Goal: Answer question/provide support

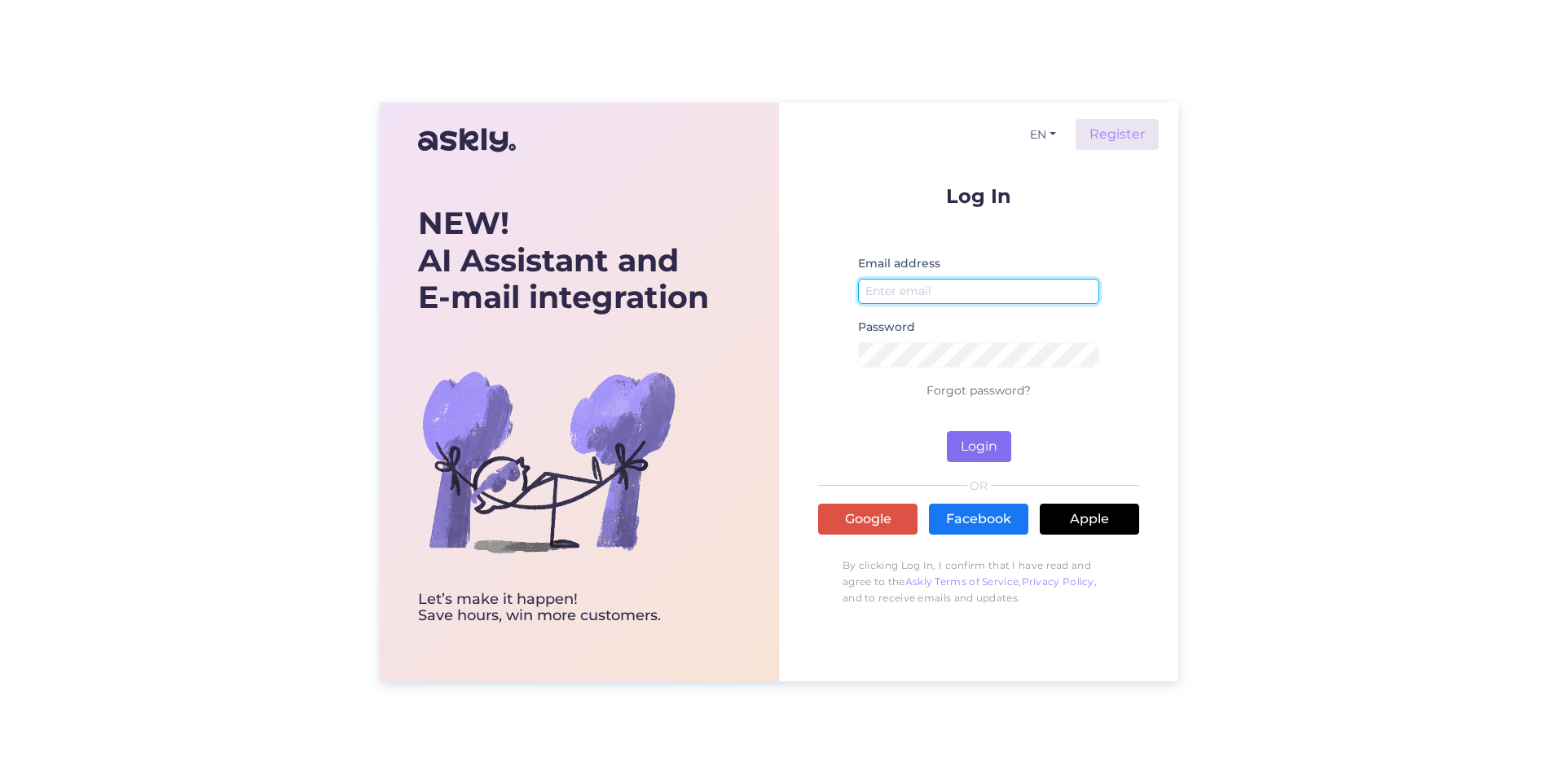
type input "[PERSON_NAME][EMAIL_ADDRESS][PERSON_NAME][PERSON_NAME][DOMAIN_NAME]"
click at [978, 440] on button "Login" at bounding box center [978, 446] width 64 height 31
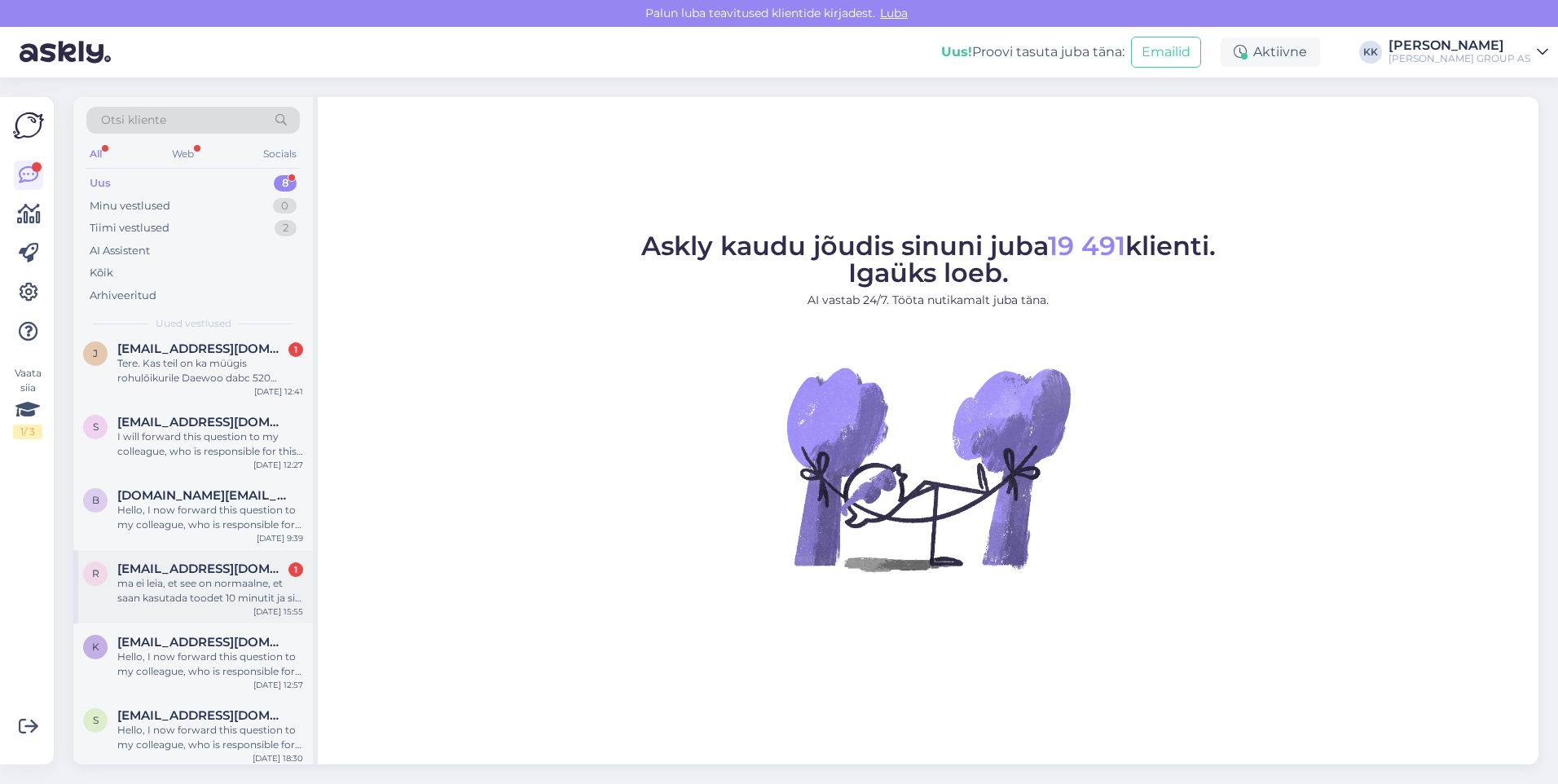
scroll to position [163, 0]
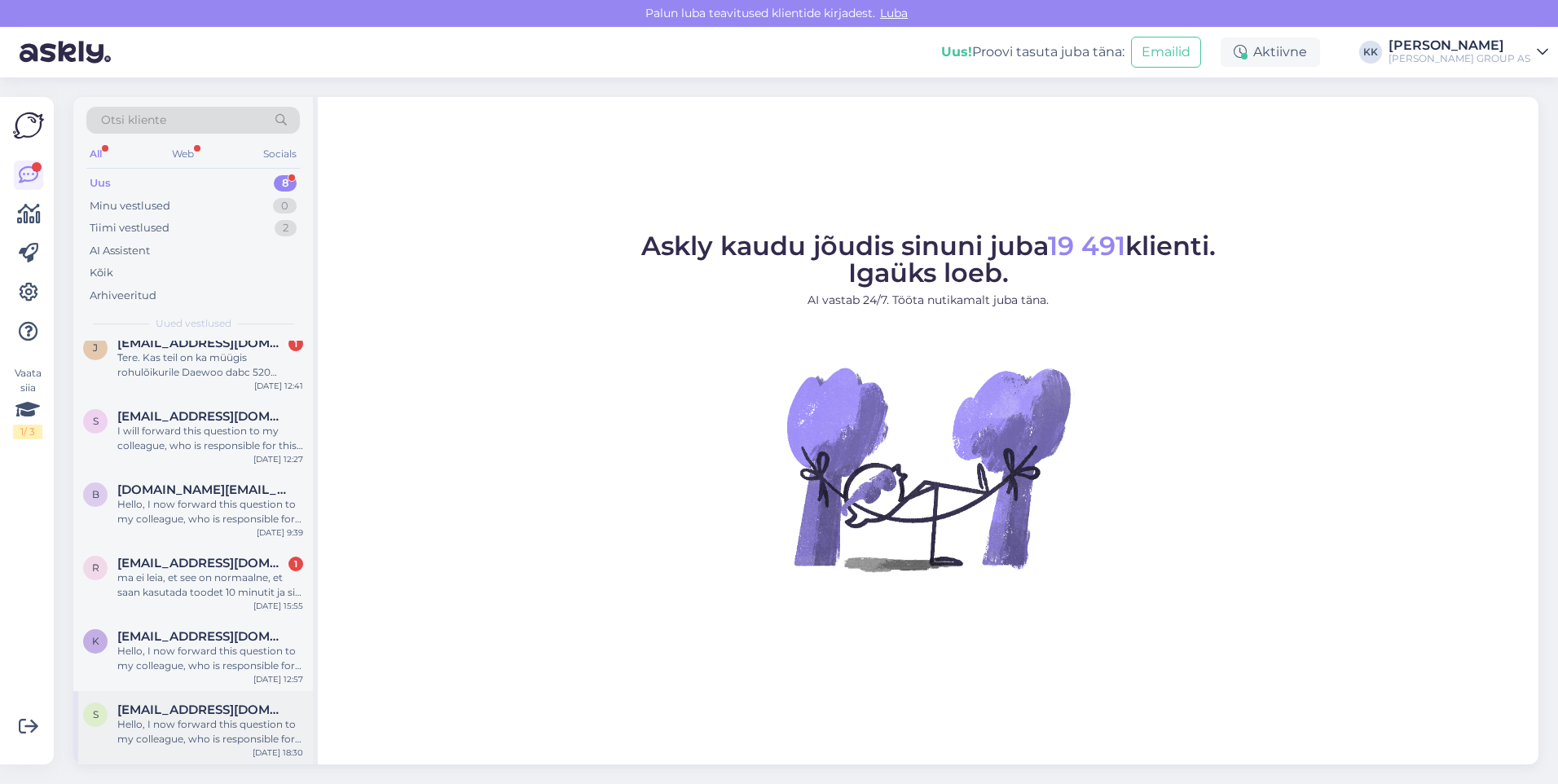
click at [224, 721] on div "Hello, I now forward this question to my colleague, who is responsible for this…" at bounding box center [210, 732] width 186 height 29
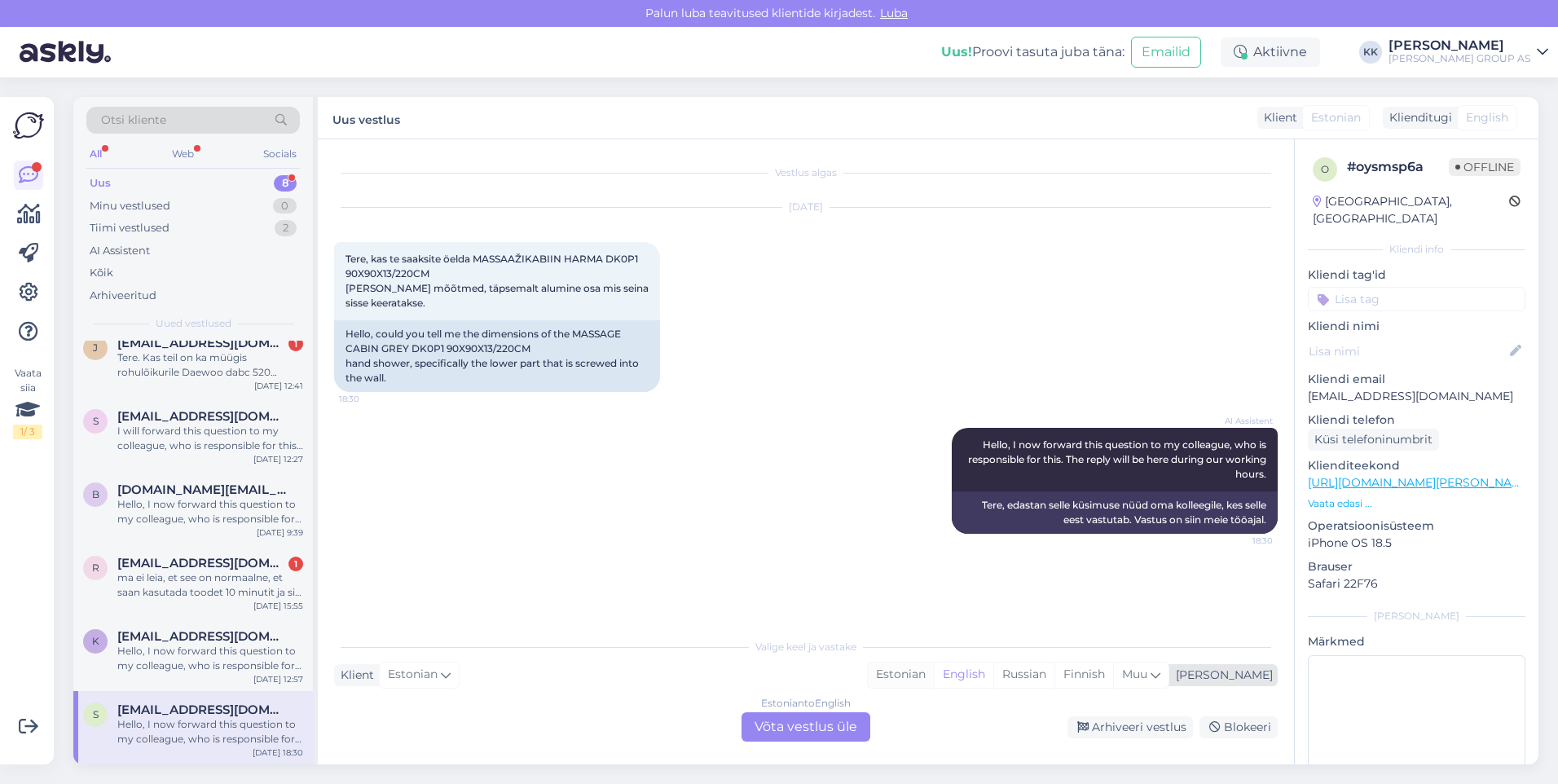
click at [934, 673] on div "Estonian" at bounding box center [900, 674] width 66 height 24
click at [778, 725] on div "Estonian to Estonian Võta vestlus üle" at bounding box center [806, 726] width 129 height 29
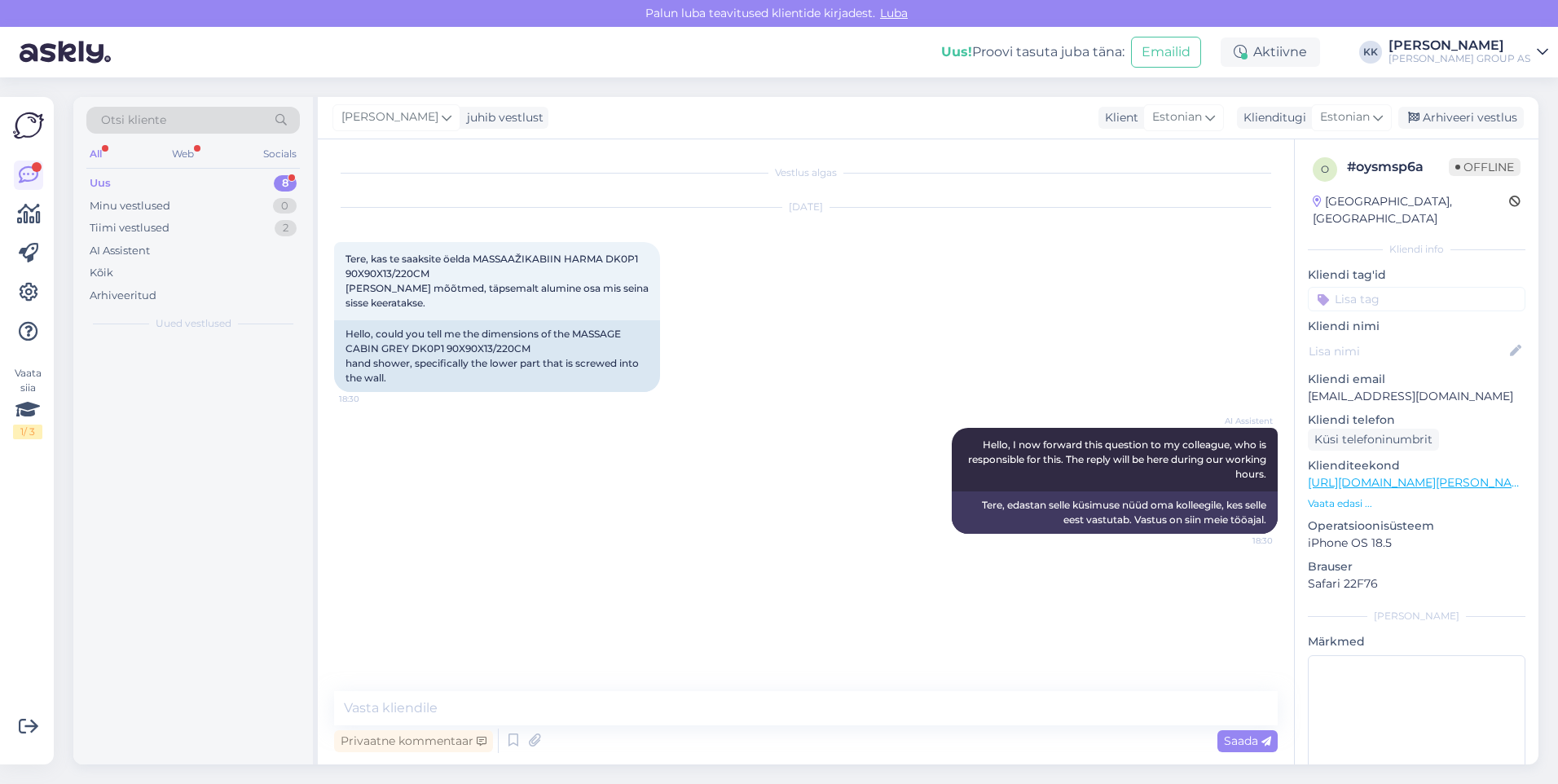
scroll to position [0, 0]
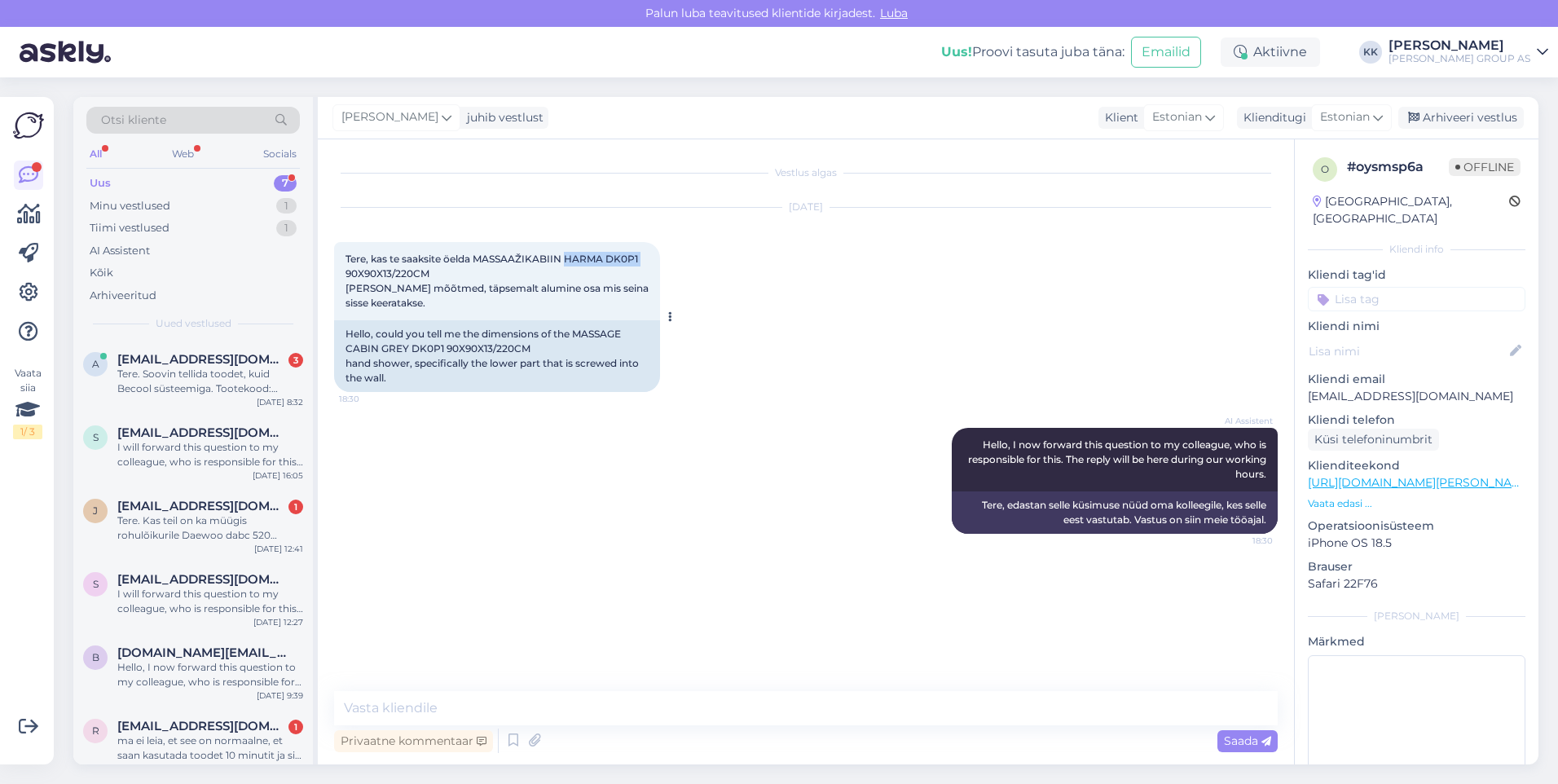
drag, startPoint x: 646, startPoint y: 260, endPoint x: 569, endPoint y: 261, distance: 77.0
click at [569, 261] on div "Tere, kas te saaksite öelda MASSAAŽIKABIIN HARMA DK0P1 90X90X13/220CM [PERSON_N…" at bounding box center [497, 280] width 326 height 78
copy span "HARMA DK0P1"
click at [121, 181] on div "Uus 8" at bounding box center [193, 183] width 213 height 23
click at [186, 371] on div "Hello, I am routing this question to the colleague who is responsible for this …" at bounding box center [210, 381] width 186 height 29
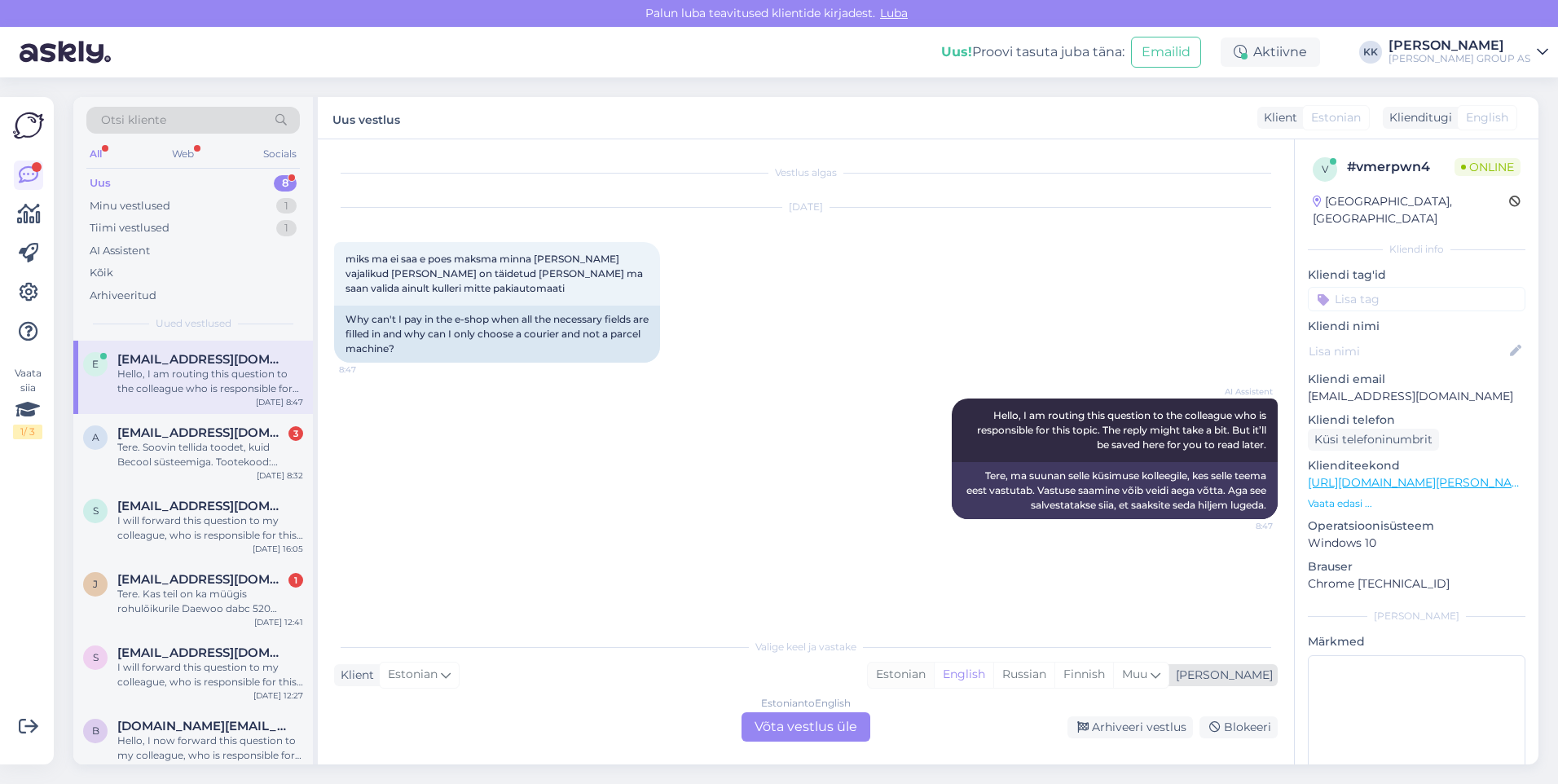
click at [934, 674] on div "Estonian" at bounding box center [900, 674] width 66 height 24
click at [791, 728] on div "Estonian to Estonian Võta vestlus üle" at bounding box center [806, 726] width 129 height 29
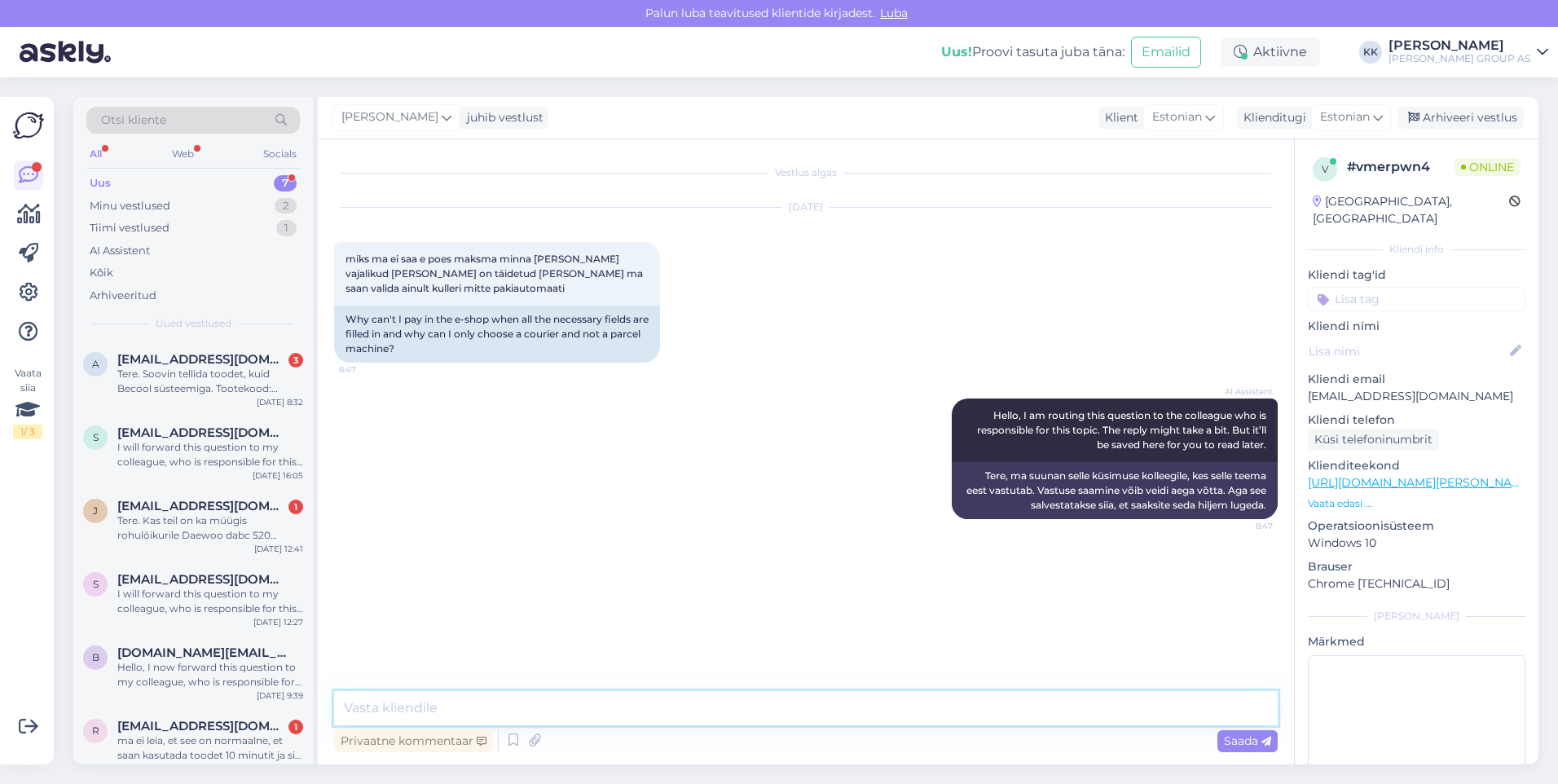
click at [393, 706] on textarea at bounding box center [806, 708] width 943 height 34
type textarea "Tere! Mis toode Teil ostukorvis on?"
click at [1239, 735] on span "Saada" at bounding box center [1247, 740] width 47 height 15
click at [176, 366] on div "Tere. Soovin tellida toodet, kuid Becool süsteemiga. Tootekood: X070410 EL 012.…" at bounding box center [210, 381] width 186 height 29
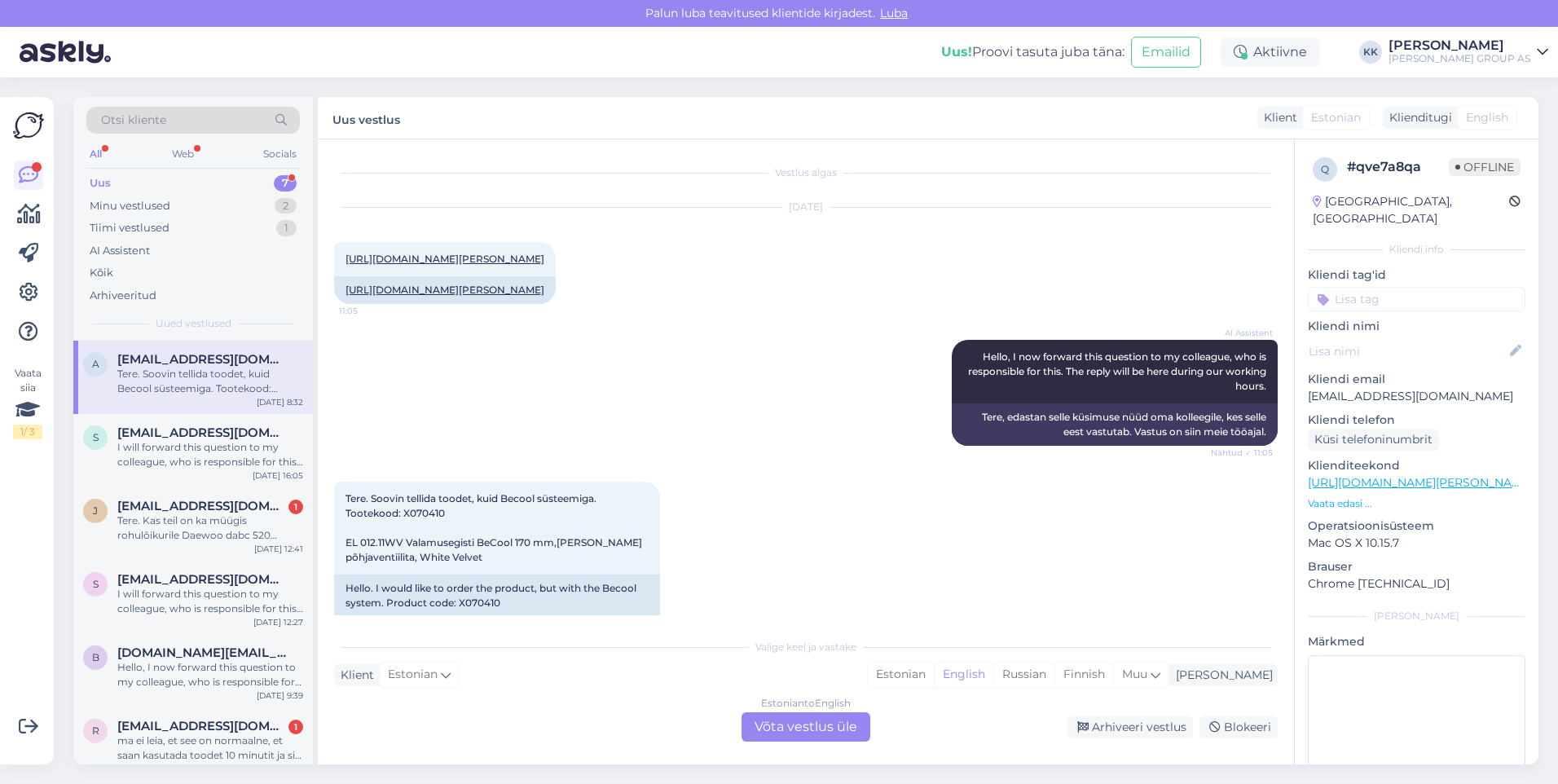
scroll to position [499, 0]
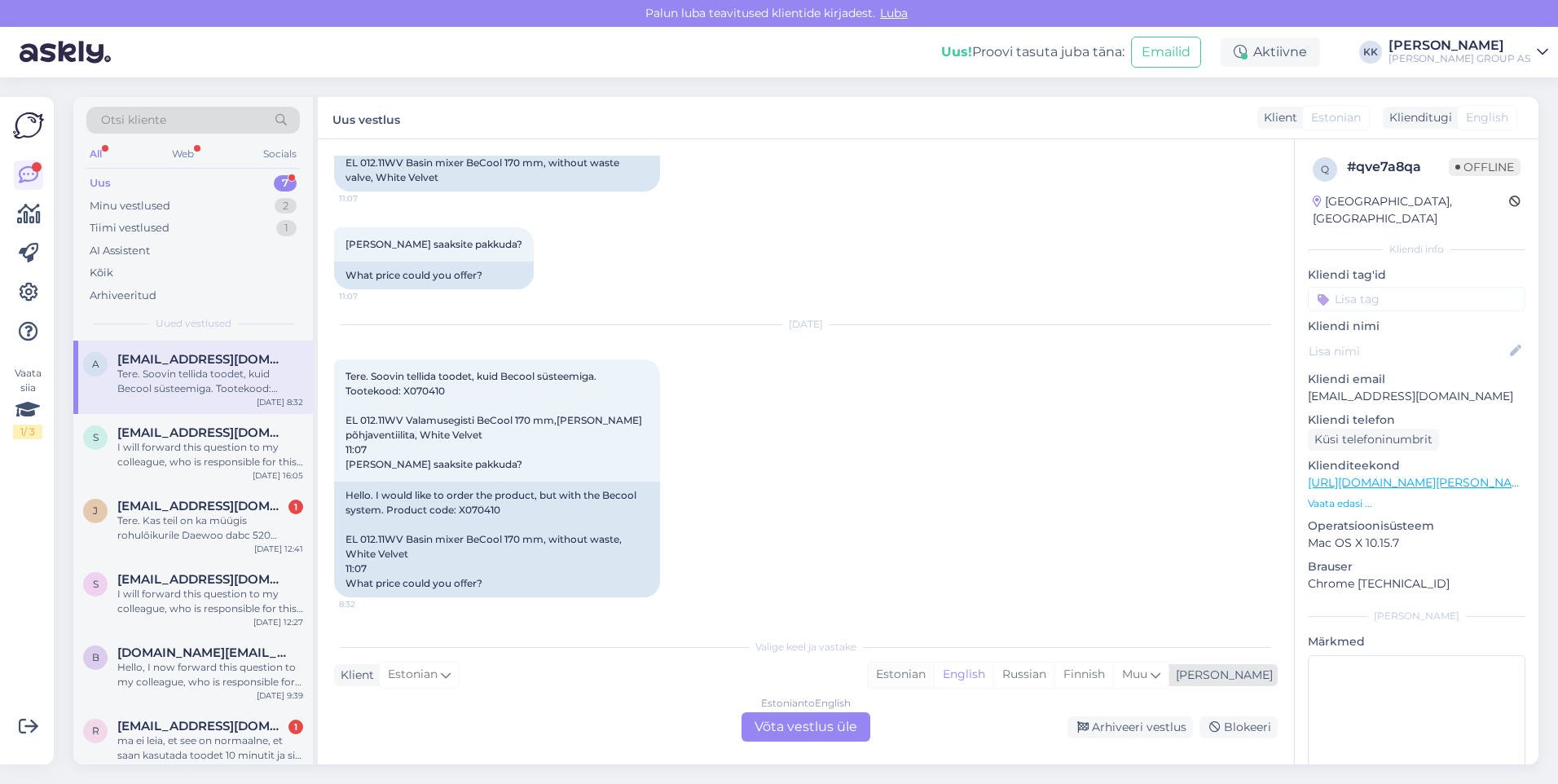
click at [934, 669] on div "Estonian" at bounding box center [900, 674] width 66 height 24
click at [816, 725] on div "Estonian to Estonian Võta vestlus üle" at bounding box center [806, 726] width 129 height 29
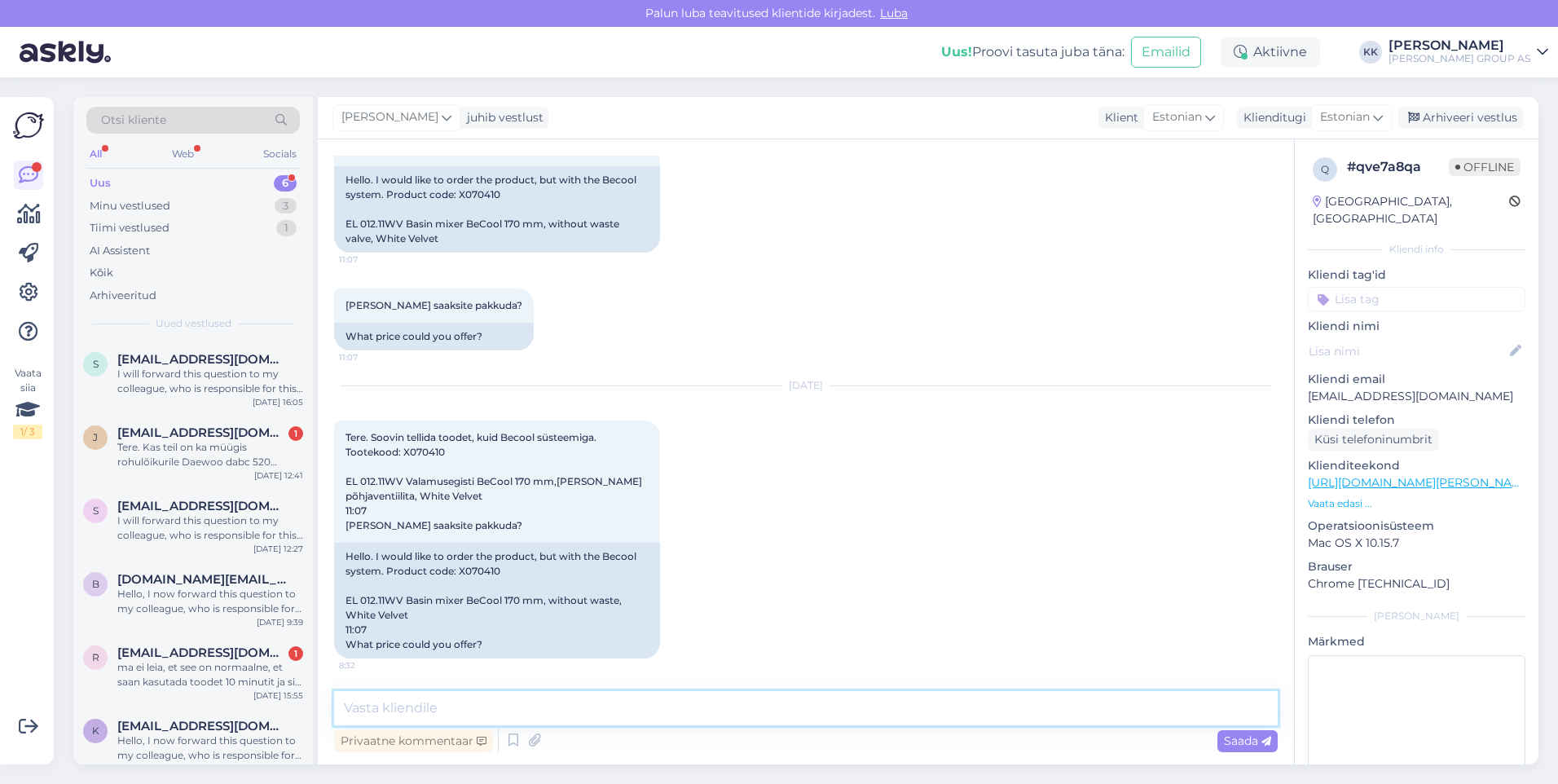
click at [389, 708] on textarea at bounding box center [806, 708] width 943 height 34
type textarea "Tere! Hinnapakkumisi saavad teha müügijuhid. Kontaktid leiate:"
click at [1231, 738] on span "Saada" at bounding box center [1247, 740] width 47 height 15
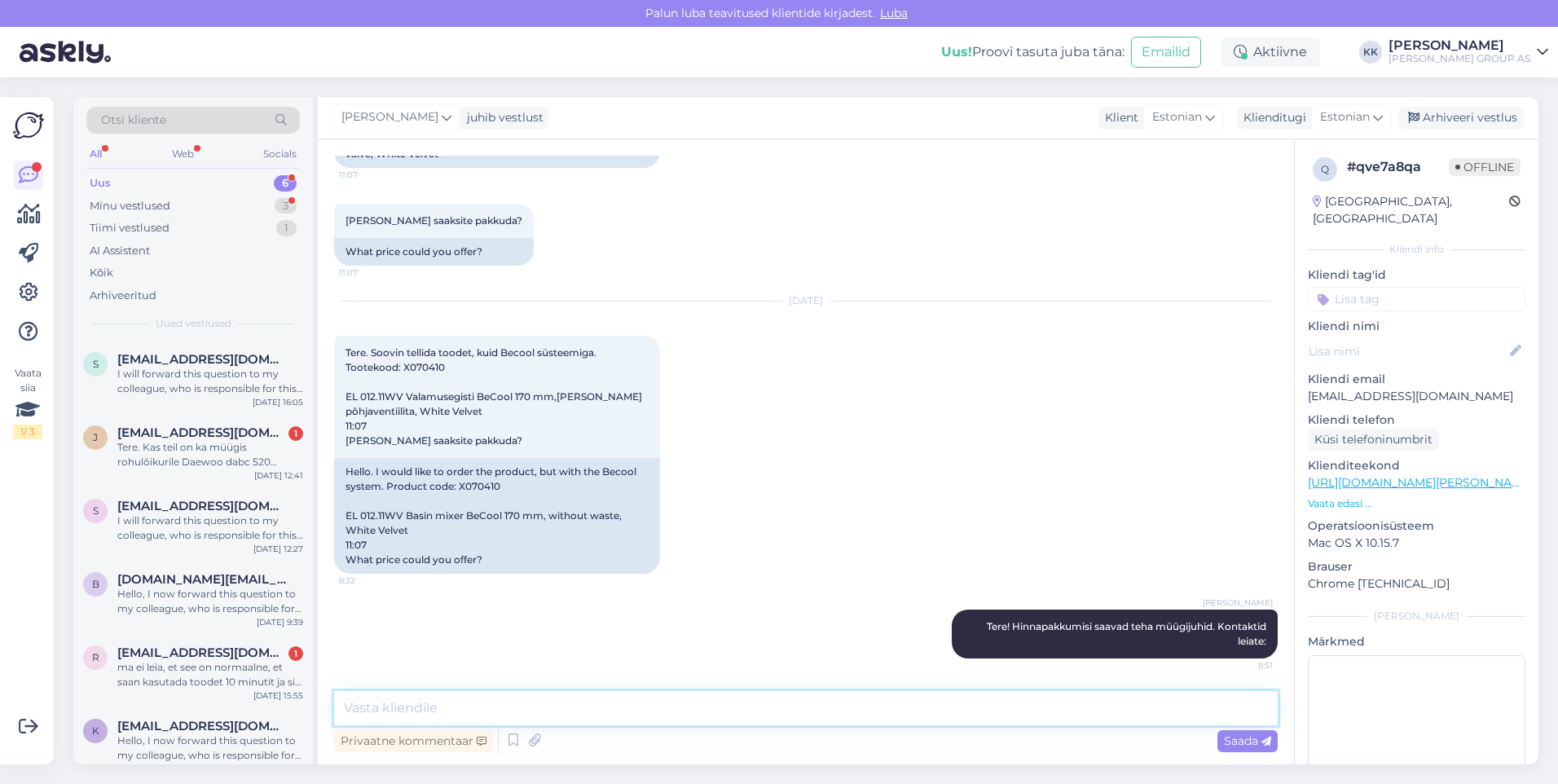
click at [382, 707] on textarea at bounding box center [806, 708] width 943 height 34
paste textarea "[URL][DOMAIN_NAME][PERSON_NAME]"
type textarea "[URL][DOMAIN_NAME][PERSON_NAME]"
click at [1241, 739] on span "Saada" at bounding box center [1247, 740] width 47 height 15
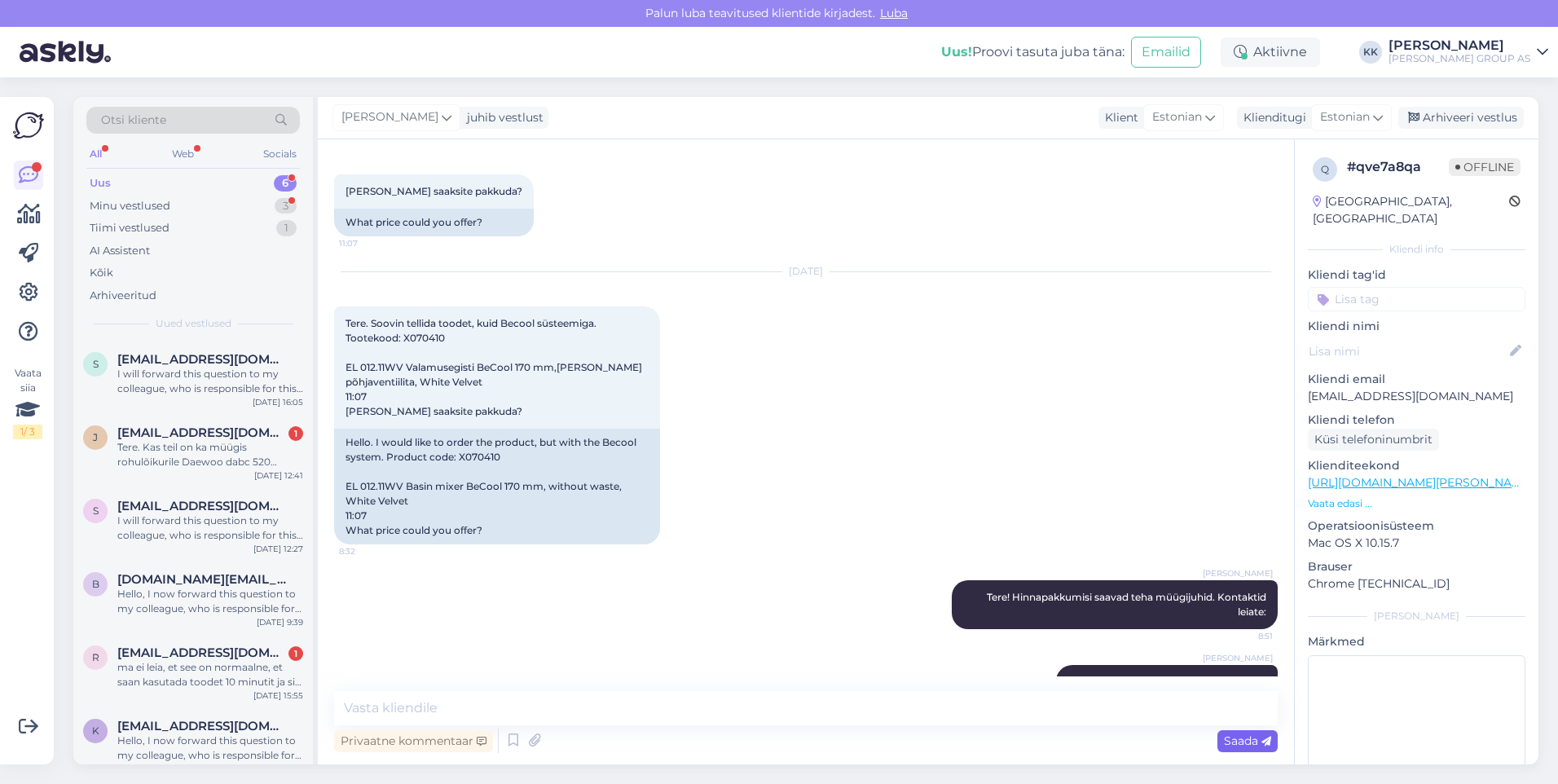
scroll to position [592, 0]
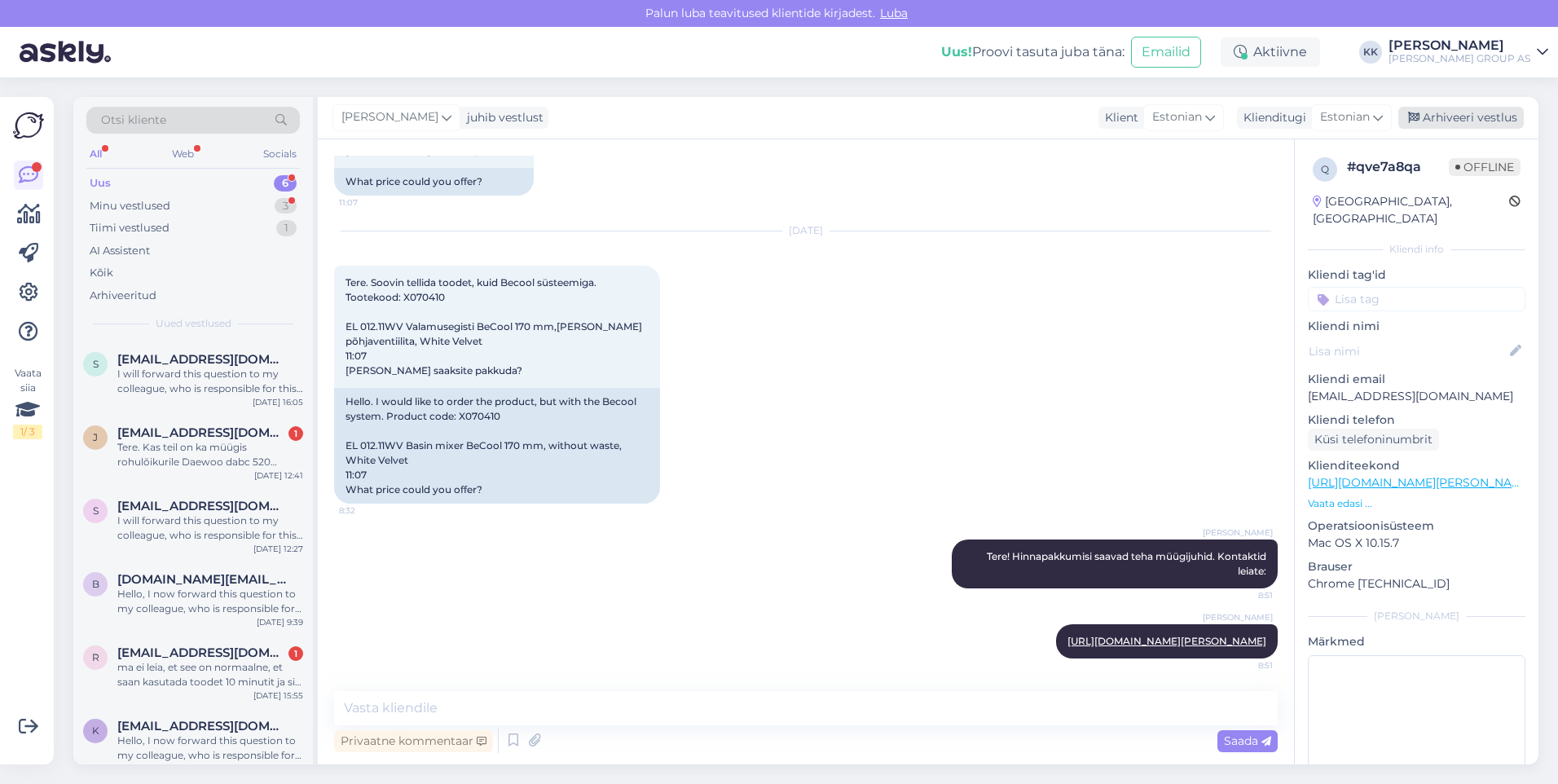
click at [1457, 117] on div "Arhiveeri vestlus" at bounding box center [1461, 118] width 126 height 22
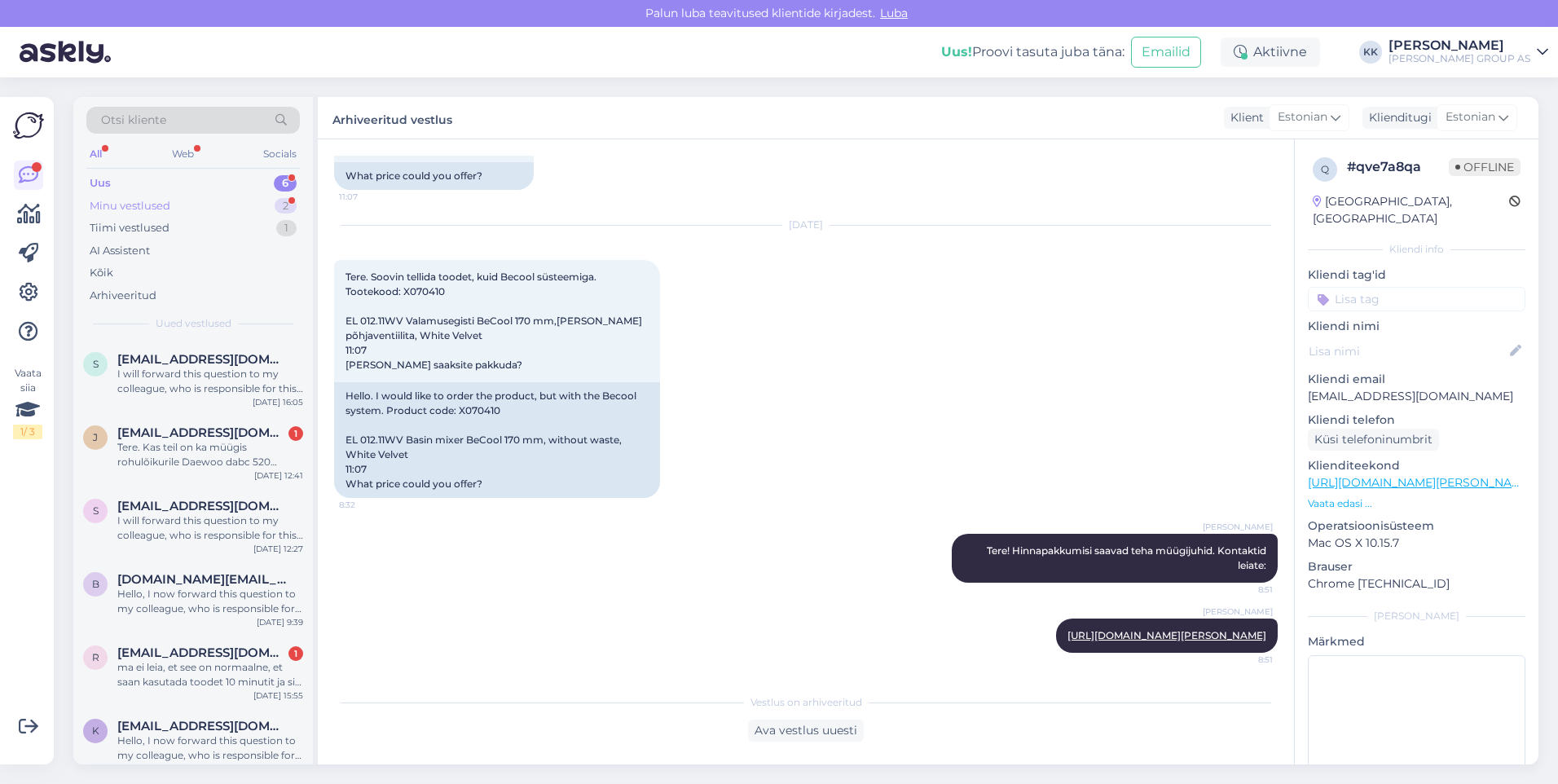
click at [143, 198] on div "Minu vestlused" at bounding box center [130, 205] width 81 height 16
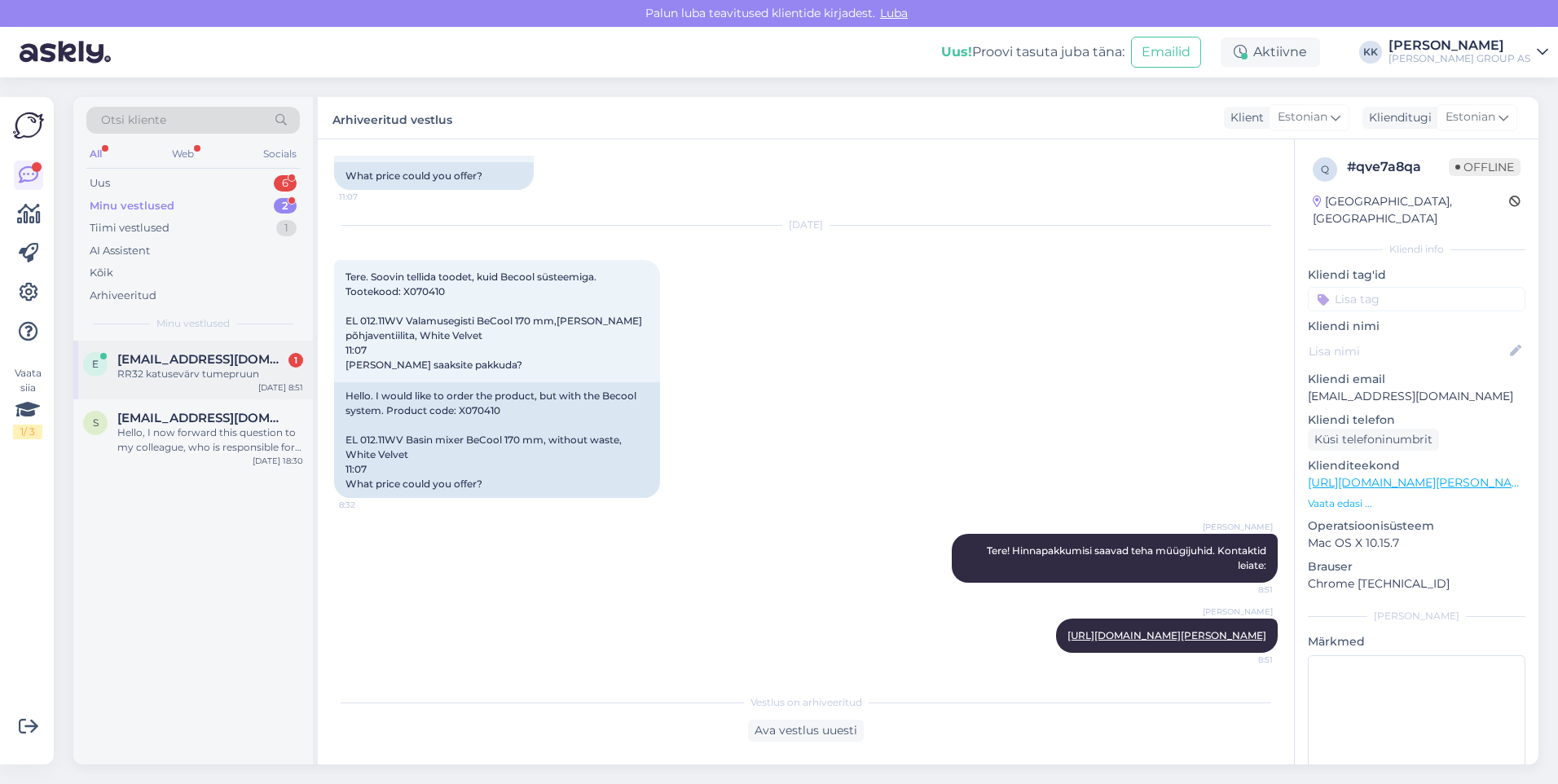
click at [185, 358] on span "[EMAIL_ADDRESS][DOMAIN_NAME]" at bounding box center [201, 358] width 169 height 15
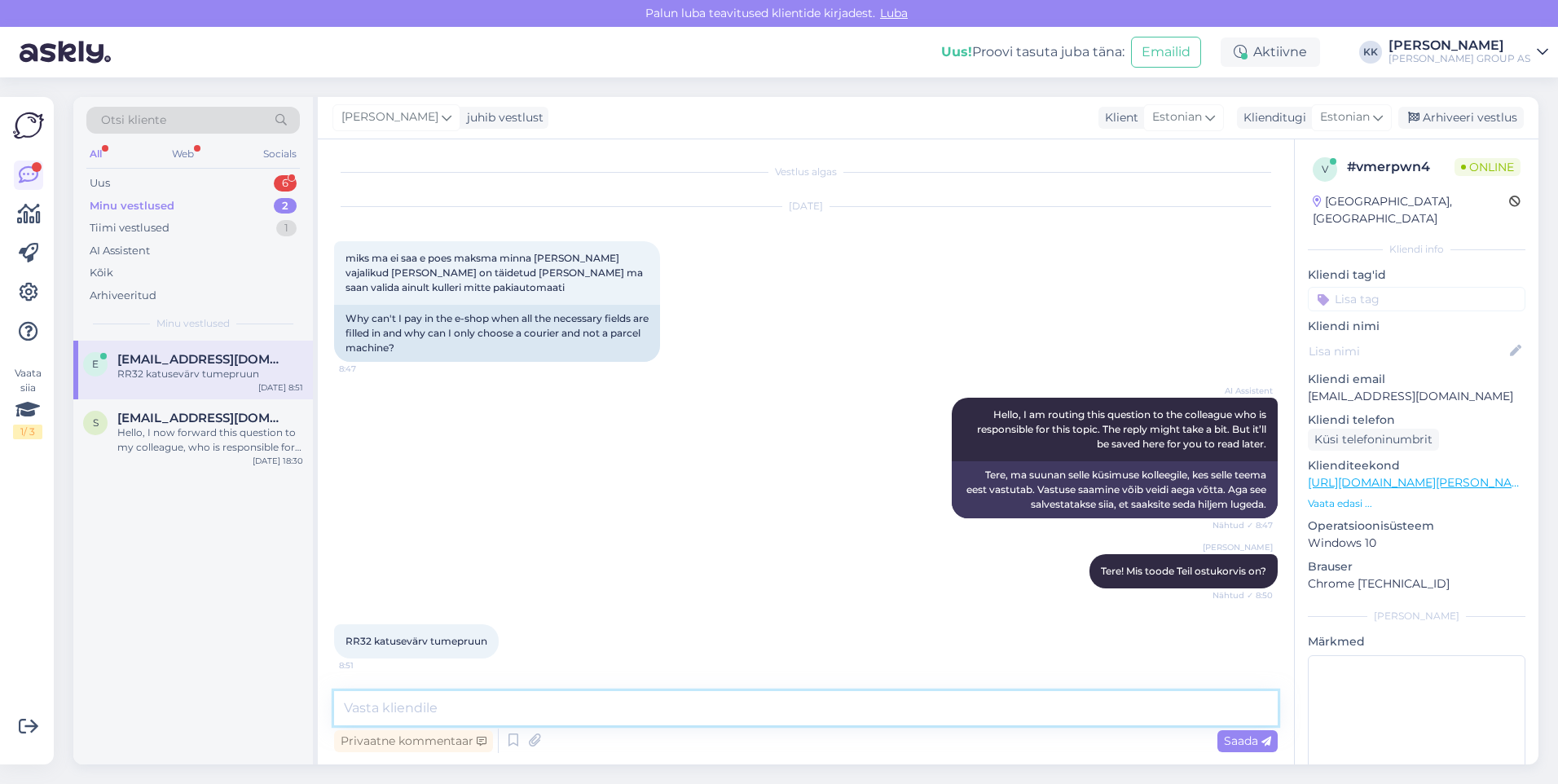
click at [380, 704] on textarea at bounding box center [806, 708] width 943 height 34
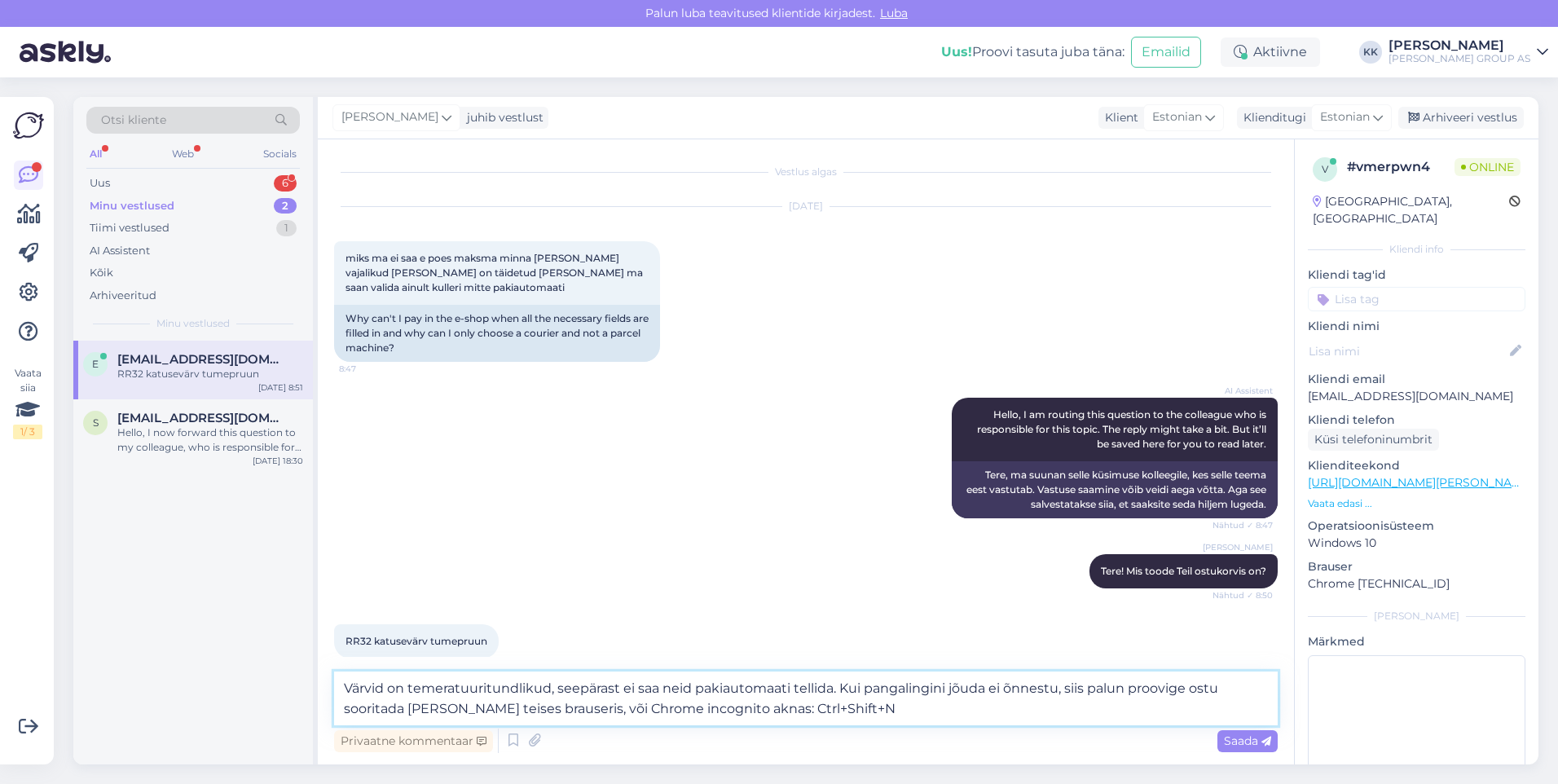
click at [436, 685] on textarea "Värvid on temeratuuritundlikud, seepärast ei saa neid pakiautomaati tellida. Ku…" at bounding box center [806, 698] width 943 height 54
type textarea "Värvid on temperatuuritundlikud, seepärast ei saa neid pakiautomaati tellida. K…"
click at [1242, 736] on span "Saada" at bounding box center [1247, 740] width 47 height 15
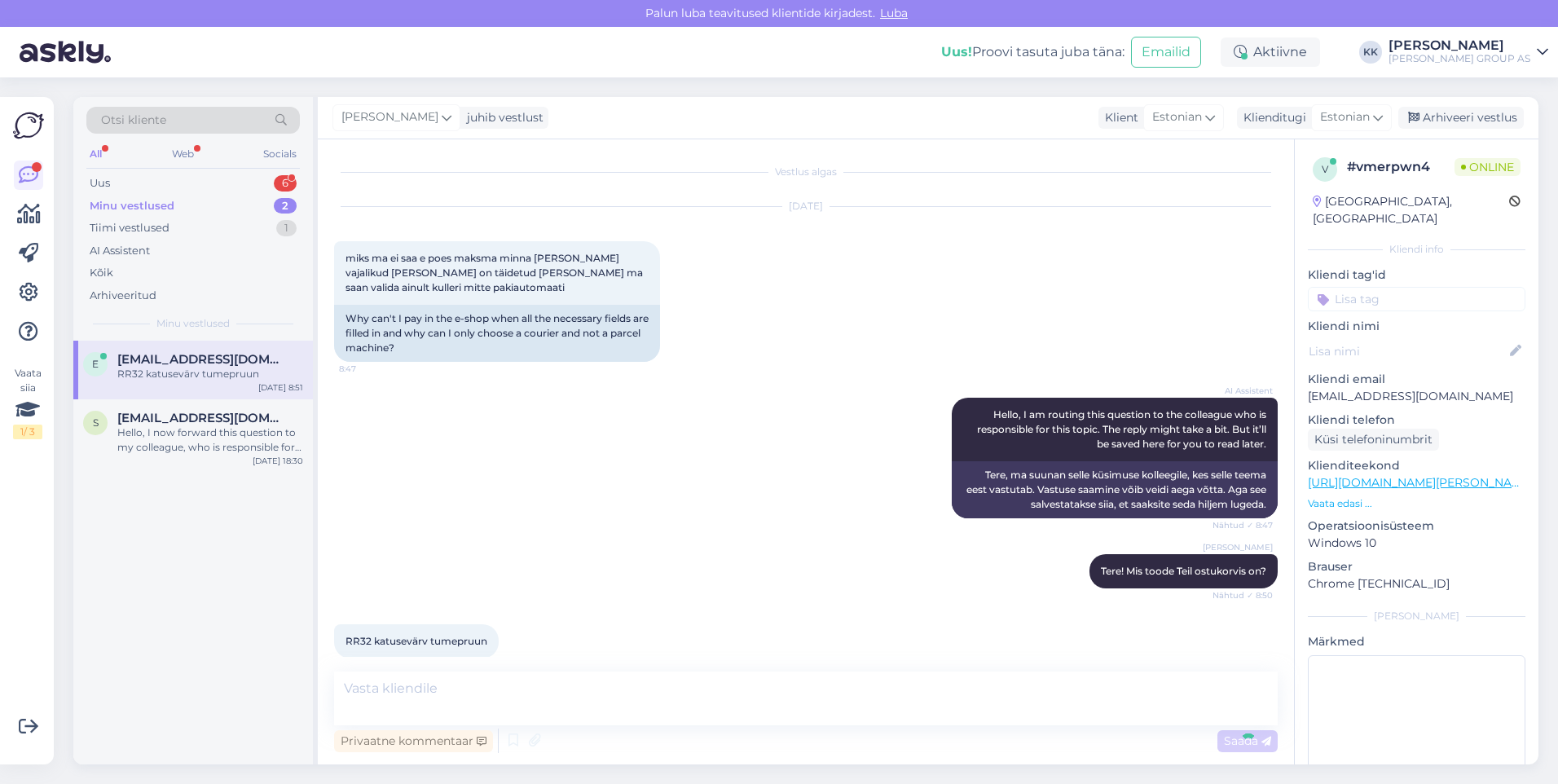
scroll to position [115, 0]
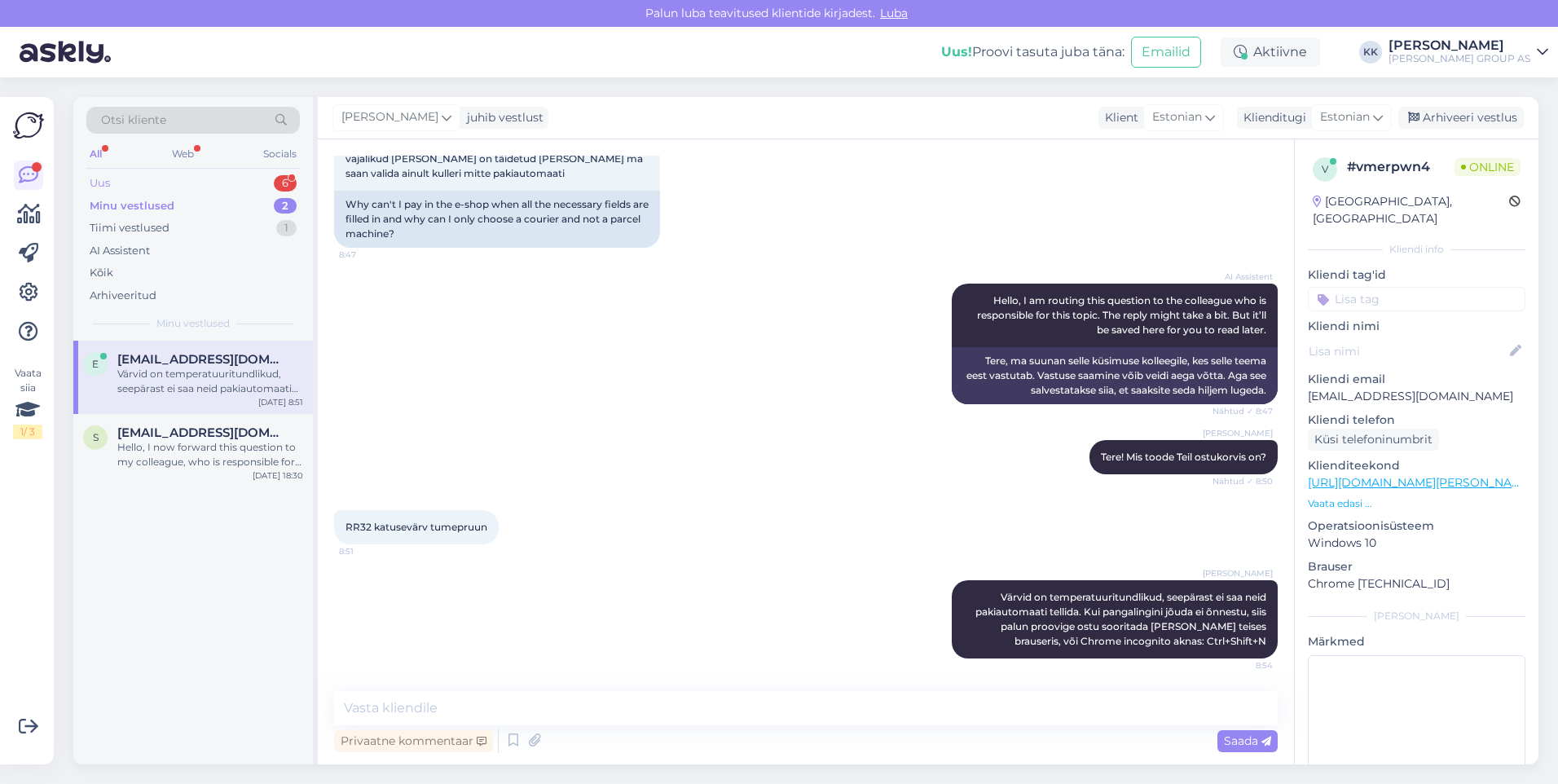
click at [139, 175] on div "Uus 6" at bounding box center [193, 183] width 213 height 23
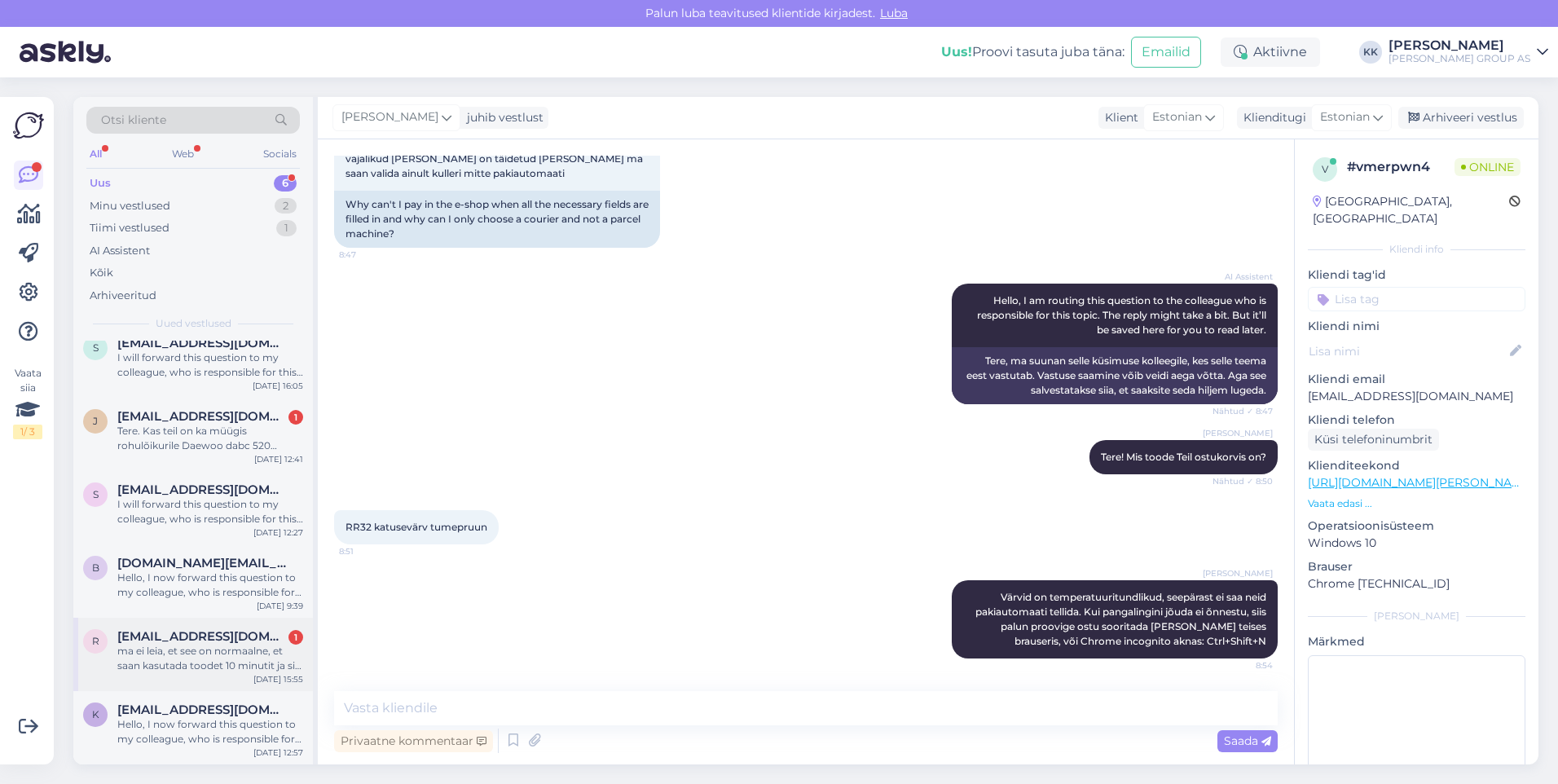
scroll to position [16, 0]
click at [124, 198] on div "Minu vestlused" at bounding box center [130, 205] width 81 height 16
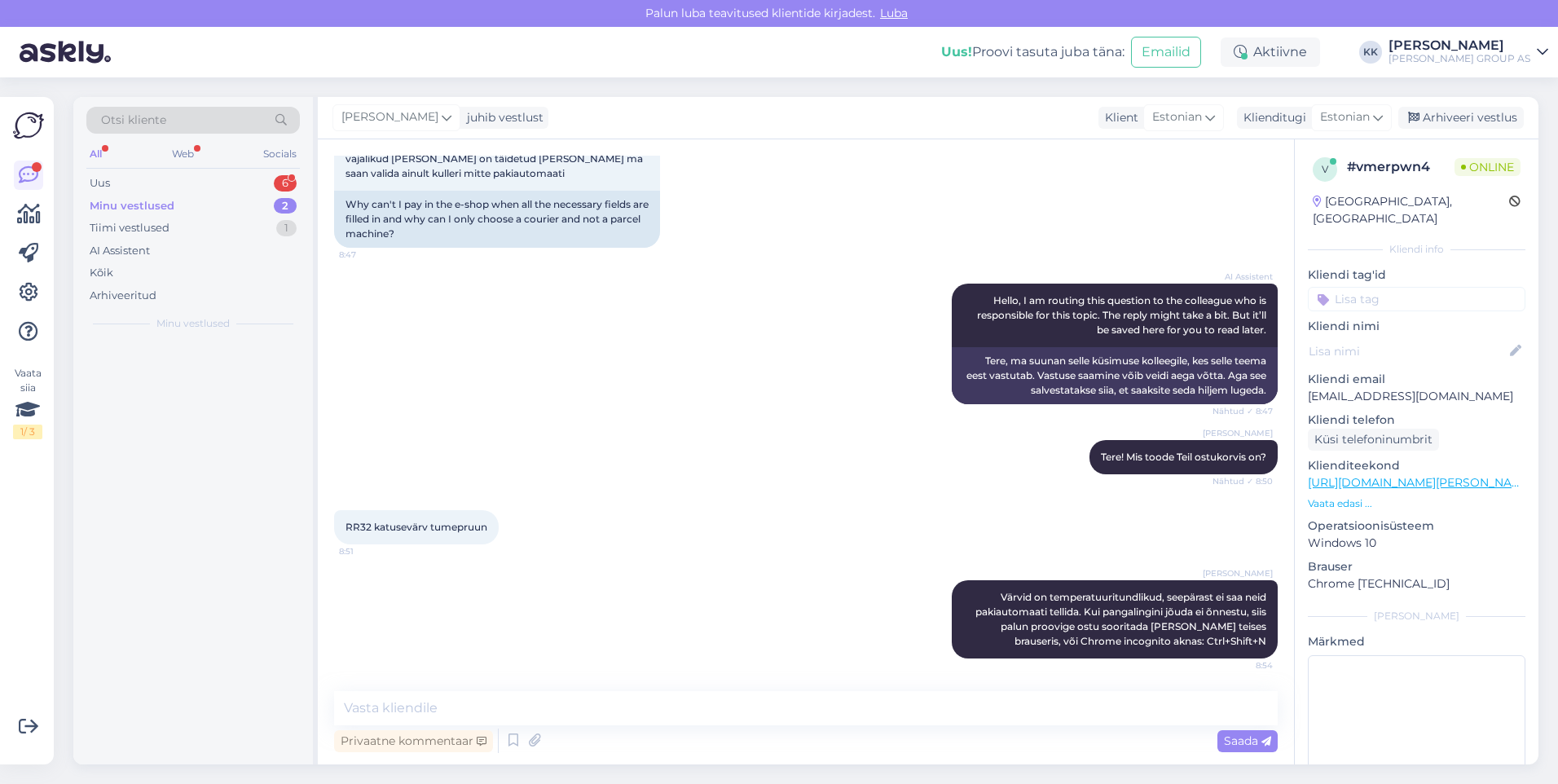
scroll to position [0, 0]
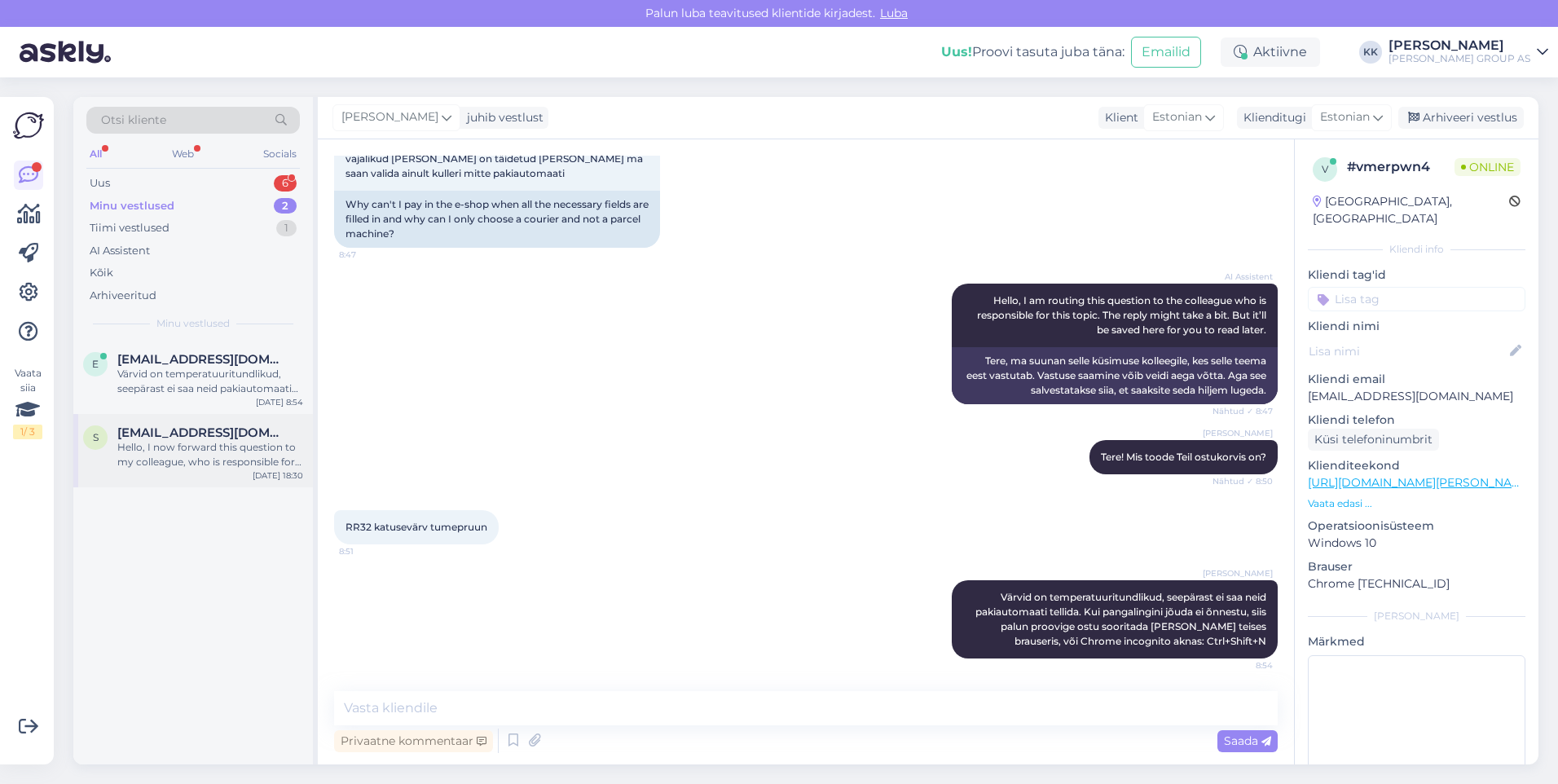
click at [177, 454] on div "Hello, I now forward this question to my colleague, who is responsible for this…" at bounding box center [210, 455] width 186 height 29
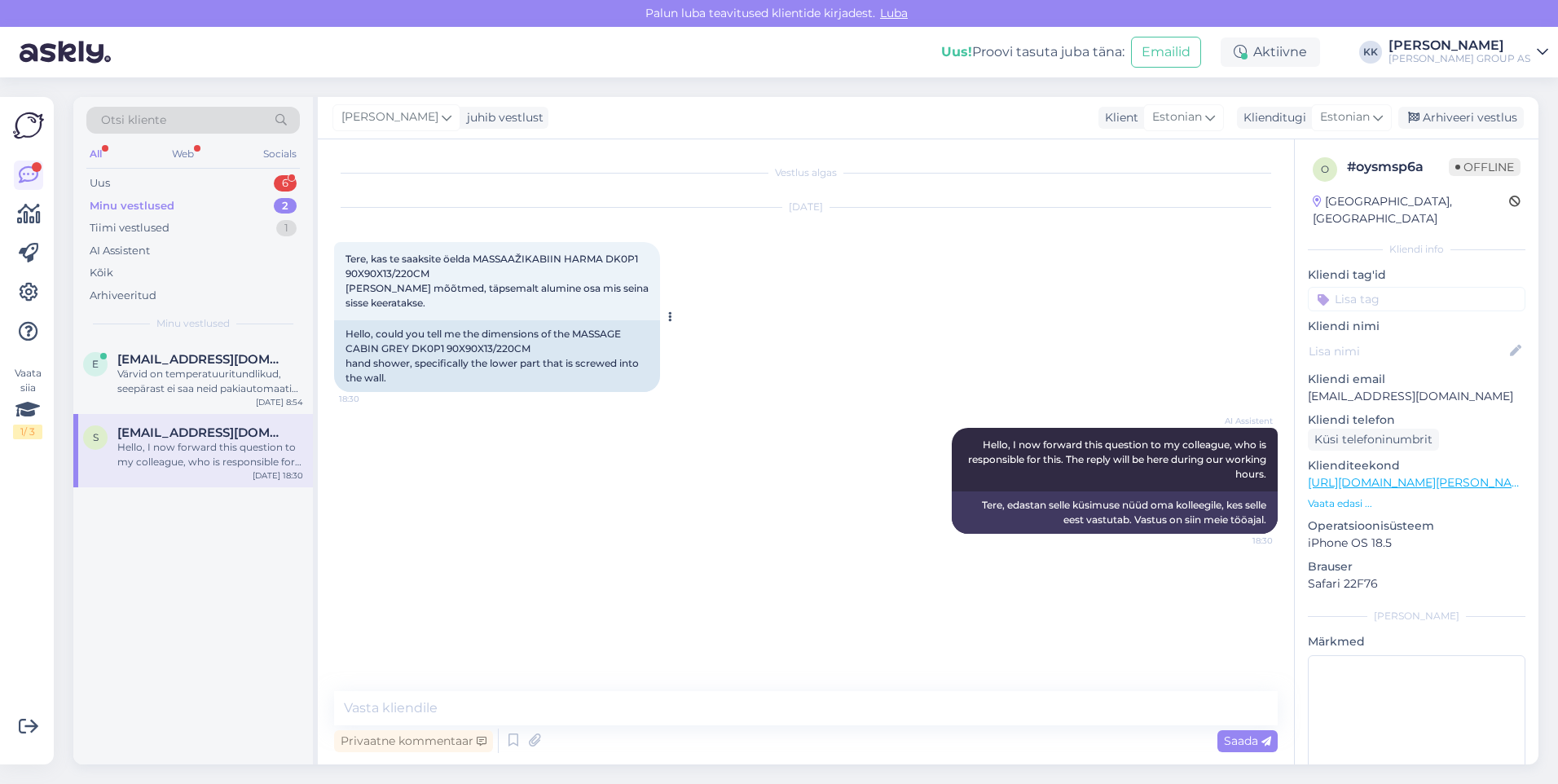
drag, startPoint x: 647, startPoint y: 254, endPoint x: 568, endPoint y: 276, distance: 82.0
click at [653, 254] on div "Tere, kas te saaksite öelda MASSAAŽIKABIIN HARMA DK0P1 90X90X13/220CM [PERSON_N…" at bounding box center [497, 280] width 326 height 78
drag, startPoint x: 429, startPoint y: 271, endPoint x: 476, endPoint y: 260, distance: 48.3
click at [476, 260] on span "Tere, kas te saaksite öelda MASSAAŽIKABIIN HARMA DK0P1 90X90X13/220CM [PERSON_N…" at bounding box center [498, 280] width 305 height 56
drag, startPoint x: 476, startPoint y: 260, endPoint x: 506, endPoint y: 258, distance: 30.1
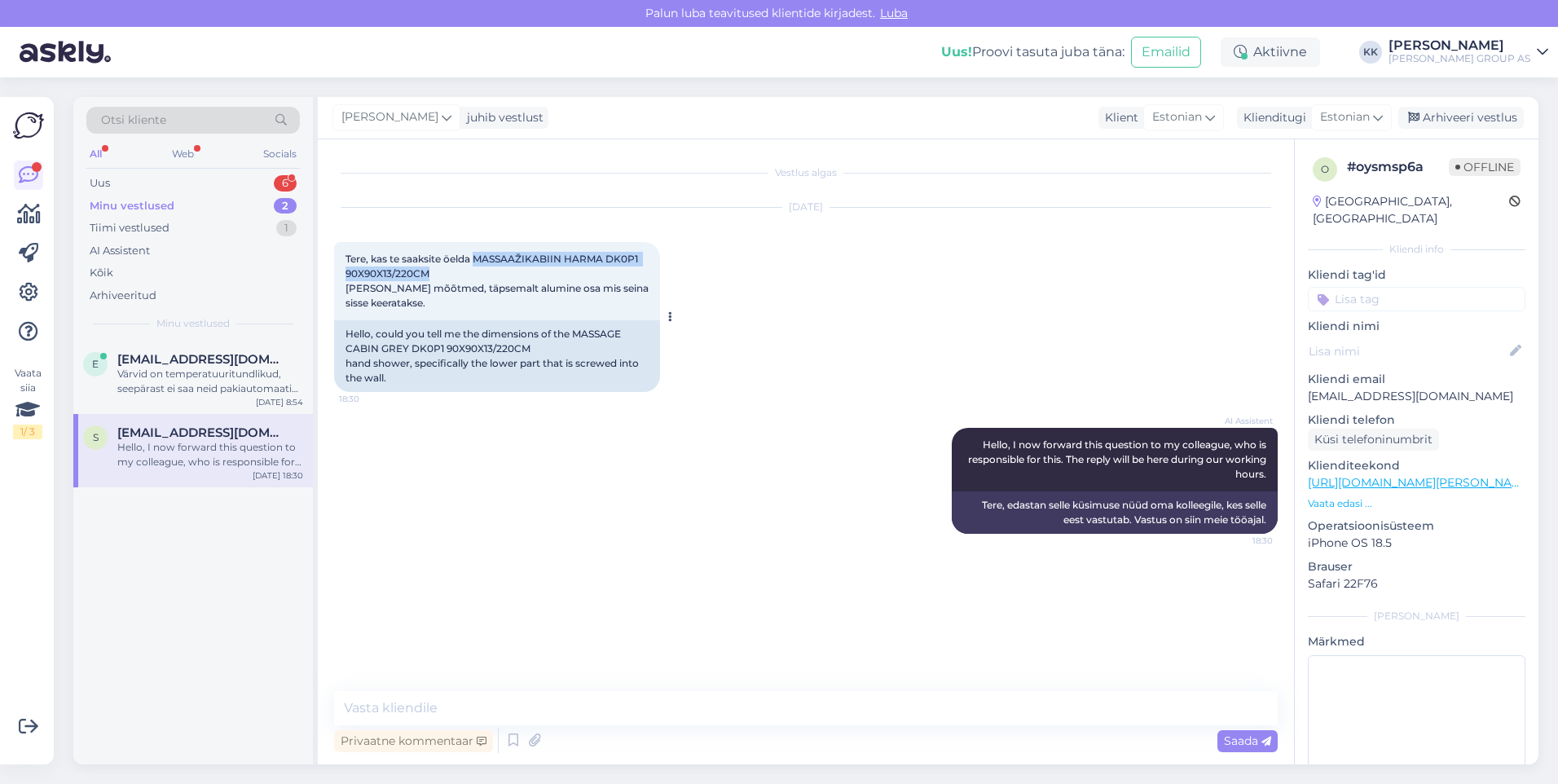
copy span "MASSAAŽIKABIIN HARMA DK0P1 90X90X13/220CM"
click at [387, 709] on textarea at bounding box center [806, 708] width 943 height 34
type textarea "Tere!"
click at [1249, 740] on span "Saada" at bounding box center [1247, 740] width 47 height 15
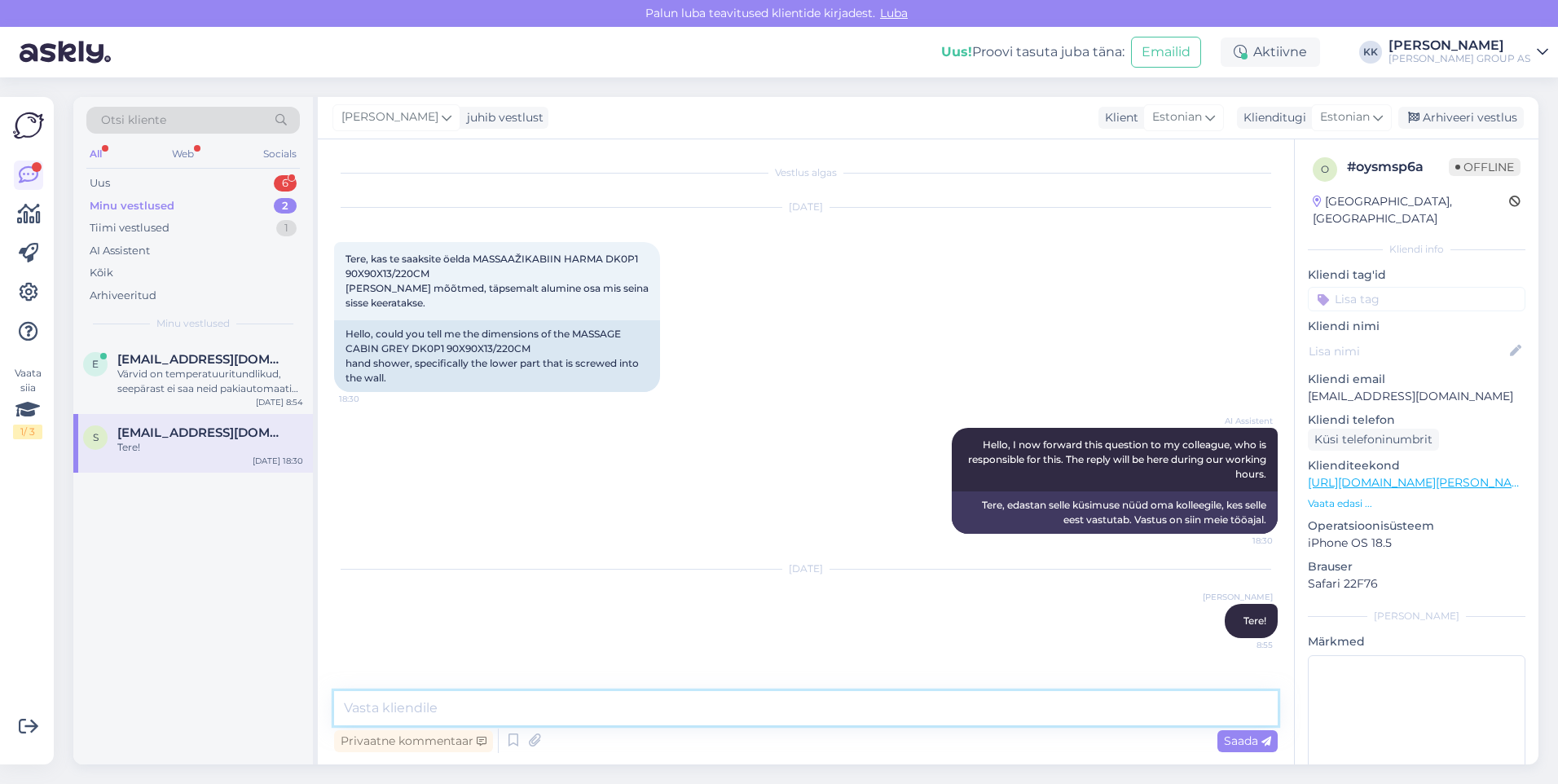
click at [371, 707] on textarea at bounding box center [806, 708] width 943 height 34
type textarea "Lisainfot toote kohta leiate:"
click at [1241, 732] on div "Saada" at bounding box center [1248, 741] width 60 height 22
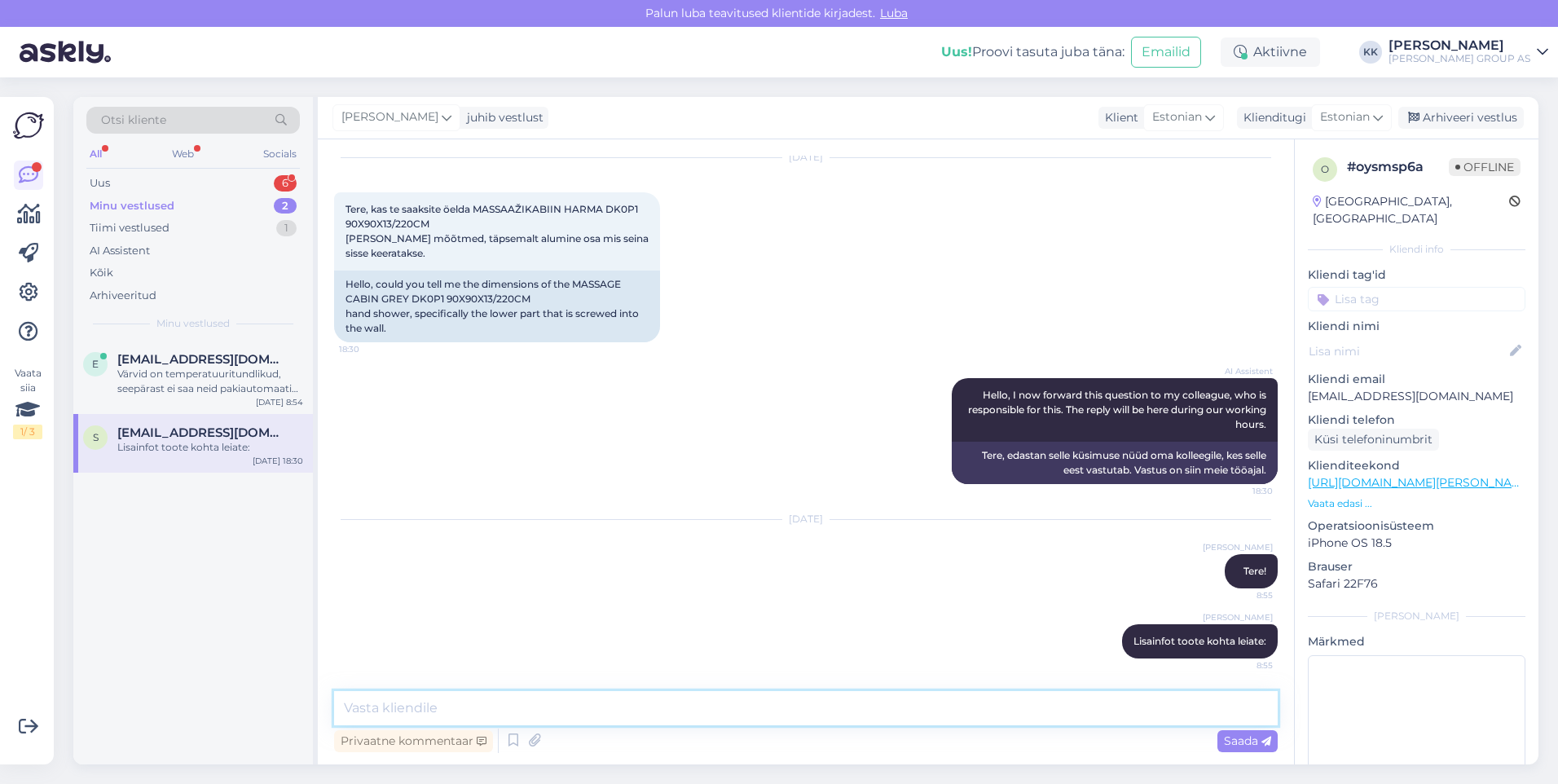
click at [386, 705] on textarea at bounding box center [806, 708] width 943 height 34
paste textarea "[URL][DOMAIN_NAME]"
type textarea "[URL][DOMAIN_NAME]"
click at [1239, 735] on span "Saada" at bounding box center [1247, 740] width 47 height 15
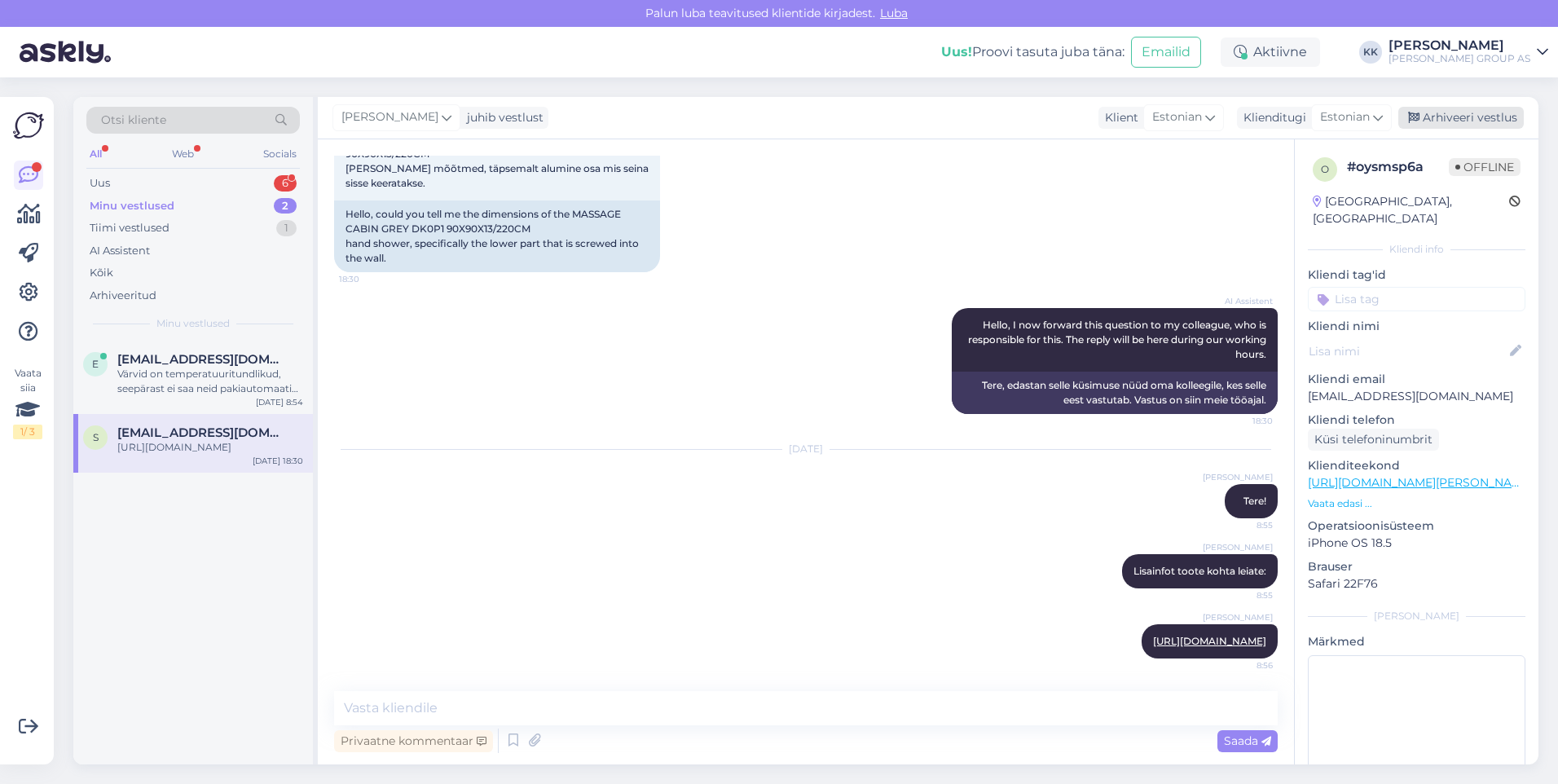
click at [1457, 113] on div "Arhiveeri vestlus" at bounding box center [1461, 118] width 126 height 22
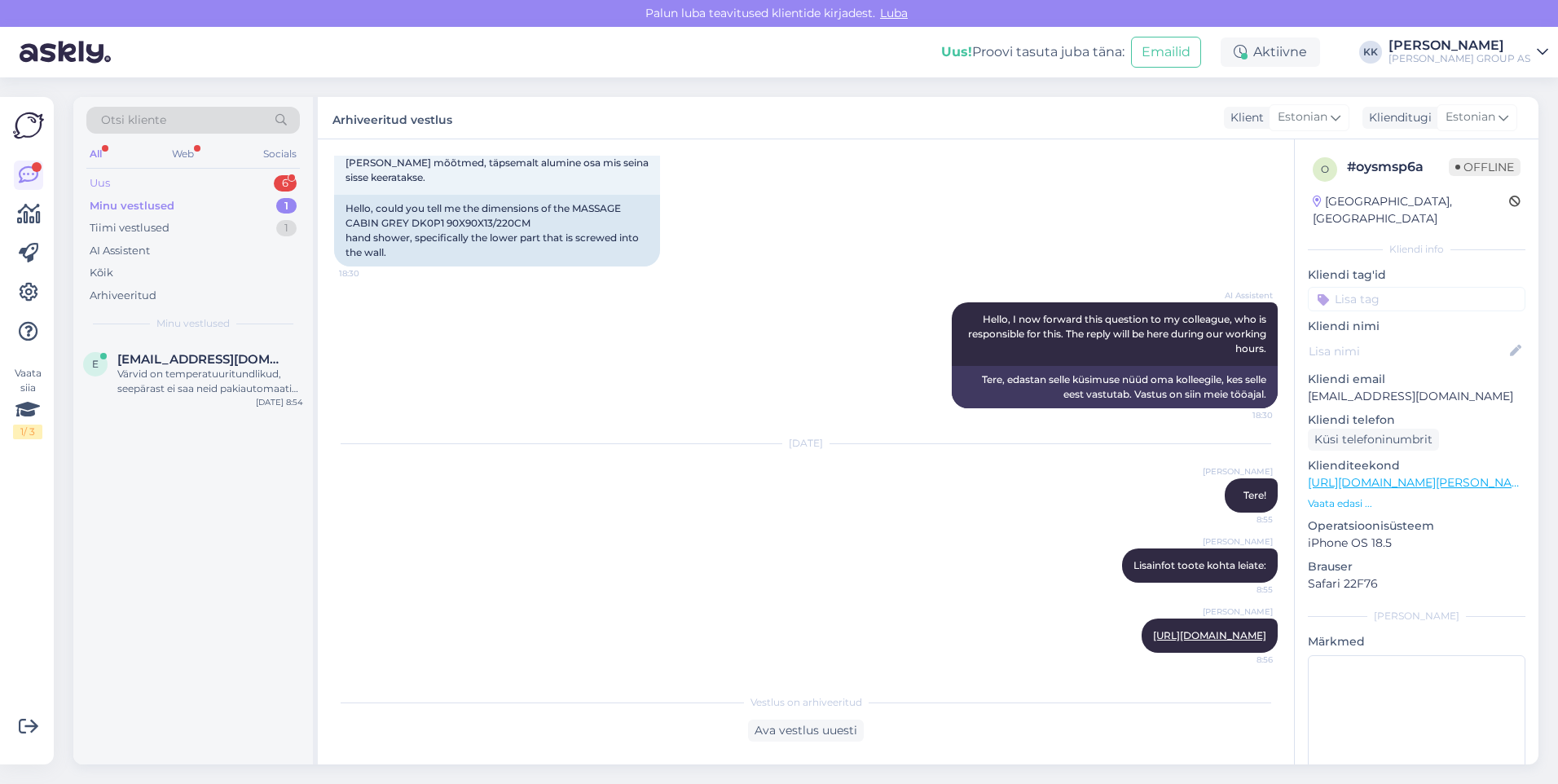
click at [132, 179] on div "Uus 6" at bounding box center [193, 183] width 213 height 23
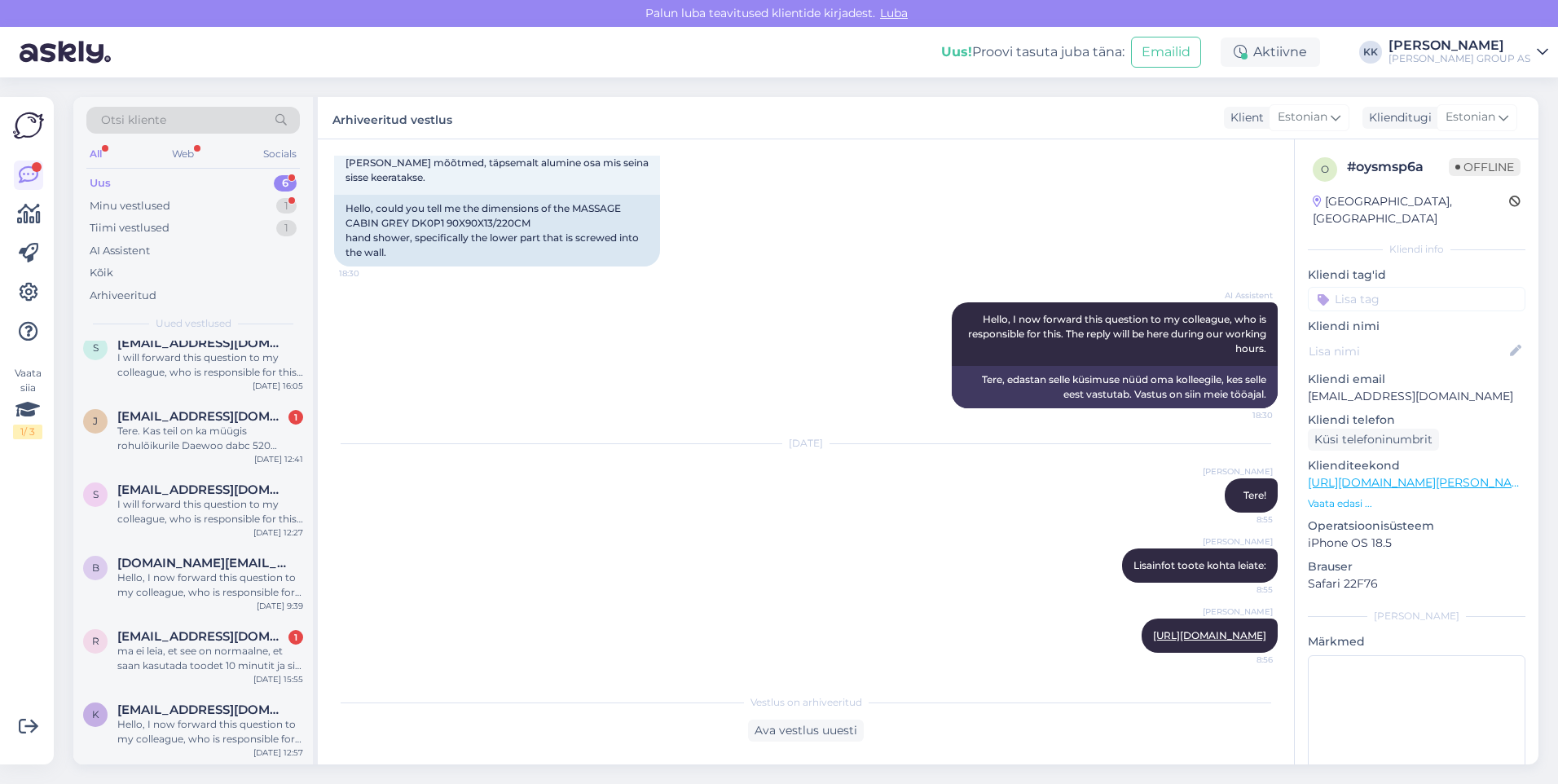
scroll to position [0, 0]
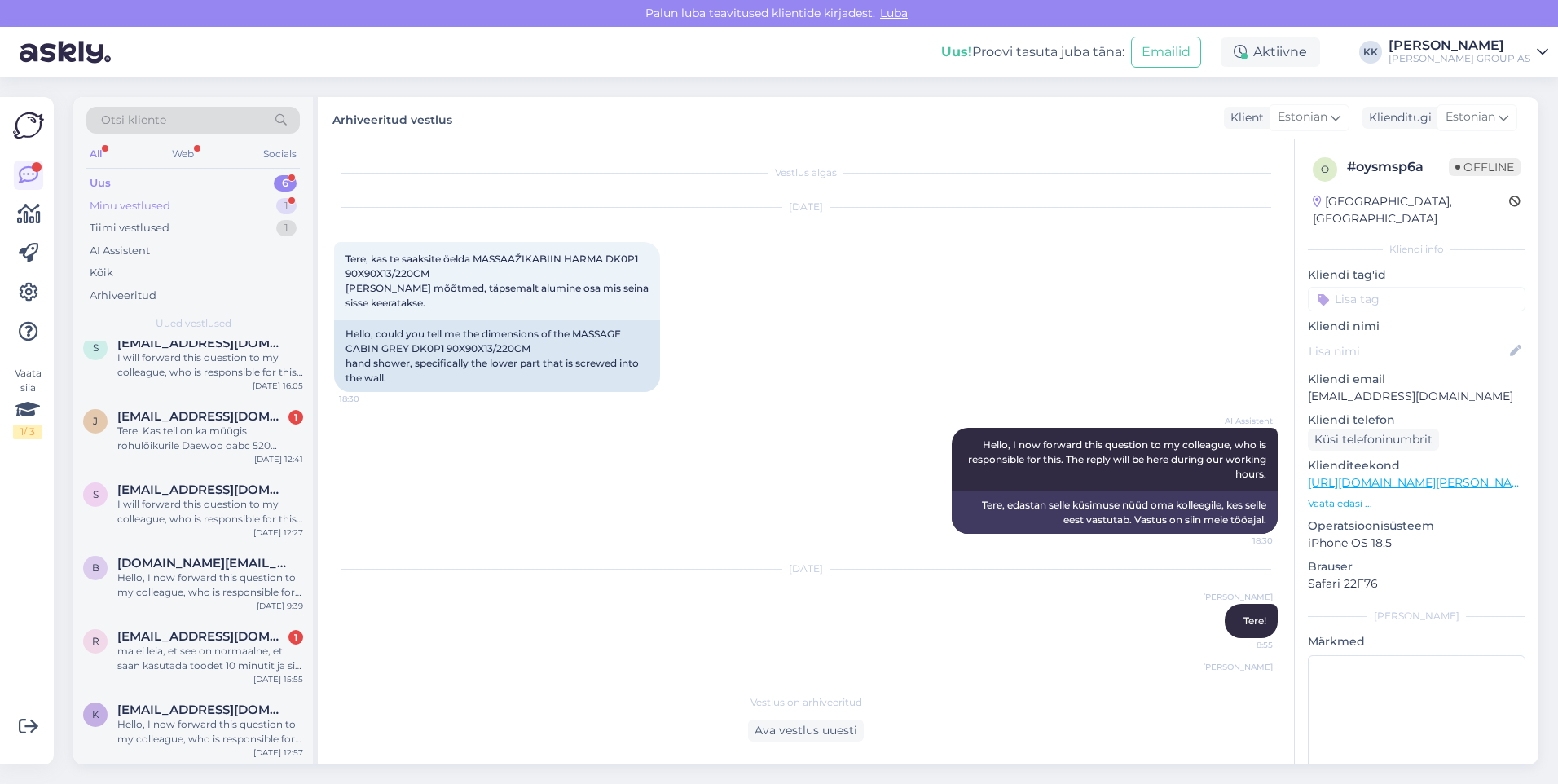
click at [129, 196] on div "Minu vestlused 1" at bounding box center [193, 206] width 213 height 23
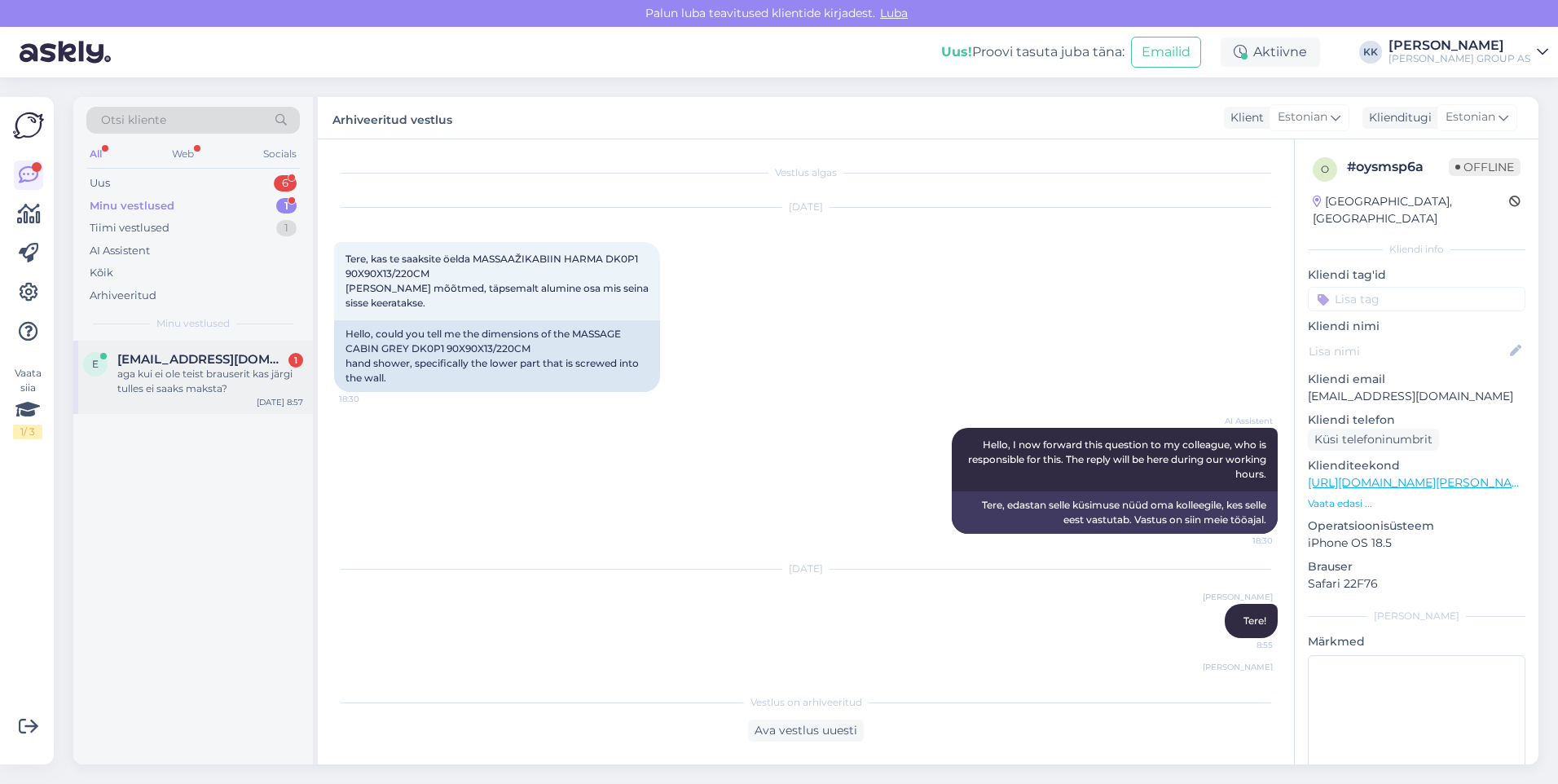
click at [193, 375] on div "aga kui ei ole teist brauserit kas järgi tulles ei saaks maksta?" at bounding box center [210, 381] width 186 height 29
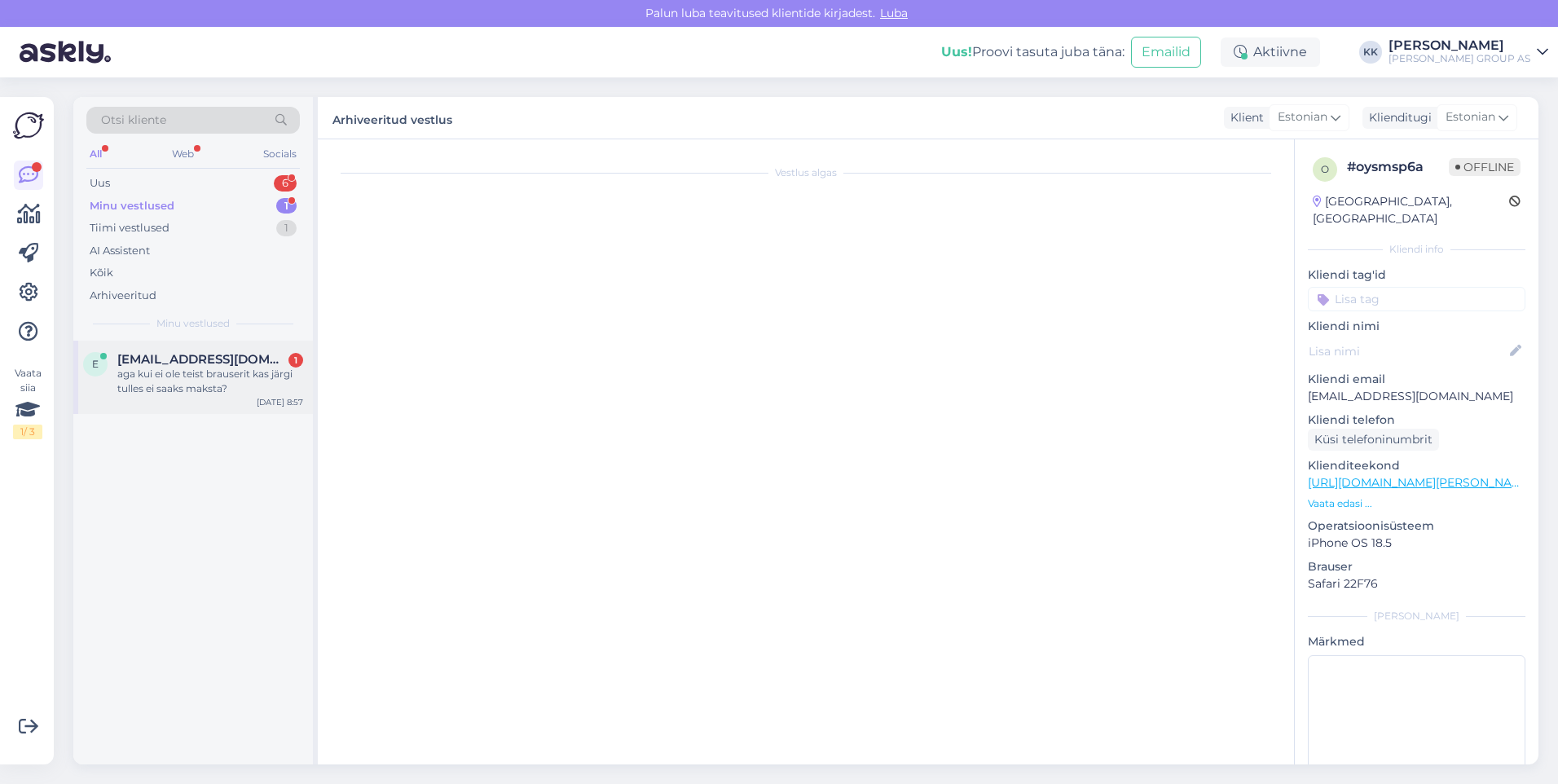
scroll to position [185, 0]
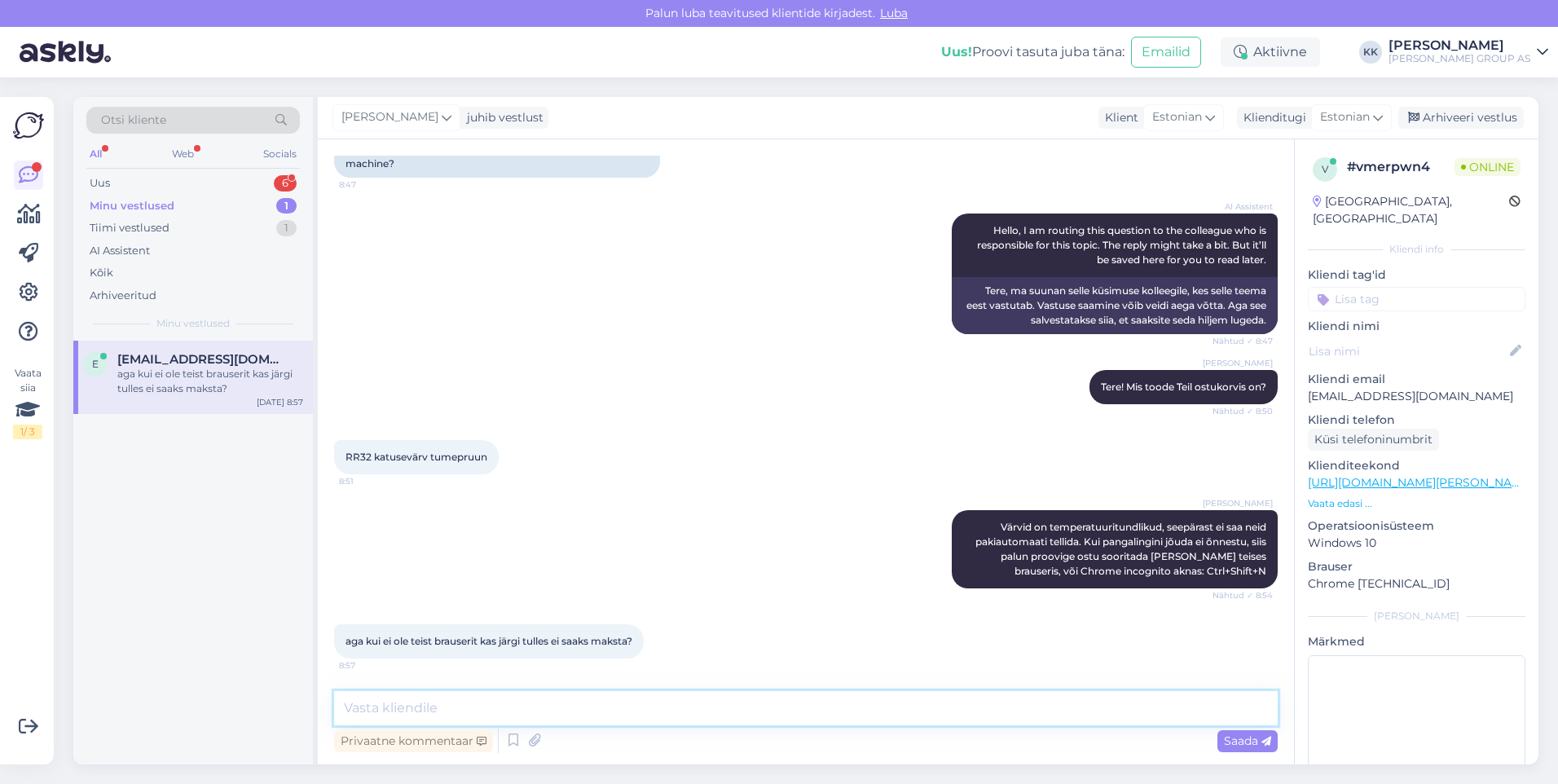
click at [366, 708] on textarea at bounding box center [806, 708] width 943 height 34
type textarea "K"
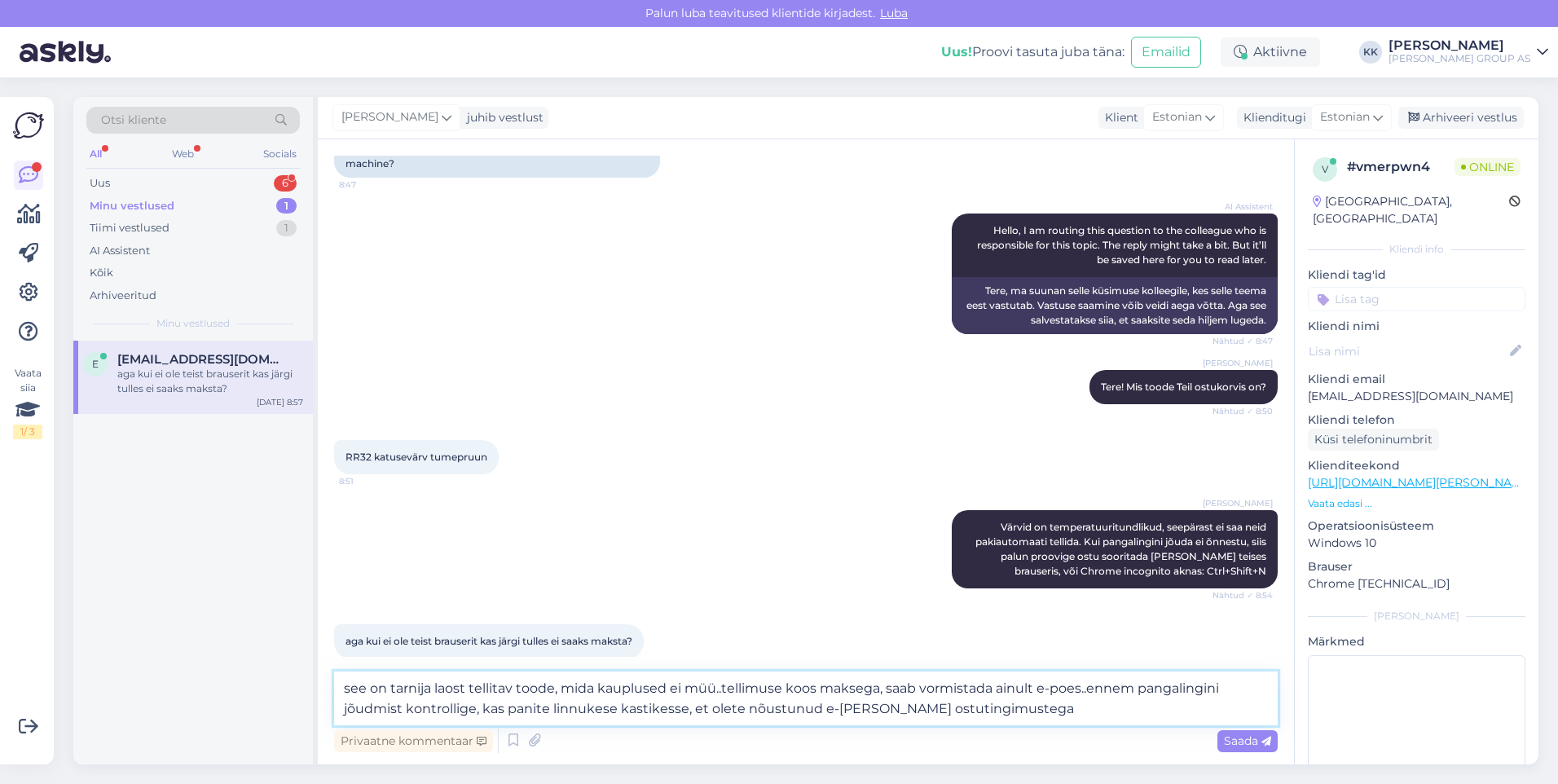
drag, startPoint x: 475, startPoint y: 707, endPoint x: 485, endPoint y: 708, distance: 10.0
click at [476, 707] on textarea "see on tarnija laost tellitav toode, mida kauplused ei müü..tellimuse koos maks…" at bounding box center [806, 698] width 943 height 54
click at [1029, 709] on textarea "see on tarnija laost tellitav toode, mida kauplused ei müü..tellimuse koos maks…" at bounding box center [806, 698] width 943 height 54
type textarea "see on tarnija laost tellitav toode, mida kauplused ei müü..tellimuse koos maks…"
click at [1246, 739] on span "Saada" at bounding box center [1247, 740] width 47 height 15
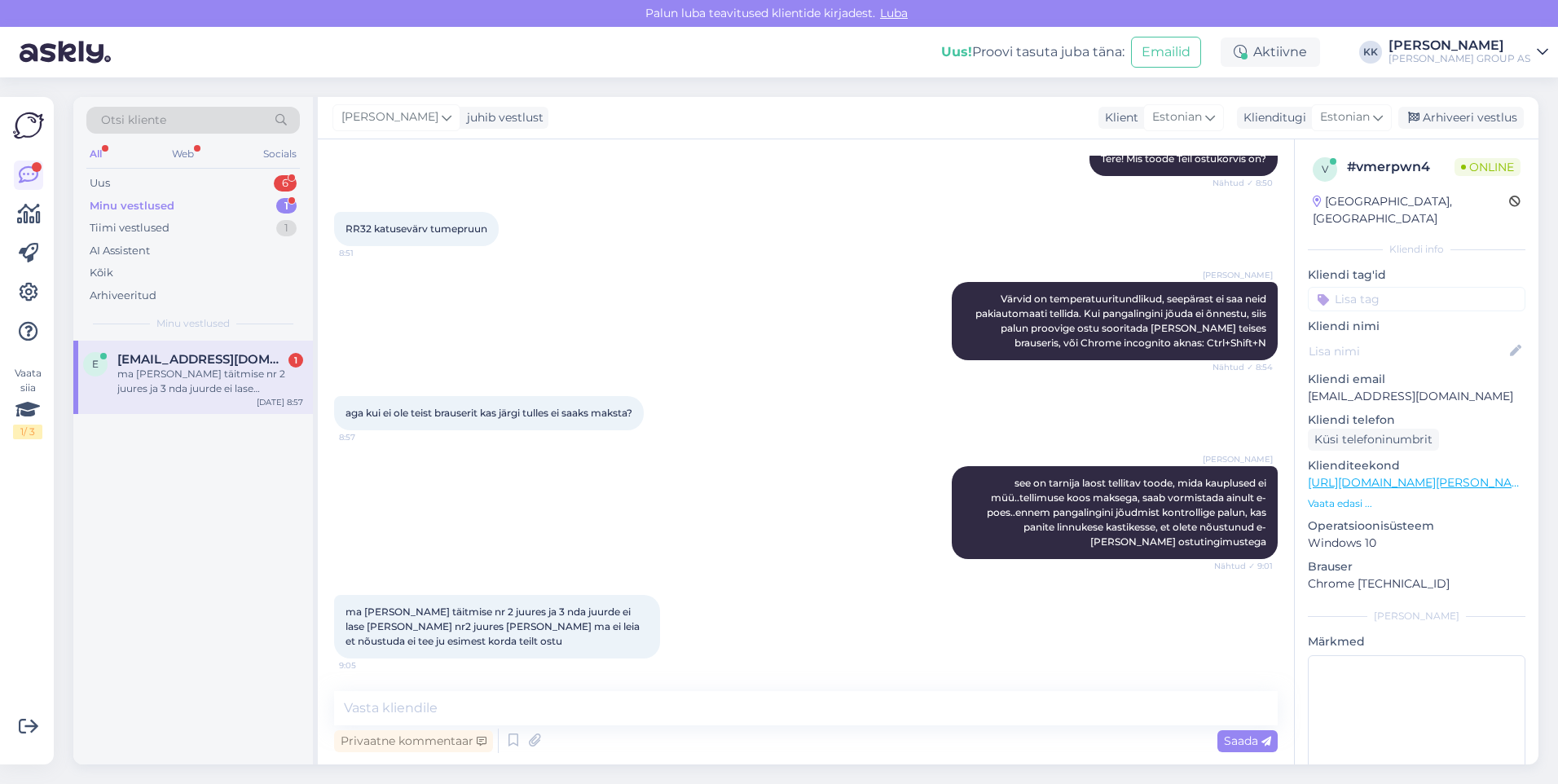
scroll to position [413, 0]
click at [368, 708] on textarea at bounding box center [806, 708] width 943 height 34
type textarea "Vajutage F5, või uuendage lehekülge"
click at [1242, 732] on div "Saada" at bounding box center [1248, 741] width 60 height 22
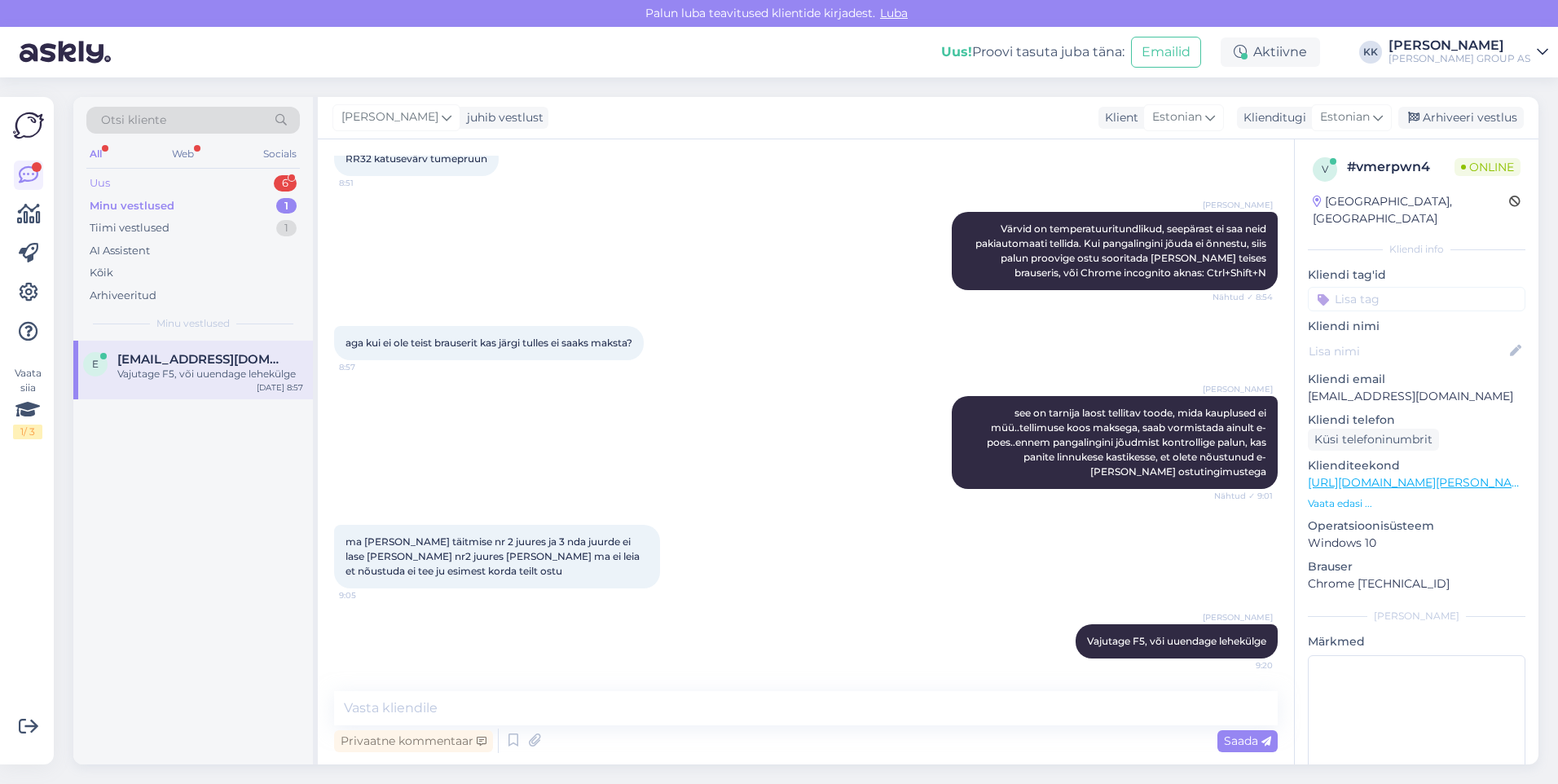
click at [140, 178] on div "Uus 6" at bounding box center [193, 183] width 213 height 23
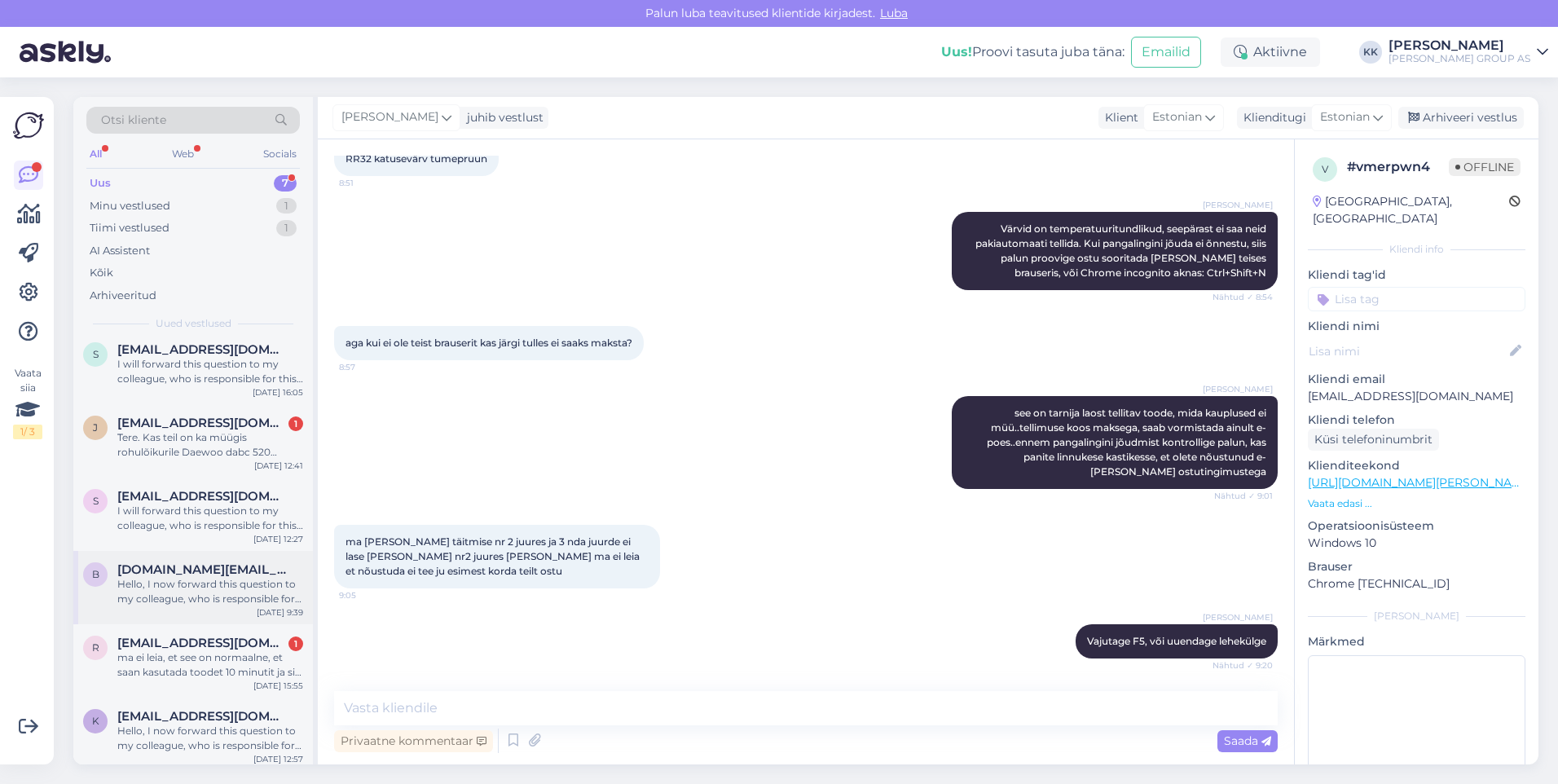
scroll to position [89, 0]
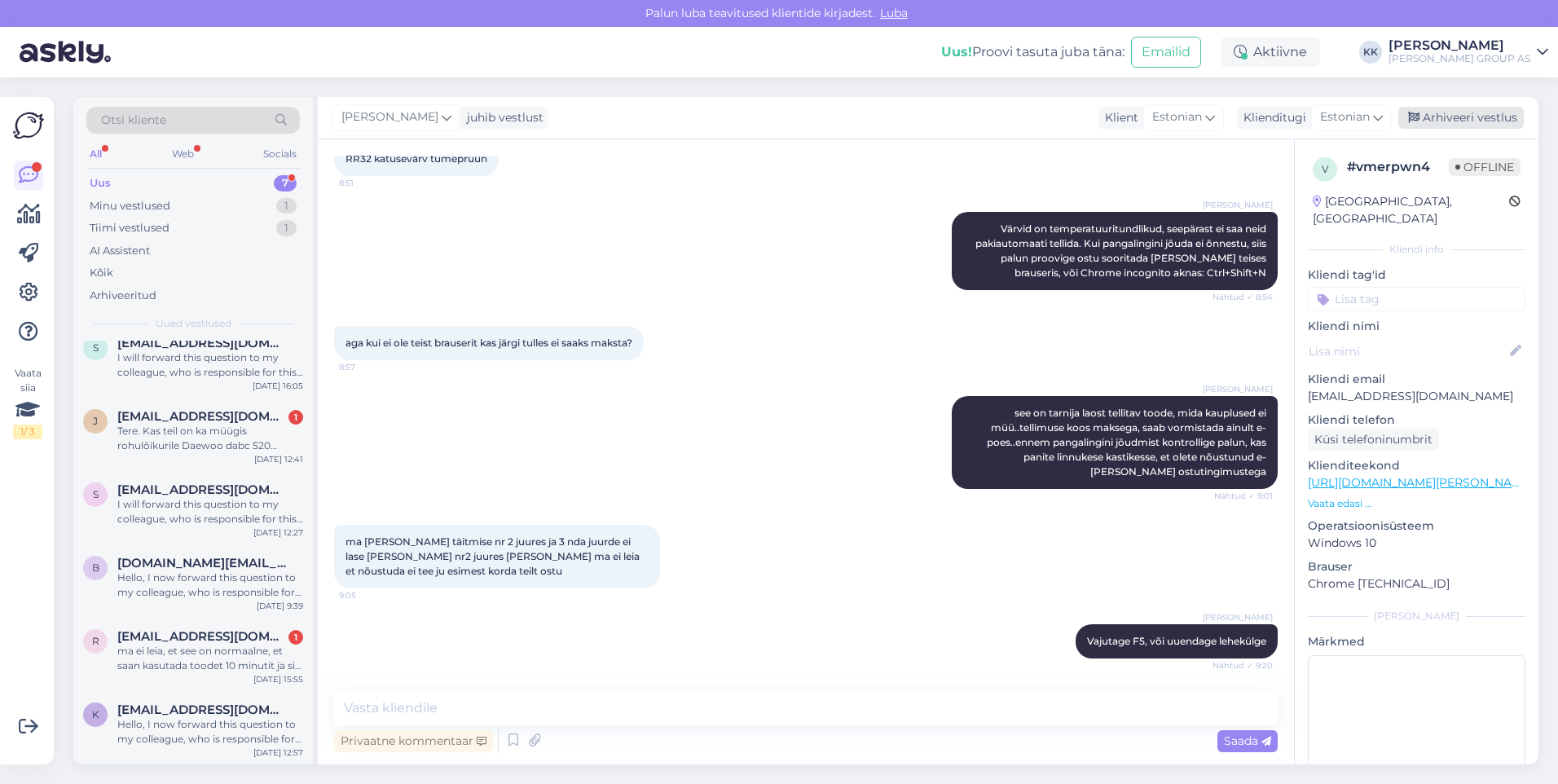
click at [1453, 115] on div "Arhiveeri vestlus" at bounding box center [1461, 118] width 126 height 22
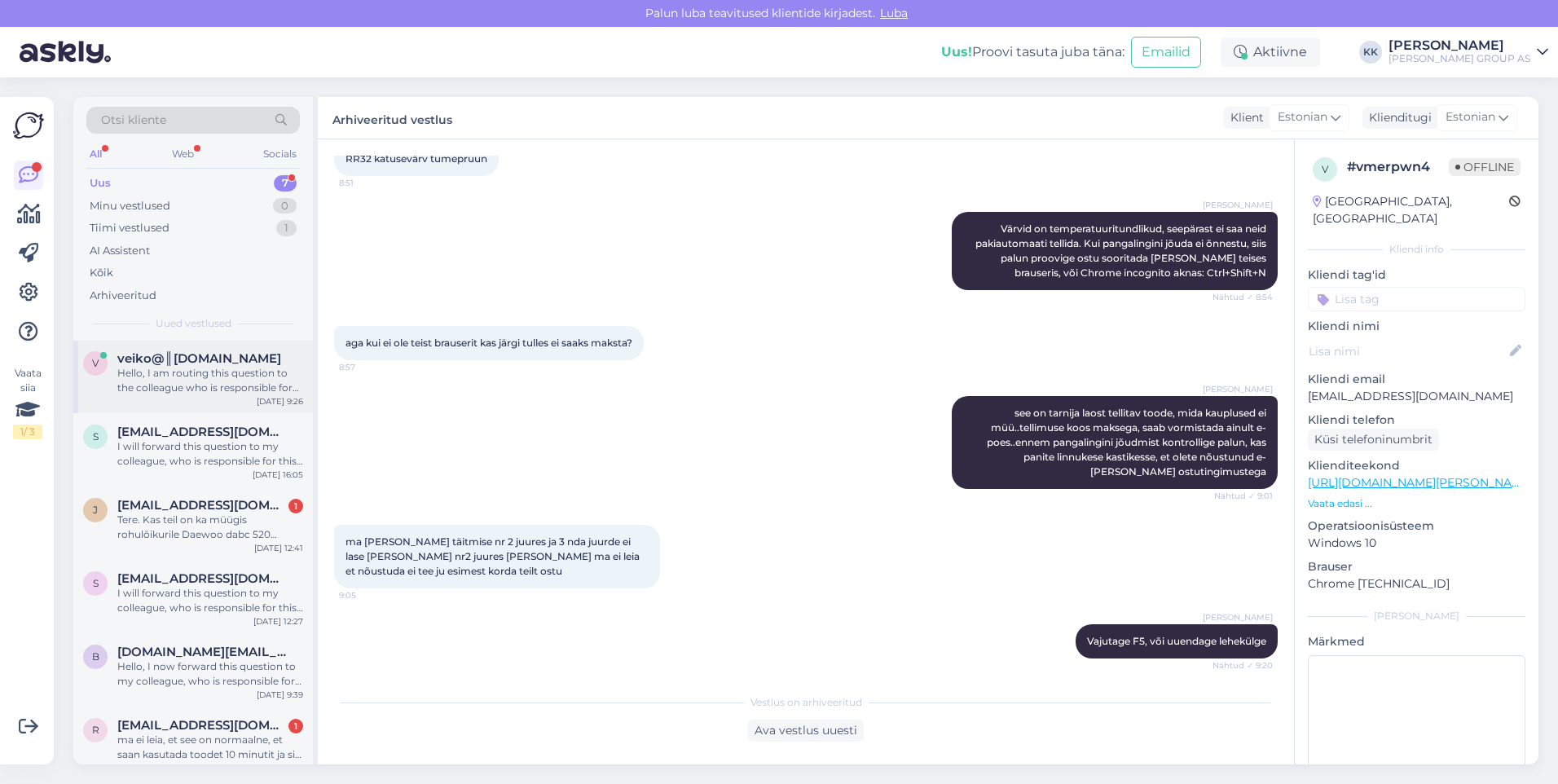
scroll to position [0, 0]
click at [176, 371] on div "Hello, I am routing this question to the colleague who is responsible for this …" at bounding box center [210, 381] width 186 height 29
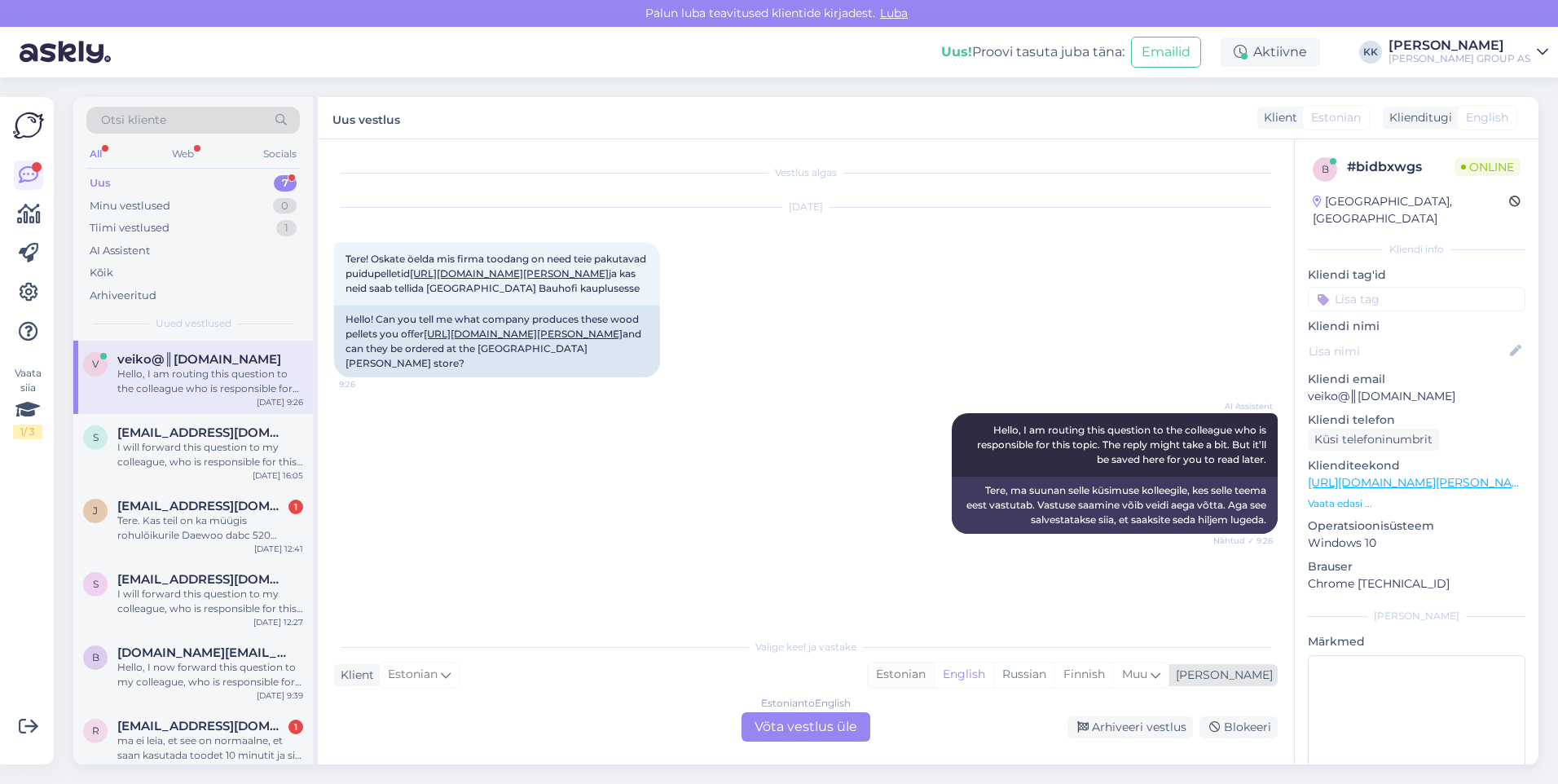
click at [934, 673] on div "Estonian" at bounding box center [900, 674] width 66 height 24
click at [772, 725] on div "Estonian to Estonian Võta vestlus üle" at bounding box center [806, 726] width 129 height 29
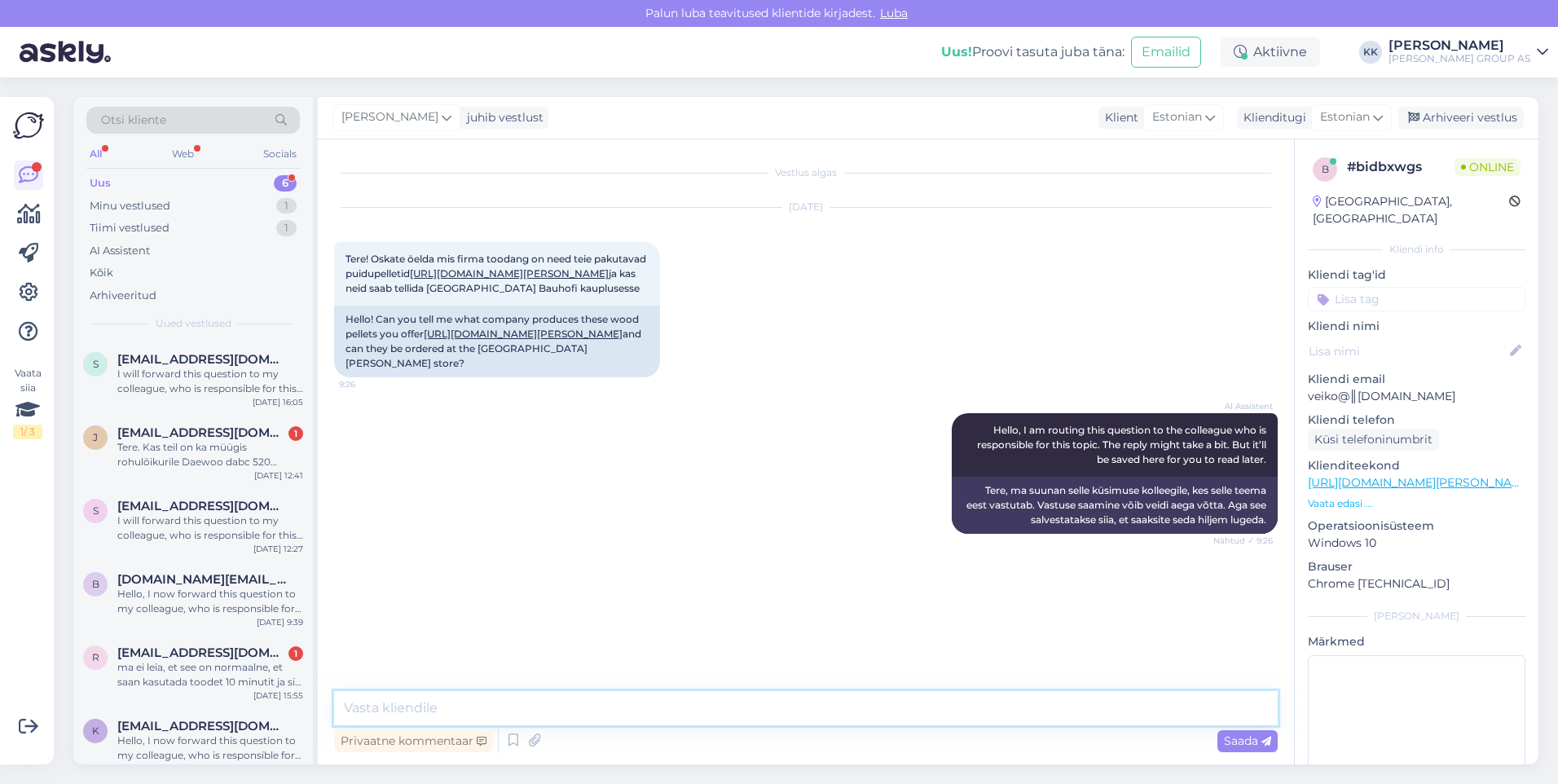
click at [380, 714] on textarea at bounding box center [806, 708] width 943 height 34
type textarea "Tere! Tootja on Briketipoisid OÜ"
click at [1233, 740] on span "Saada" at bounding box center [1247, 740] width 47 height 15
click at [396, 708] on textarea at bounding box center [806, 708] width 943 height 34
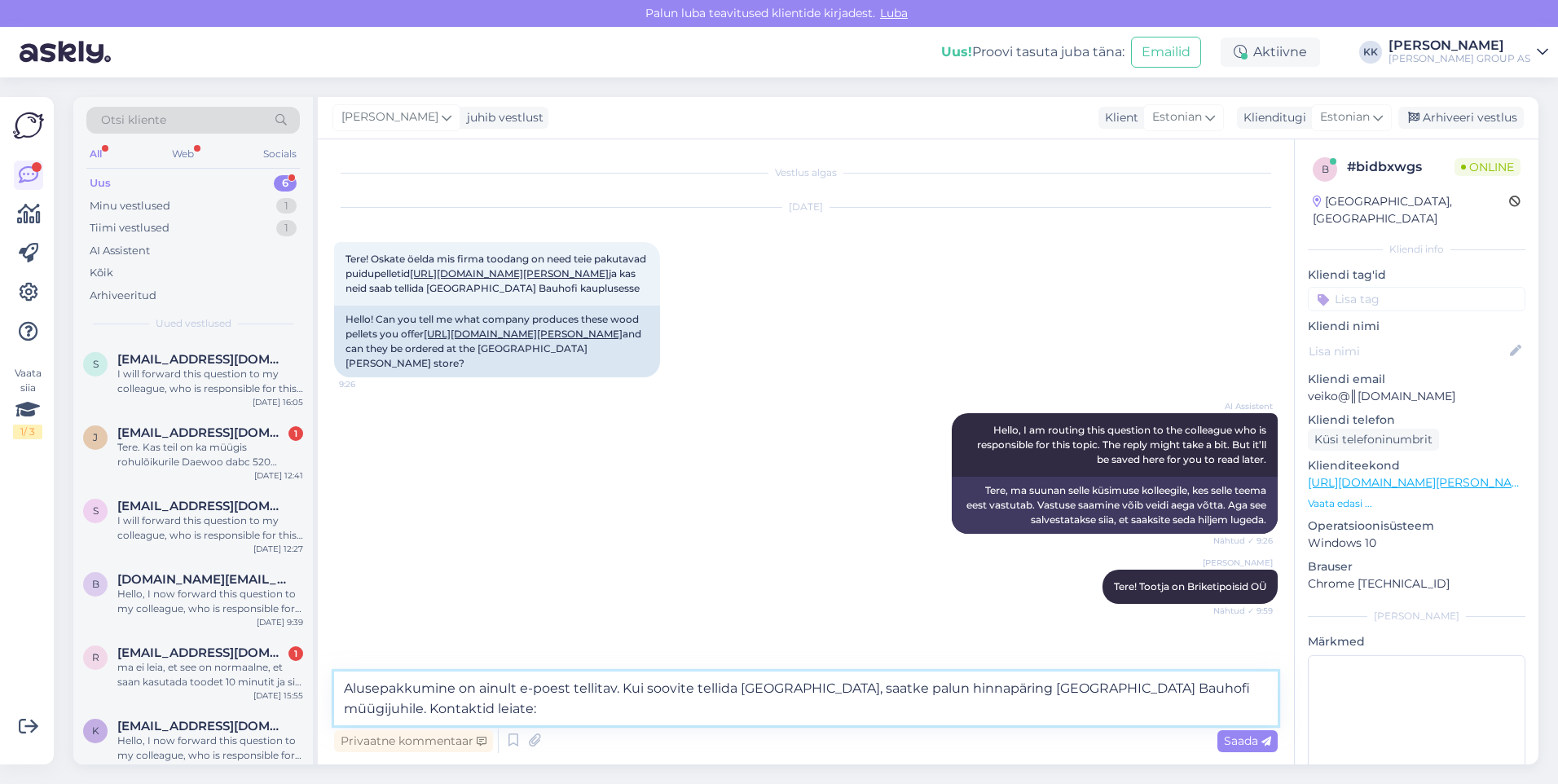
click at [353, 686] on textarea "Alusepakkumine on ainult e-poest tellitav. Kui soovite tellida [GEOGRAPHIC_DATA…" at bounding box center [806, 698] width 943 height 54
click at [449, 687] on textarea "Antud aluselusepakkumine on ainult e-poest tellitav. Kui soovite tellida [GEOGR…" at bounding box center [806, 698] width 943 height 54
click at [457, 711] on textarea "Antud alusepakkumine on ainult e-poest tellitav. Kui soovite tellida [GEOGRAPHI…" at bounding box center [806, 698] width 943 height 54
type textarea "Antud alusepakkumine on ainult e-poest tellitav. Kui soovite tellida [GEOGRAPHI…"
click at [1244, 739] on span "Saada" at bounding box center [1247, 740] width 47 height 15
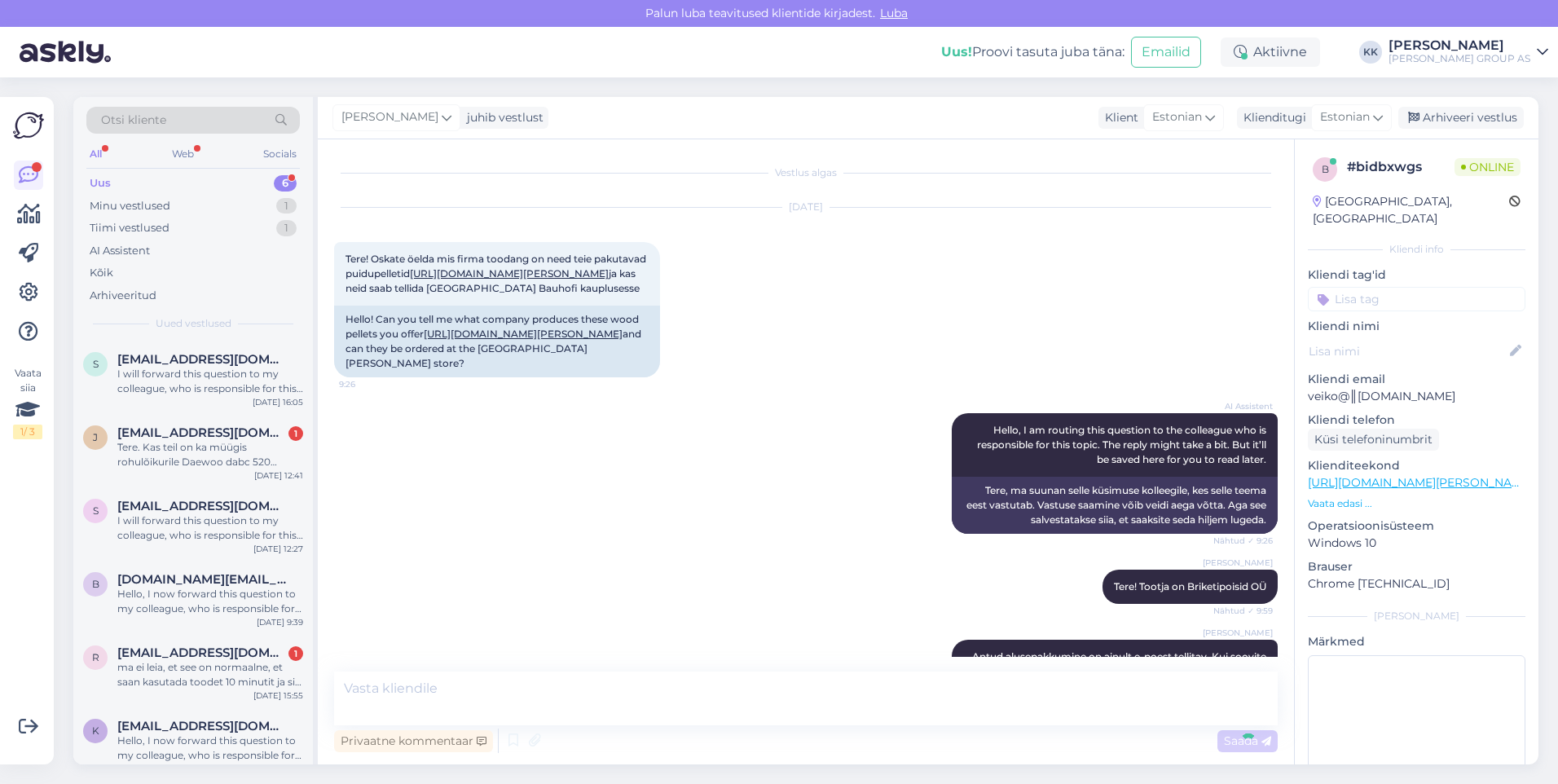
scroll to position [89, 0]
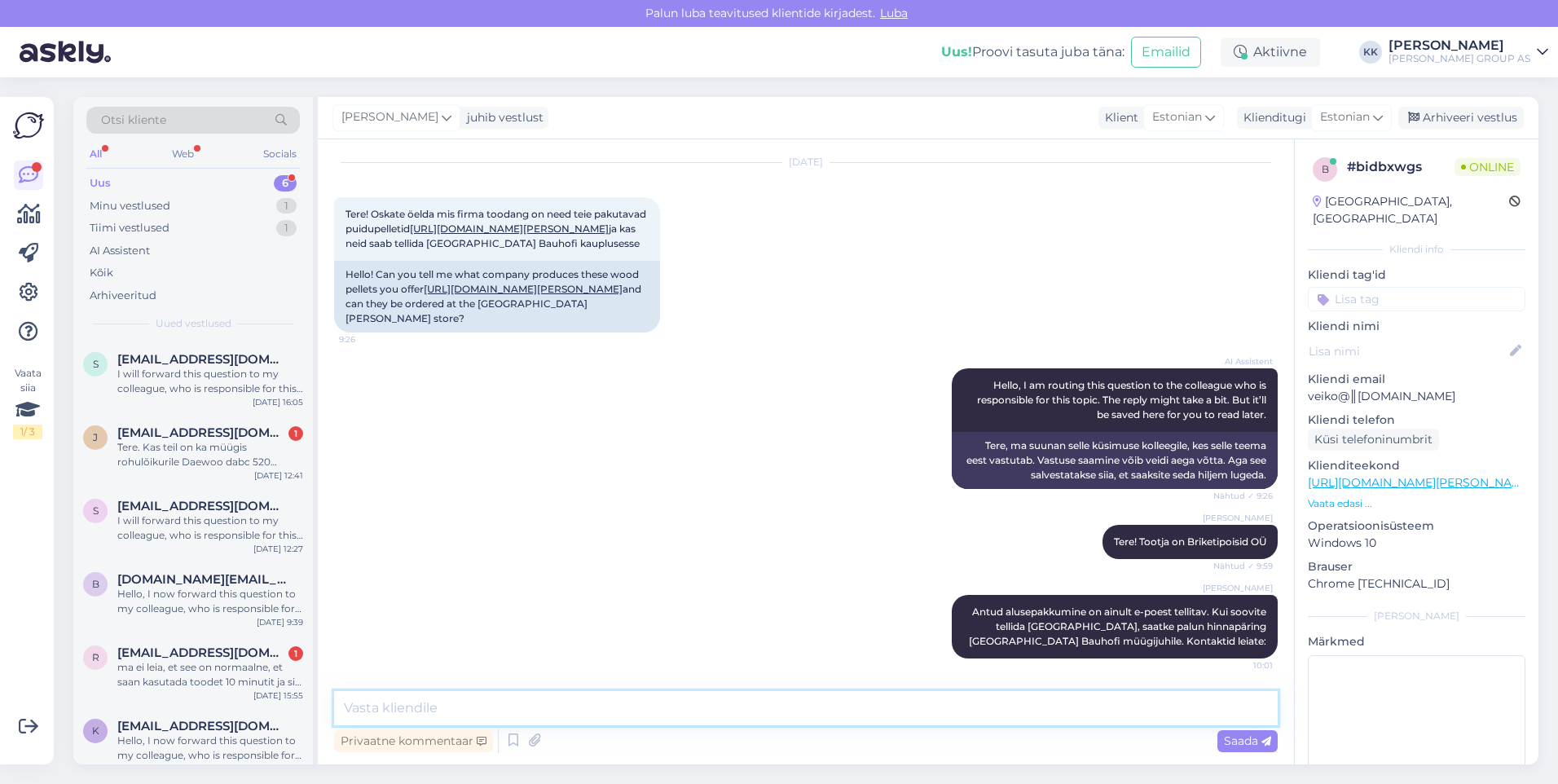
click at [385, 713] on textarea at bounding box center [806, 708] width 943 height 34
paste textarea "[URL][DOMAIN_NAME][PERSON_NAME]"
type textarea "[URL][DOMAIN_NAME][PERSON_NAME]"
click at [1229, 734] on span "Saada" at bounding box center [1247, 740] width 47 height 15
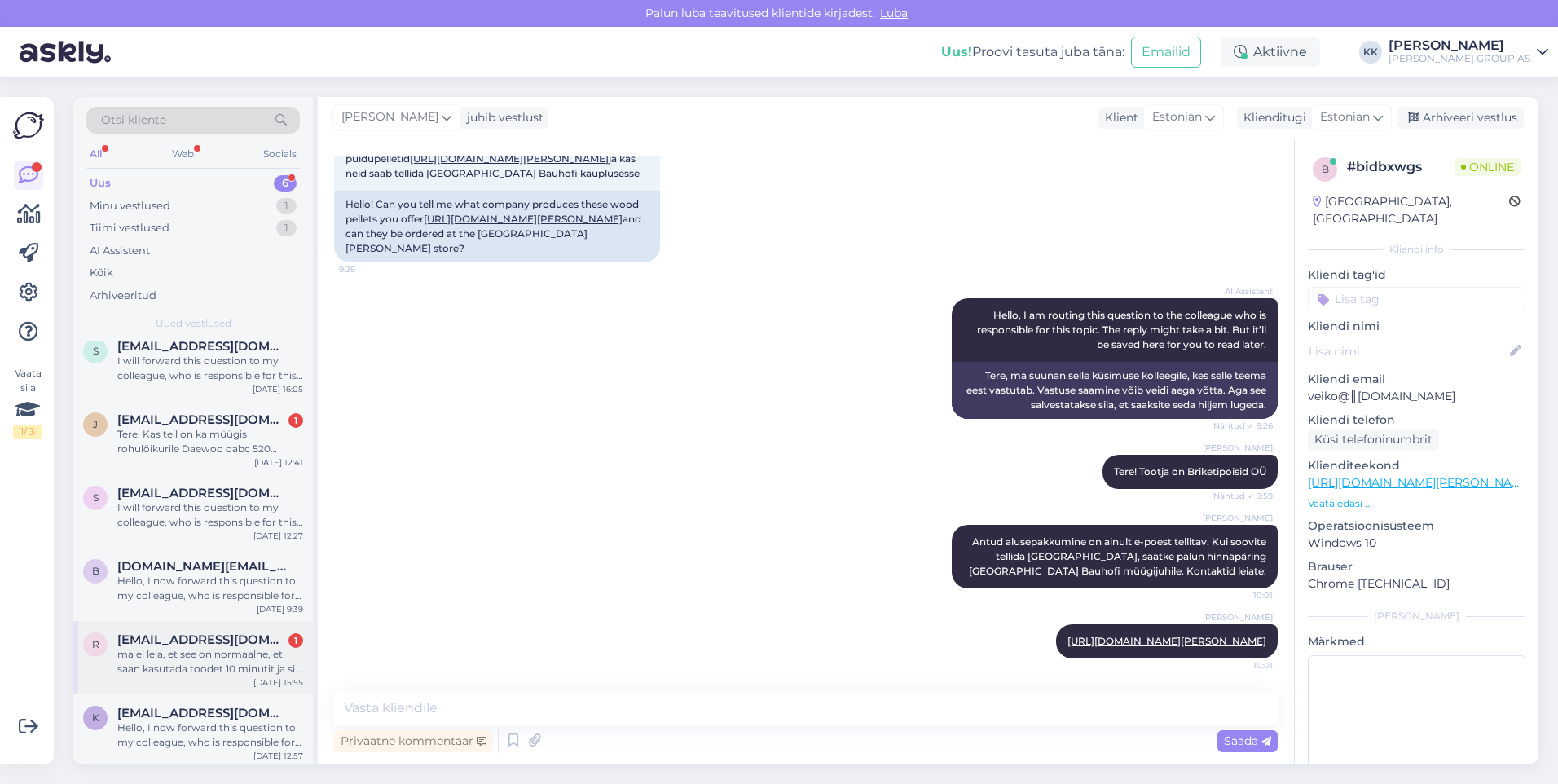
scroll to position [16, 0]
click at [181, 714] on span "[EMAIL_ADDRESS][DOMAIN_NAME]" at bounding box center [201, 709] width 169 height 15
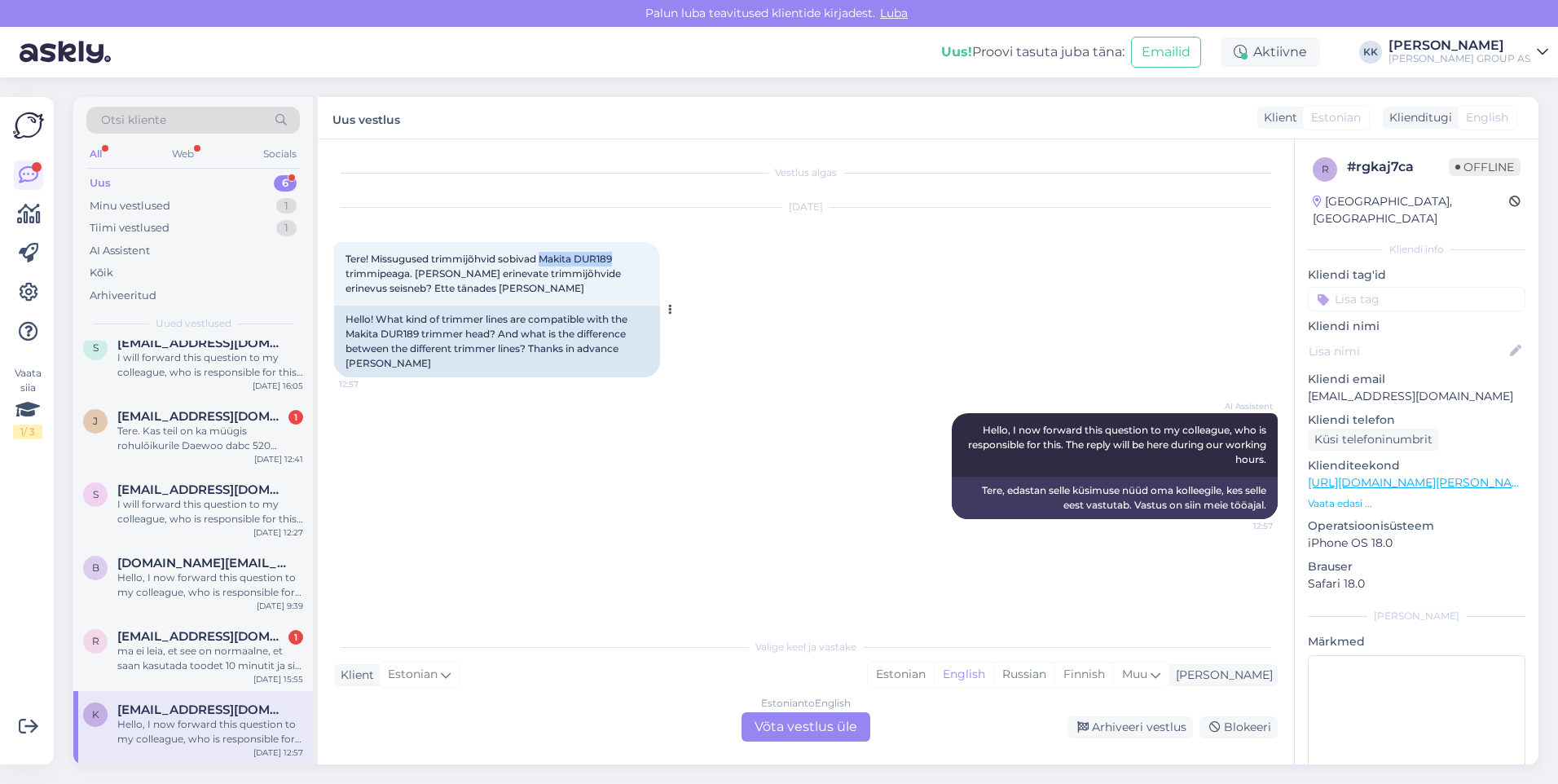
drag, startPoint x: 616, startPoint y: 254, endPoint x: 543, endPoint y: 259, distance: 73.2
click at [543, 259] on span "Tere! Missugused trimmijõhvid sobivad Makita DUR189 trimmipeaga. [PERSON_NAME] …" at bounding box center [484, 273] width 278 height 41
drag, startPoint x: 543, startPoint y: 259, endPoint x: 567, endPoint y: 259, distance: 24.0
copy span "Makita DUR189"
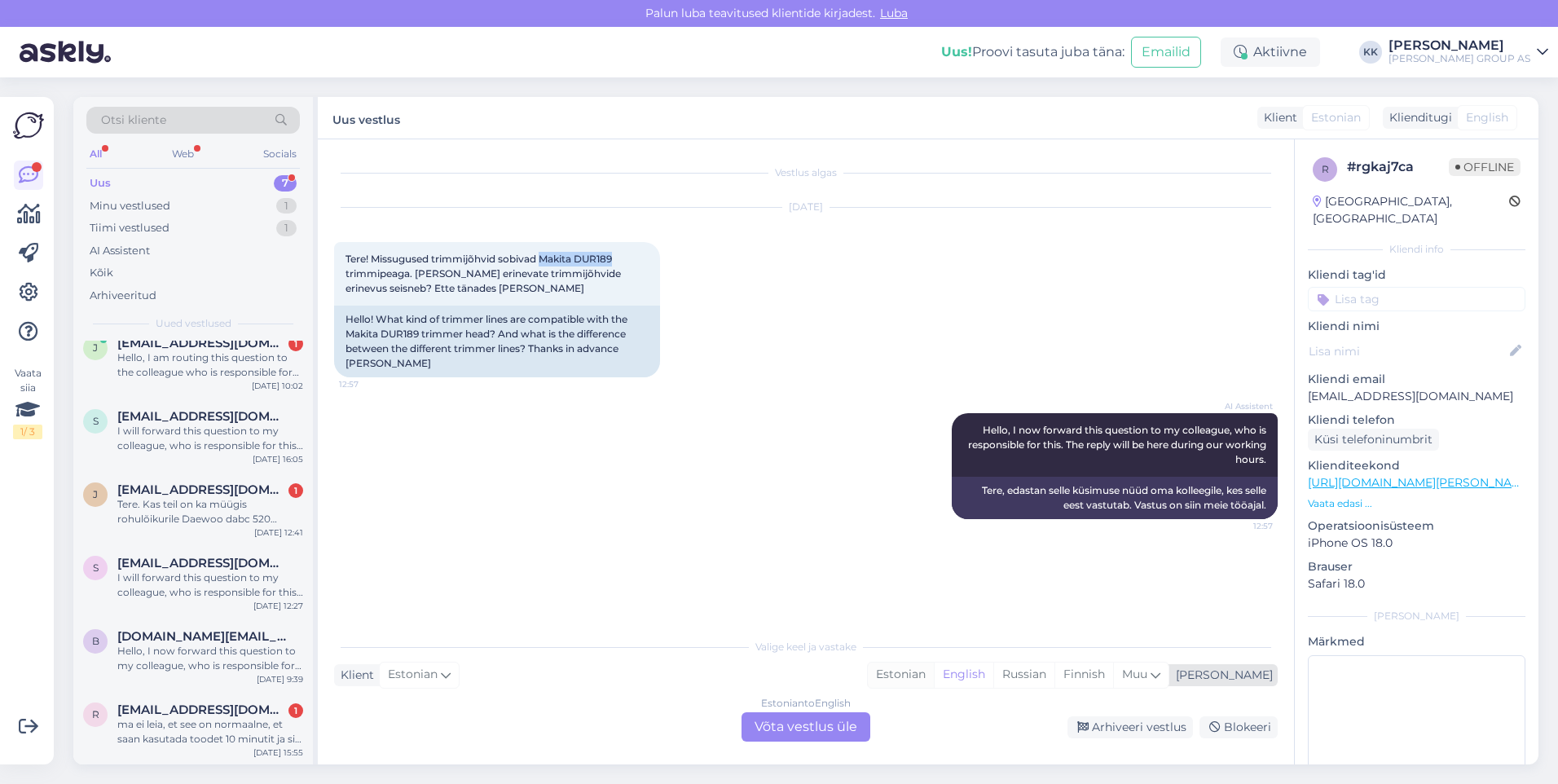
click at [934, 668] on div "Estonian" at bounding box center [900, 674] width 66 height 24
click at [802, 721] on div "Estonian to Estonian Võta vestlus üle" at bounding box center [806, 726] width 129 height 29
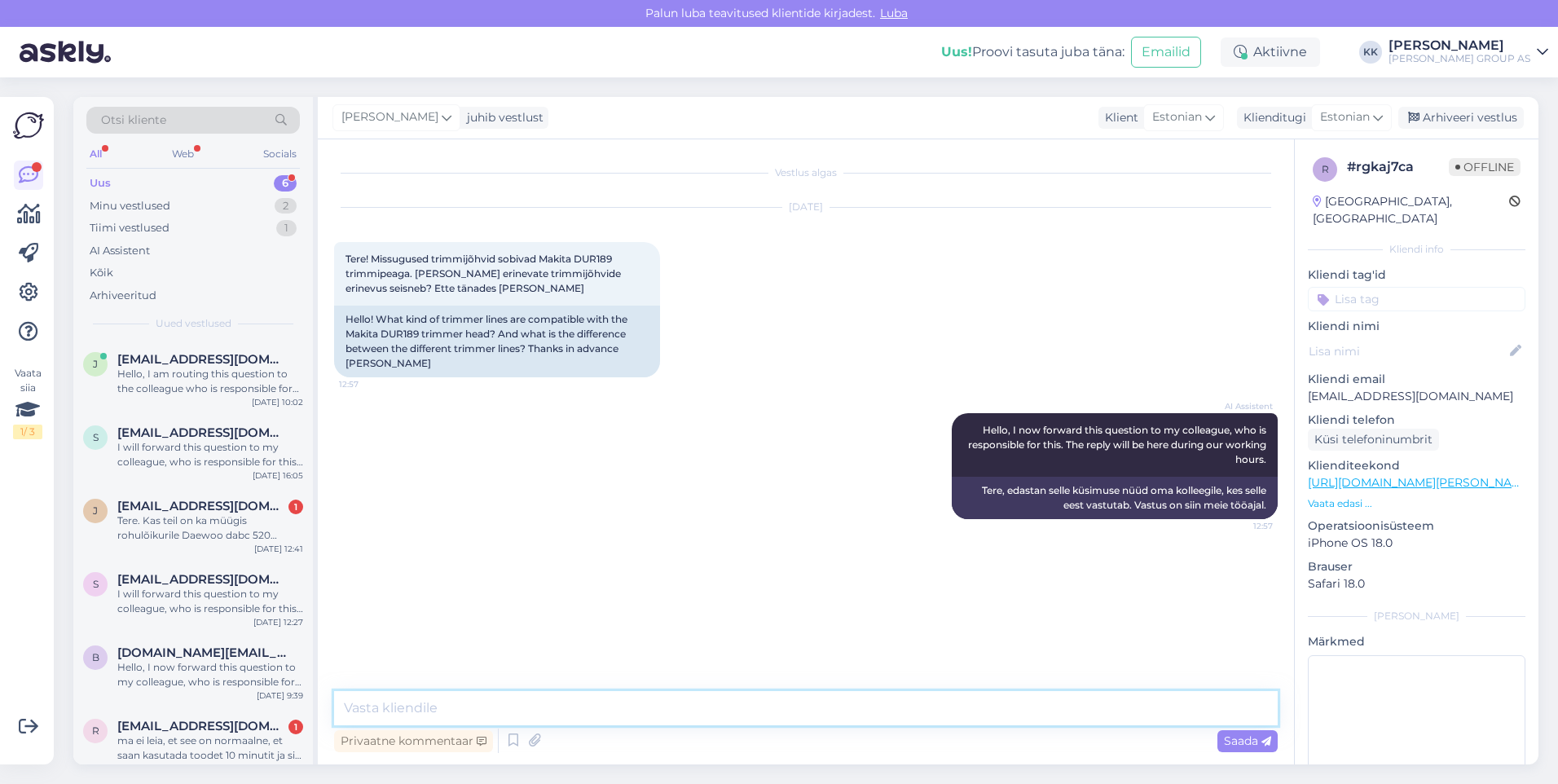
click at [380, 707] on textarea at bounding box center [806, 708] width 943 height 34
paste textarea "Tamiili läbimõõt 2,0 mm"
drag, startPoint x: 809, startPoint y: 691, endPoint x: 690, endPoint y: 689, distance: 119.0
click at [690, 689] on textarea "Tere! Antud mudelile sobib trimmijõhv läbimõõduga Tamiili läbimõõt 2,0 mm" at bounding box center [806, 698] width 943 height 54
type textarea "Tere! Antud mudelile sobib trimmijõhv läbimõõduga 2,0 mm"
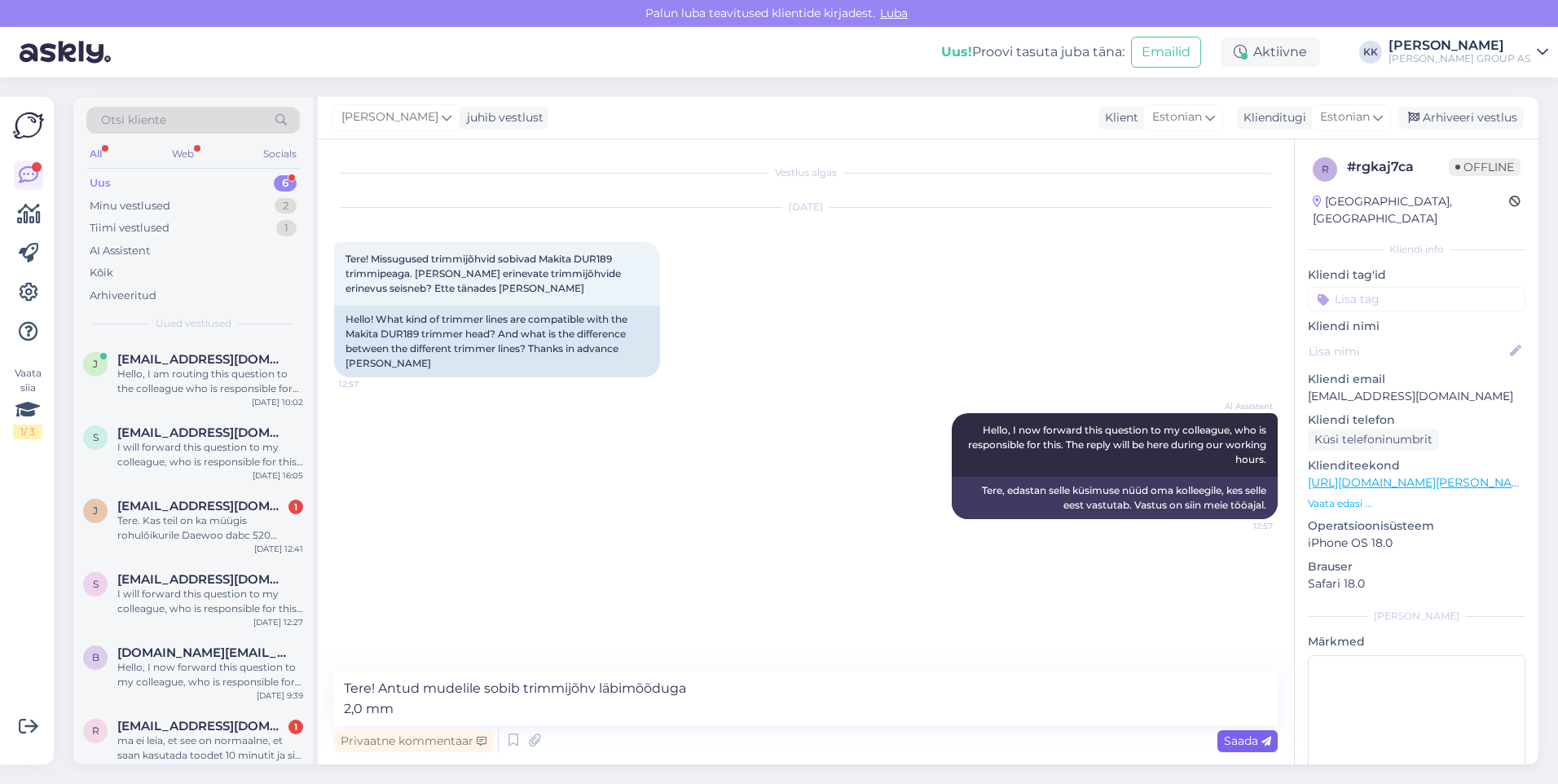
click at [1242, 738] on span "Saada" at bounding box center [1247, 740] width 47 height 15
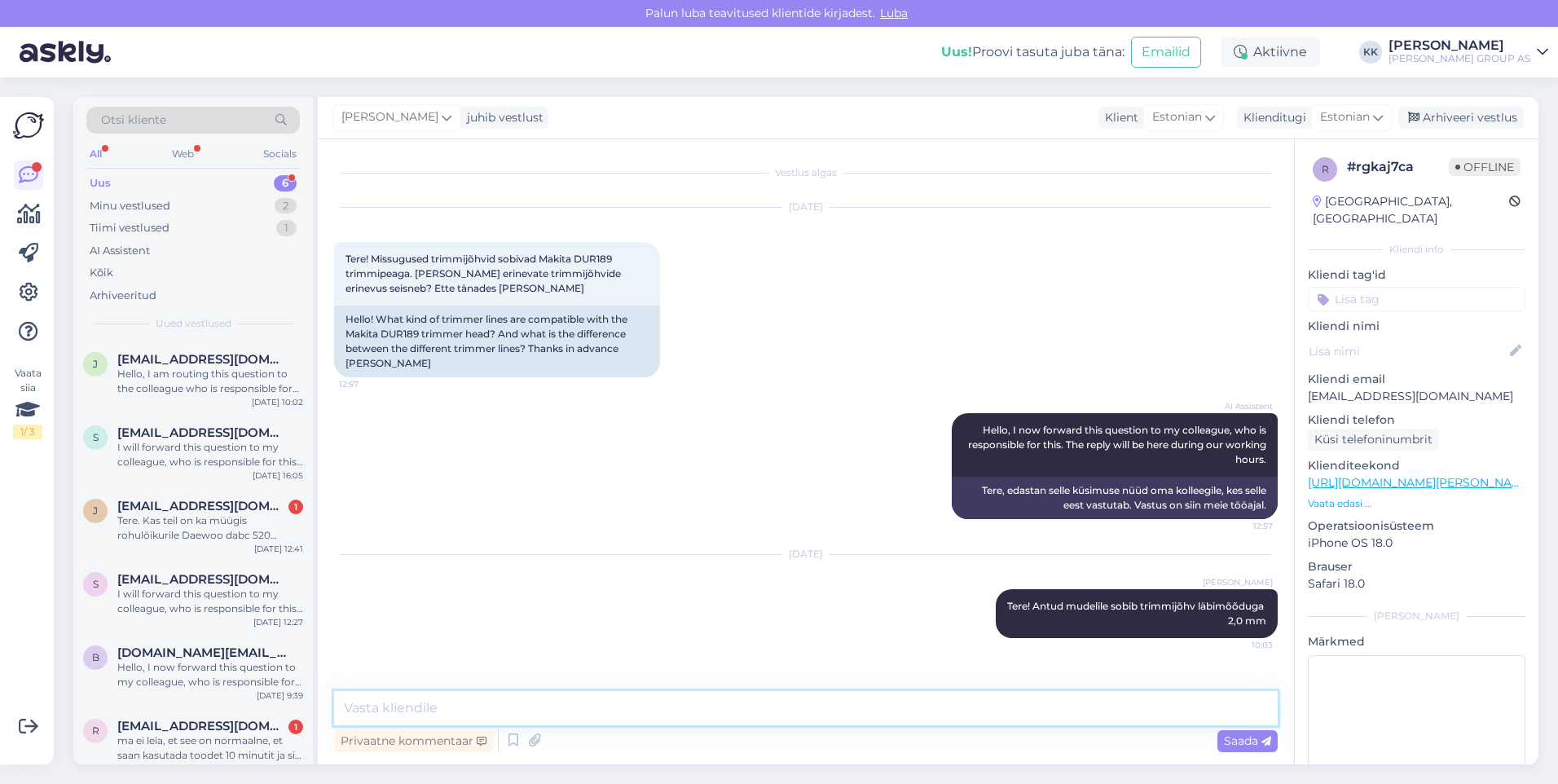
click at [382, 708] on textarea at bounding box center [806, 708] width 943 height 34
paste textarea "Trimmijõhve on erineva läbimõõduga ja eri kujuga. Jõhvi ostmisel tuleb jälgida …"
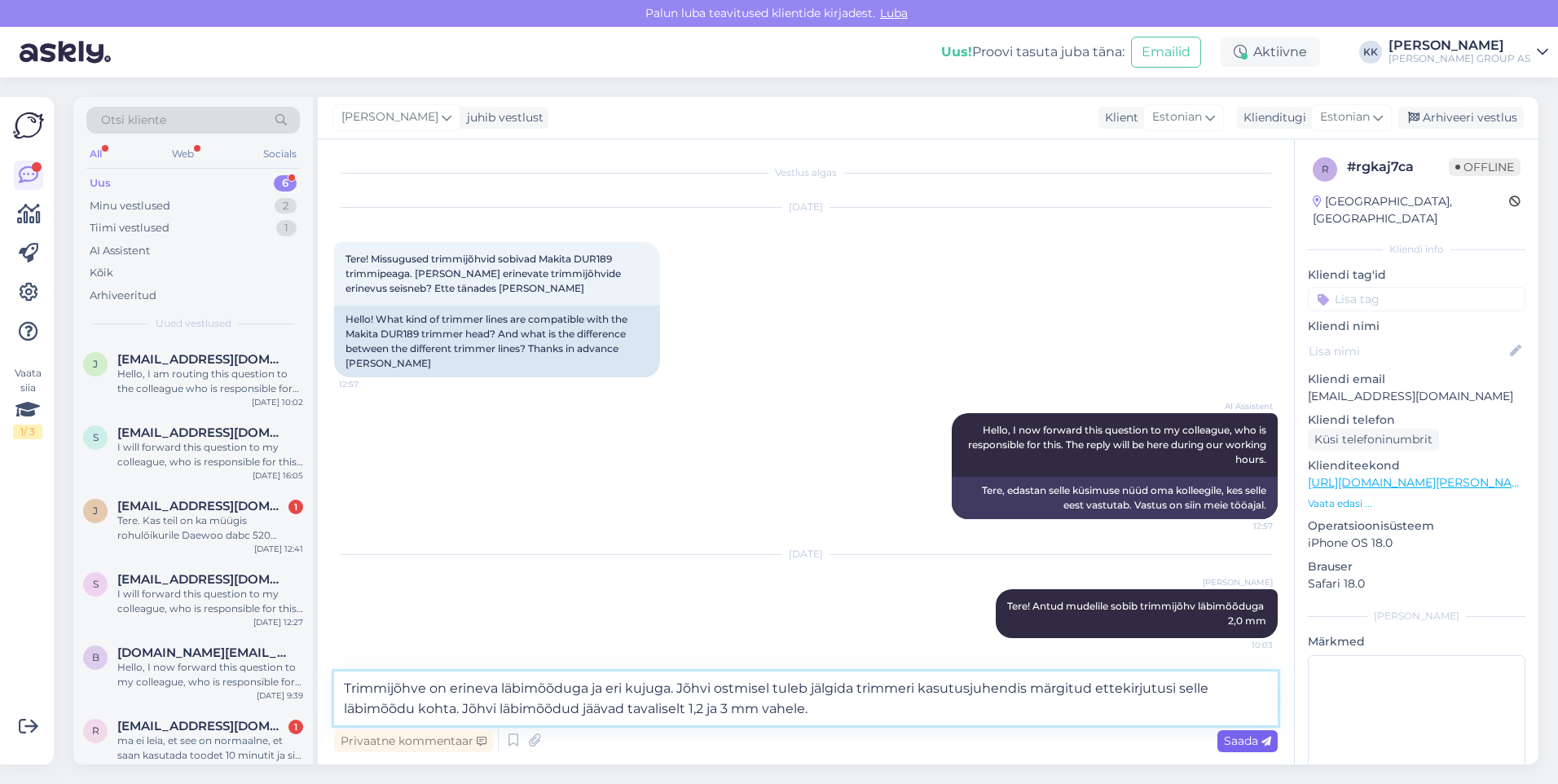
type textarea "Trimmijõhve on erineva läbimõõduga ja eri kujuga. Jõhvi ostmisel tuleb jälgida …"
click at [1247, 736] on span "Saada" at bounding box center [1247, 740] width 47 height 15
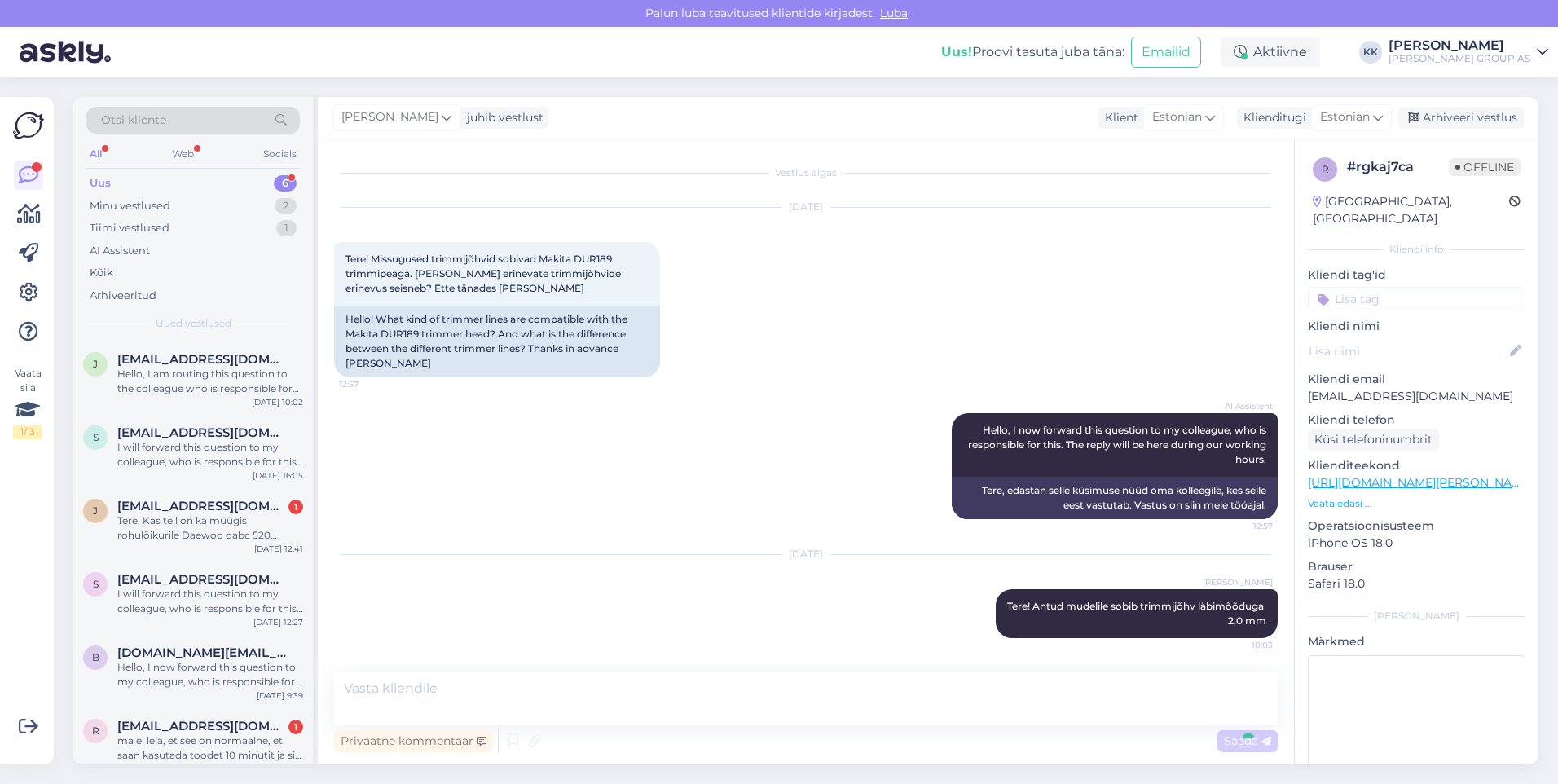
scroll to position [94, 0]
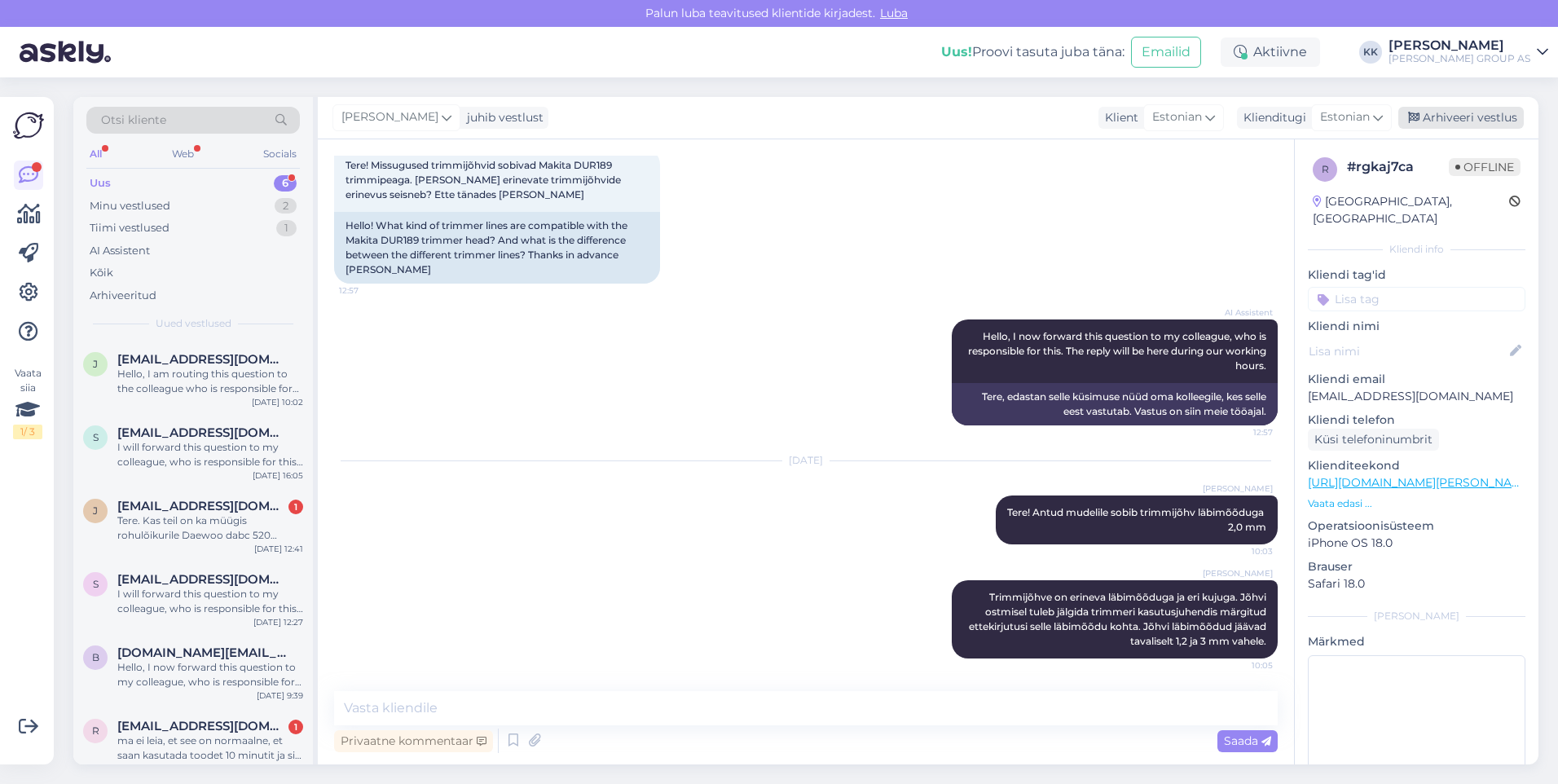
click at [1467, 113] on div "Arhiveeri vestlus" at bounding box center [1461, 118] width 126 height 22
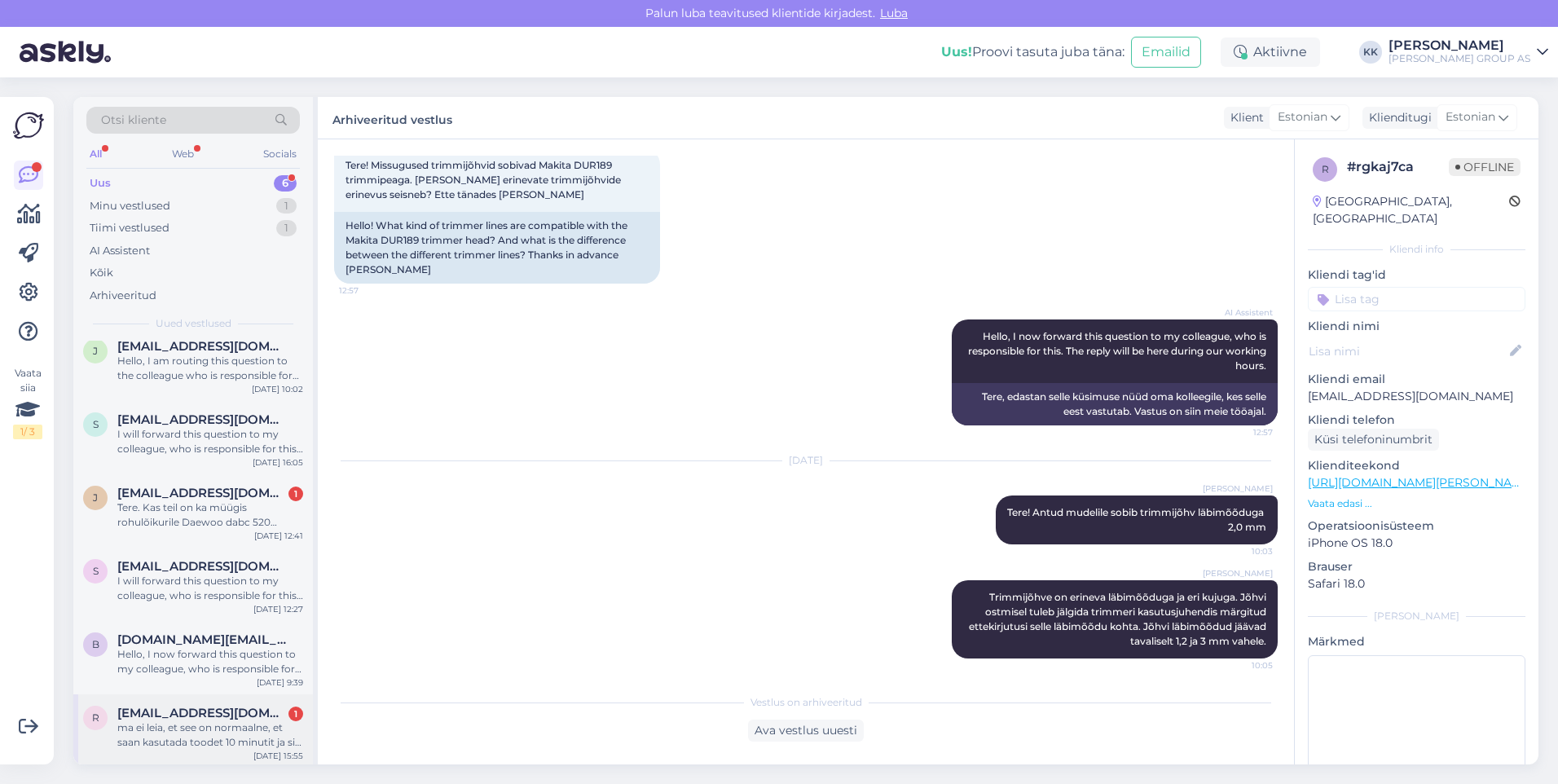
scroll to position [16, 0]
click at [195, 716] on div "[EMAIL_ADDRESS][DOMAIN_NAME] 1 ma ei leia, et see on normaalne, et saan kasutad…" at bounding box center [210, 724] width 186 height 44
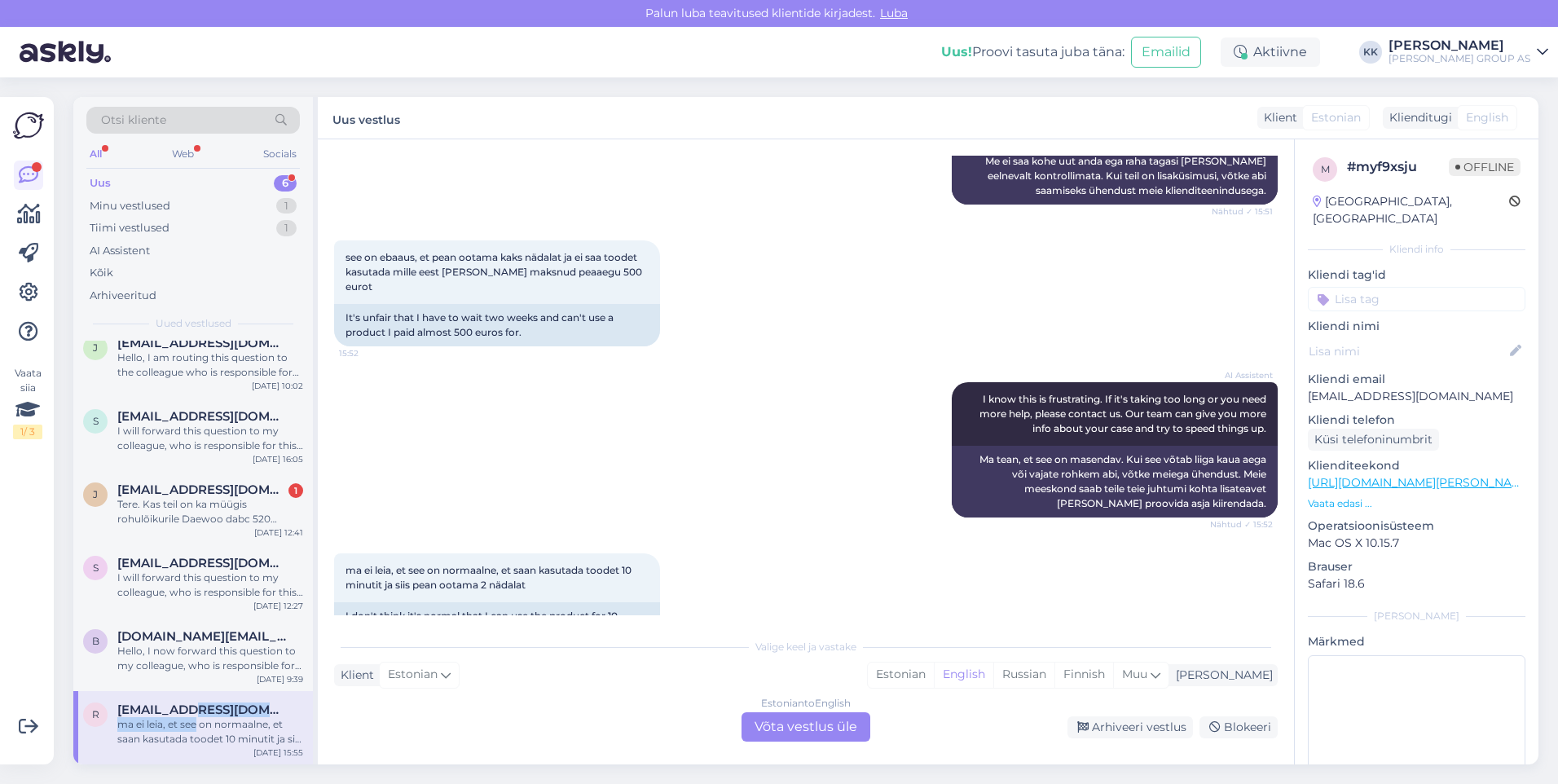
scroll to position [1173, 0]
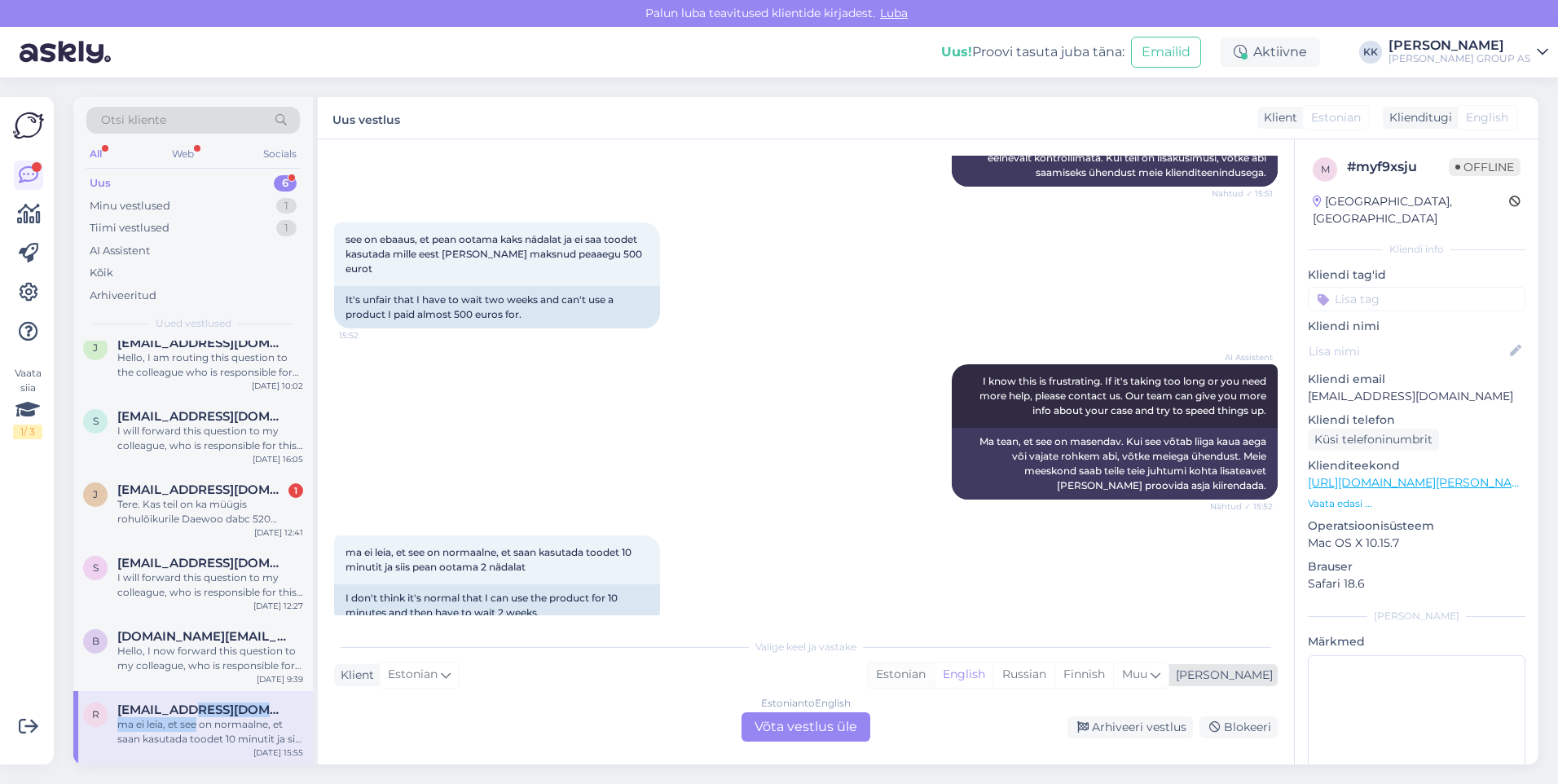
click at [934, 666] on div "Estonian" at bounding box center [900, 674] width 66 height 24
click at [800, 724] on div "Estonian to Estonian Võta vestlus üle" at bounding box center [806, 726] width 129 height 29
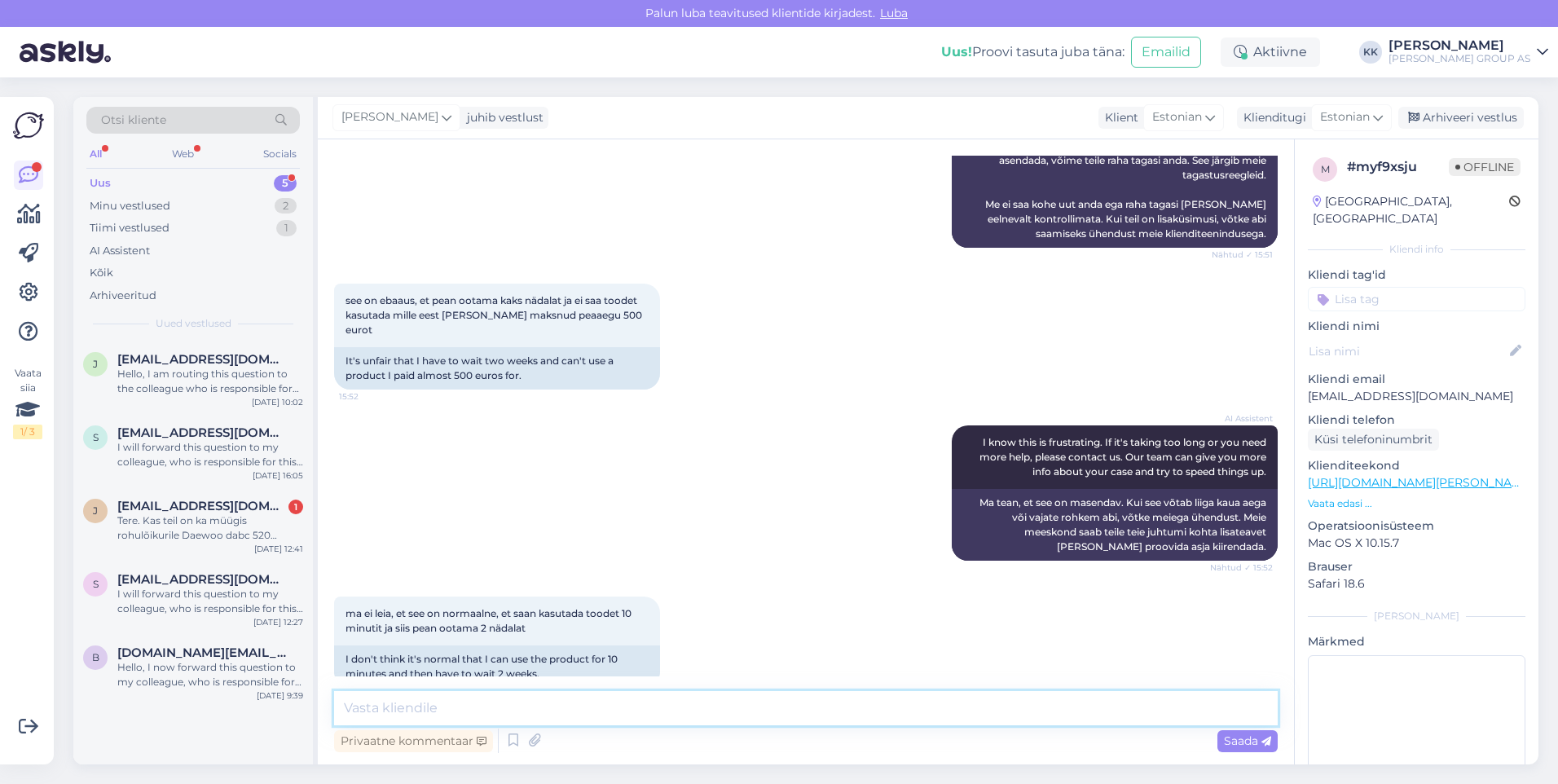
click at [409, 718] on textarea at bounding box center [806, 708] width 943 height 34
type textarea "Vabandame tekkinud olukorra pärast."
click at [1236, 741] on span "Saada" at bounding box center [1247, 740] width 47 height 15
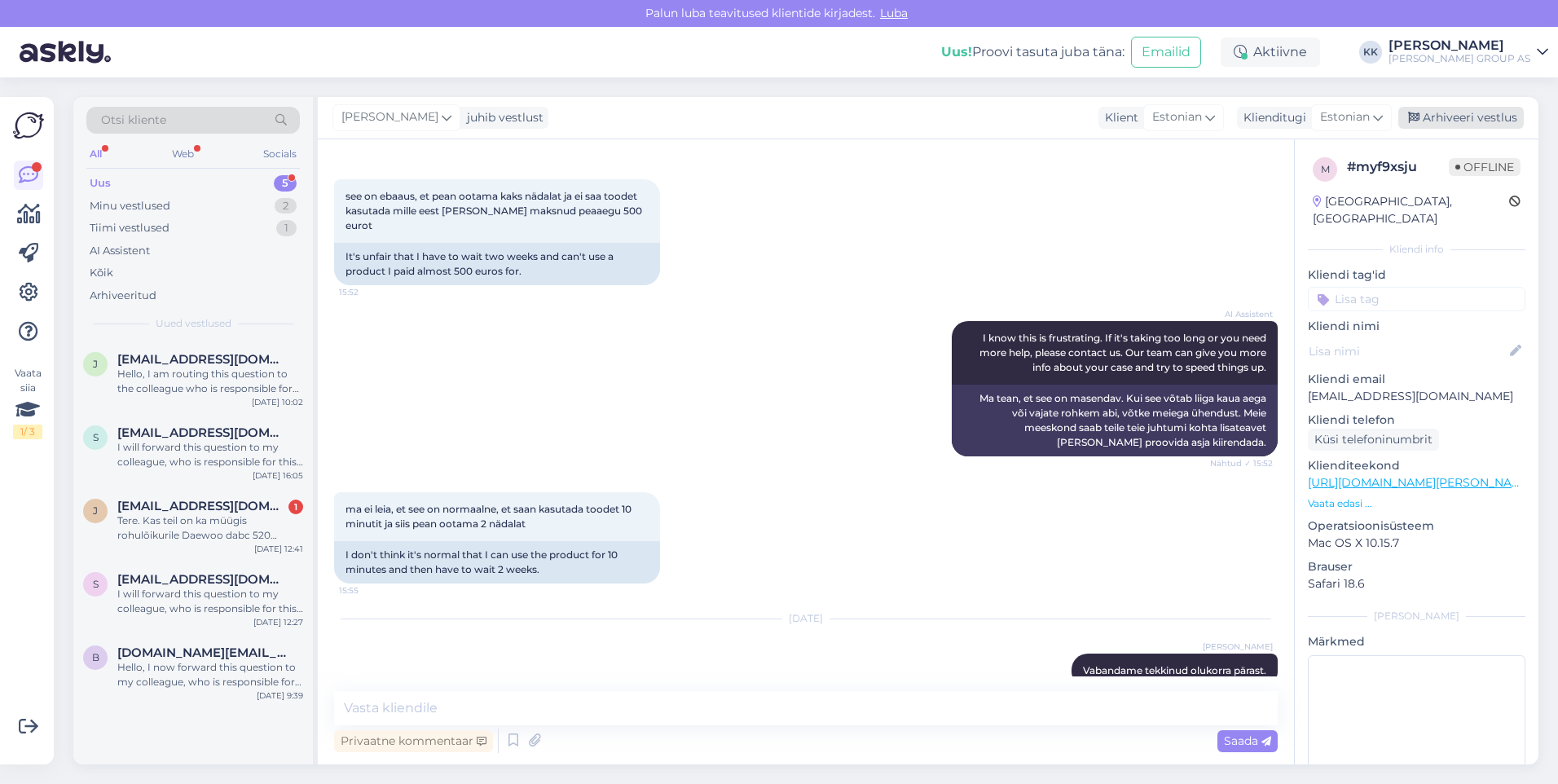
click at [1471, 113] on div "Arhiveeri vestlus" at bounding box center [1461, 118] width 126 height 22
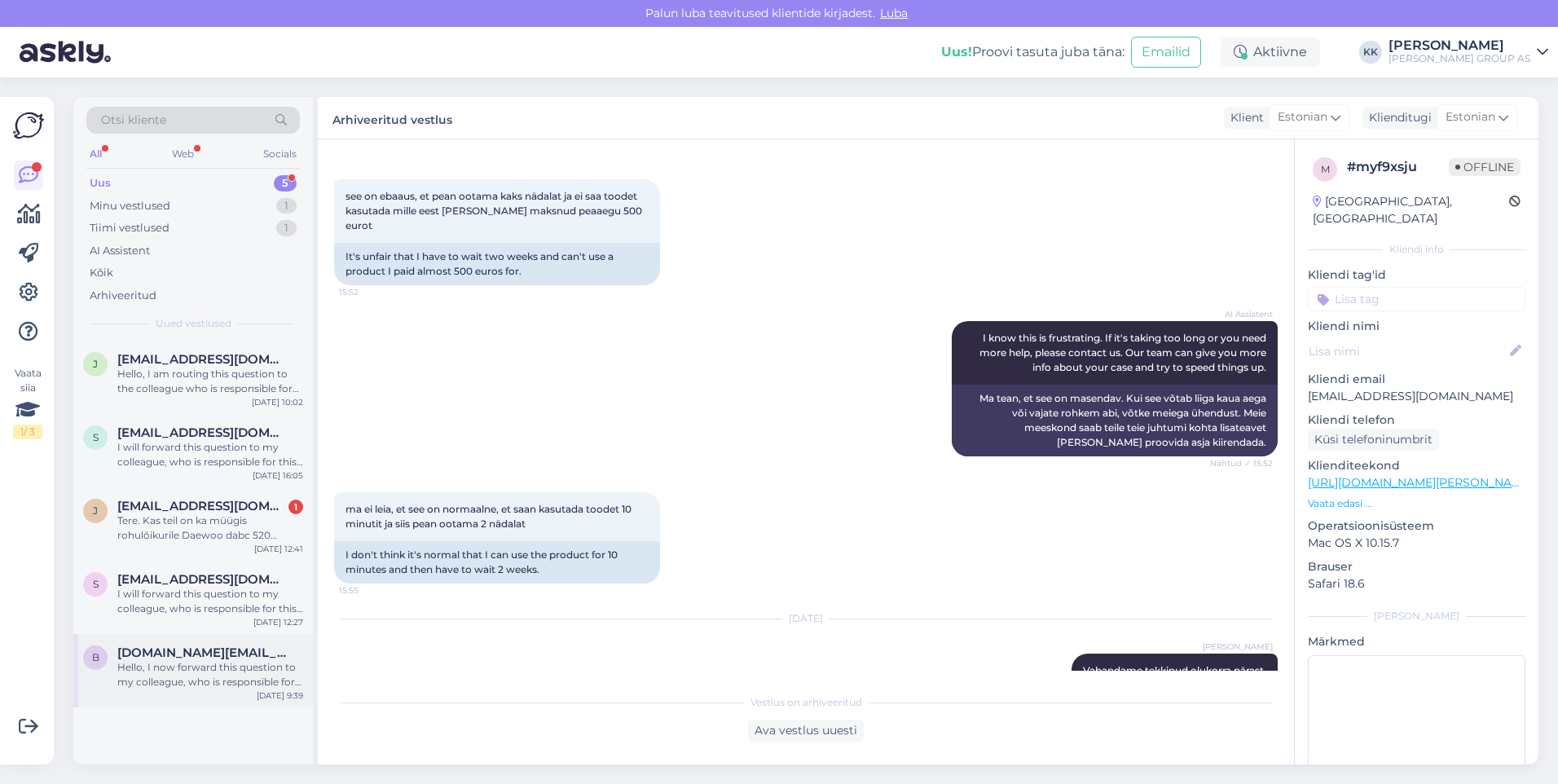
click at [188, 667] on div "Hello, I now forward this question to my colleague, who is responsible for this…" at bounding box center [210, 675] width 186 height 29
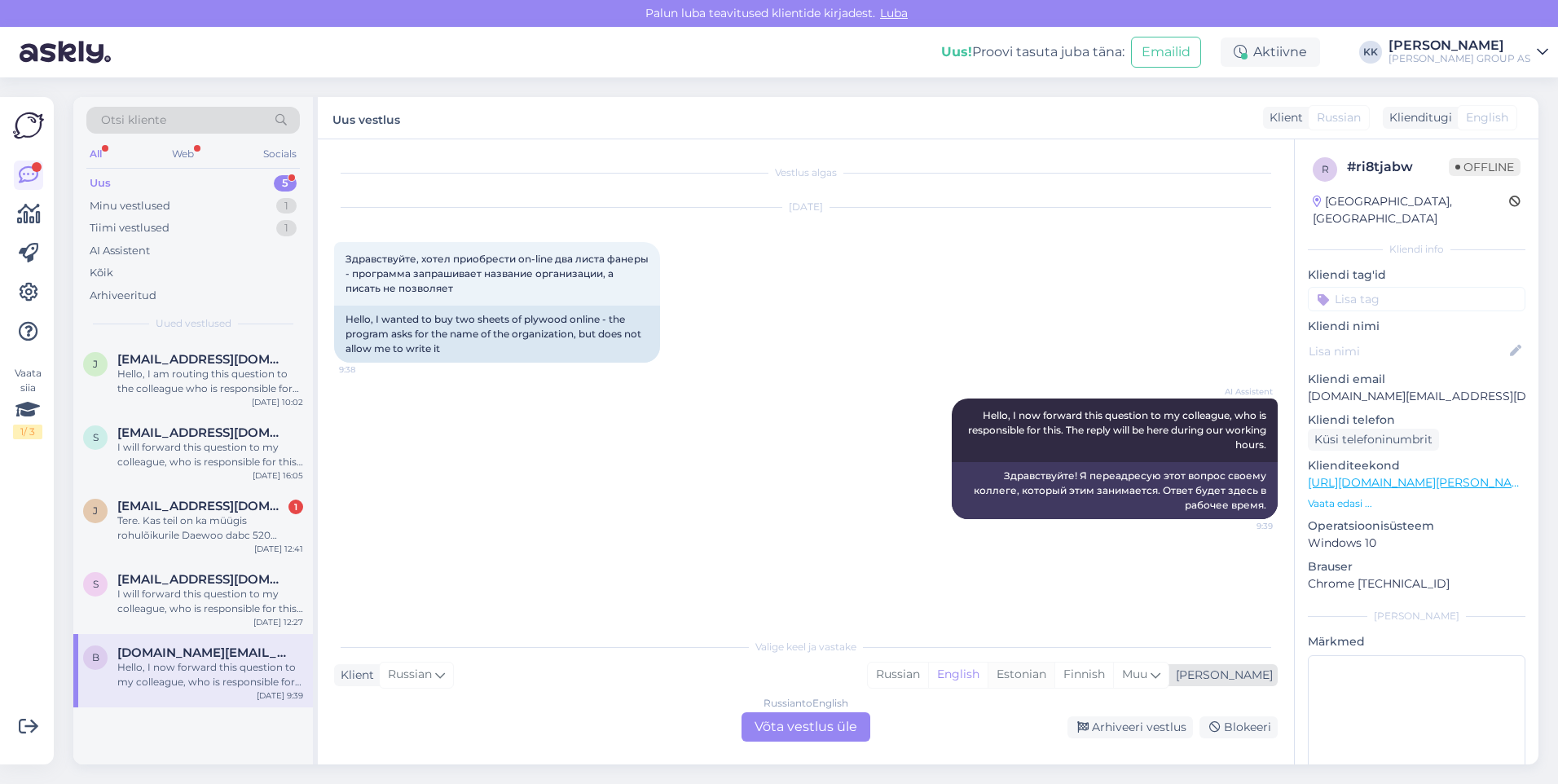
click at [1054, 671] on div "Estonian" at bounding box center [1021, 674] width 67 height 24
click at [800, 724] on div "Russian to Estonian Võta vestlus üle" at bounding box center [806, 726] width 129 height 29
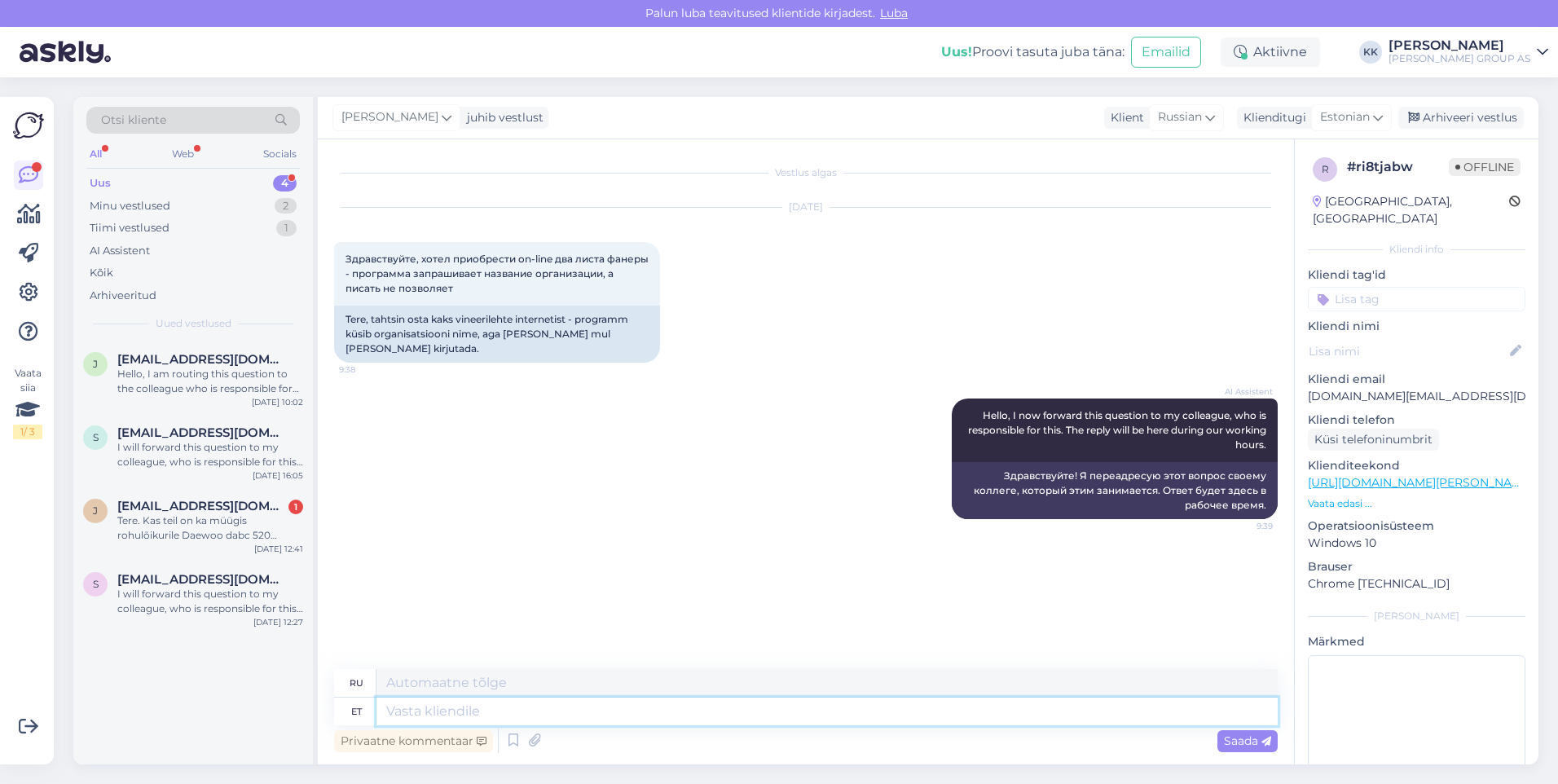
click at [408, 711] on textarea at bounding box center [827, 711] width 901 height 28
type textarea "Vabandame, k"
type textarea "Приносим извинения."
type textarea "Vabandame, kui"
type textarea "Приносим извинения, если"
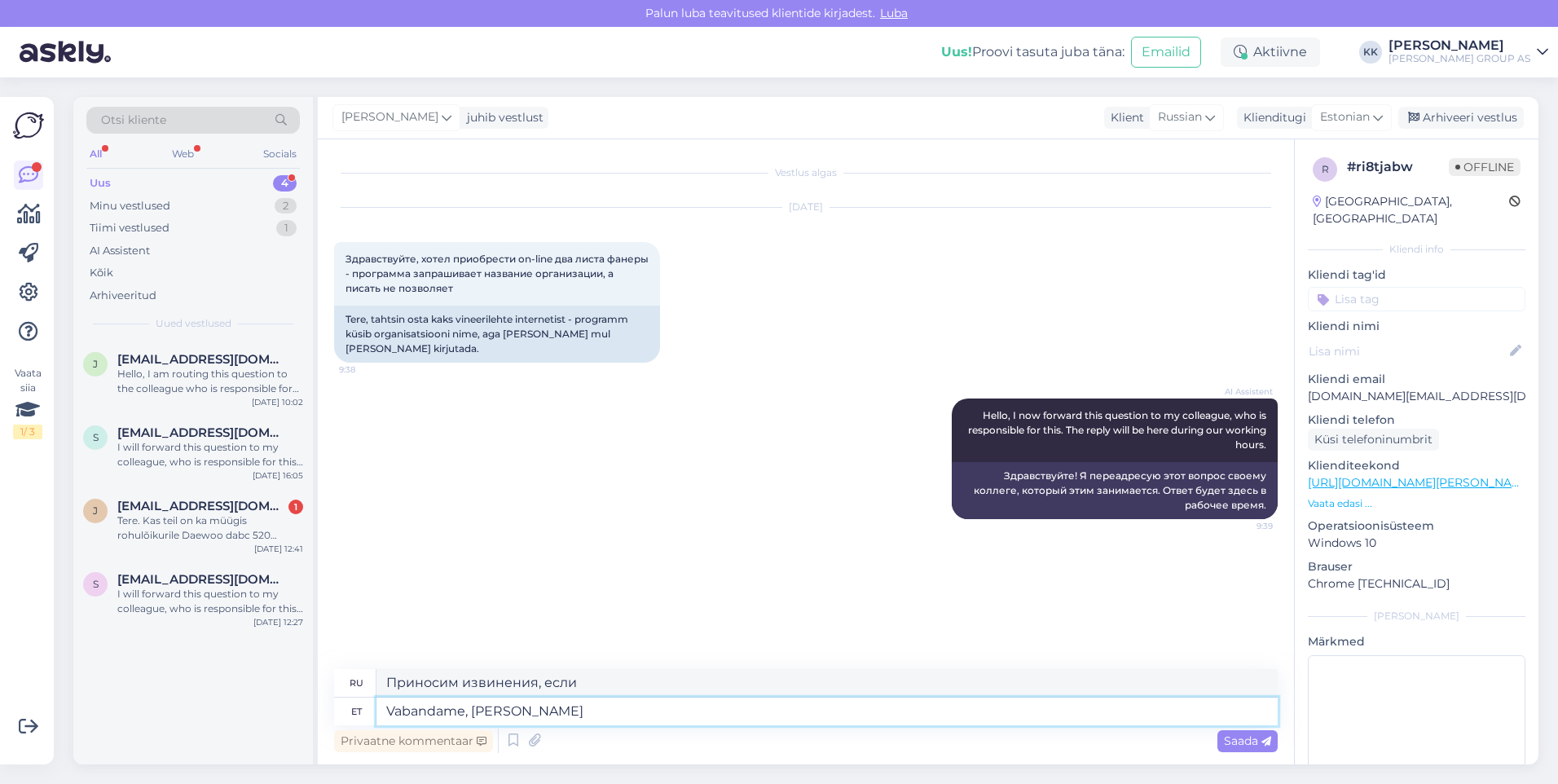
type textarea "Vabandame, [PERSON_NAME]"
type textarea "Приносим извинения, если было"
type textarea "Vabandame, [PERSON_NAME] tehnilisi"
type textarea "Приносим извинения, если возникли какие-либо технические неполадки."
type textarea "Vabandame, [PERSON_NAME] tehnilisi probleeme"
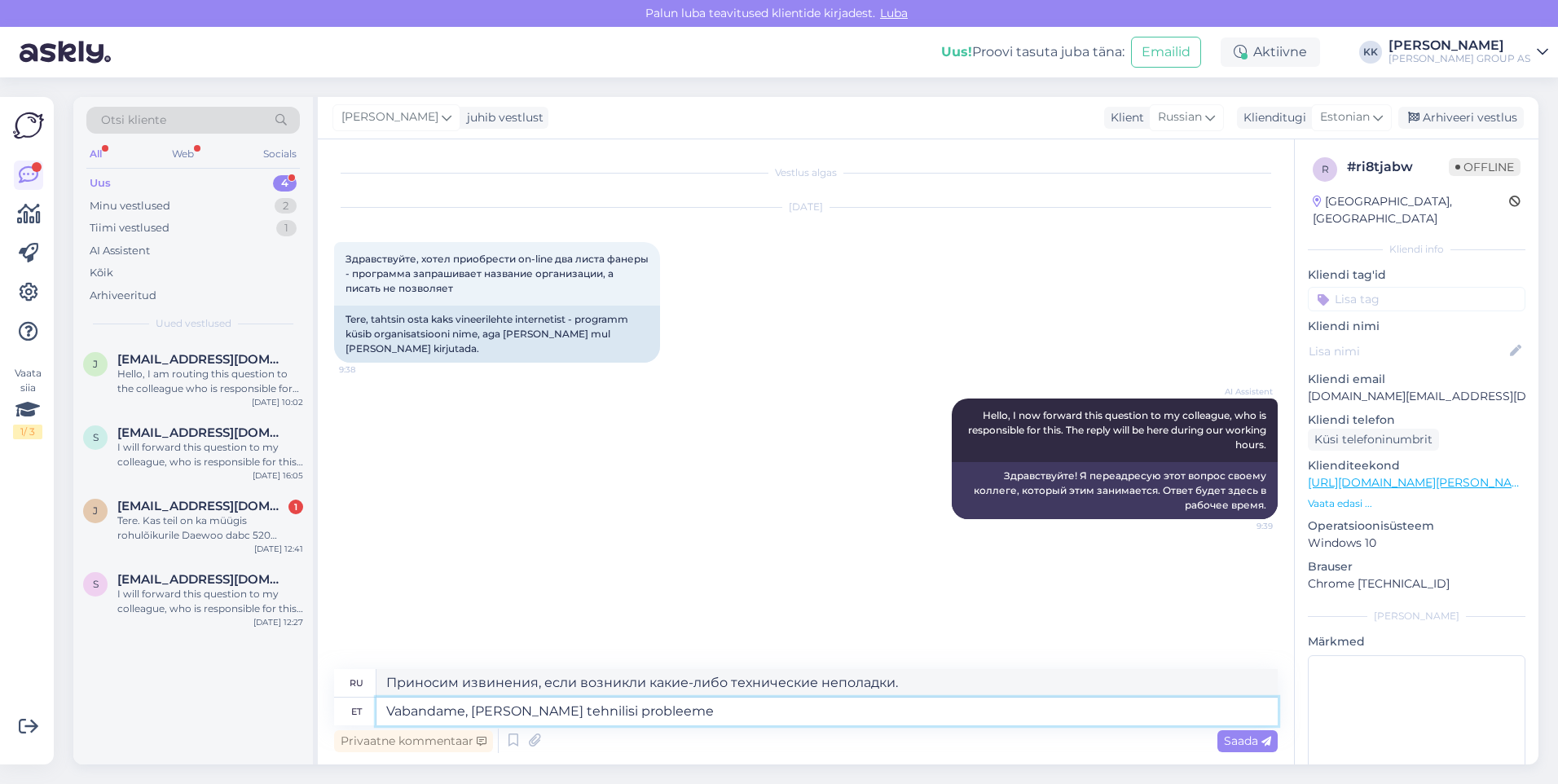
type textarea "Приносим извинения, если возникли какие-либо технические проблемы."
type textarea "Vabandame, [PERSON_NAME] tehnilisi probleeme."
click at [1233, 737] on span "Saada" at bounding box center [1247, 740] width 47 height 15
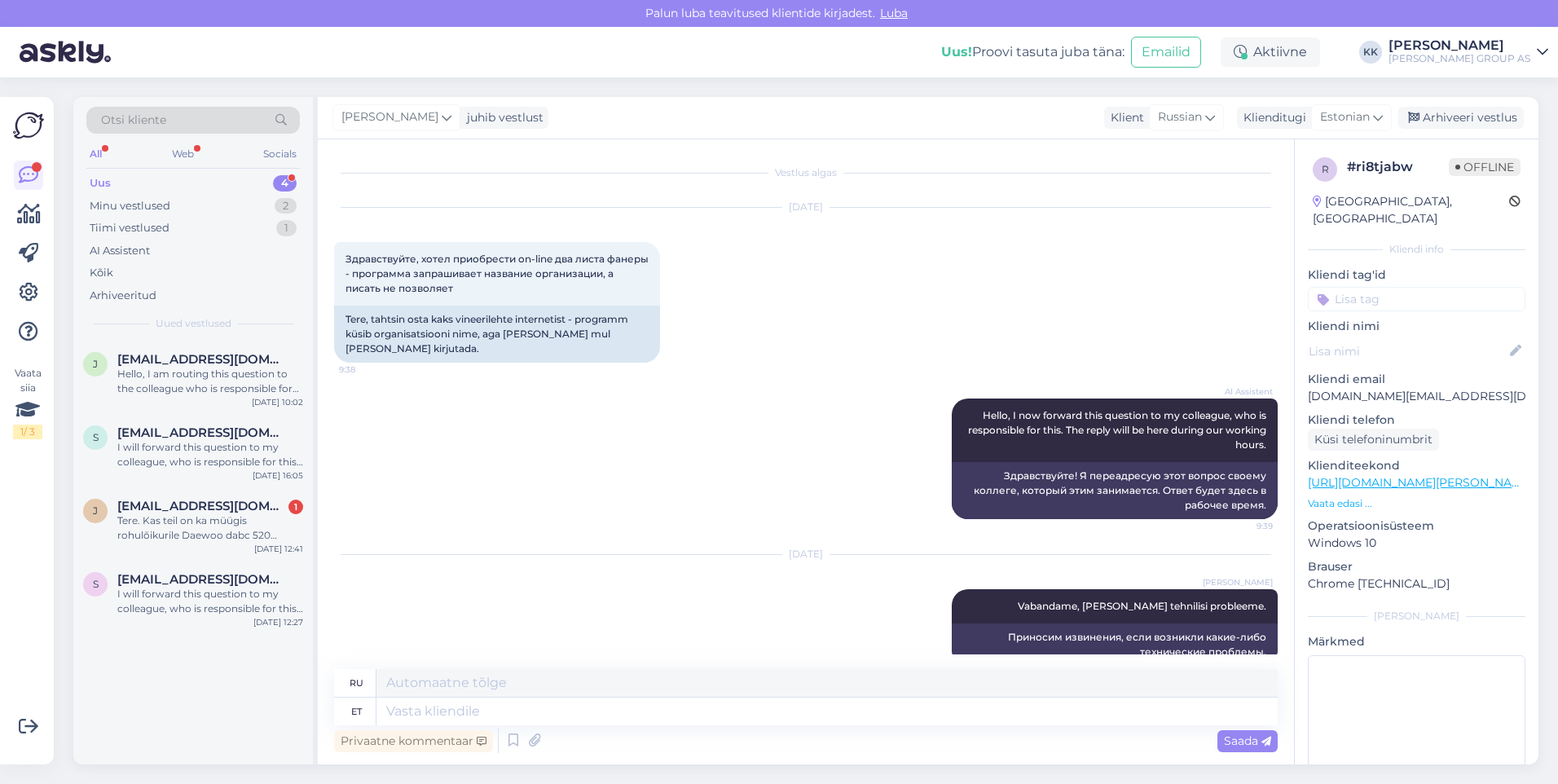
scroll to position [15, 0]
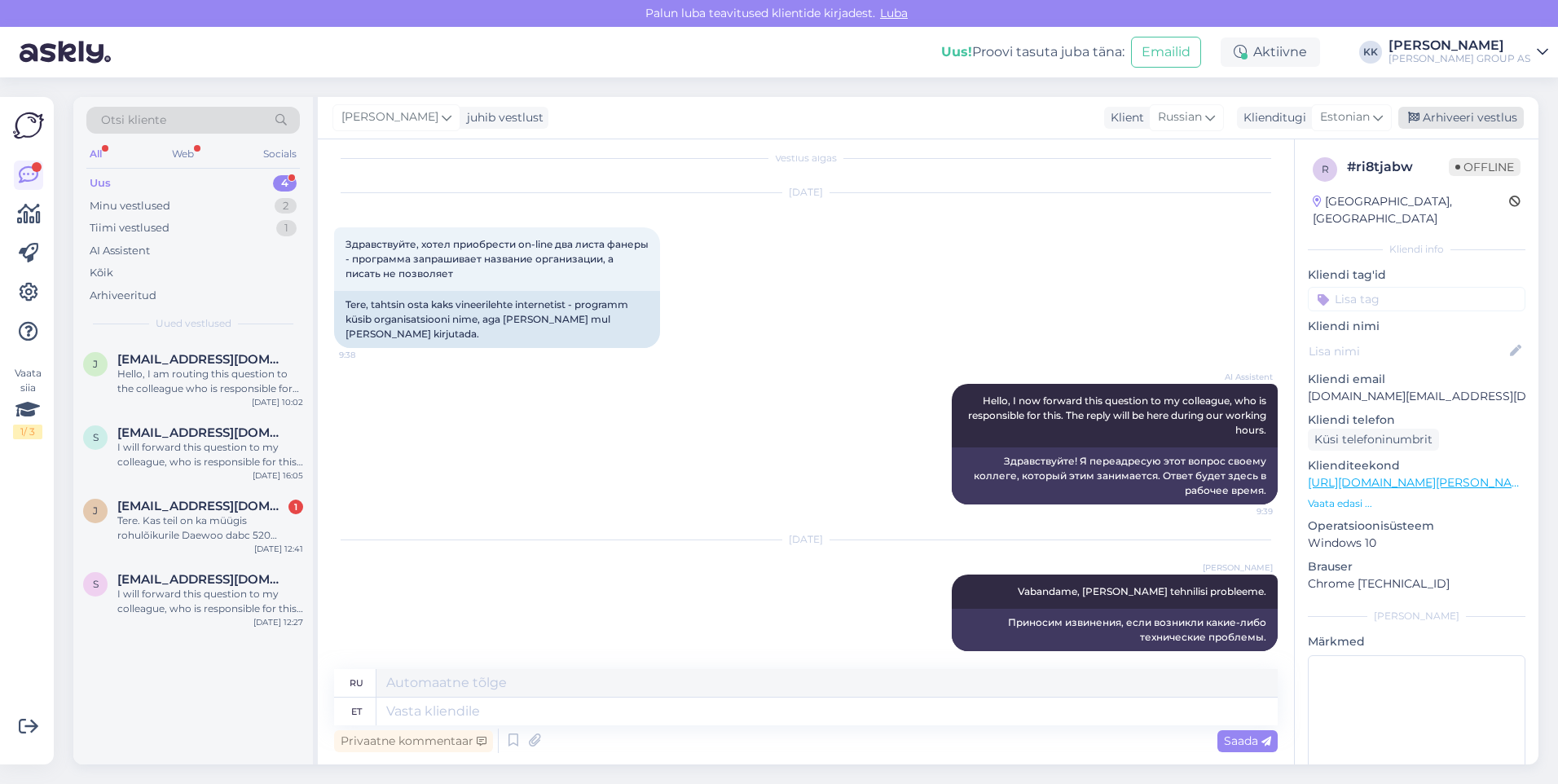
click at [1469, 112] on div "Arhiveeri vestlus" at bounding box center [1461, 118] width 126 height 22
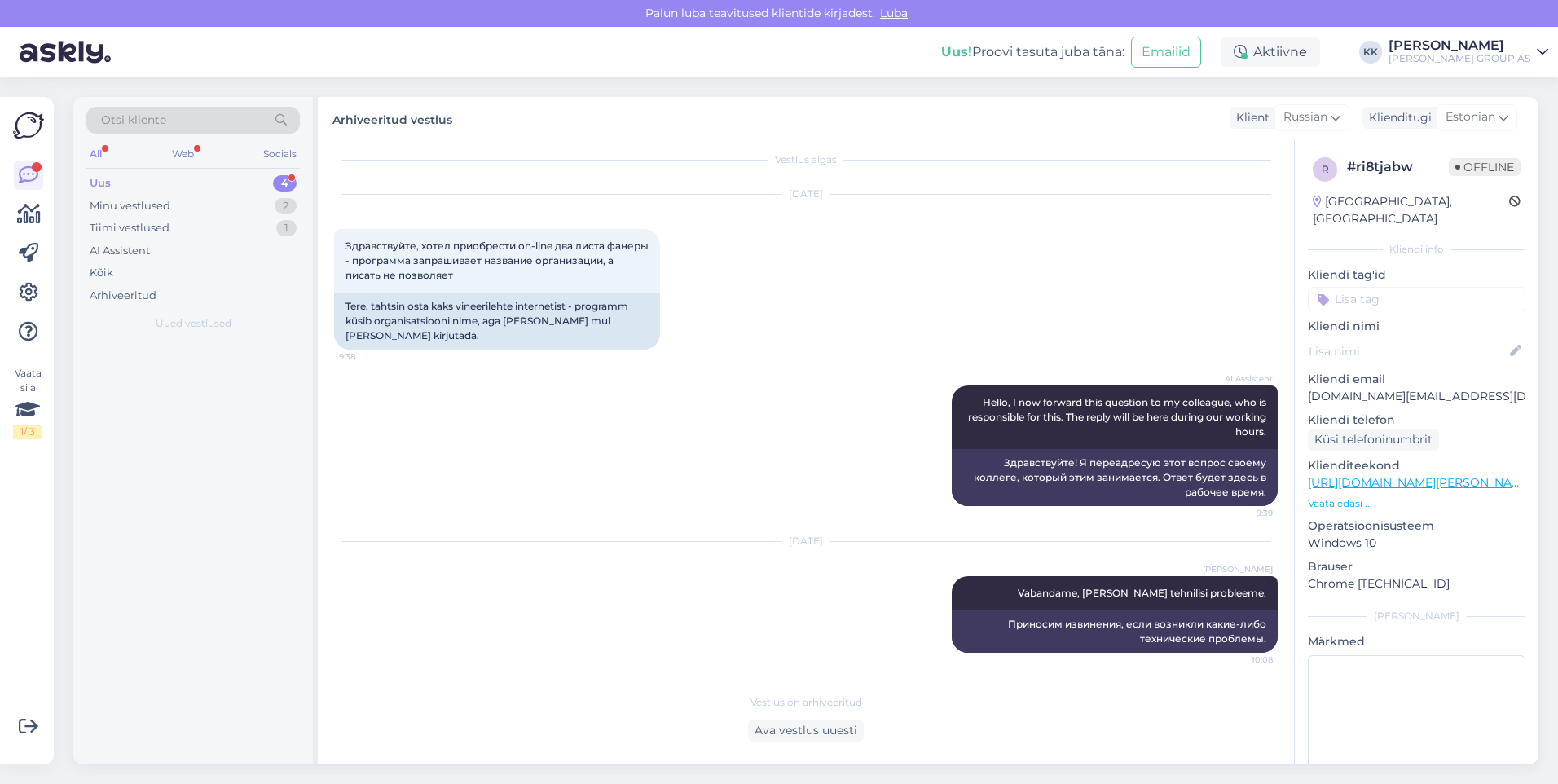
scroll to position [0, 0]
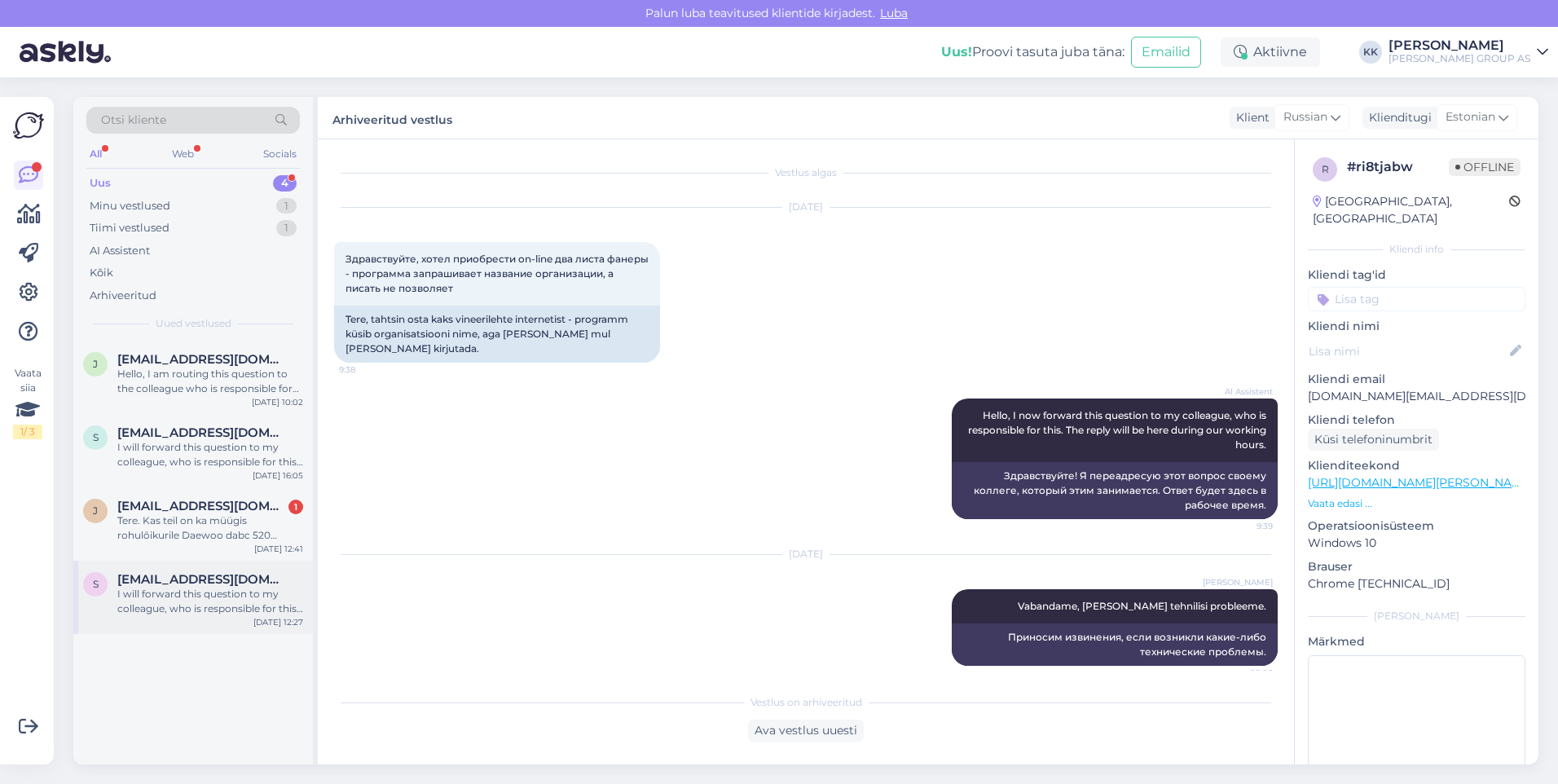
click at [178, 585] on span "[EMAIL_ADDRESS][DOMAIN_NAME]" at bounding box center [201, 579] width 169 height 15
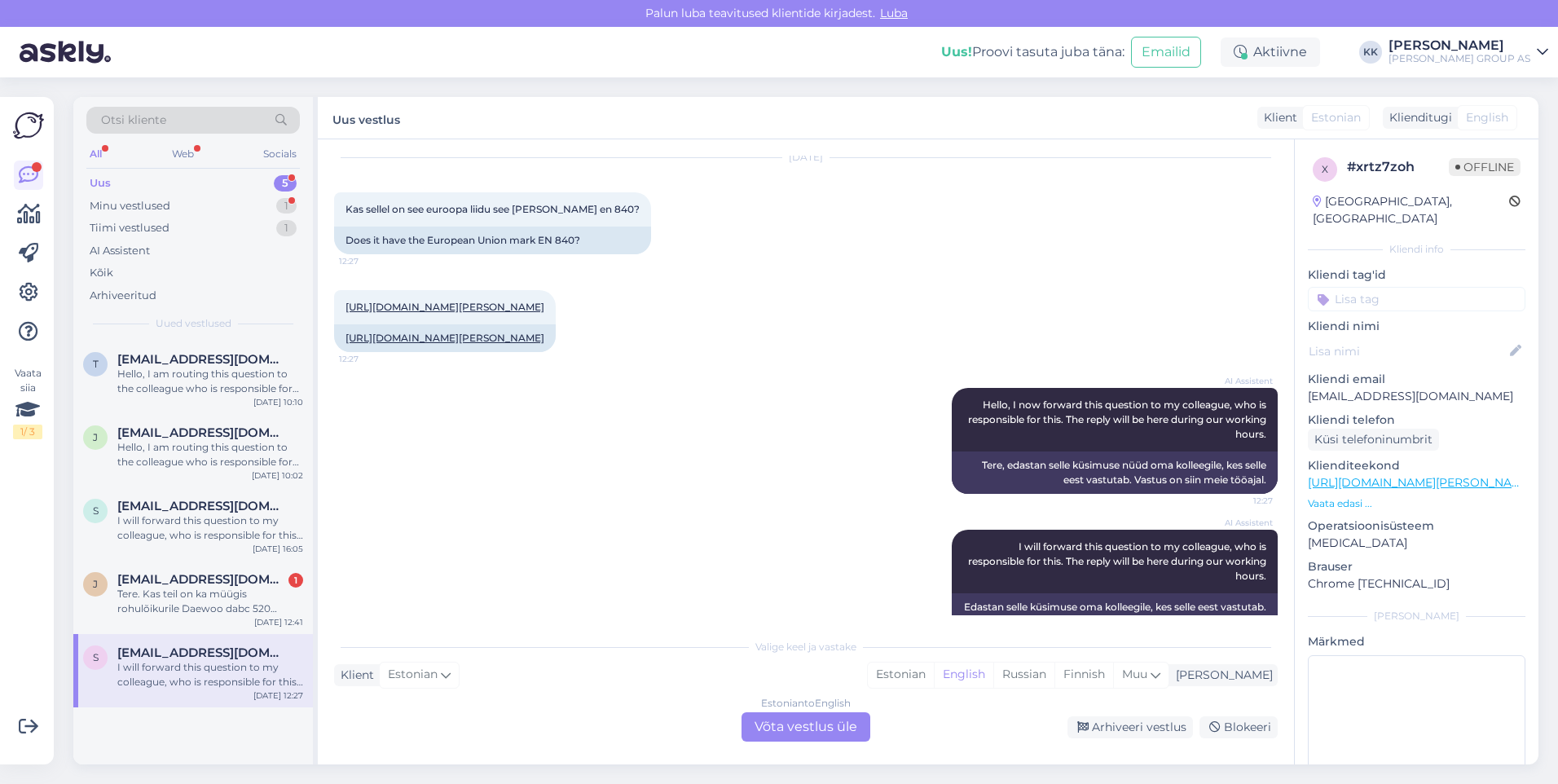
scroll to position [88, 0]
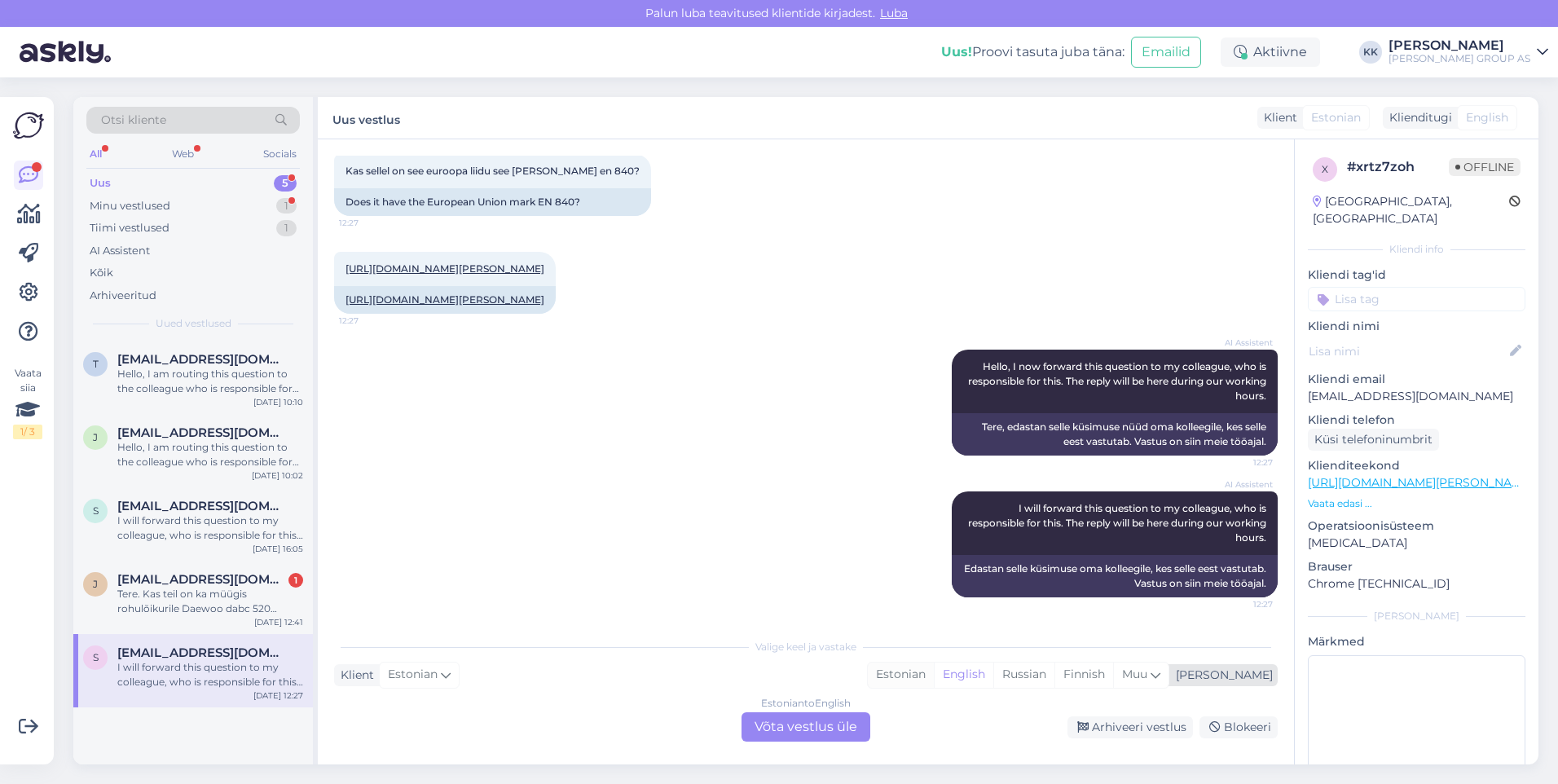
click at [934, 666] on div "Estonian" at bounding box center [900, 674] width 66 height 24
click at [803, 725] on div "Estonian to Estonian Võta vestlus üle" at bounding box center [806, 726] width 129 height 29
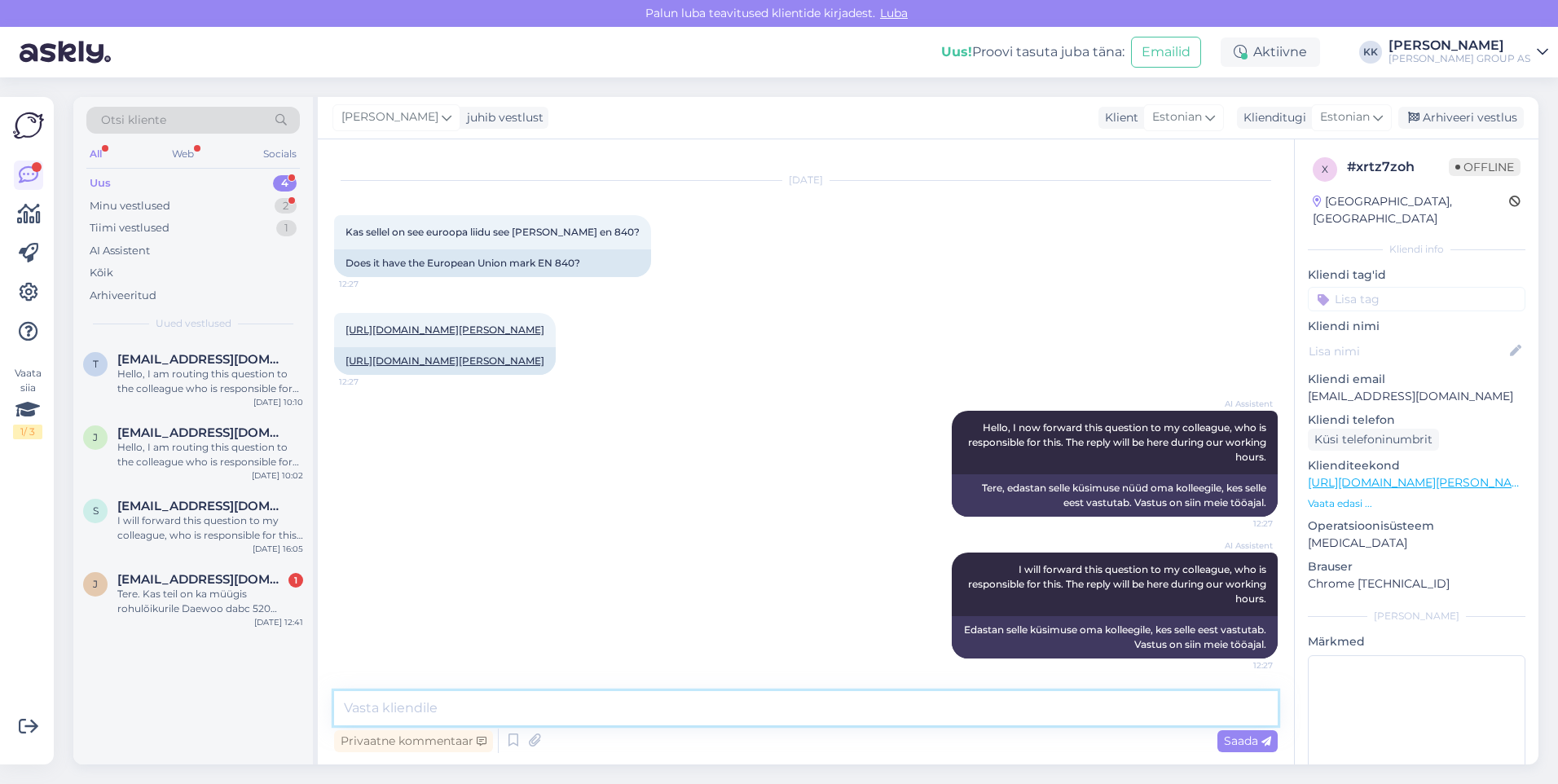
click at [390, 703] on textarea at bounding box center [806, 708] width 943 height 34
type textarea "Tere! Täpsustame ja vastame esimesel võimalusel."
click at [1236, 735] on span "Saada" at bounding box center [1247, 740] width 47 height 15
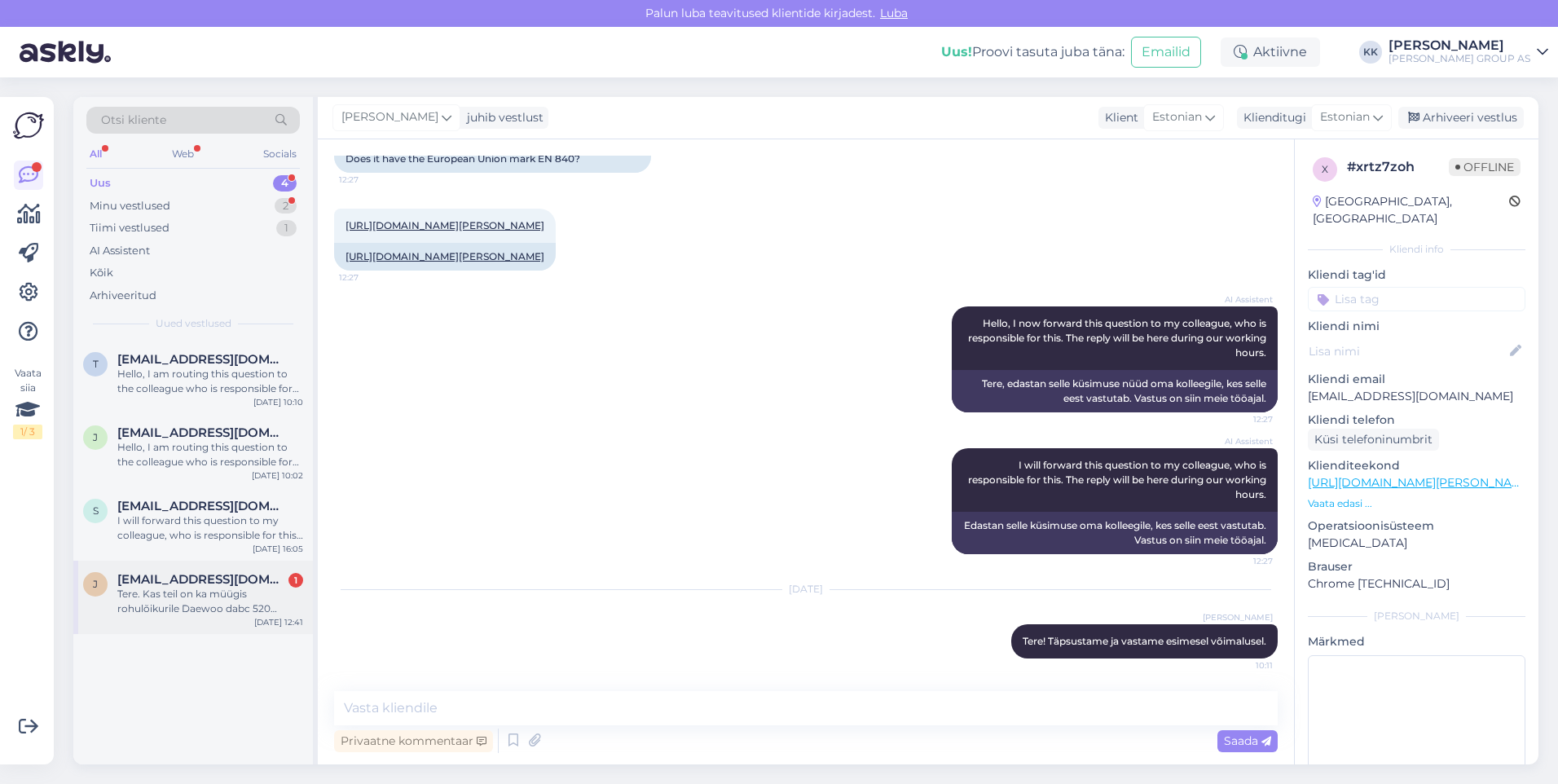
click at [181, 597] on div "Tere. Kas teil on ka müügis rohulõikurile Daewoo dabc 520 käimatõmbamis osa. Li…" at bounding box center [210, 601] width 186 height 29
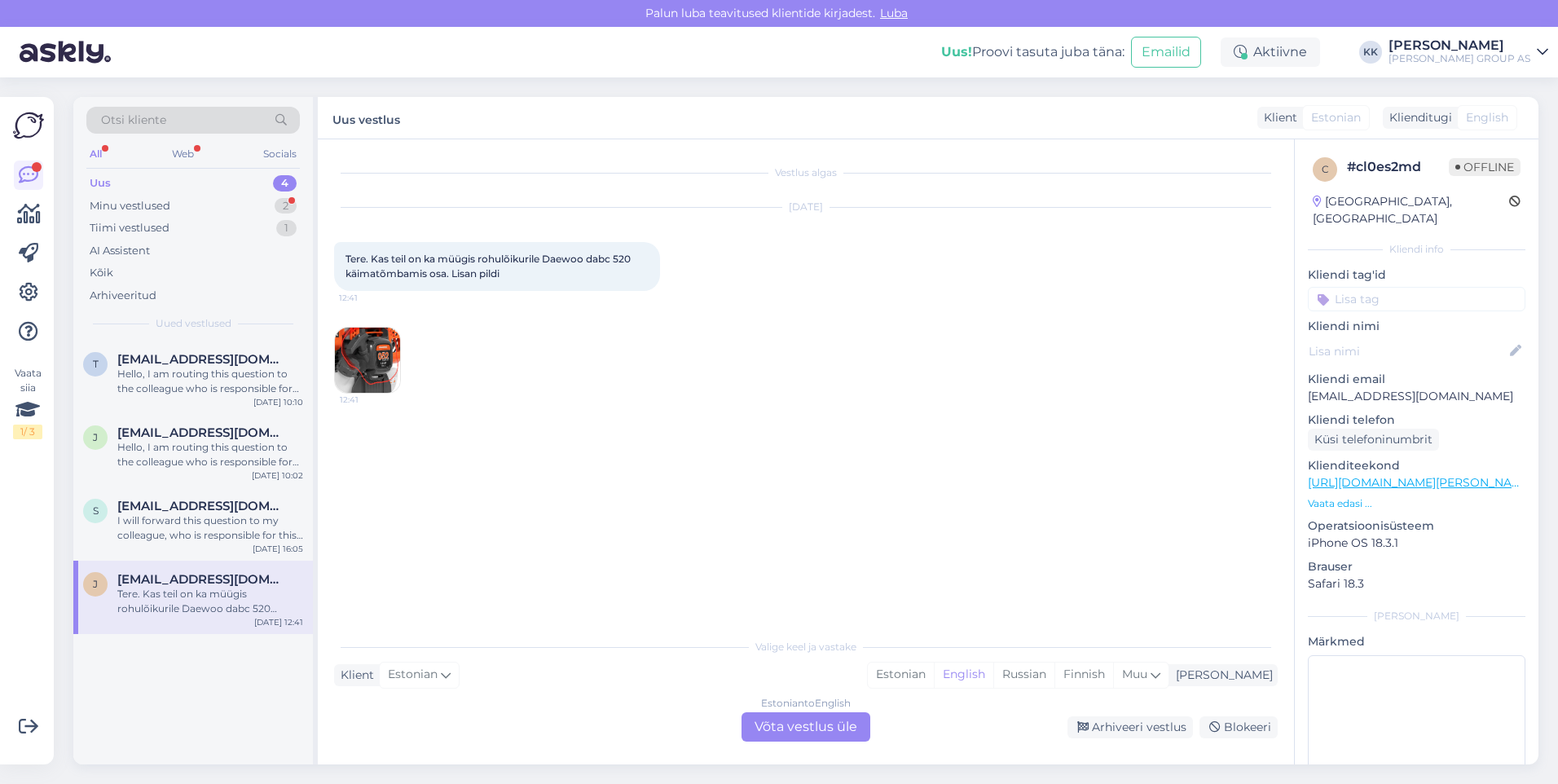
click at [371, 354] on img at bounding box center [368, 360] width 65 height 65
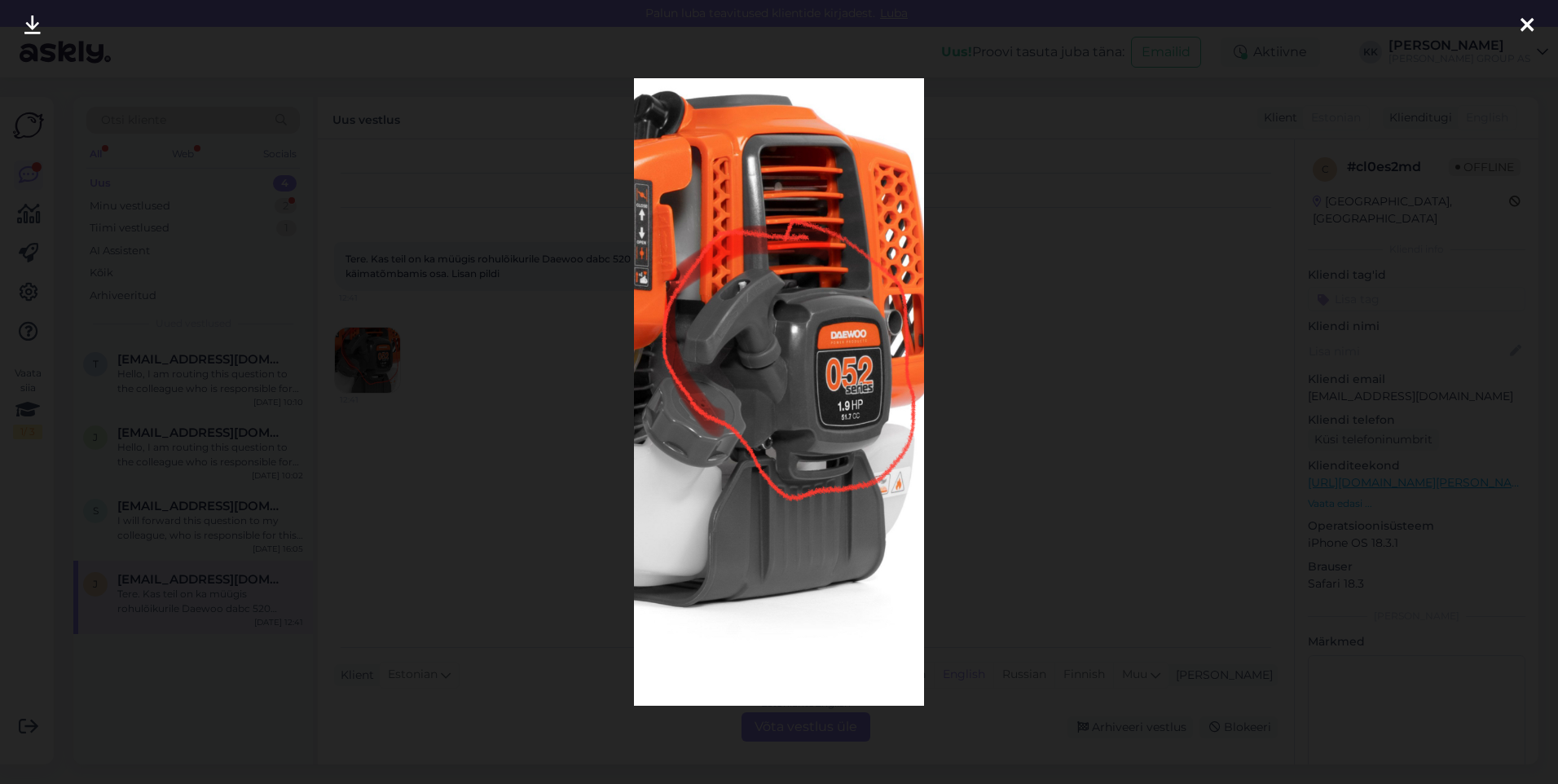
click at [1520, 21] on icon at bounding box center [1526, 26] width 13 height 21
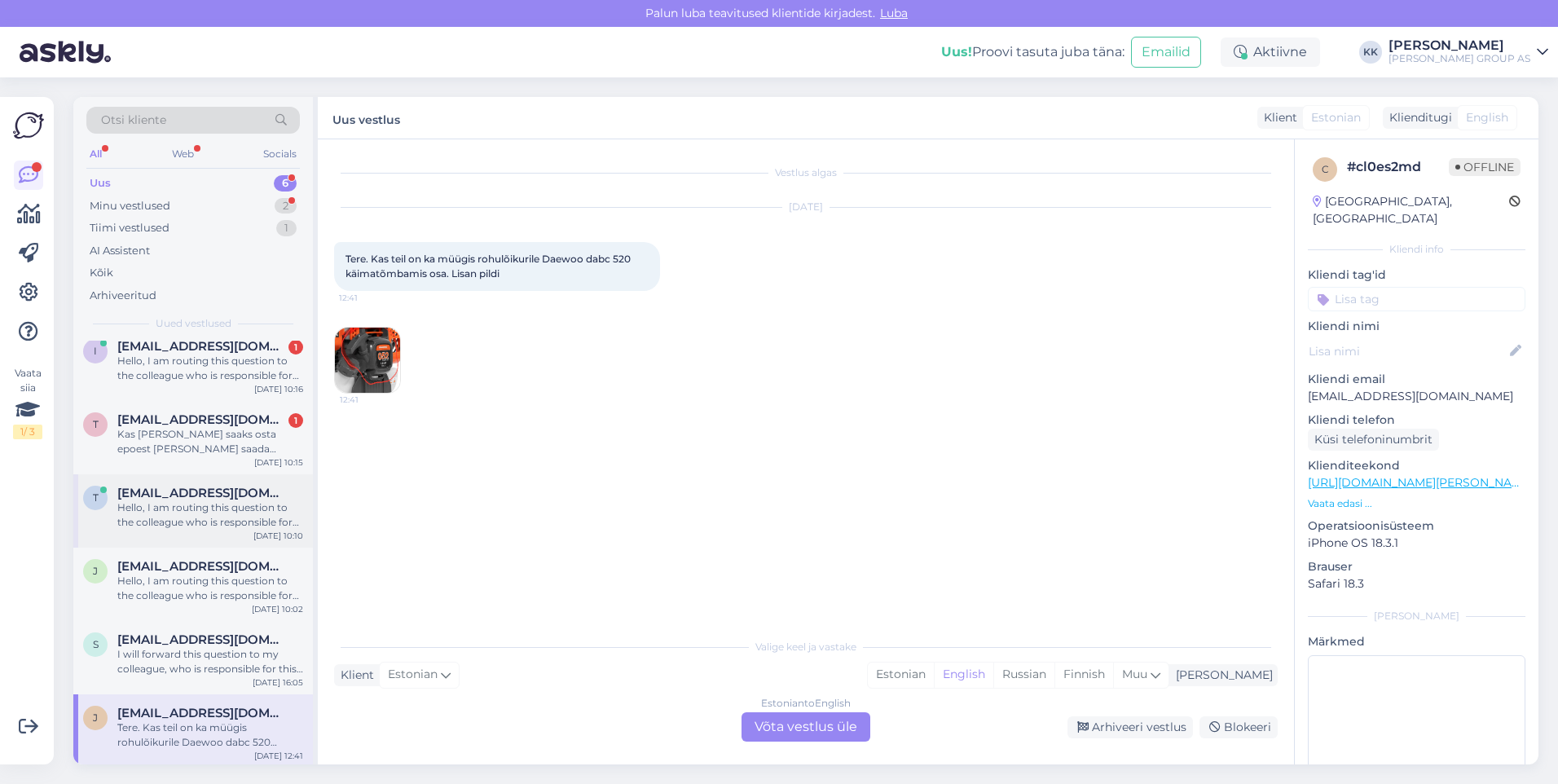
scroll to position [16, 0]
click at [197, 497] on div "Hello, I am routing this question to the colleague who is responsible for this …" at bounding box center [210, 511] width 186 height 29
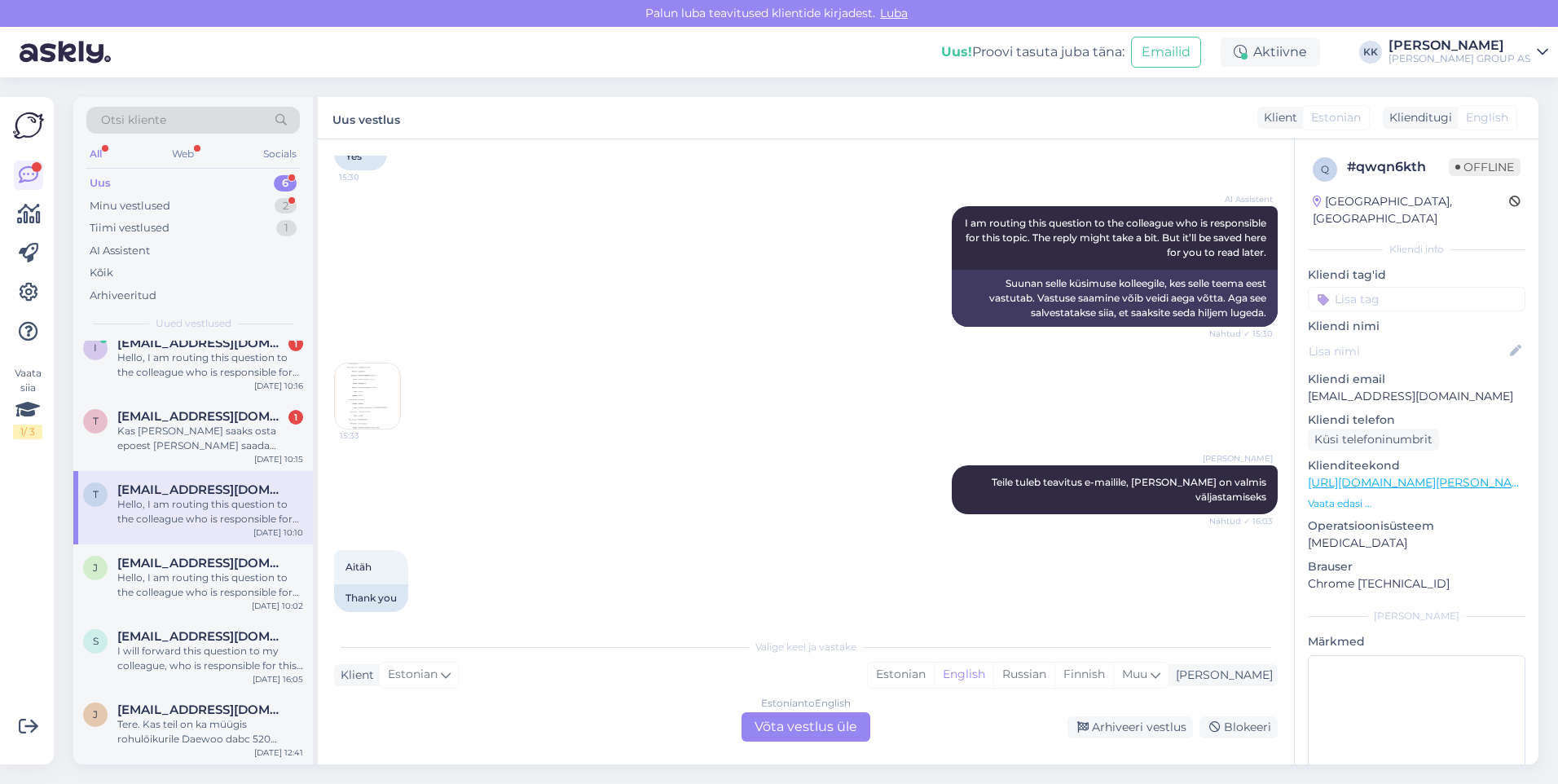
scroll to position [896, 0]
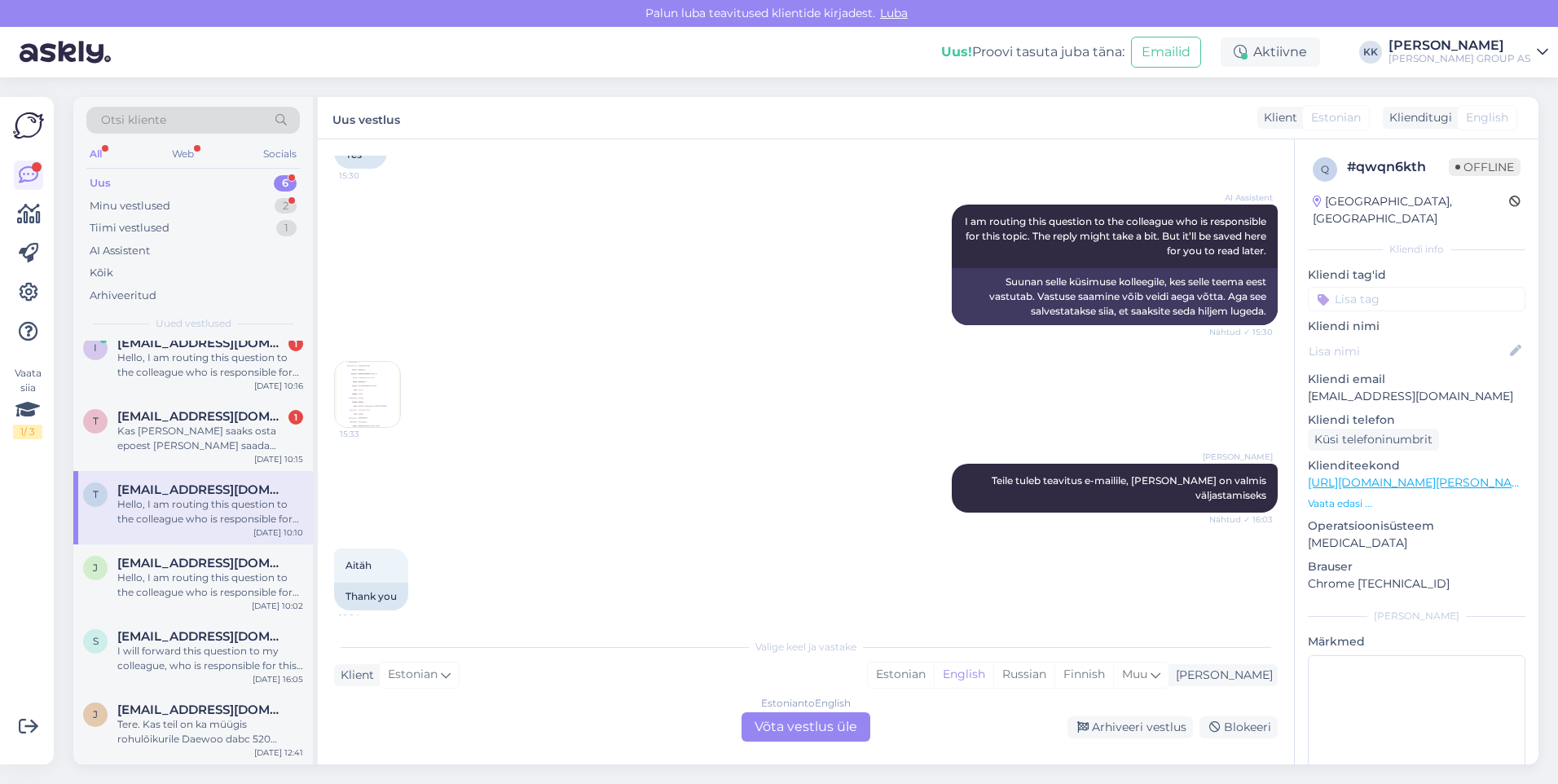
click at [368, 389] on img at bounding box center [368, 395] width 65 height 65
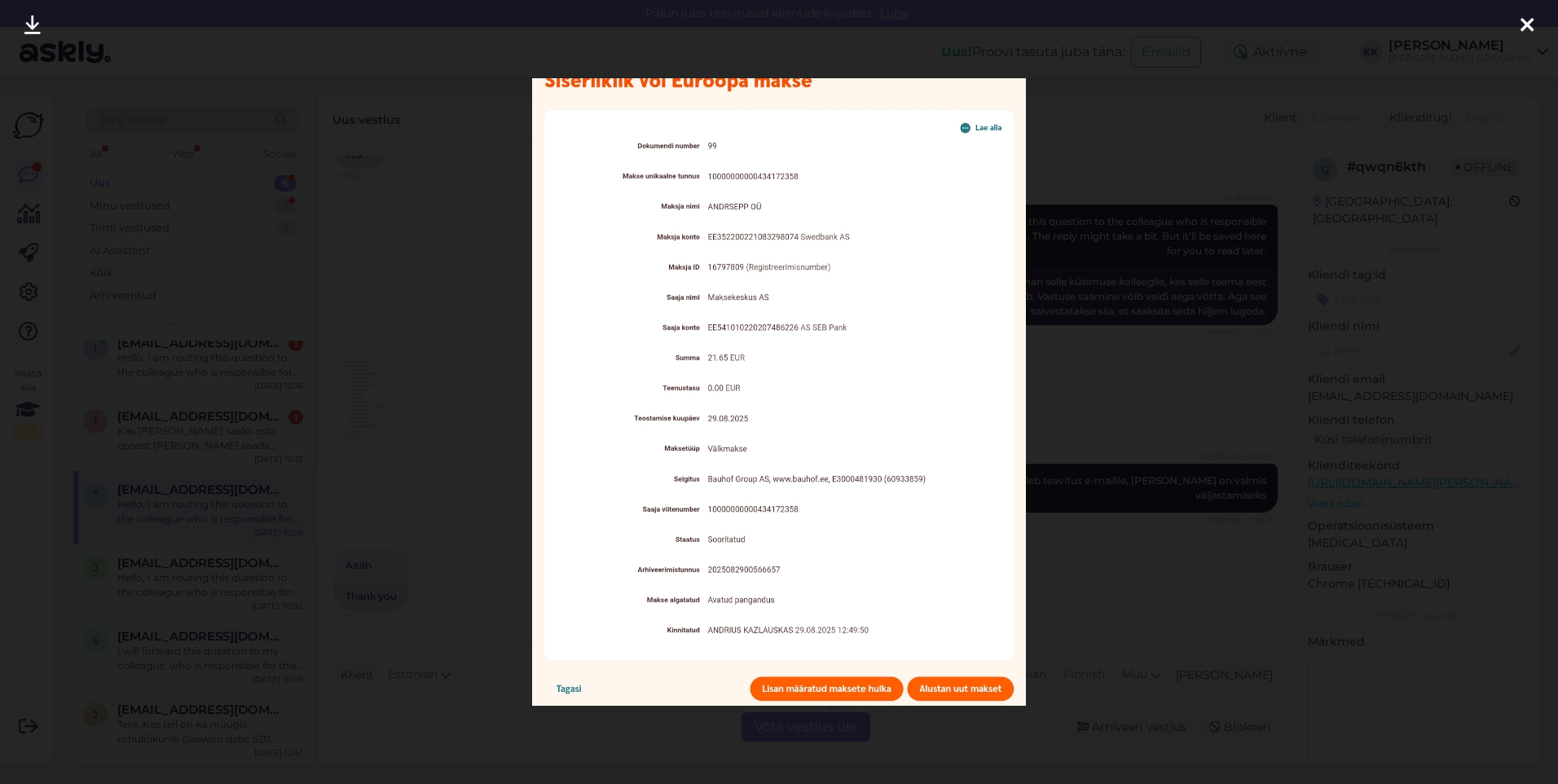
click at [1524, 20] on icon at bounding box center [1526, 26] width 13 height 21
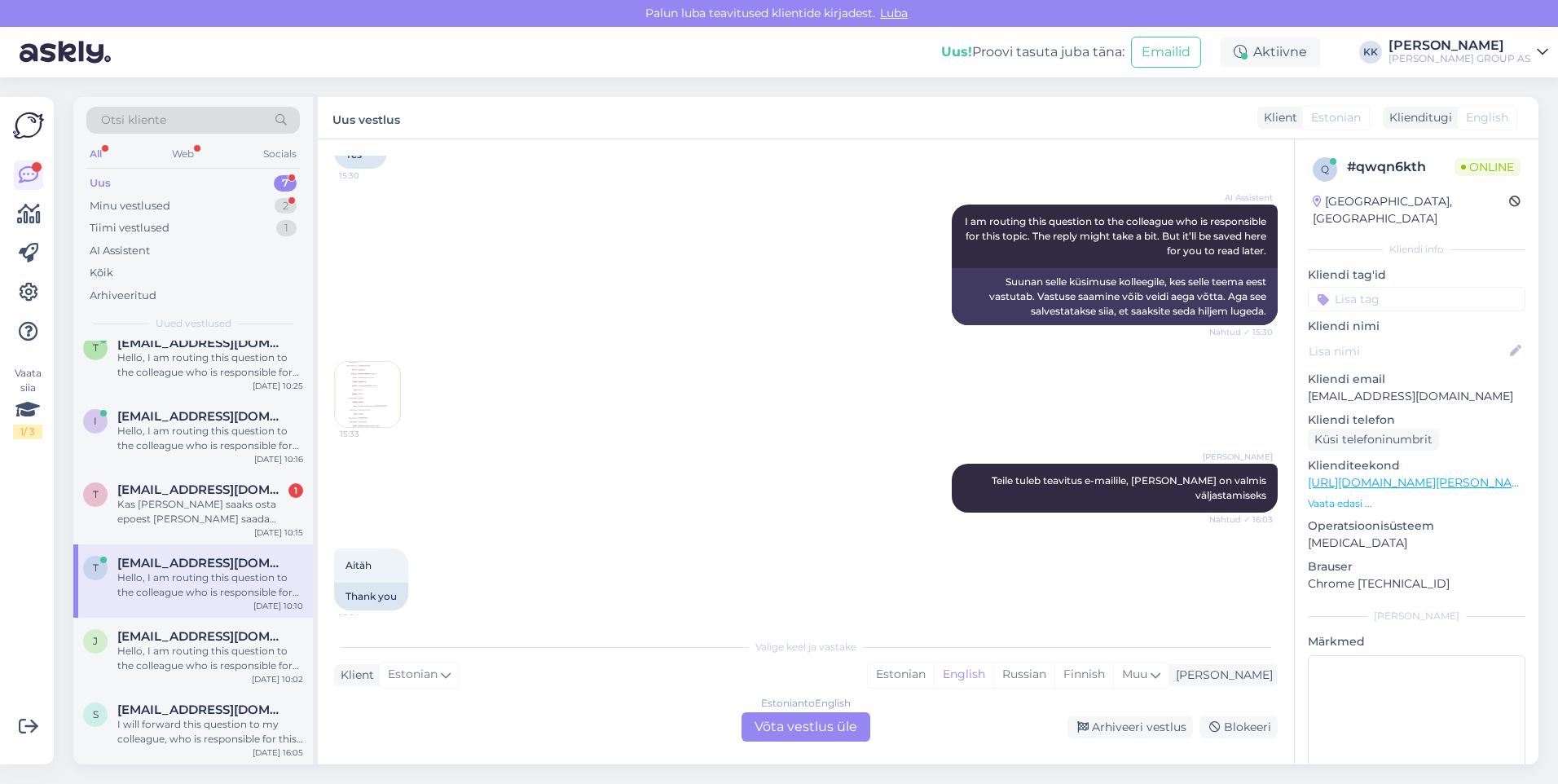
click at [363, 394] on img at bounding box center [368, 395] width 65 height 65
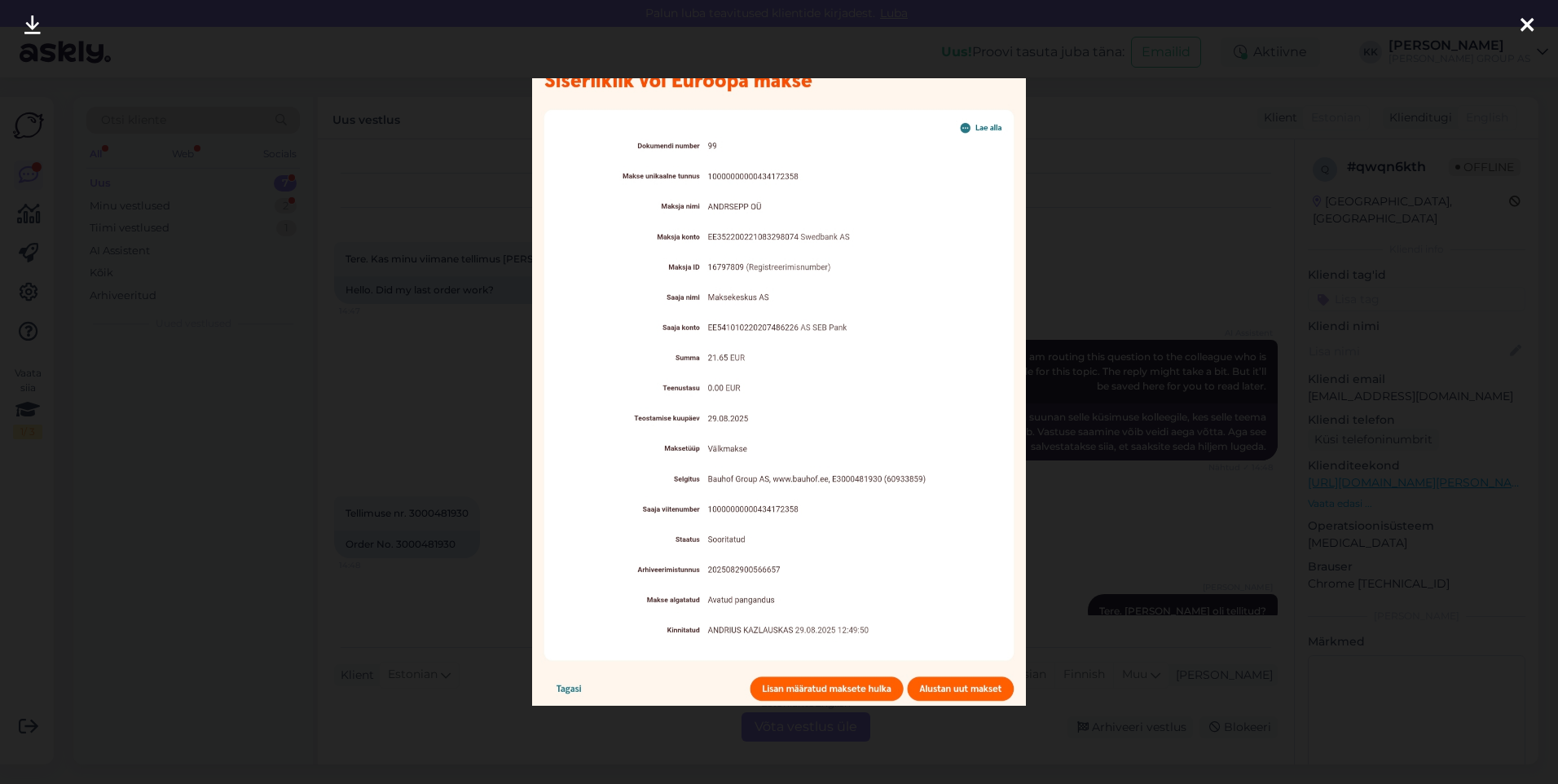
scroll to position [1310, 0]
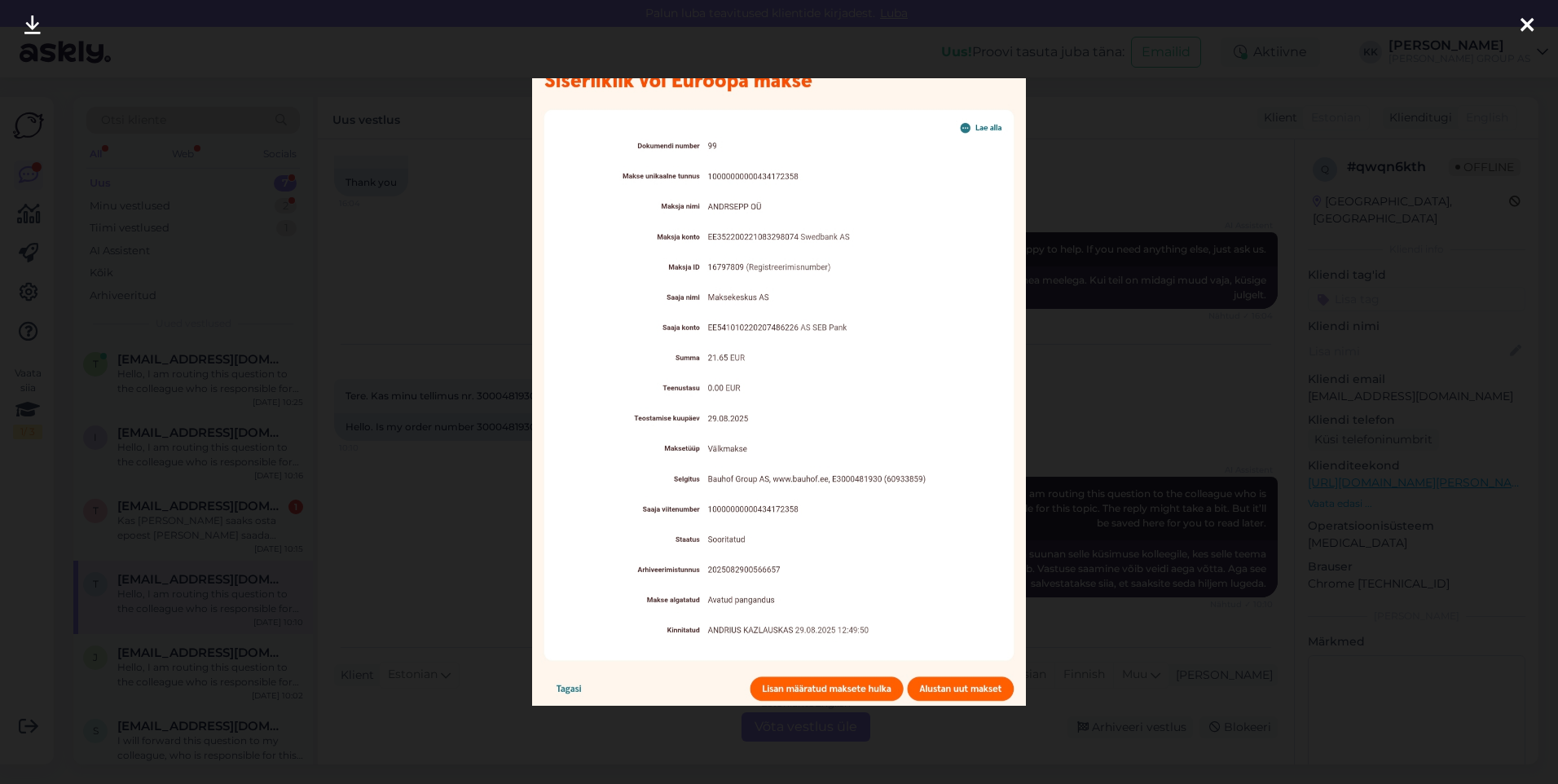
click at [1530, 19] on icon at bounding box center [1526, 26] width 13 height 21
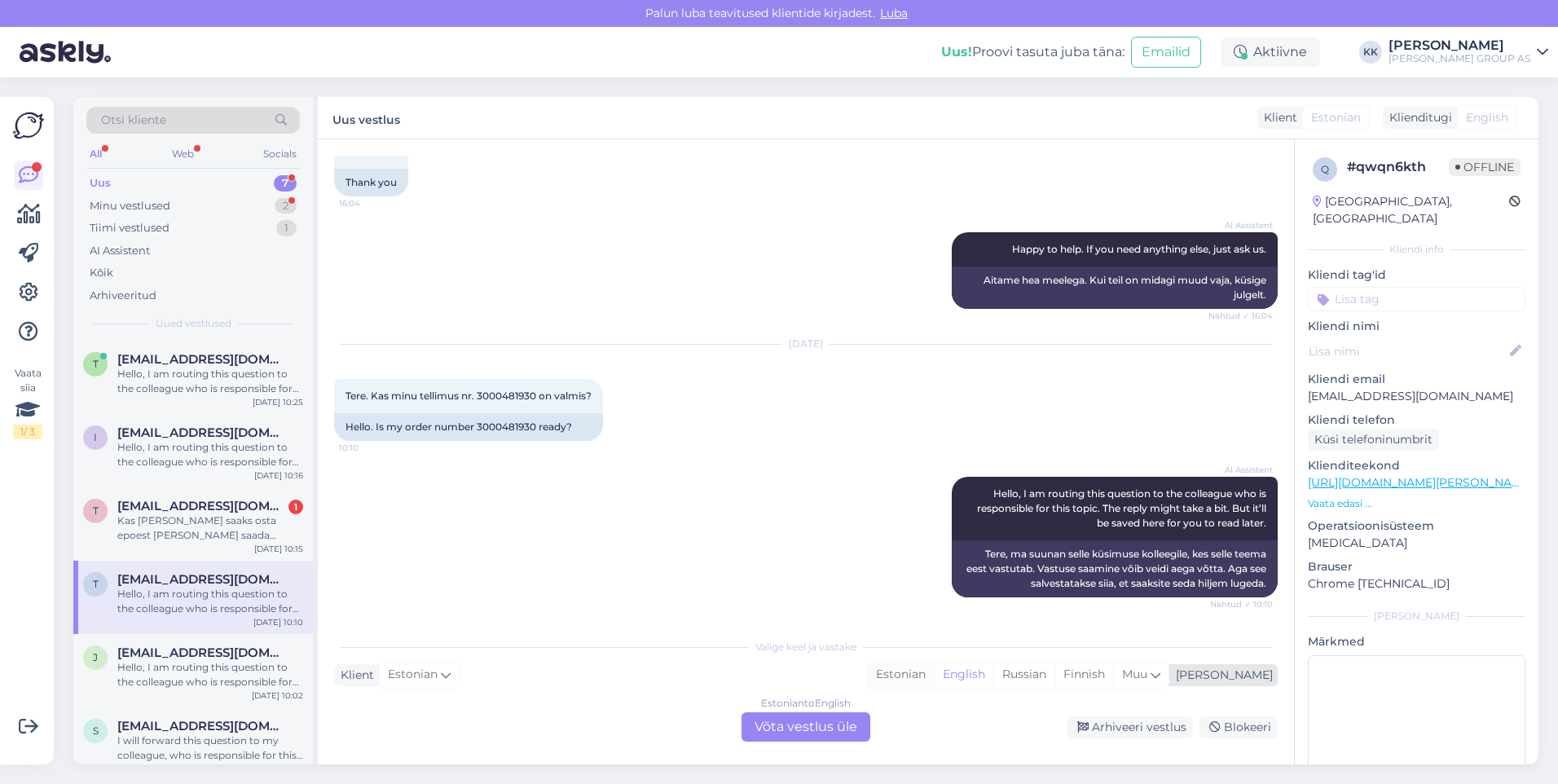
click at [934, 671] on div "Estonian" at bounding box center [900, 674] width 66 height 24
click at [800, 727] on div "Estonian to Estonian Võta vestlus üle" at bounding box center [806, 726] width 129 height 29
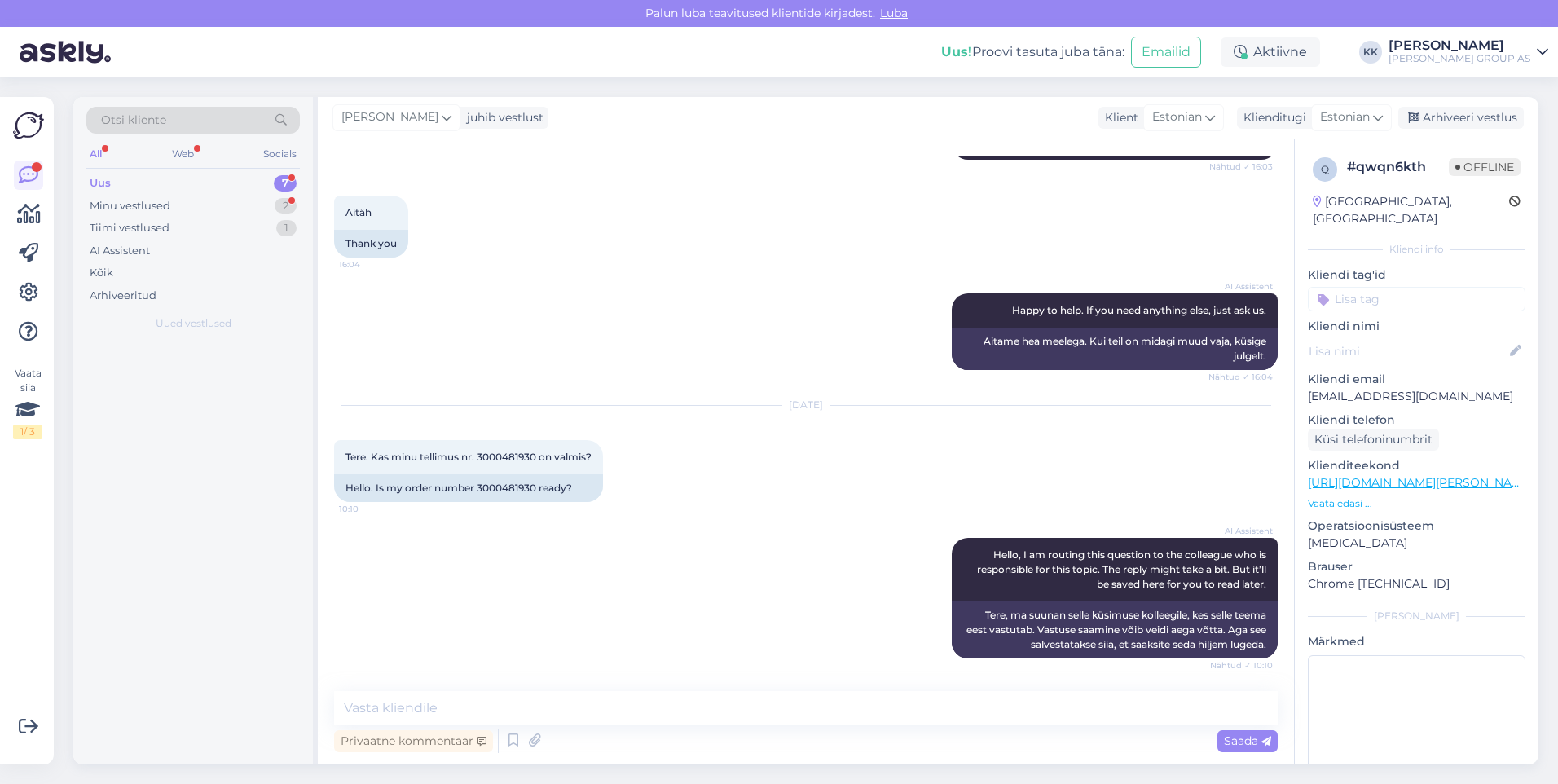
scroll to position [1249, 0]
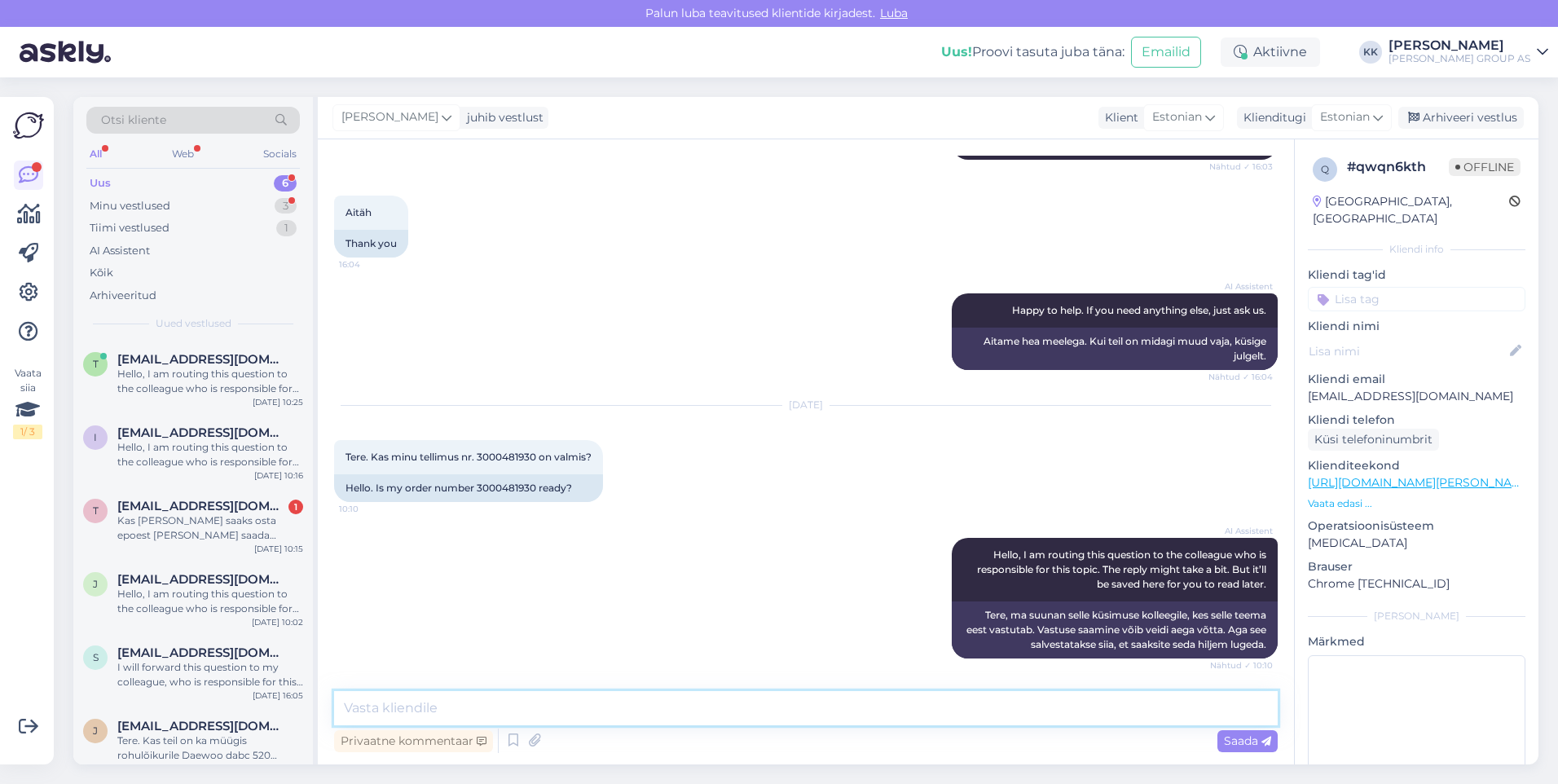
click at [383, 707] on textarea at bounding box center [806, 708] width 943 height 34
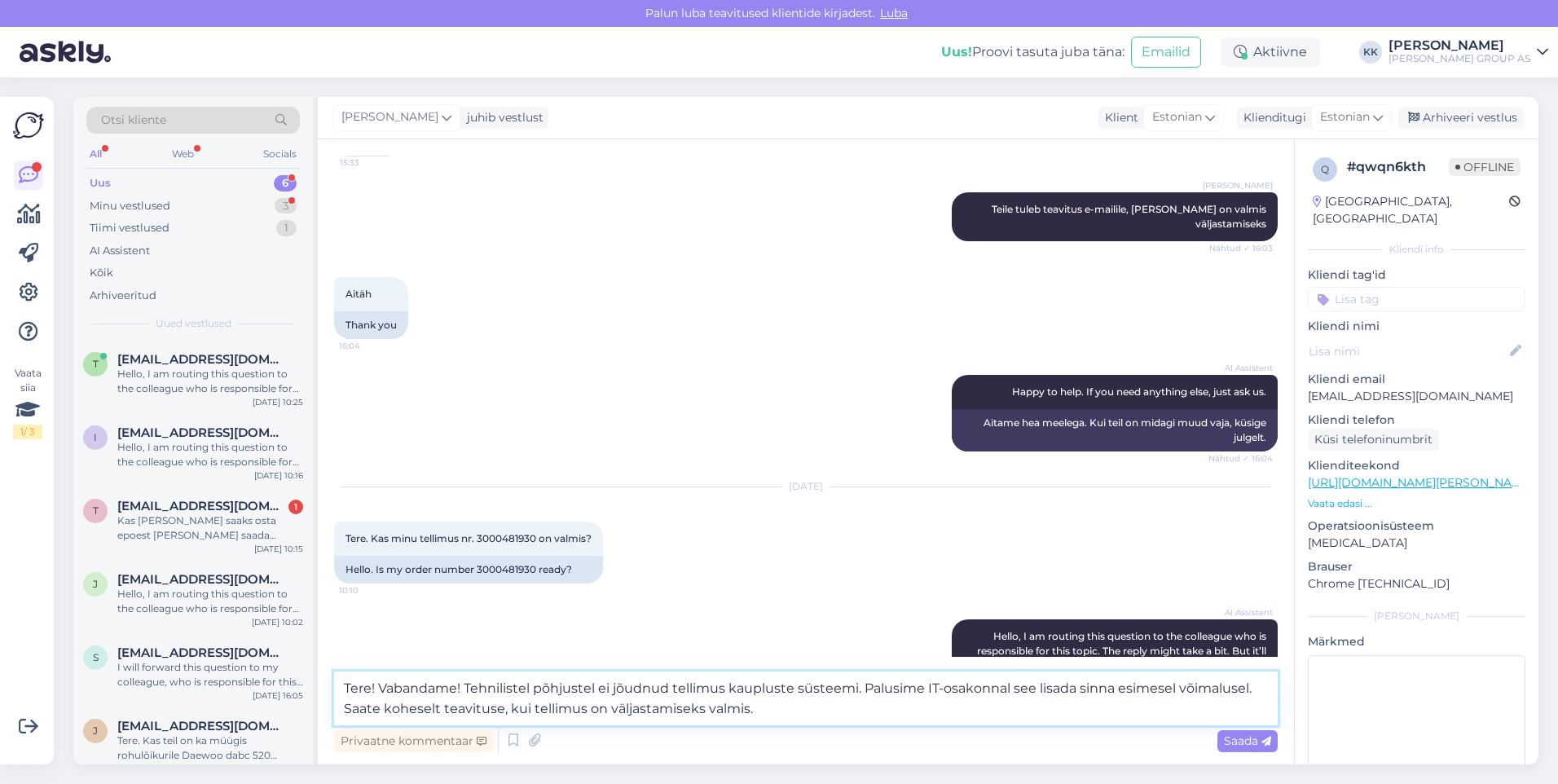
scroll to position [1269, 0]
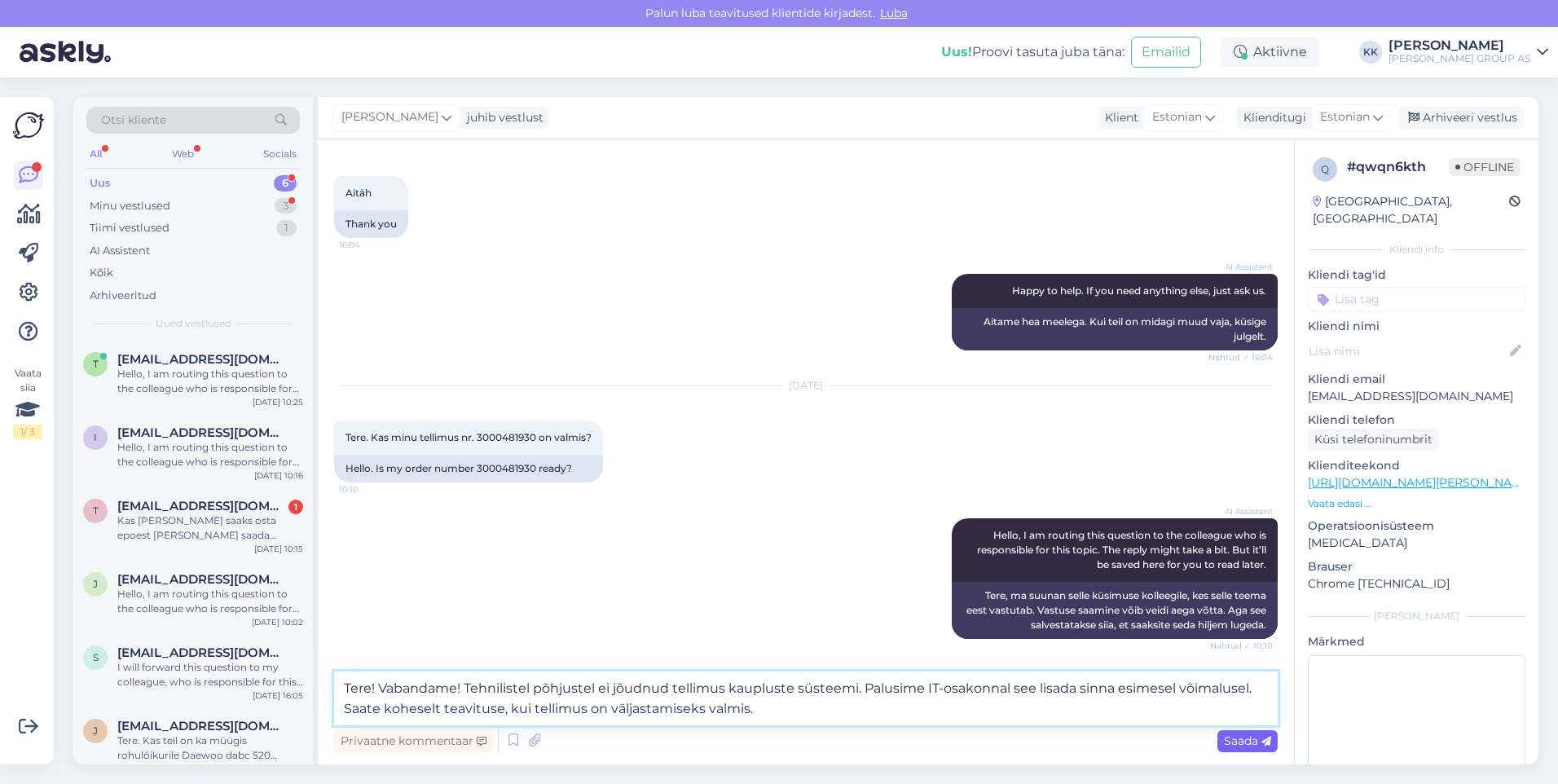
type textarea "Tere! Vabandame! Tehnilistel põhjustel ei jõudnud tellimus kaupluste süsteemi. …"
click at [1242, 738] on span "Saada" at bounding box center [1247, 740] width 47 height 15
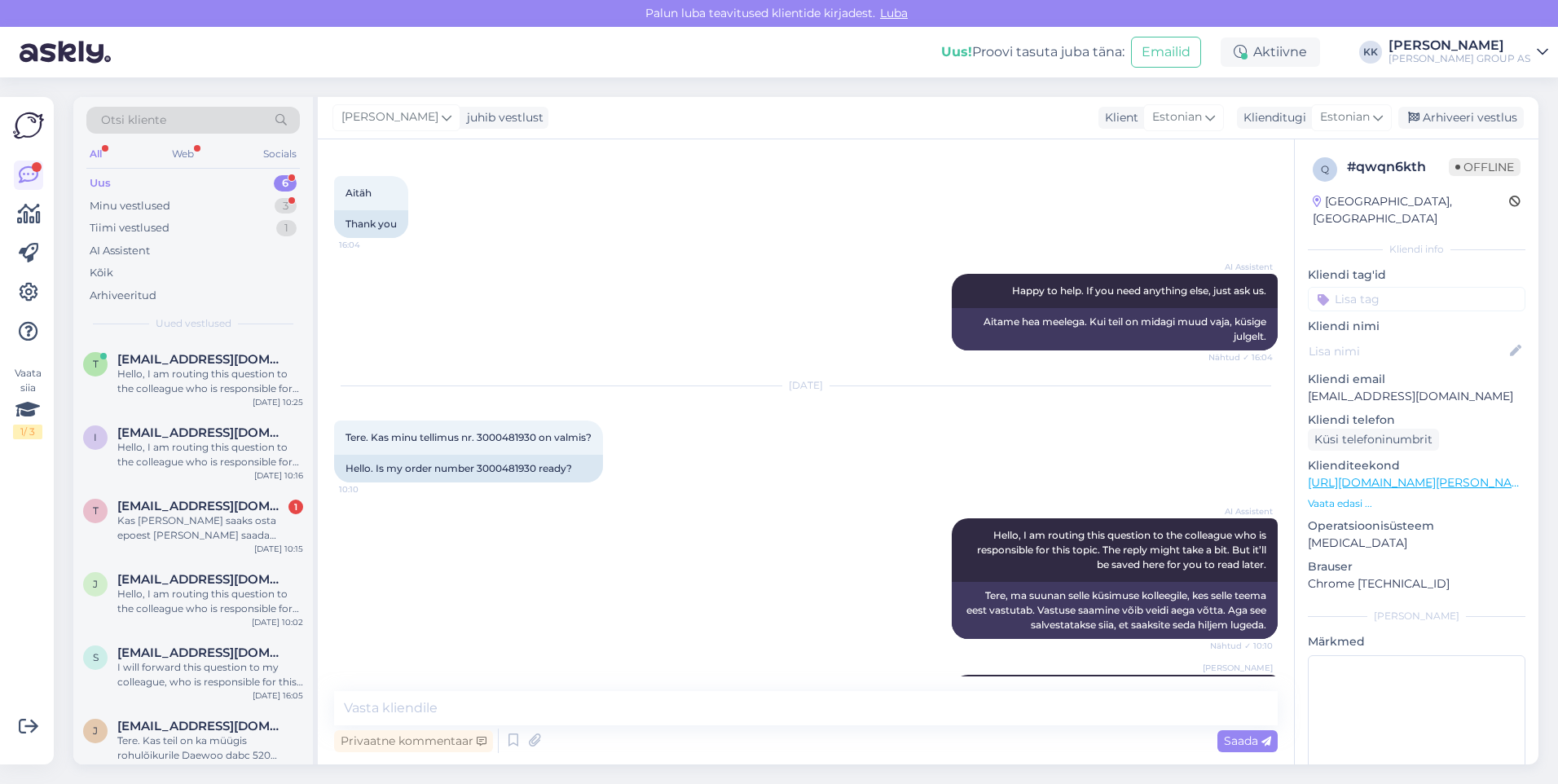
scroll to position [1363, 0]
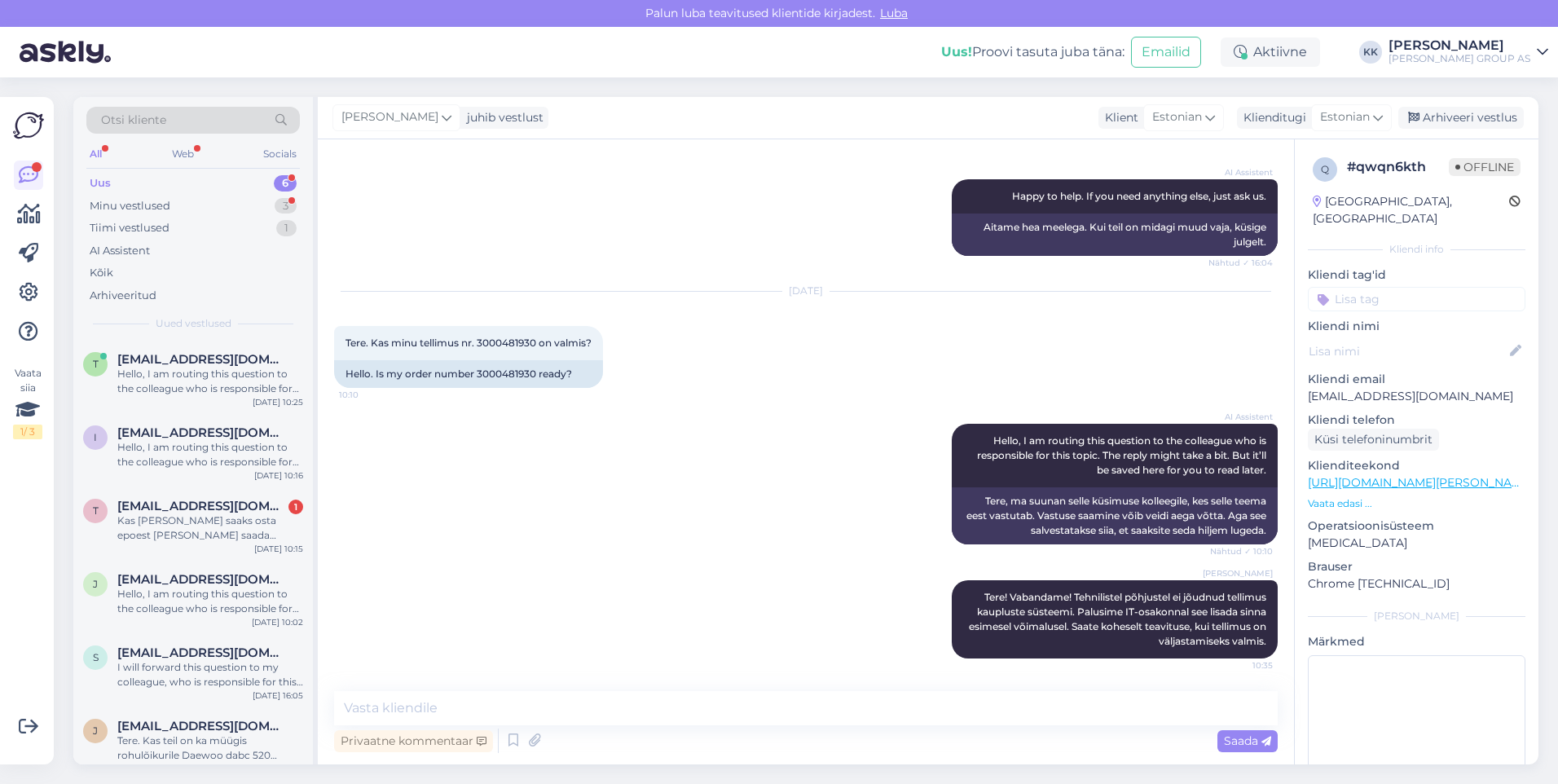
click at [687, 343] on div "[DATE] Tere. Kas minu tellimus nr. 3000481930 on valmis? 10:10 Hello. Is my ord…" at bounding box center [806, 340] width 943 height 132
click at [1462, 113] on div "Arhiveeri vestlus" at bounding box center [1461, 118] width 126 height 22
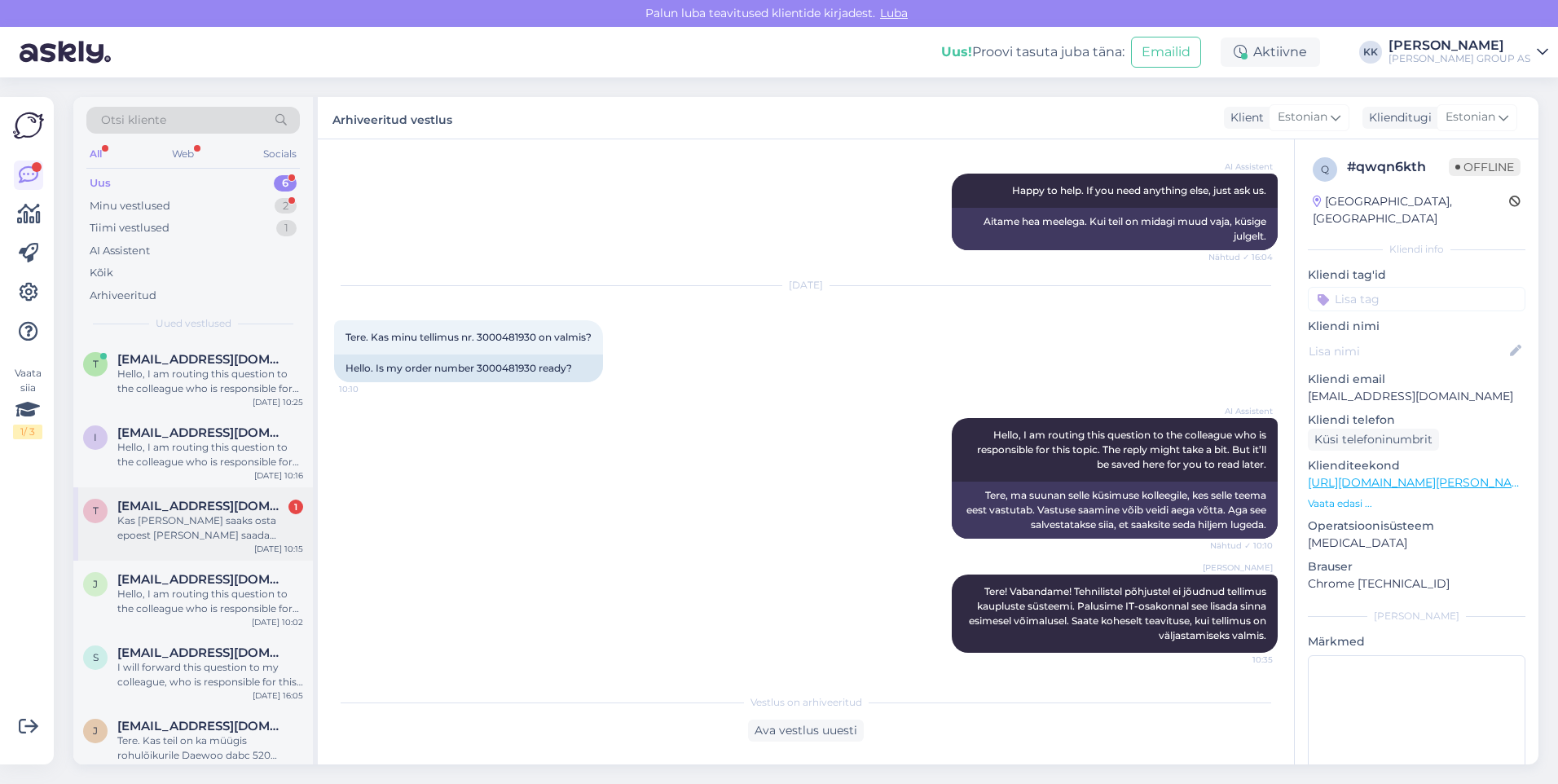
click at [179, 516] on div "Kas [PERSON_NAME] saaks osta epoest [PERSON_NAME] saada kauplusest?" at bounding box center [210, 528] width 186 height 29
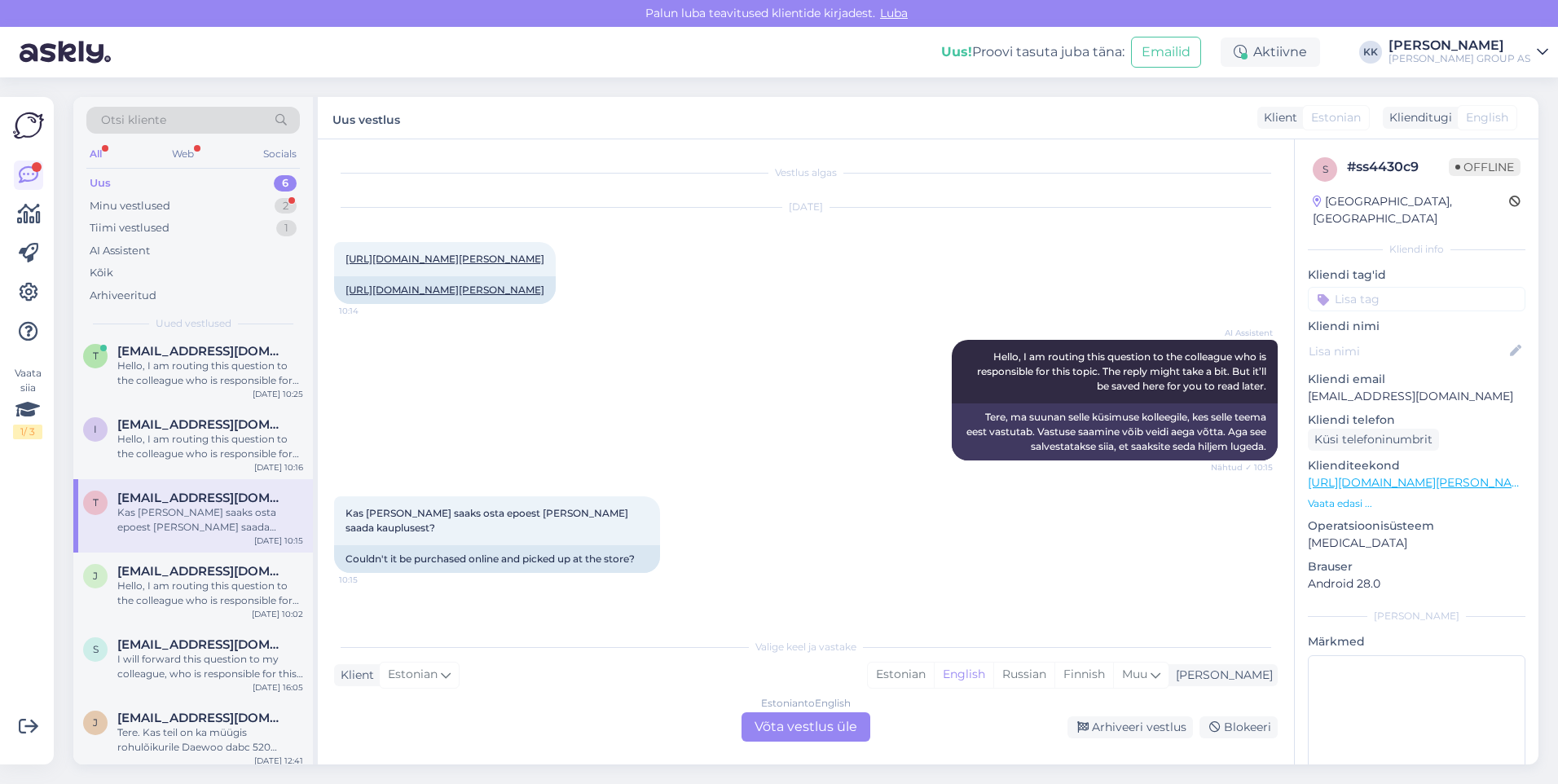
scroll to position [0, 0]
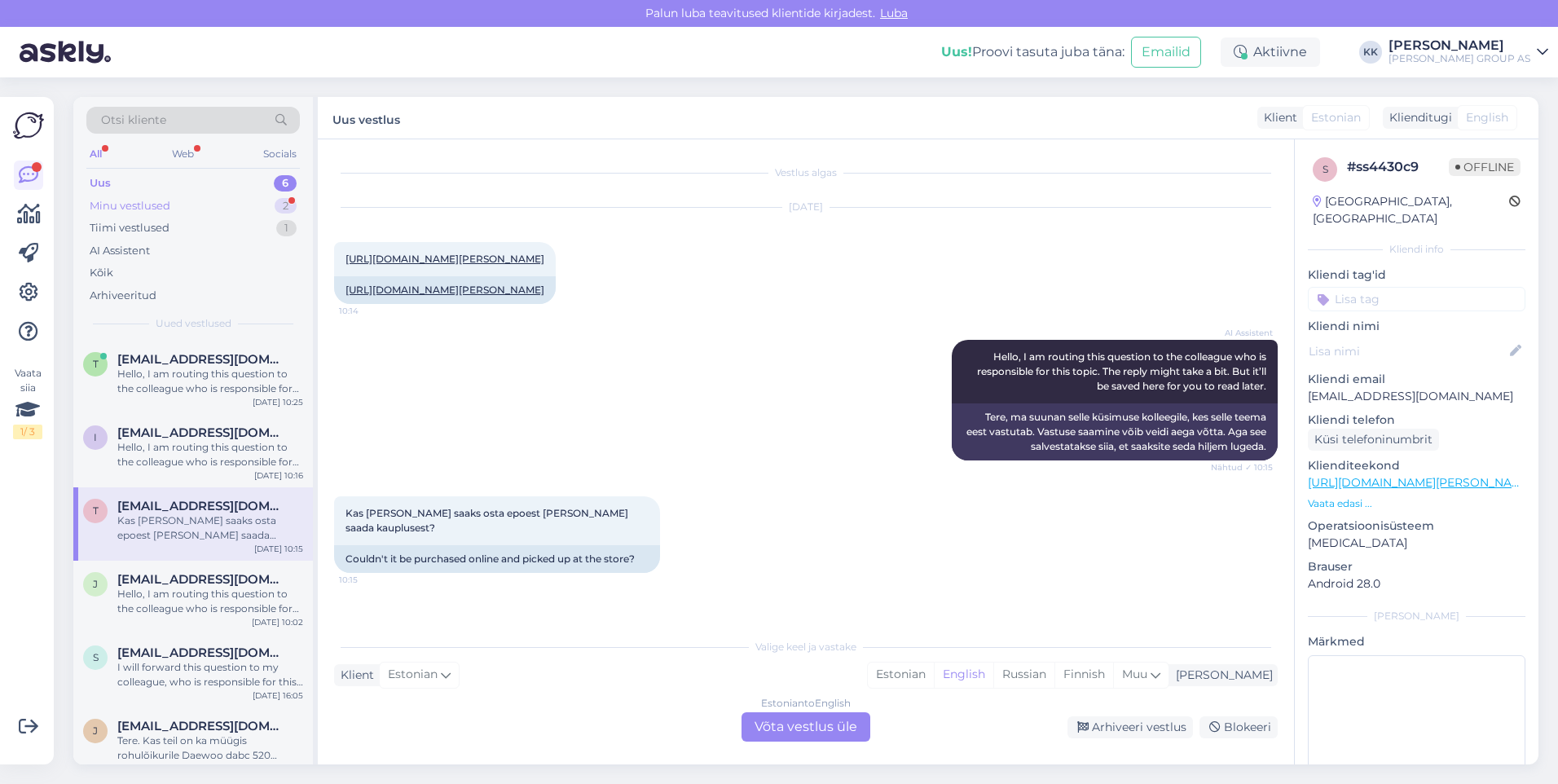
click at [127, 205] on div "Minu vestlused" at bounding box center [130, 205] width 81 height 16
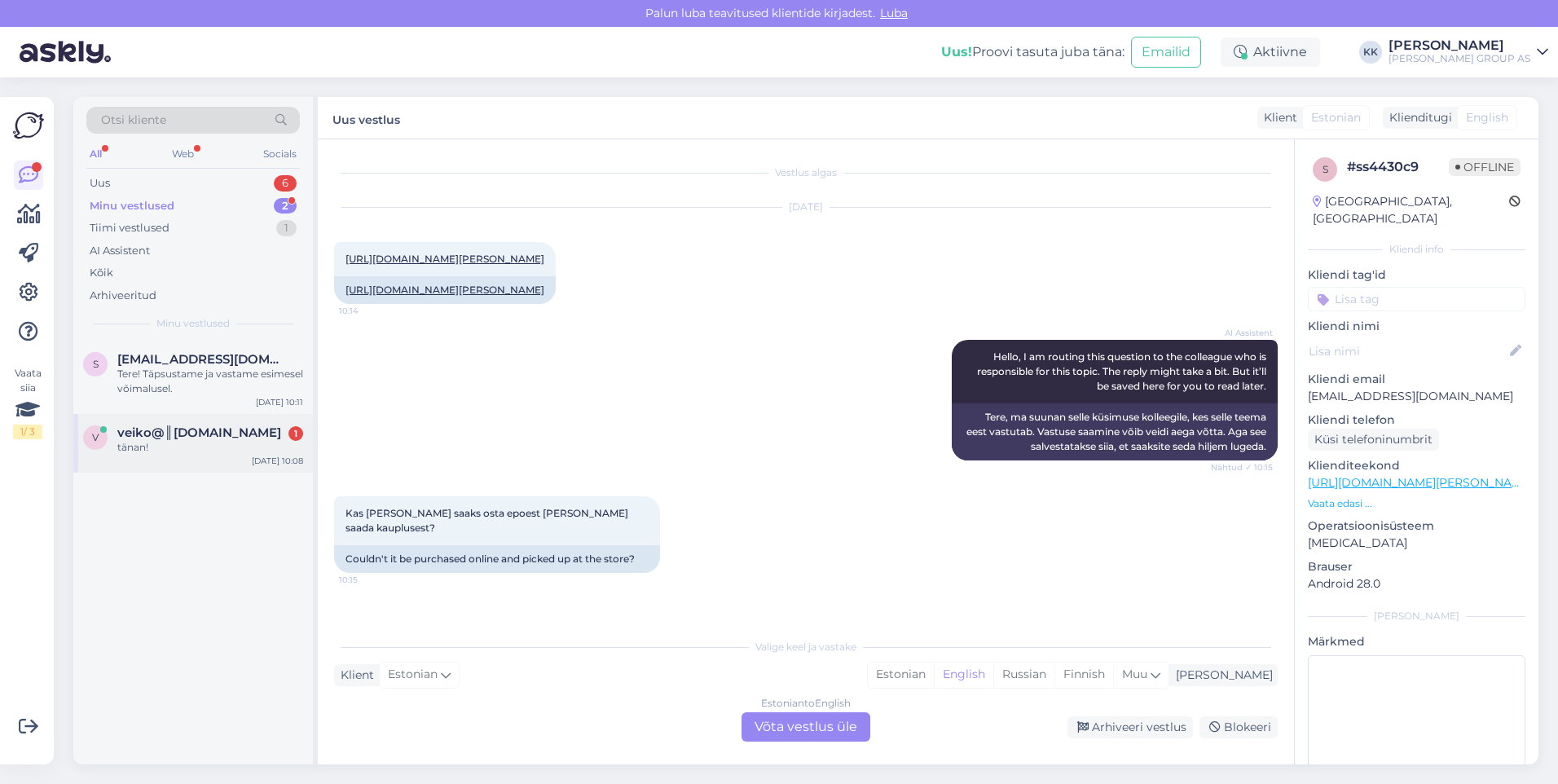
click at [187, 433] on span "veiko@║[DOMAIN_NAME]" at bounding box center [199, 432] width 163 height 15
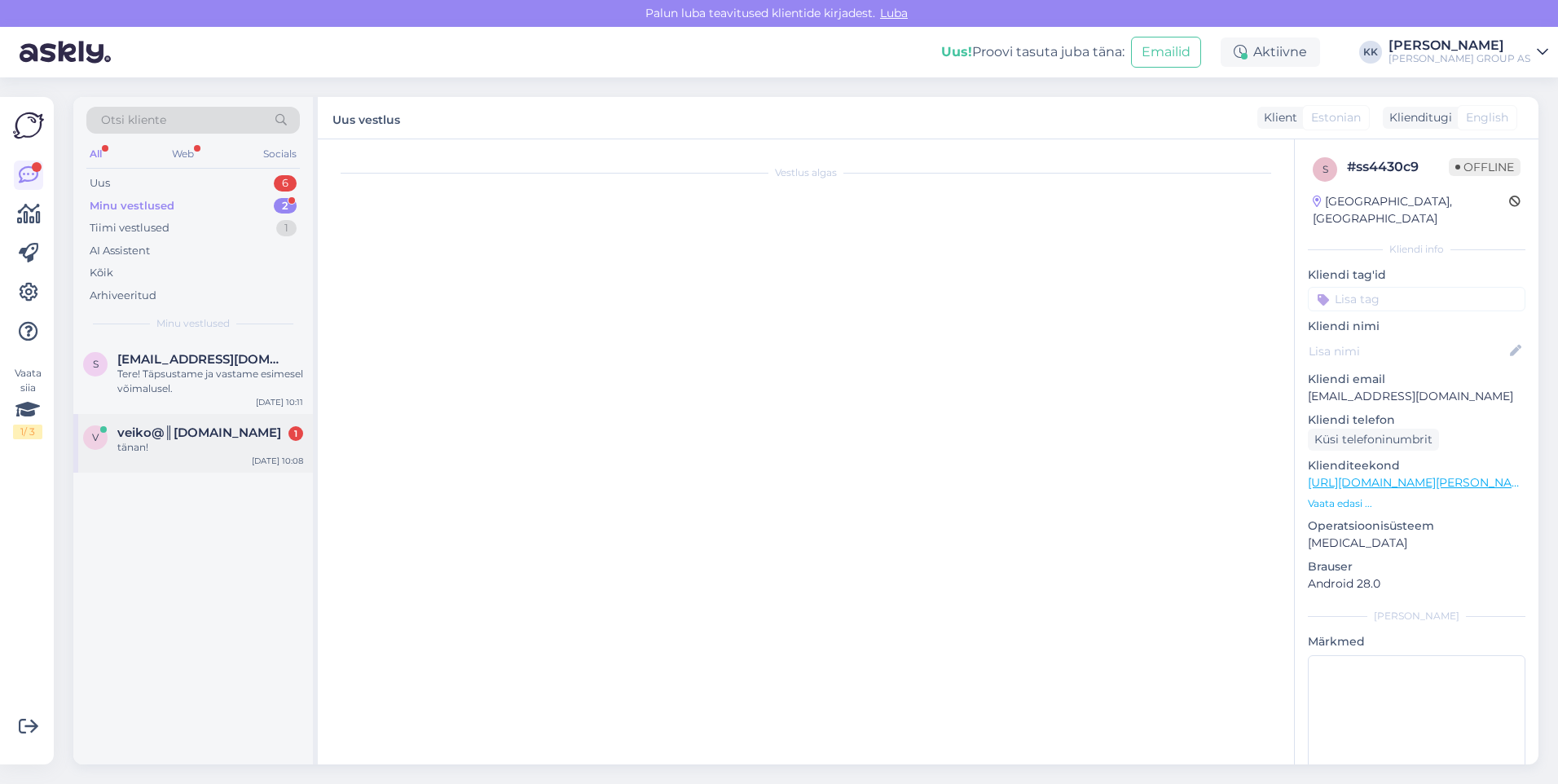
scroll to position [229, 0]
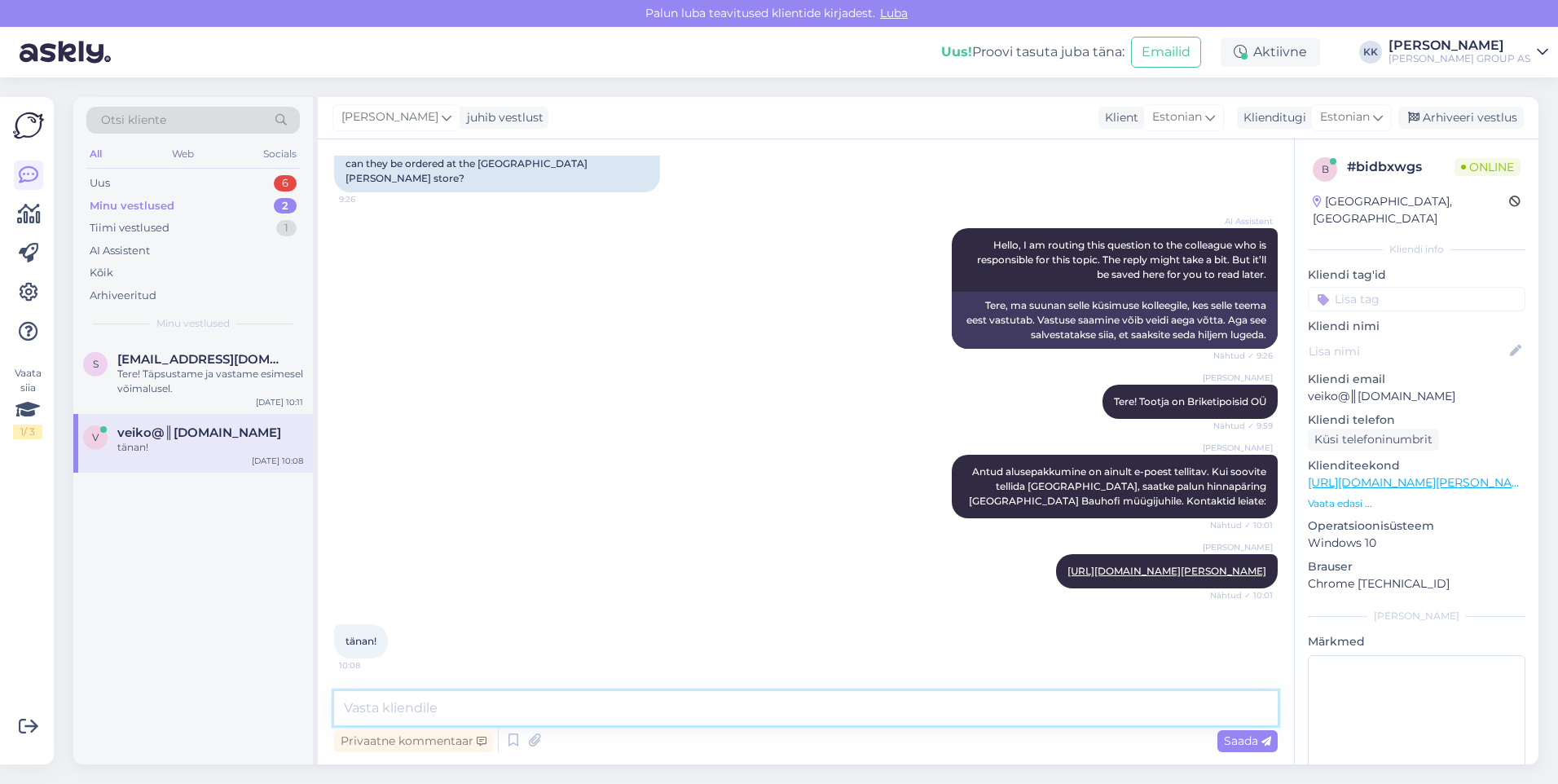
click at [397, 707] on textarea at bounding box center [806, 708] width 943 height 34
type textarea "Palun! Kena päeva jätku!"
click at [1236, 735] on span "Saada" at bounding box center [1247, 740] width 47 height 15
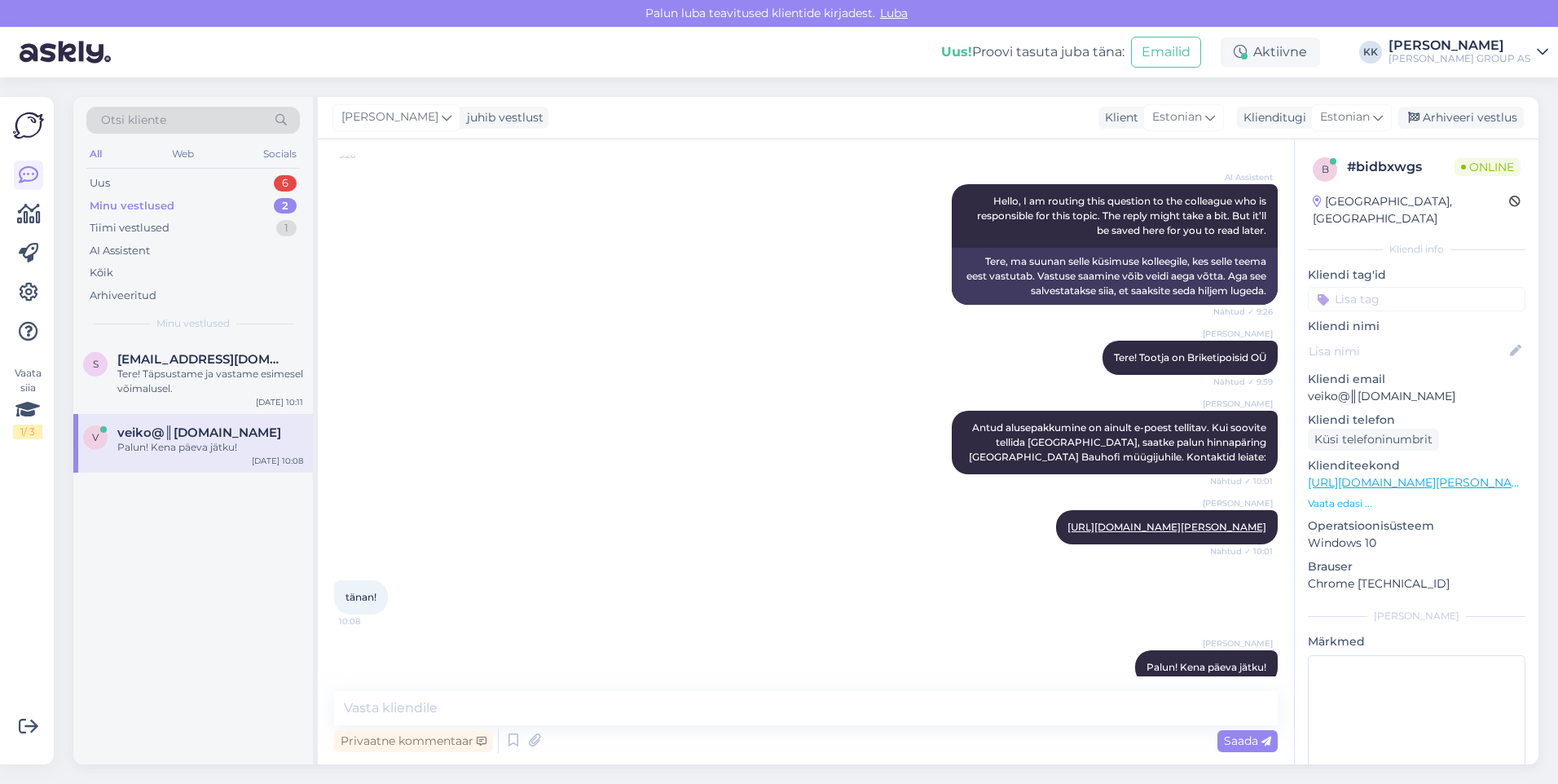
scroll to position [299, 0]
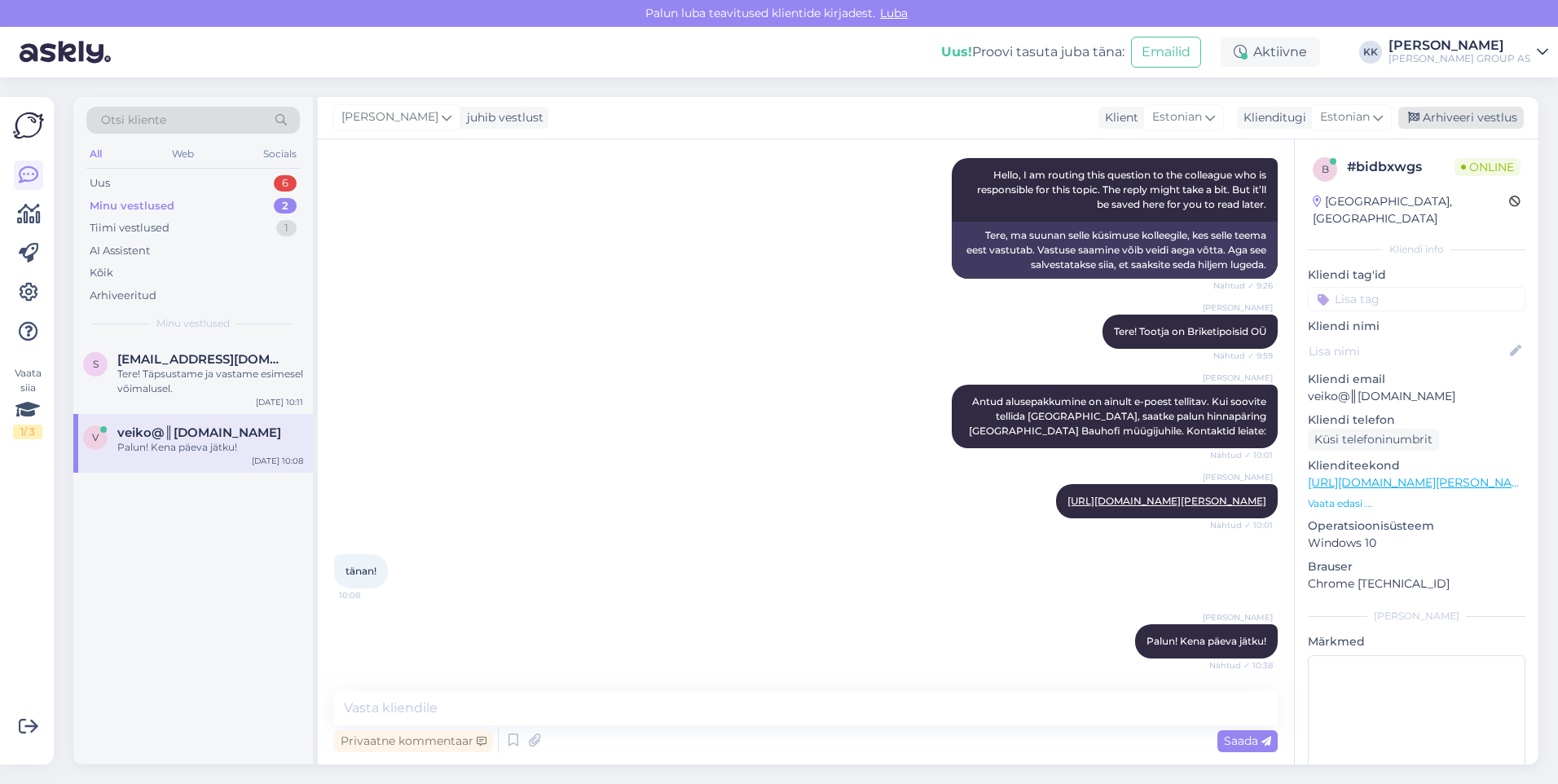
click at [1447, 117] on div "Arhiveeri vestlus" at bounding box center [1461, 118] width 126 height 22
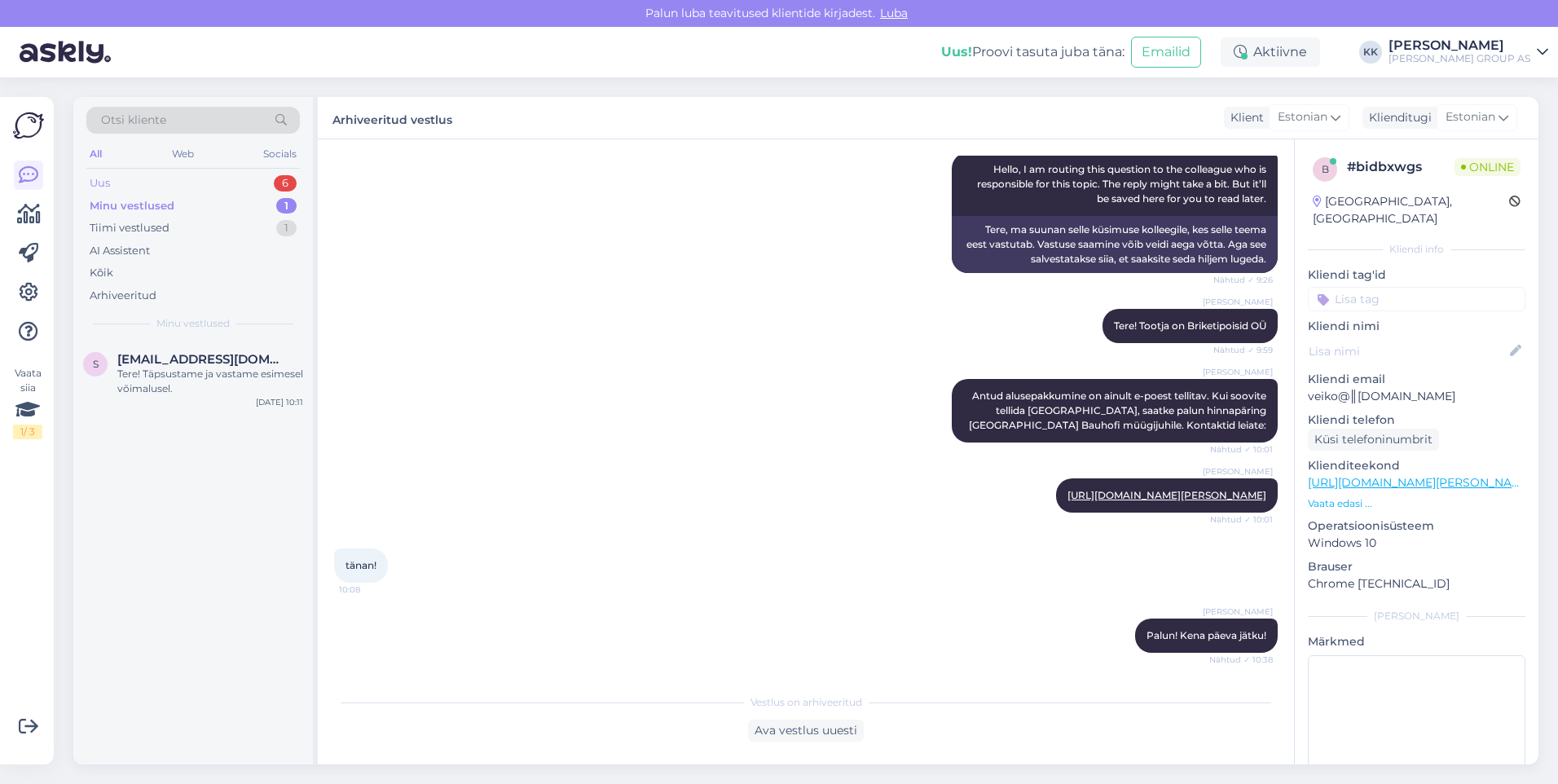
click at [125, 180] on div "Uus 6" at bounding box center [193, 183] width 213 height 23
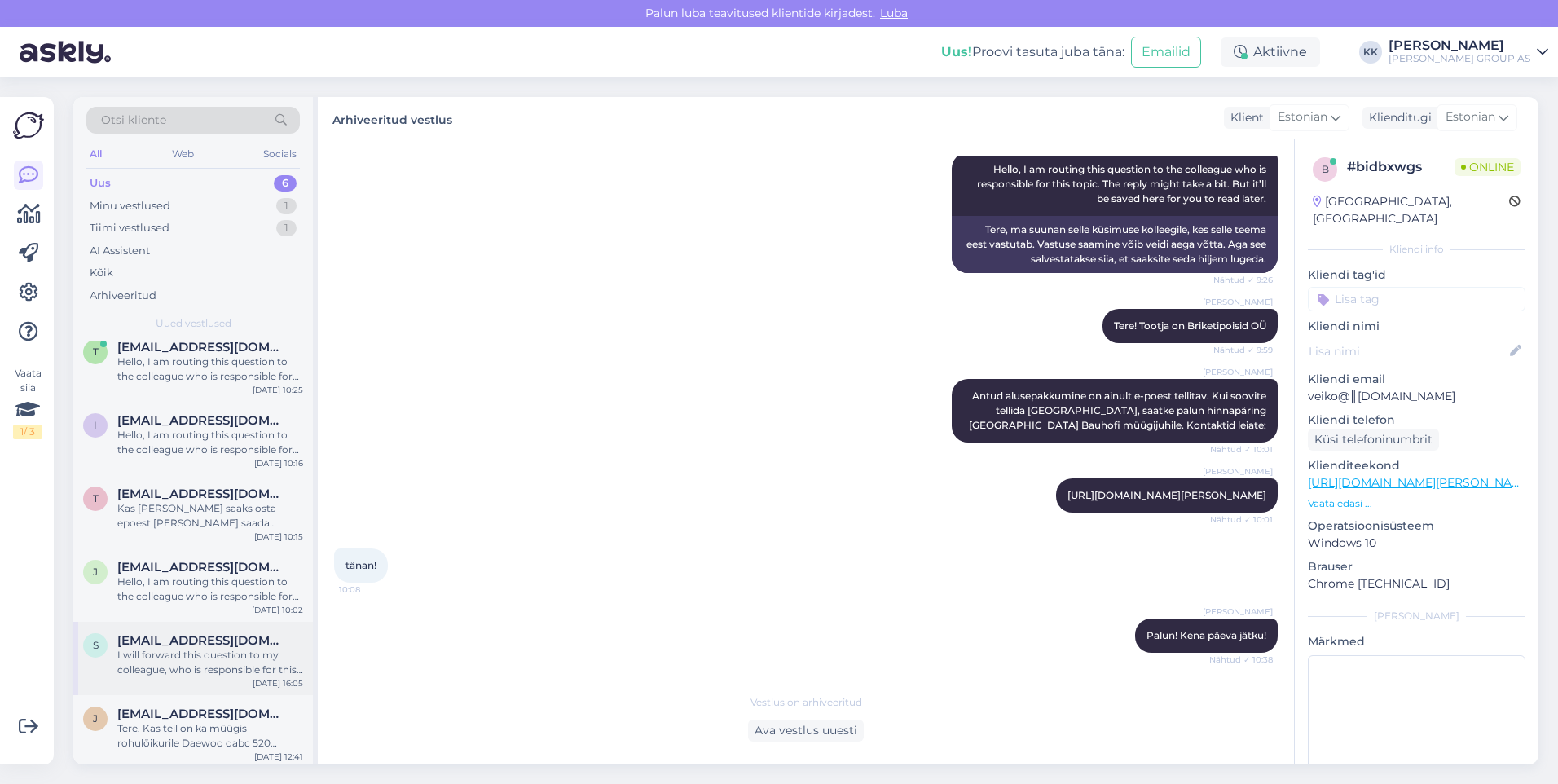
scroll to position [16, 0]
click at [216, 358] on div "Hello, I am routing this question to the colleague who is responsible for this …" at bounding box center [210, 365] width 186 height 29
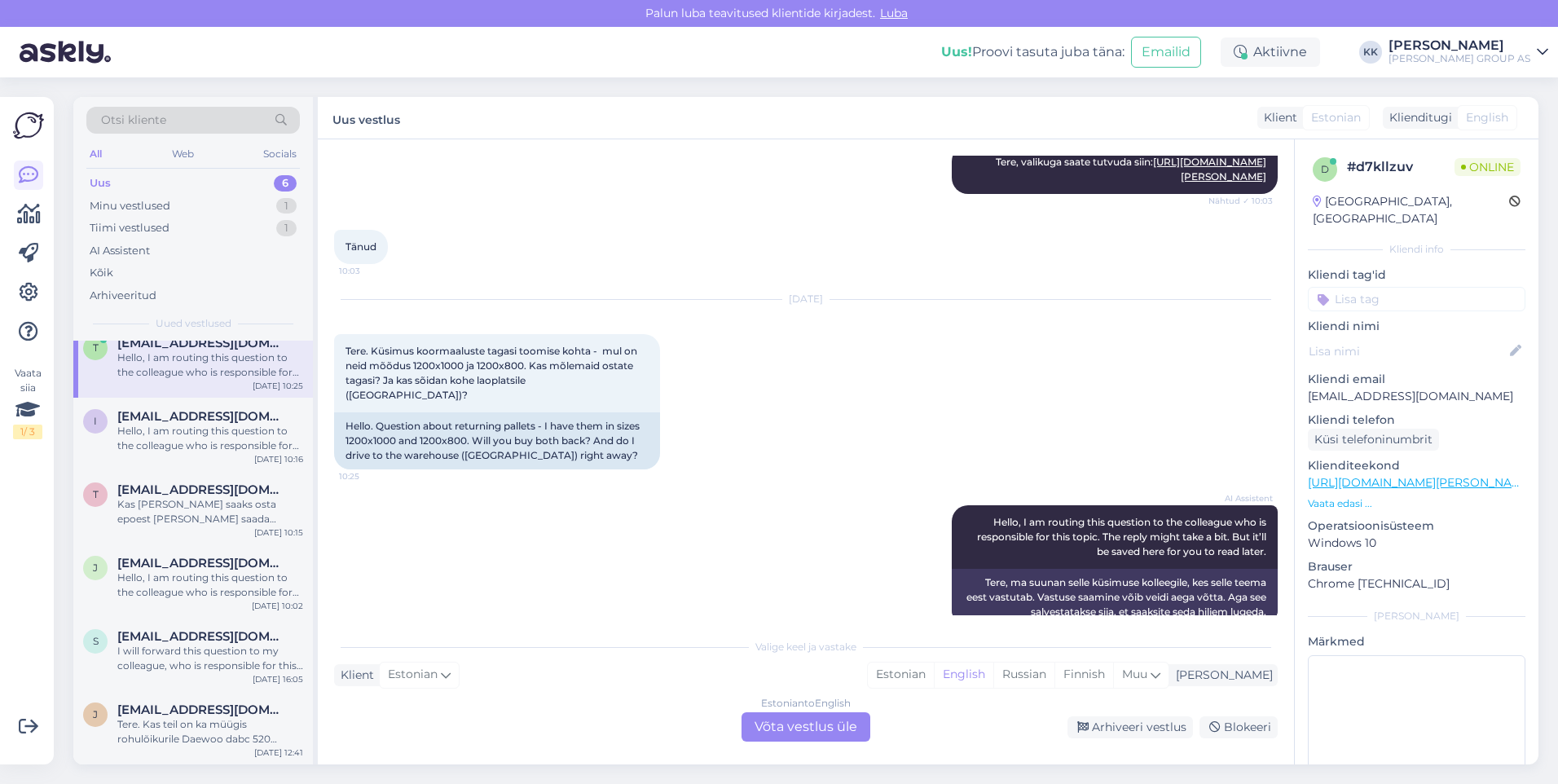
scroll to position [1302, 0]
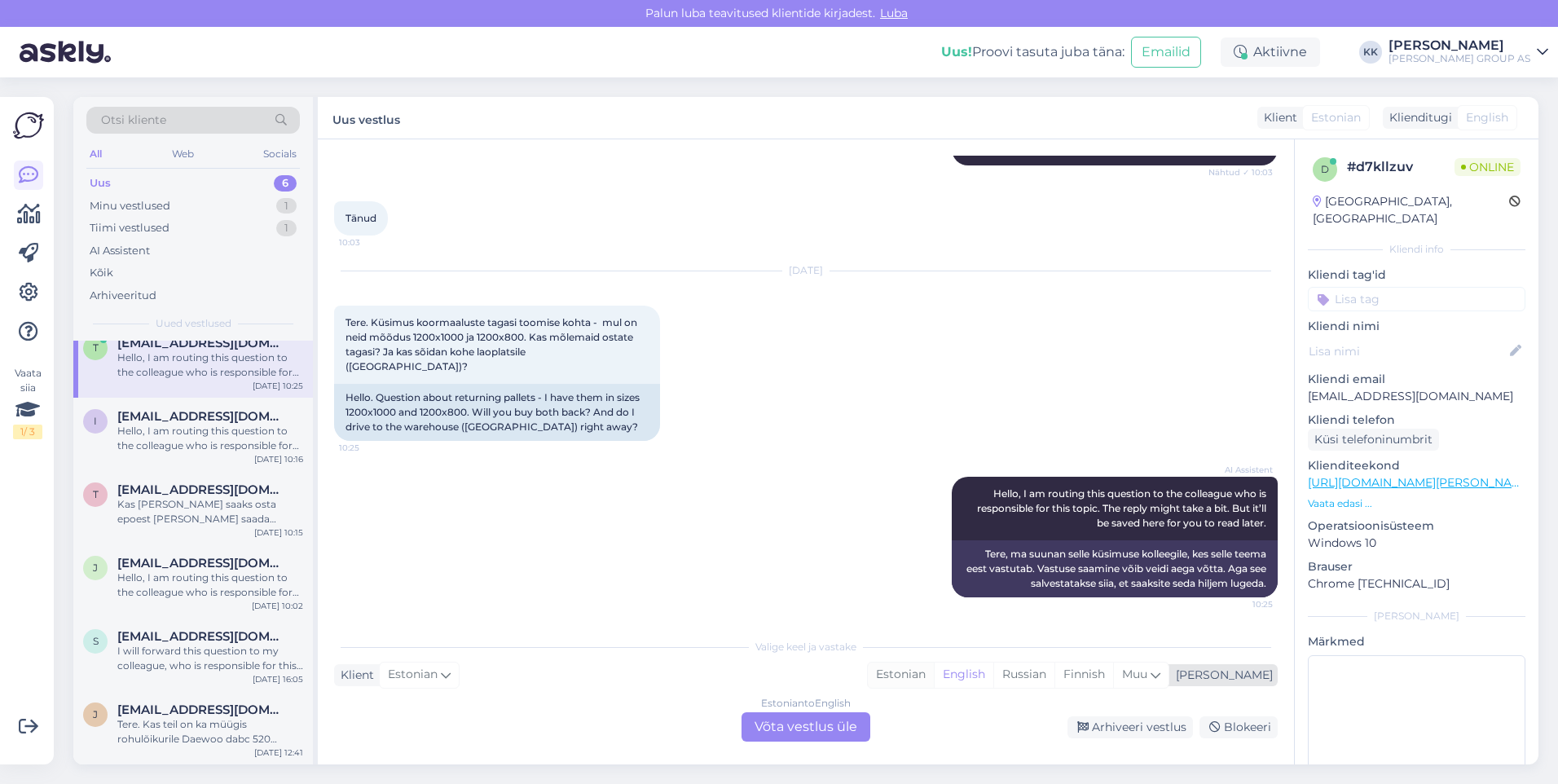
click at [934, 672] on div "Estonian" at bounding box center [900, 674] width 66 height 24
click at [791, 724] on div "Estonian to Estonian Võta vestlus üle" at bounding box center [806, 726] width 129 height 29
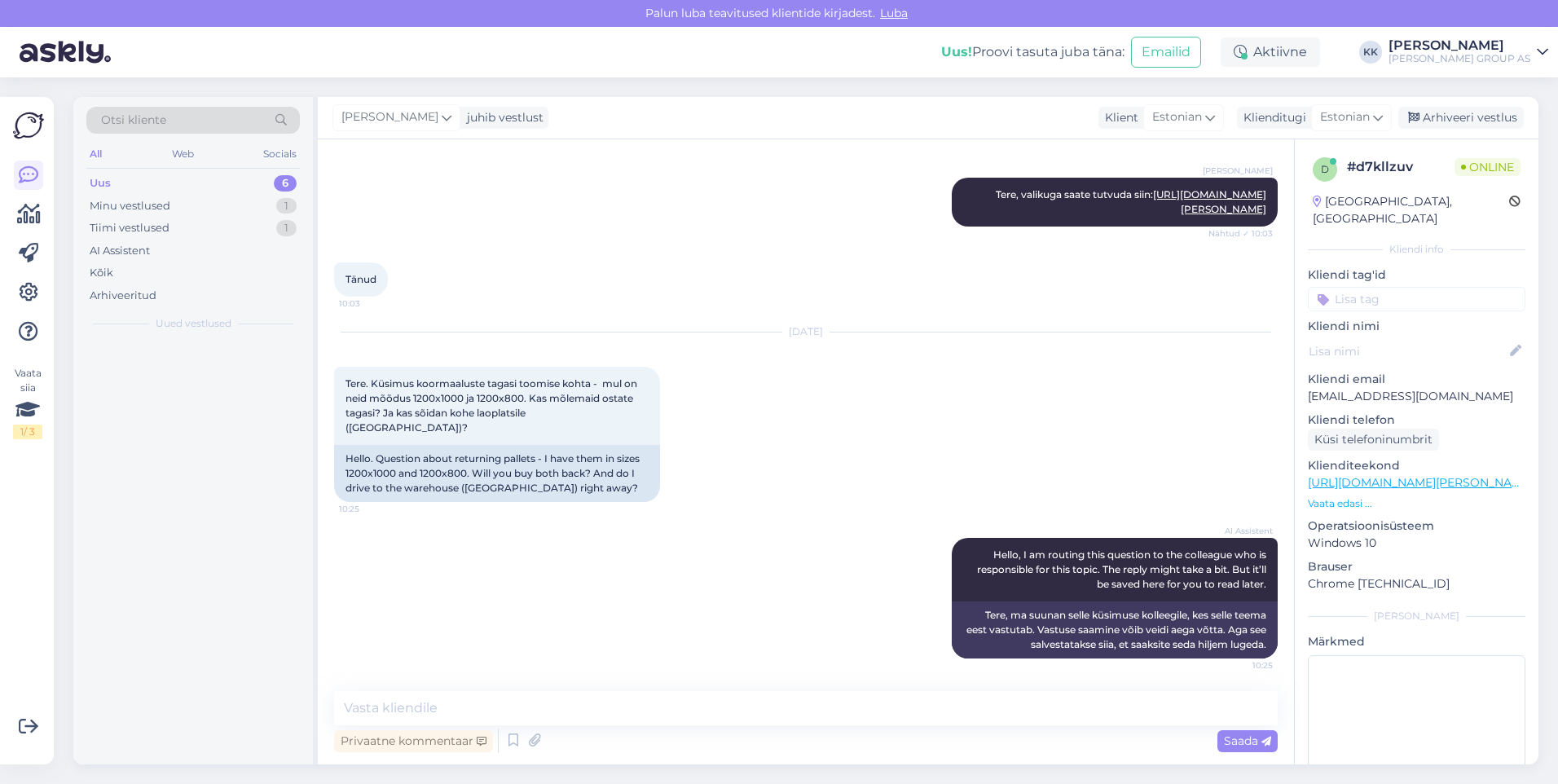
scroll to position [0, 0]
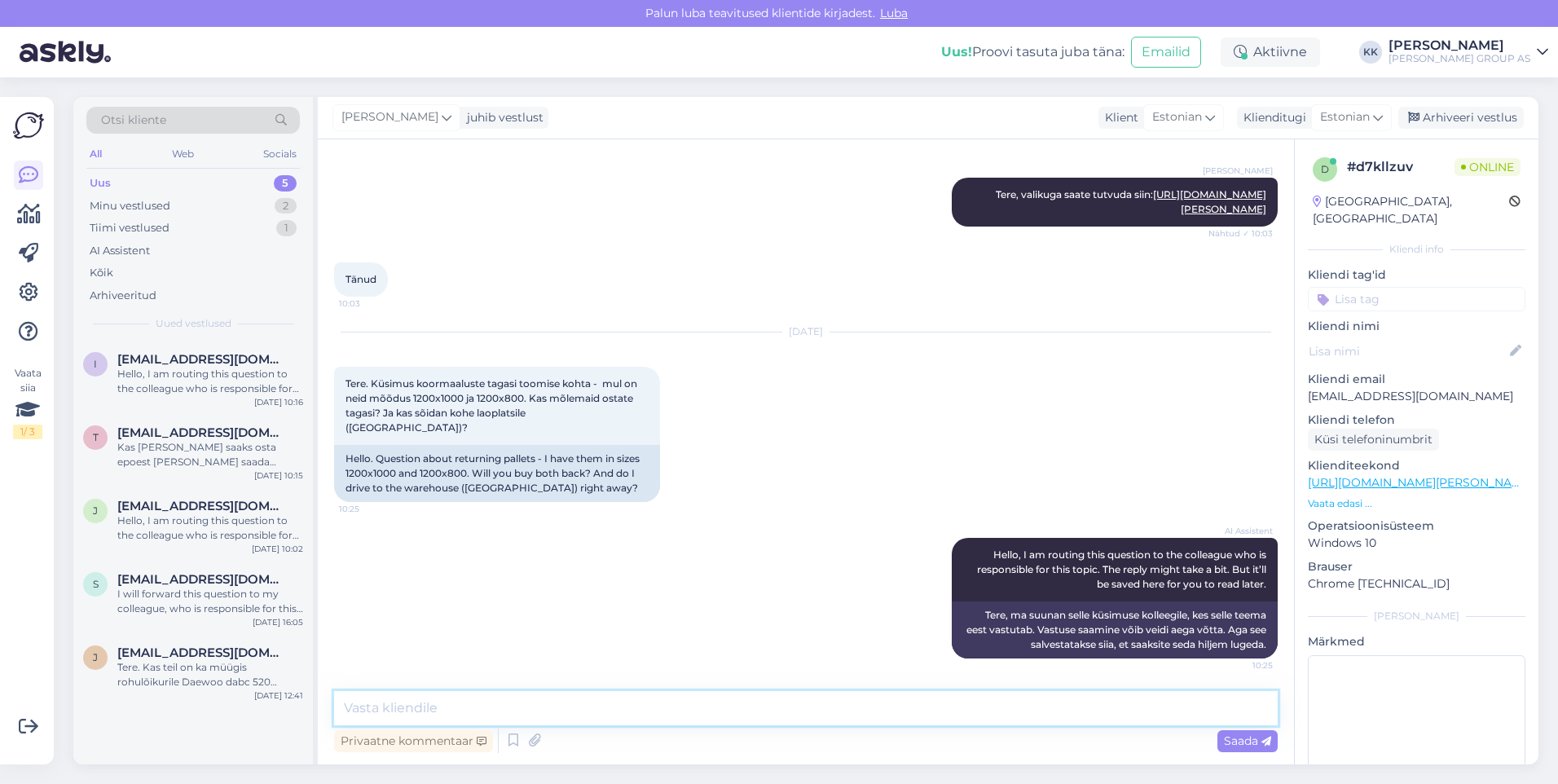
click at [377, 706] on textarea at bounding box center [806, 708] width 943 height 34
click at [740, 705] on textarea "Tere! Tagasi ostetakse sama kogus, mis on ostuarvel. Lisainfot saate [GEOGRAPHI…" at bounding box center [806, 708] width 943 height 34
click at [1045, 702] on textarea "Tere! Tagasi ostetakse sama kogus, mis on ostuarvel. Lisateavet saate [GEOGRAPH…" at bounding box center [806, 708] width 943 height 34
type textarea "Tere! Tagasi ostetakse sama kogus, mis on ostuarvel. Lisateavet saate [GEOGRAPH…"
click at [1243, 737] on span "Saada" at bounding box center [1247, 740] width 47 height 15
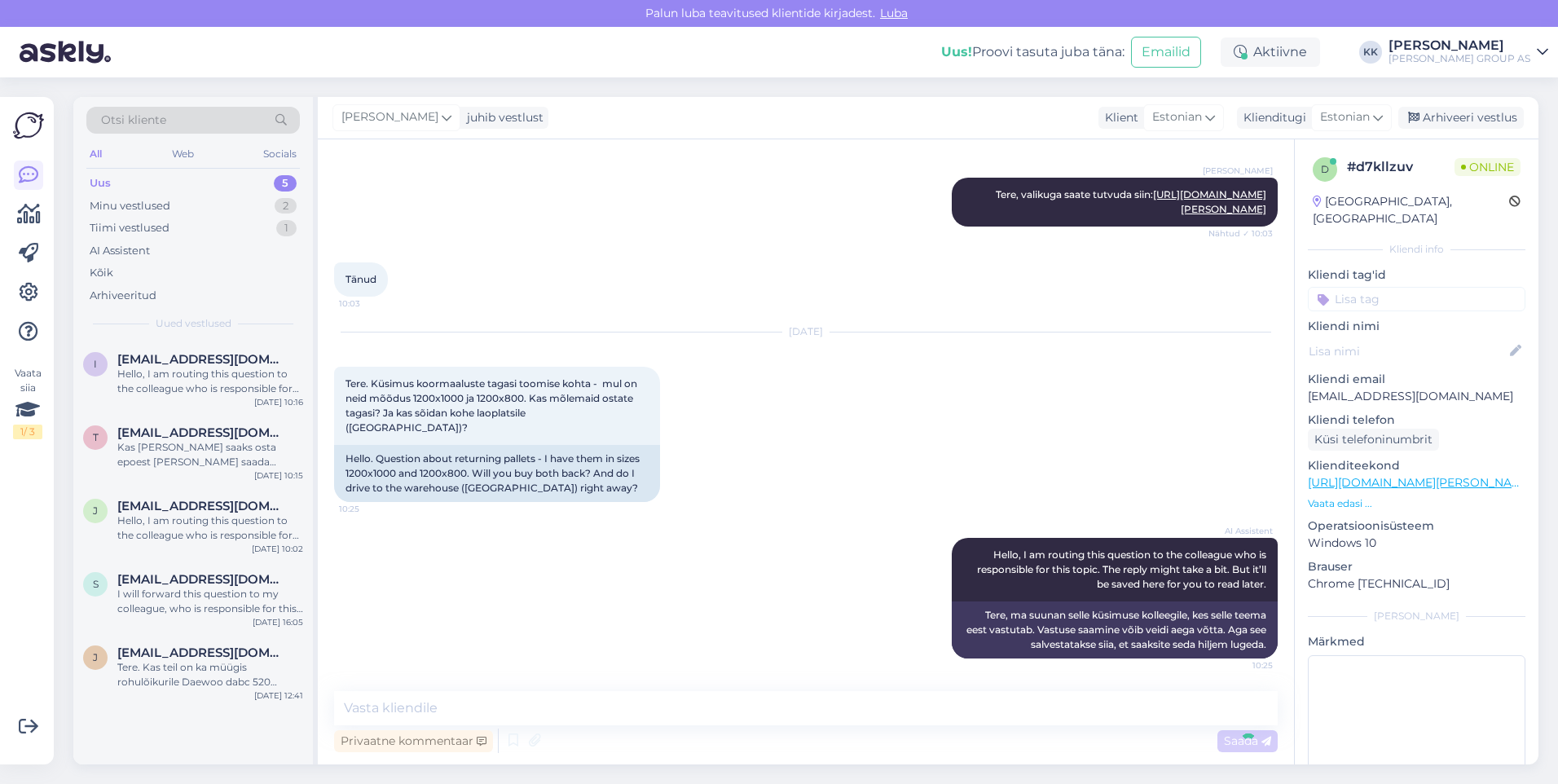
scroll to position [1326, 0]
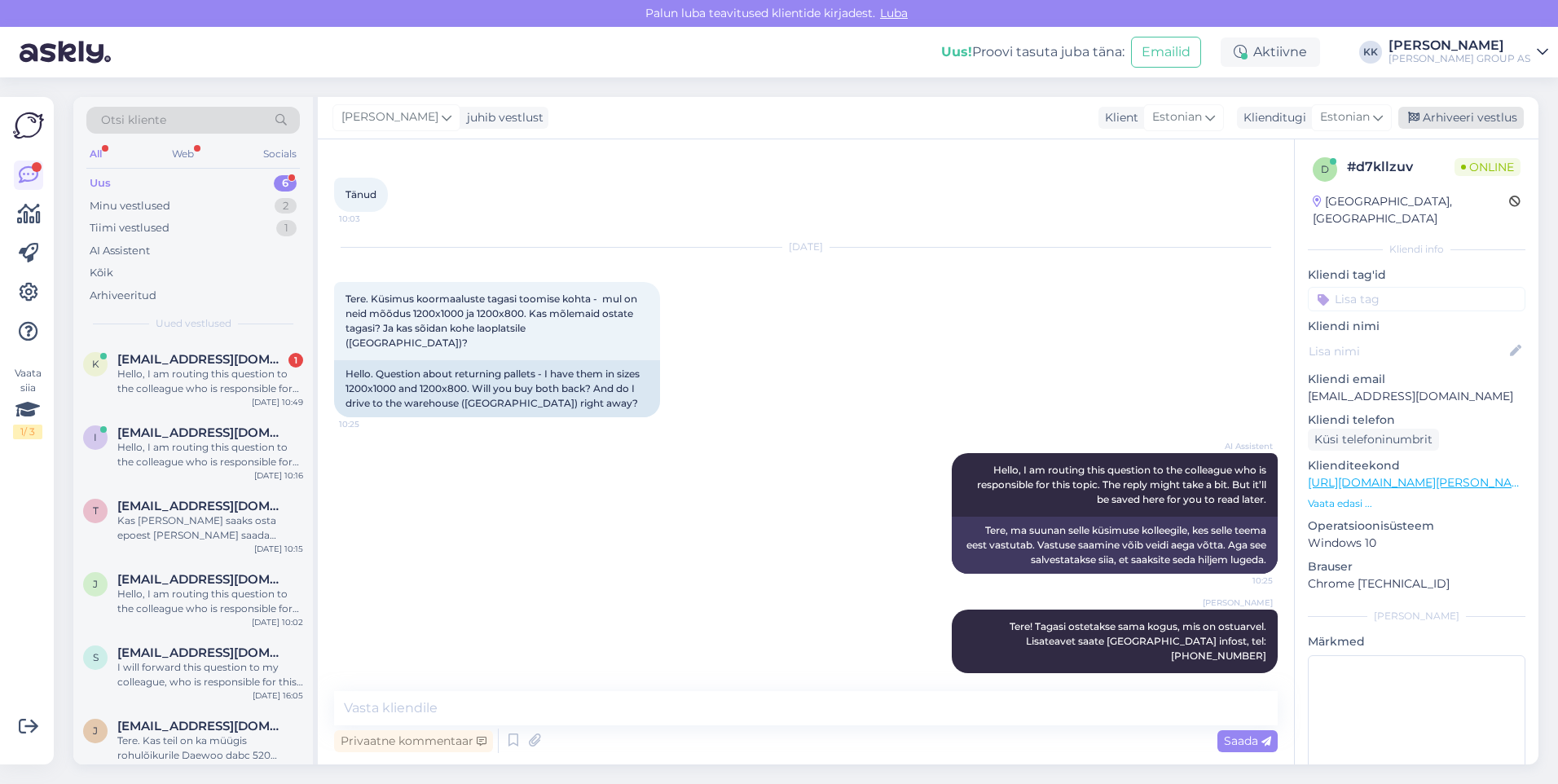
click at [1461, 118] on div "Arhiveeri vestlus" at bounding box center [1461, 118] width 126 height 22
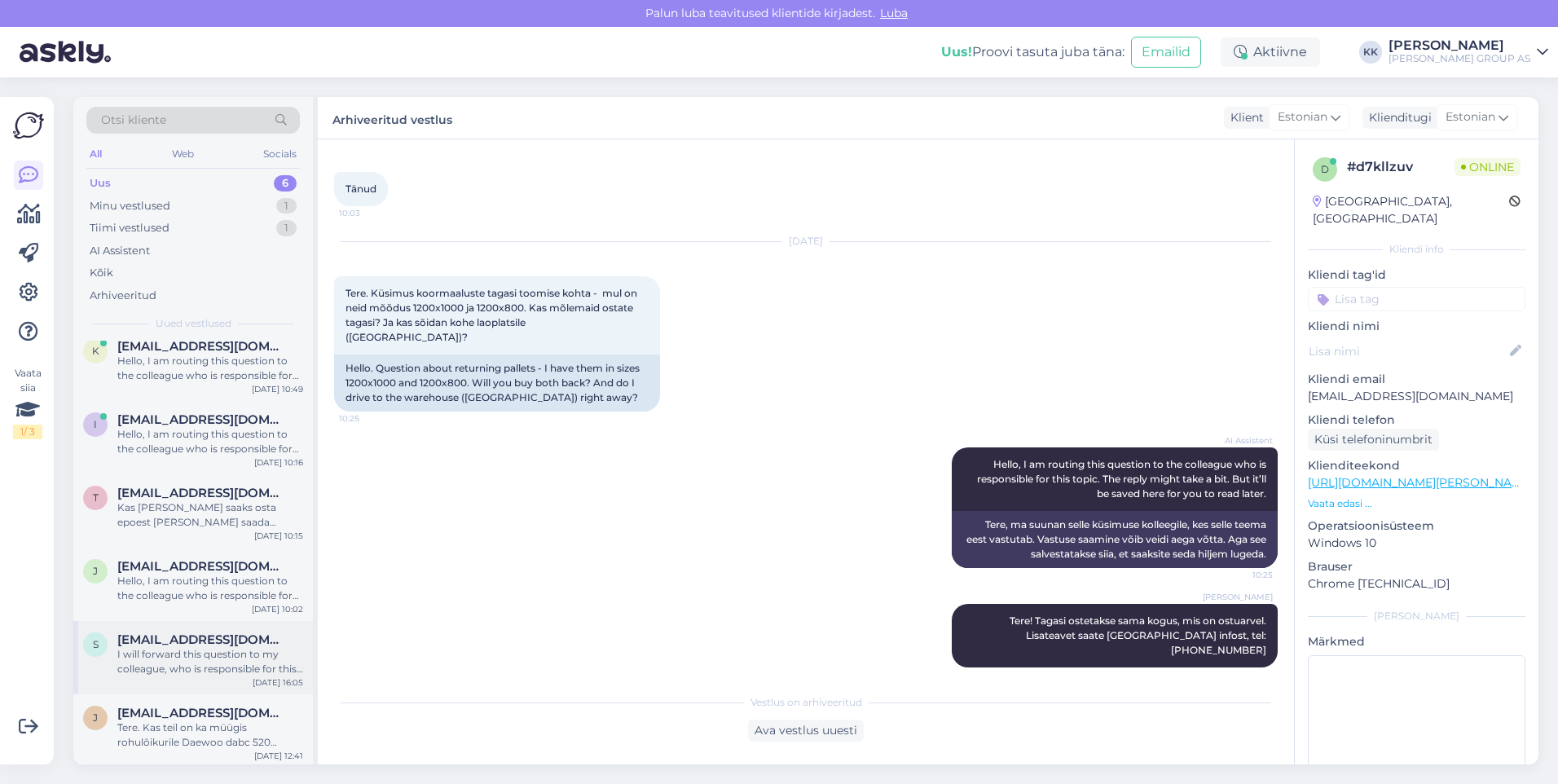
scroll to position [16, 0]
click at [183, 421] on span "[EMAIL_ADDRESS][DOMAIN_NAME]" at bounding box center [201, 416] width 169 height 15
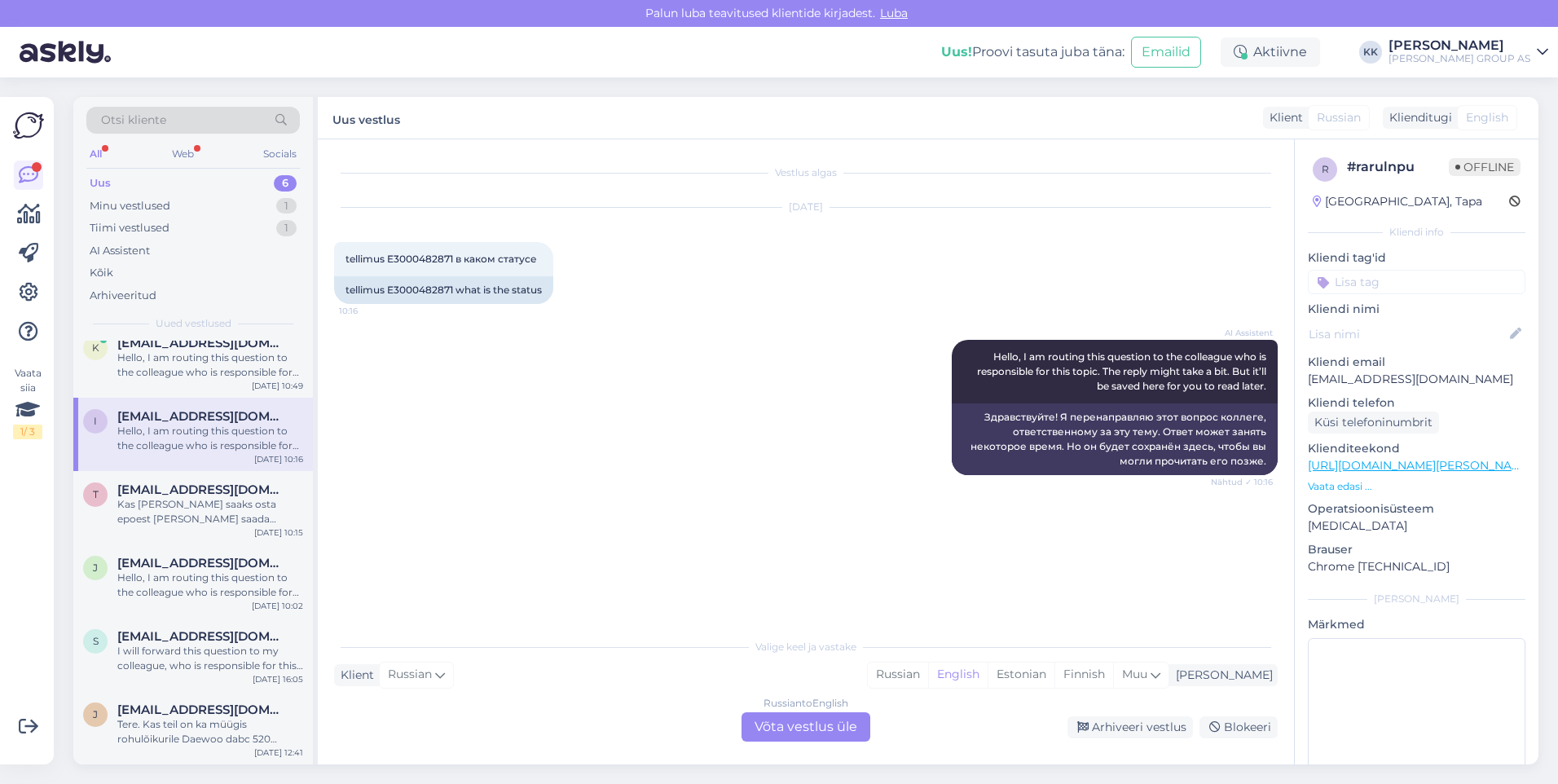
scroll to position [0, 0]
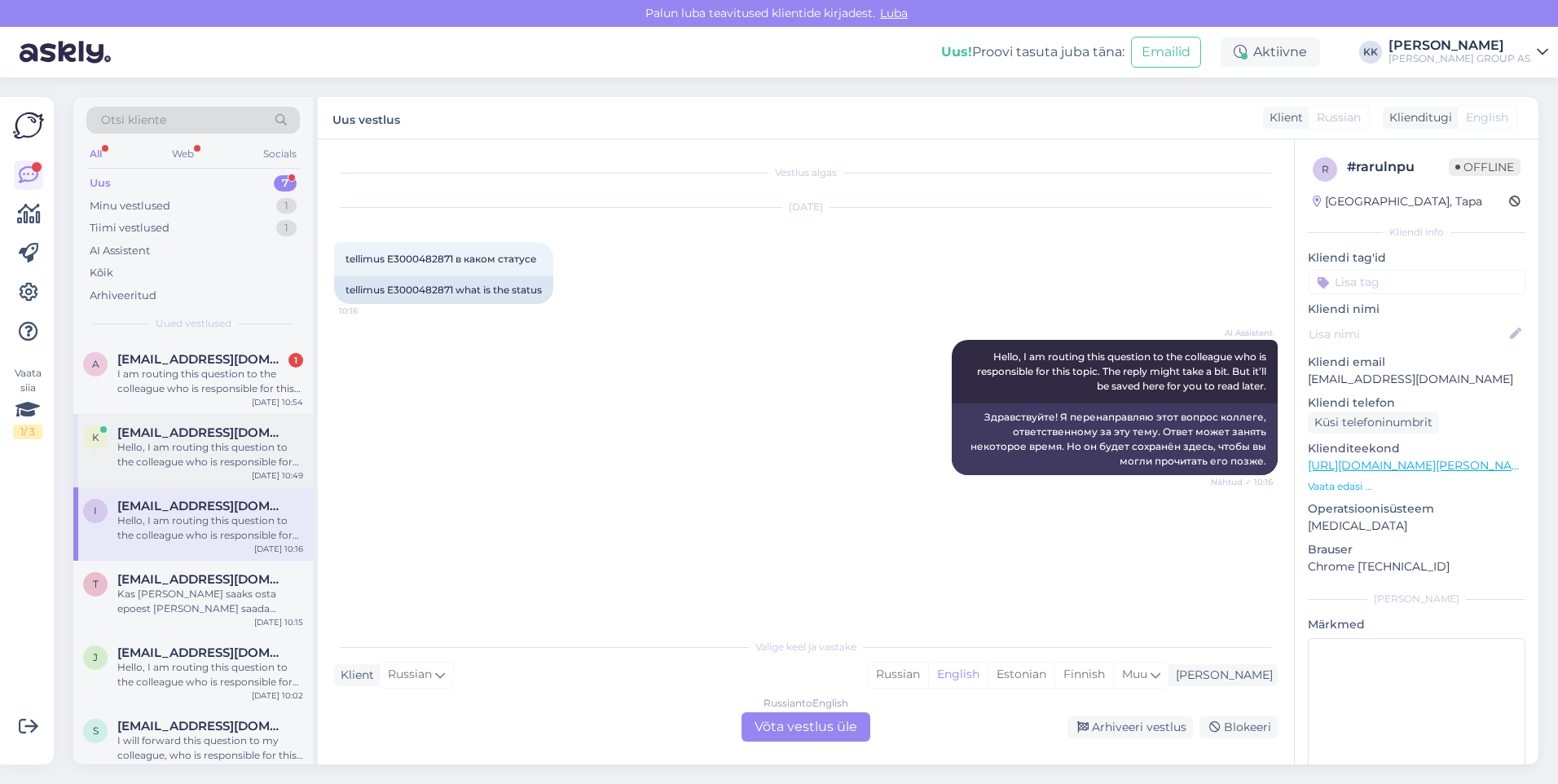
click at [193, 442] on div "Hello, I am routing this question to the colleague who is responsible for this …" at bounding box center [210, 455] width 186 height 29
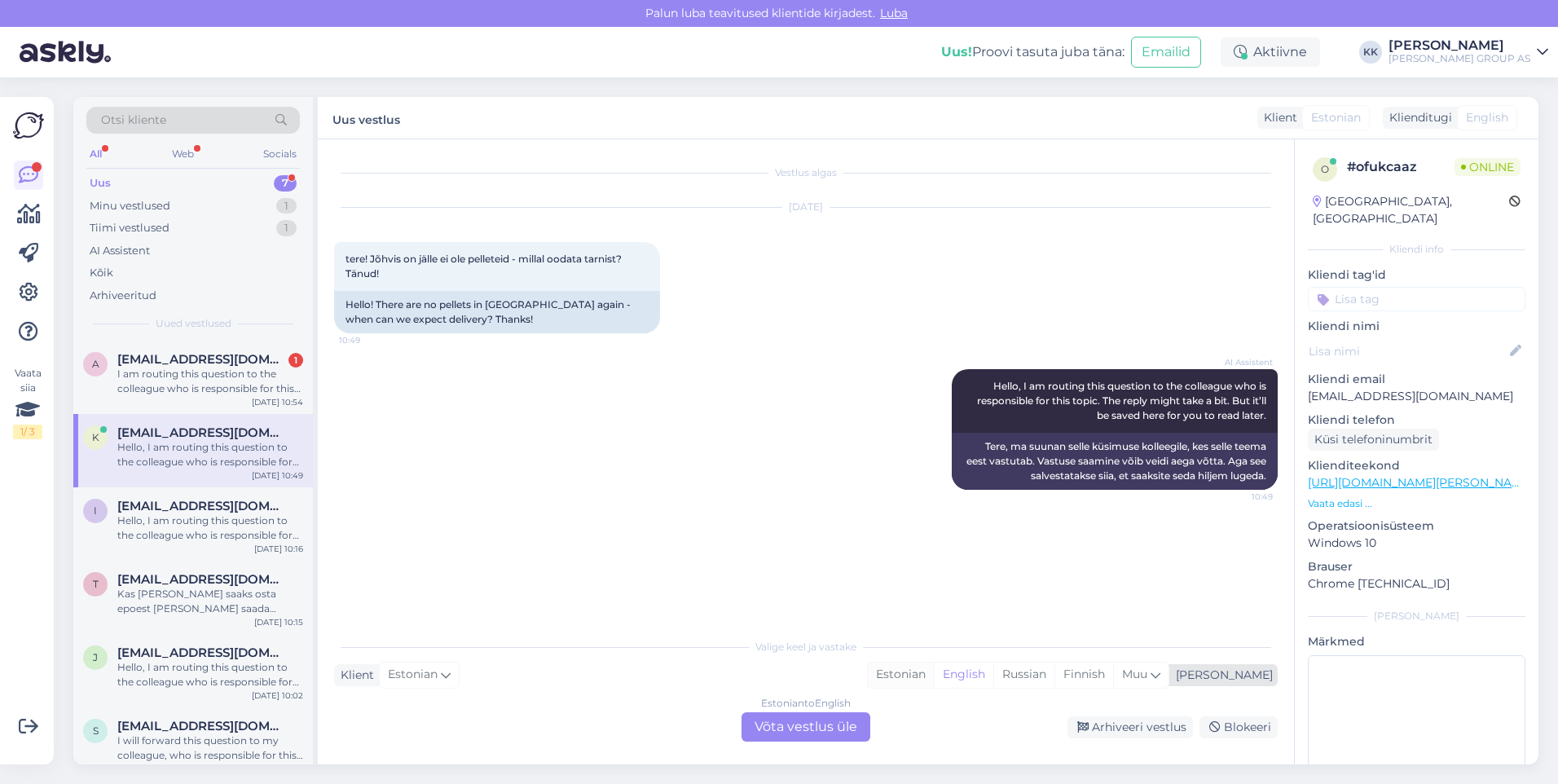
click at [934, 674] on div "Estonian" at bounding box center [900, 674] width 66 height 24
click at [788, 726] on div "Estonian to Estonian Võta vestlus üle" at bounding box center [806, 726] width 129 height 29
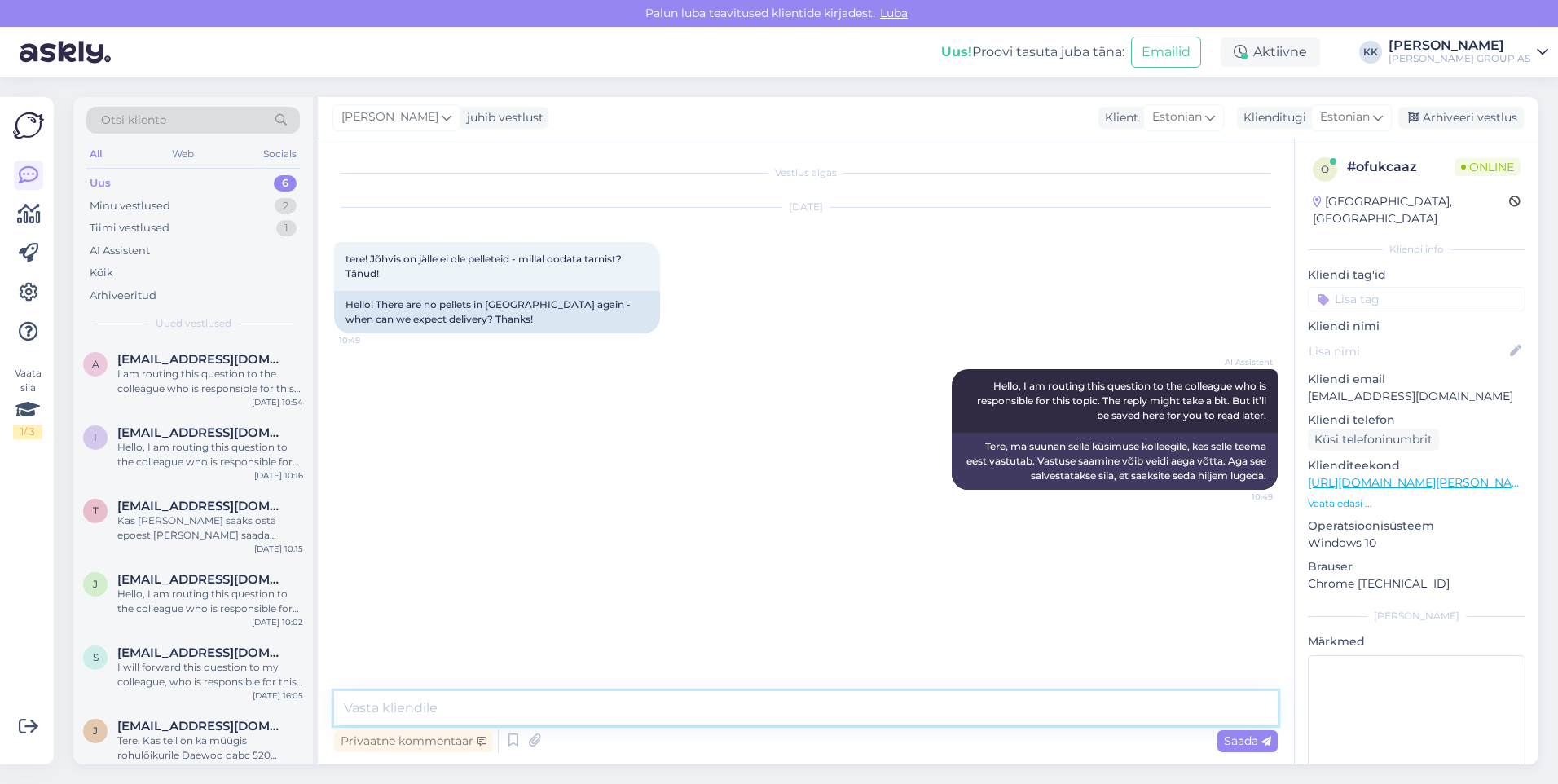
click at [383, 705] on textarea at bounding box center [806, 708] width 943 height 34
type textarea "Tere! Täpsustame logistikaosakonnast ja vastame esimesel võimalusel."
click at [1242, 740] on span "Saada" at bounding box center [1247, 740] width 47 height 15
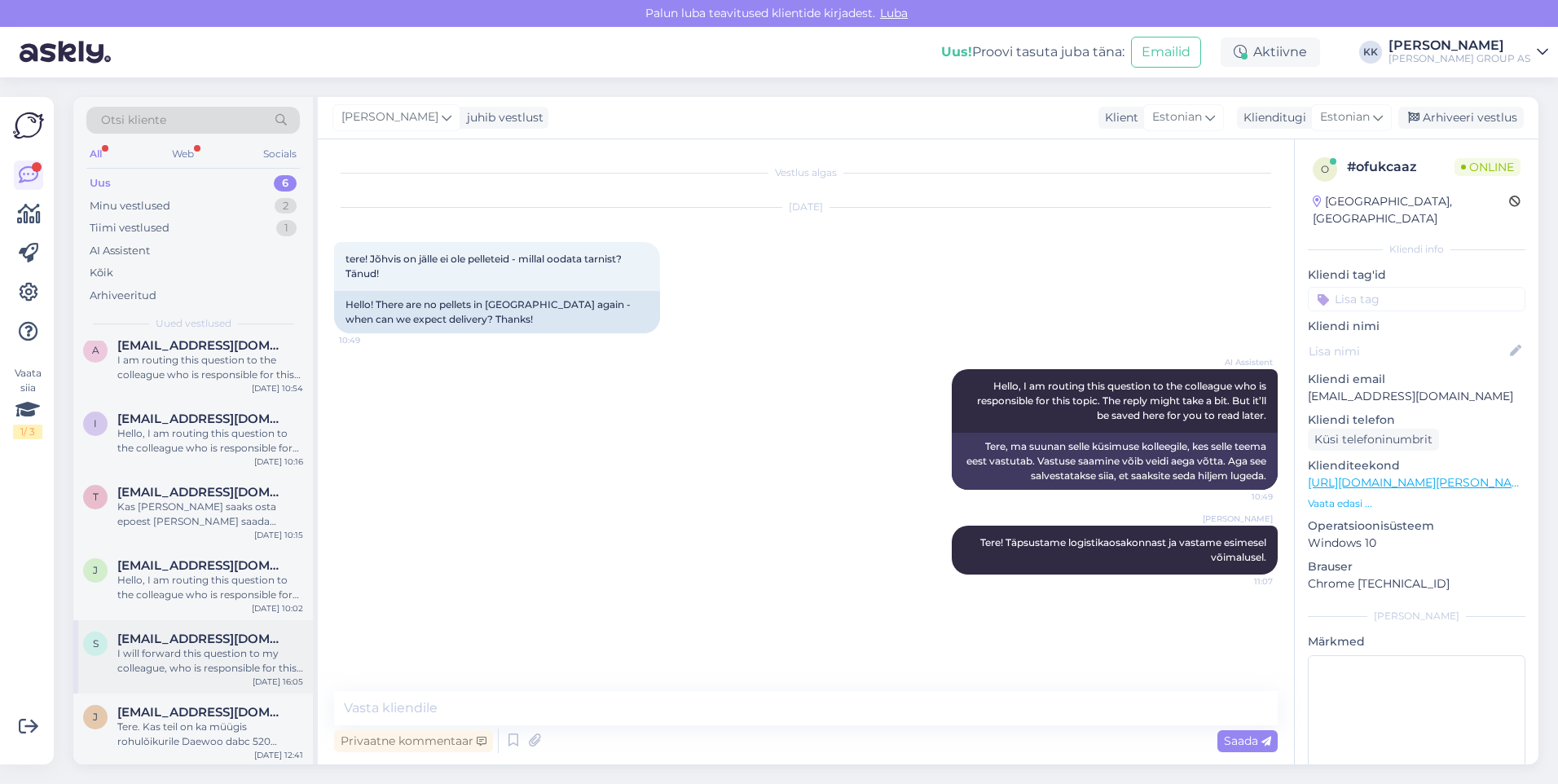
scroll to position [16, 0]
click at [140, 203] on div "Minu vestlused" at bounding box center [130, 205] width 81 height 16
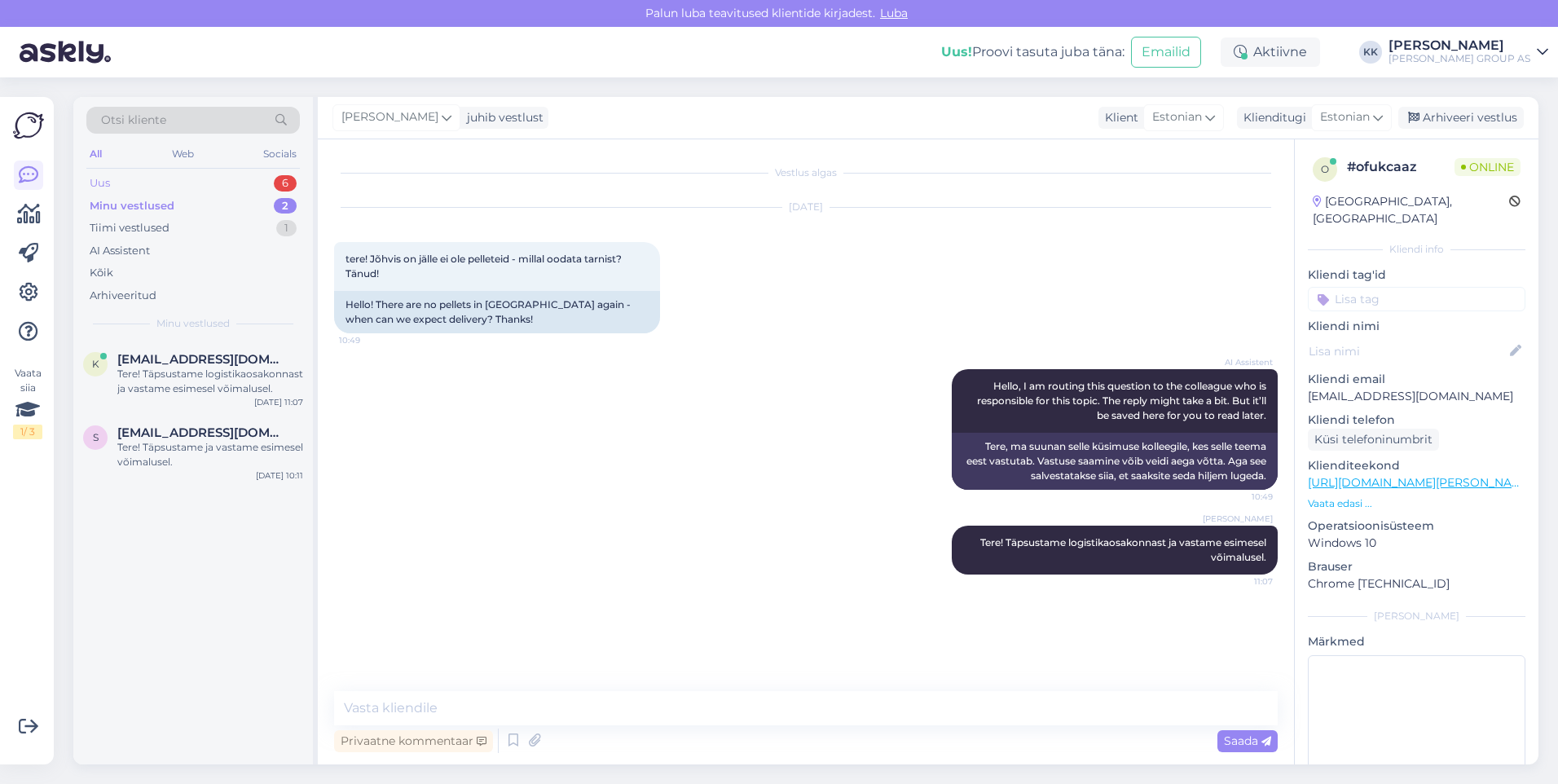
click at [106, 181] on div "Uus" at bounding box center [100, 183] width 21 height 16
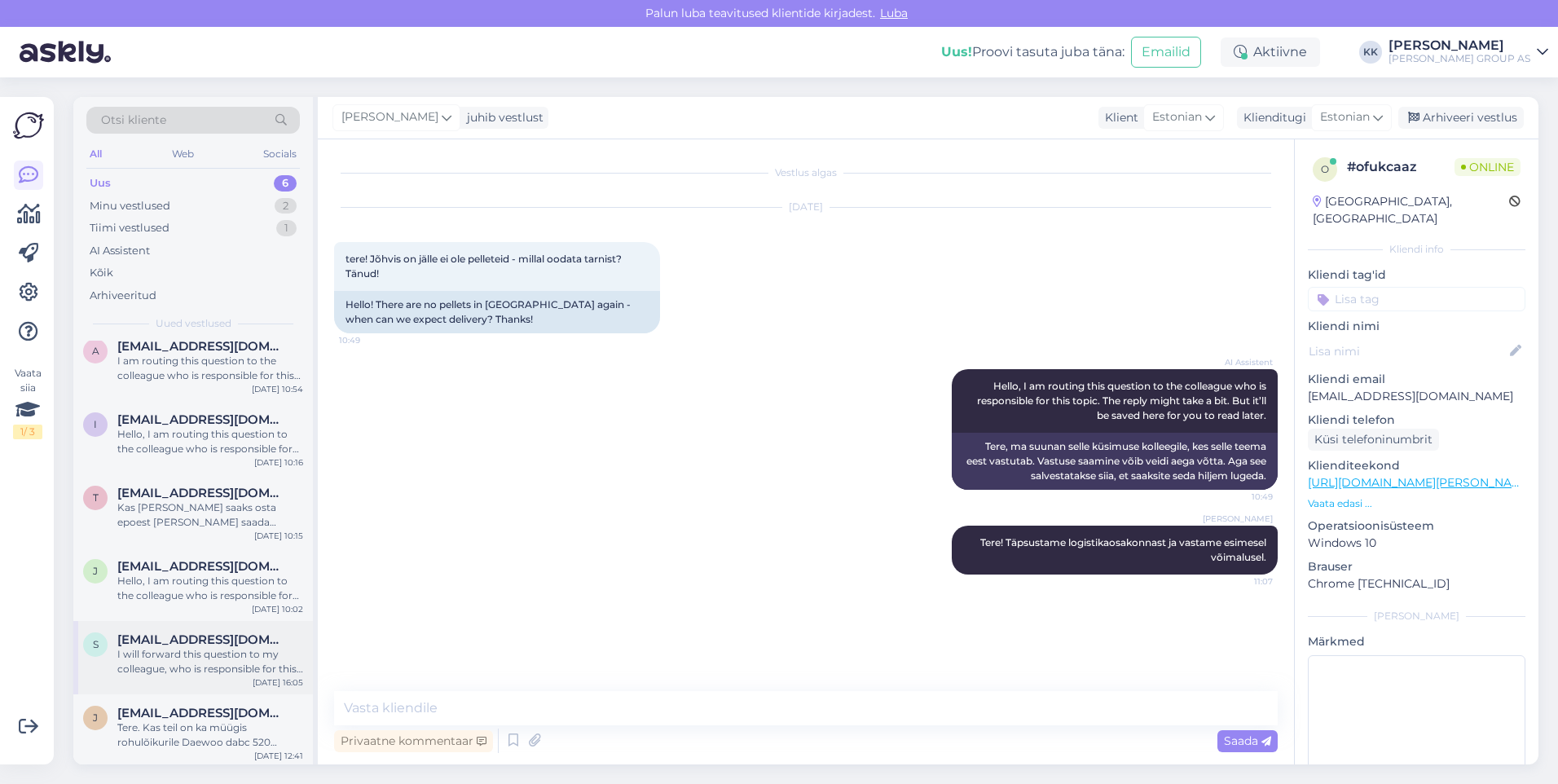
scroll to position [16, 0]
click at [211, 716] on span "[EMAIL_ADDRESS][DOMAIN_NAME]" at bounding box center [201, 709] width 169 height 15
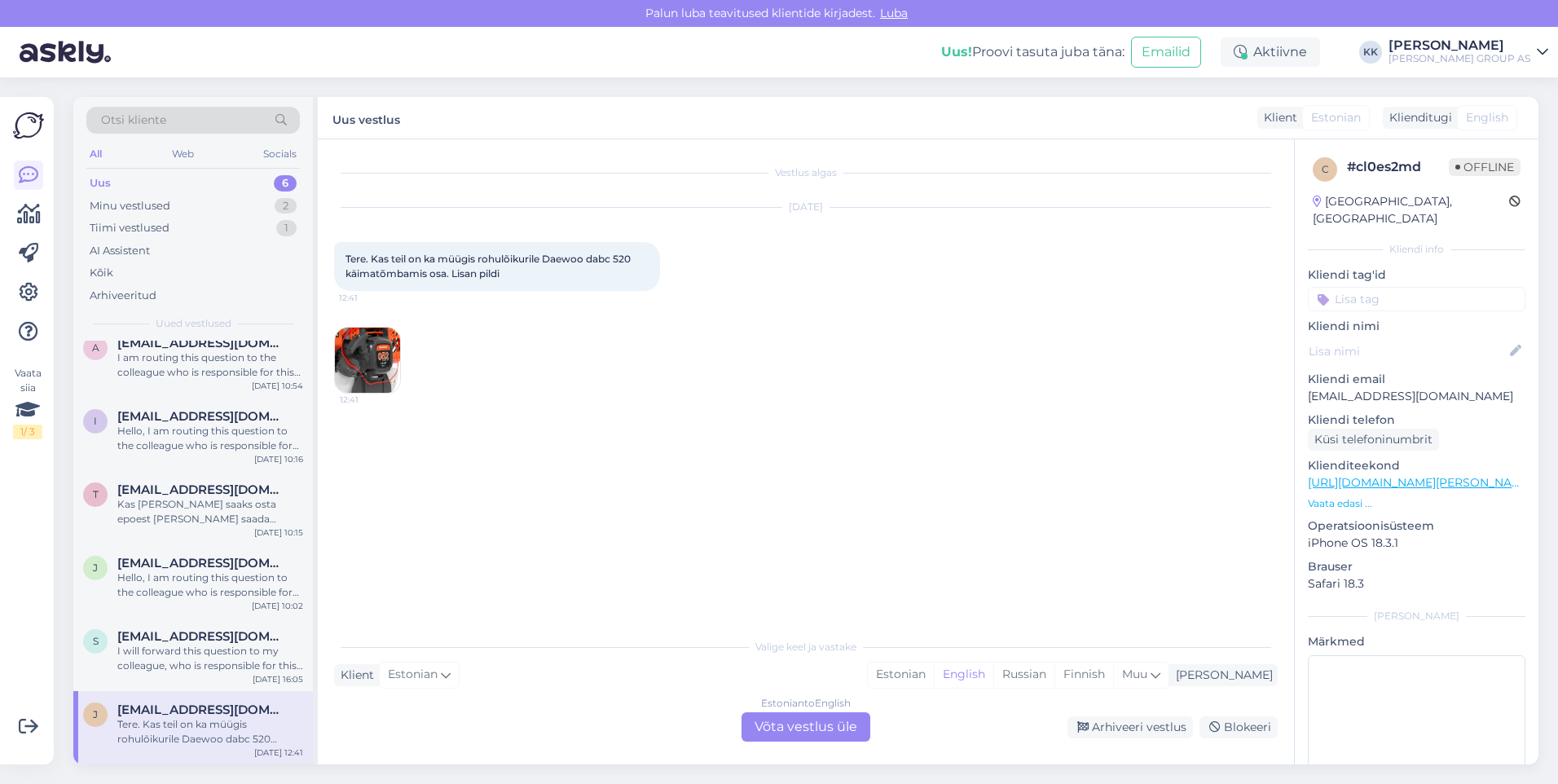
click at [373, 359] on img at bounding box center [368, 360] width 65 height 65
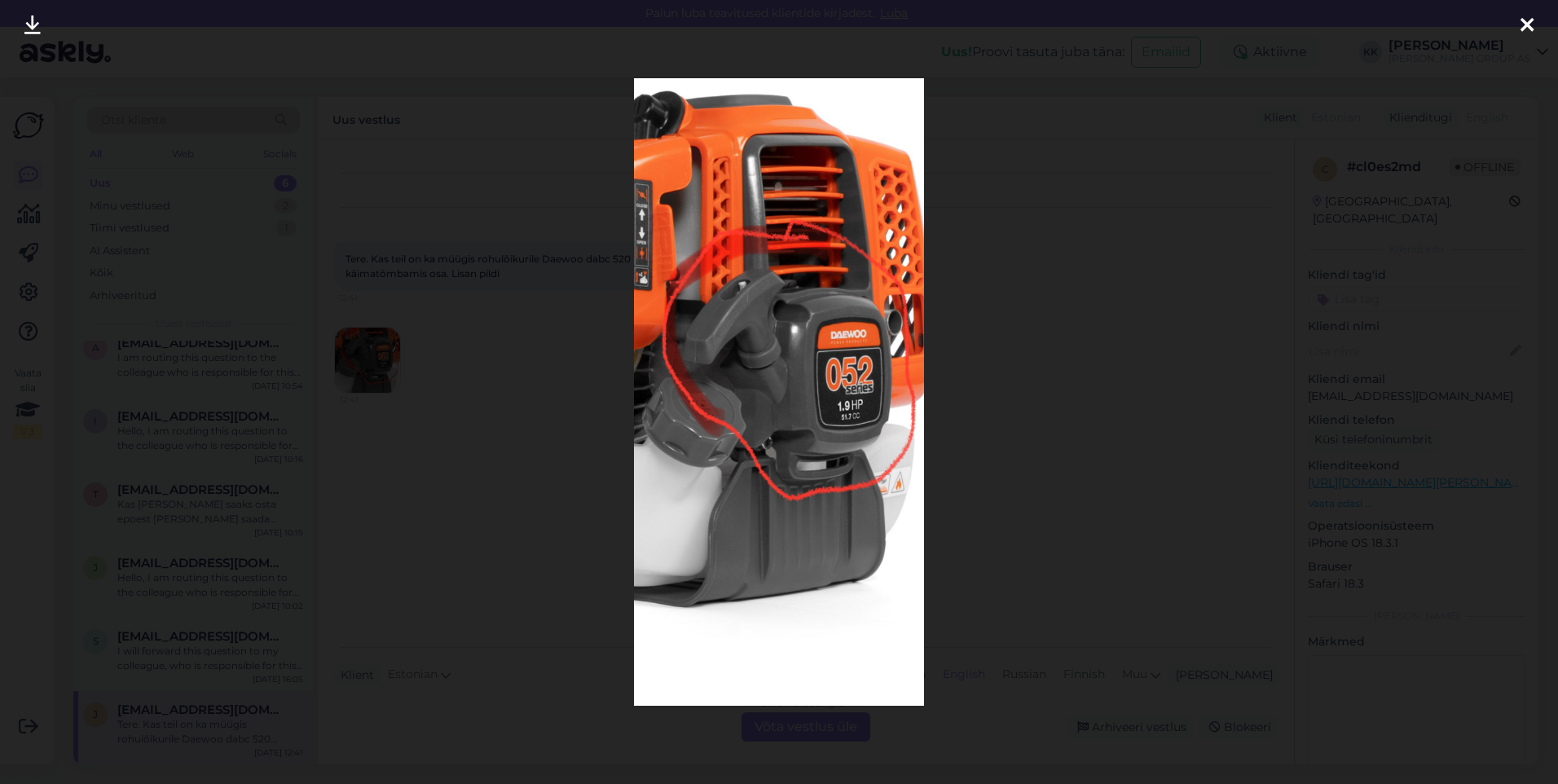
click at [1528, 20] on icon at bounding box center [1526, 26] width 13 height 21
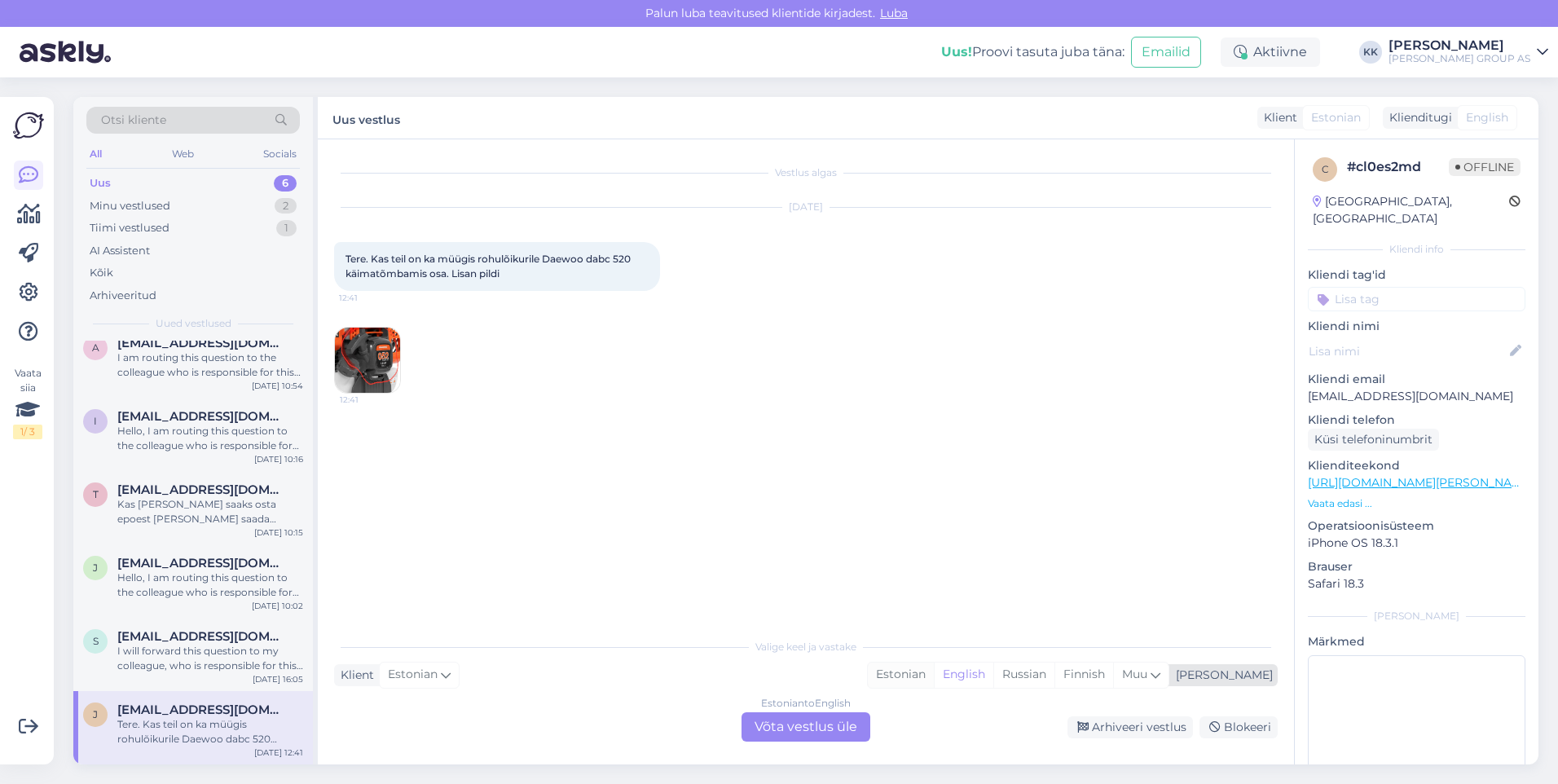
click at [934, 670] on div "Estonian" at bounding box center [900, 674] width 66 height 24
click at [824, 723] on div "Estonian to Estonian Võta vestlus üle" at bounding box center [806, 726] width 129 height 29
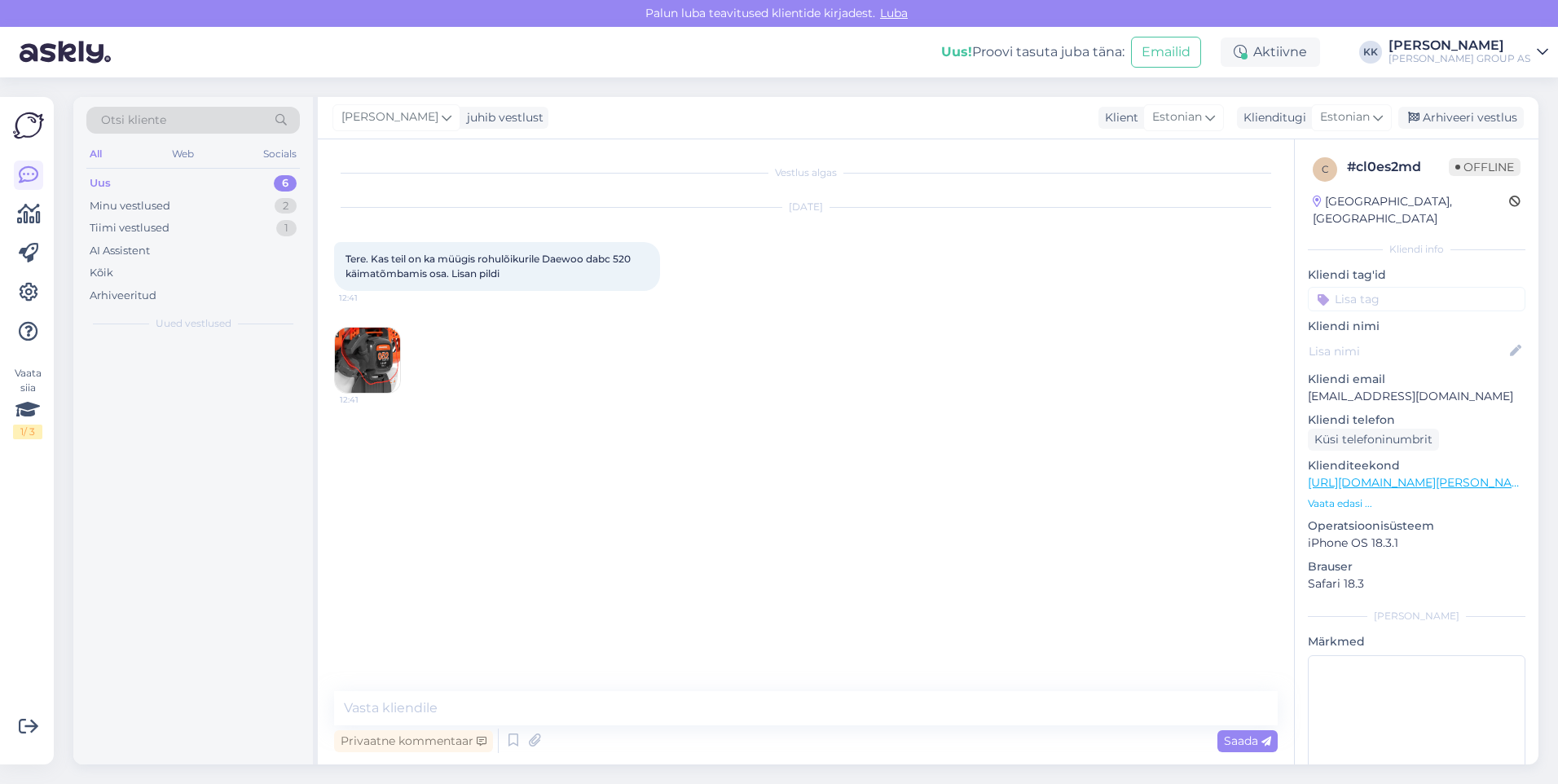
scroll to position [0, 0]
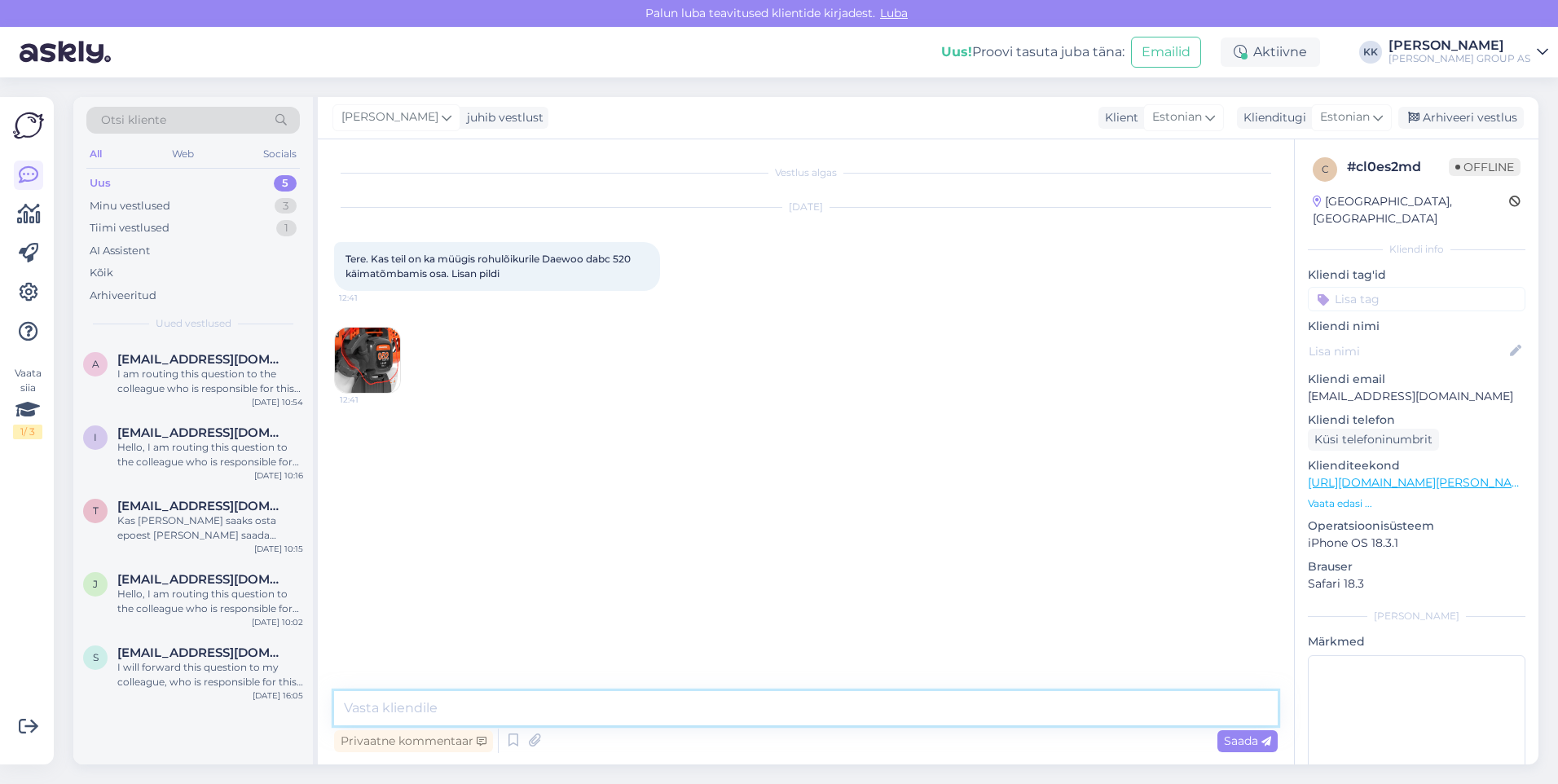
click at [357, 709] on textarea at bounding box center [806, 708] width 943 height 34
type textarea "R"
type textarea "Tere! Varuosi pole pakkuda, aga saatke palun päring remonditöökotta, kes tegele…"
click at [1241, 739] on span "Saada" at bounding box center [1247, 740] width 47 height 15
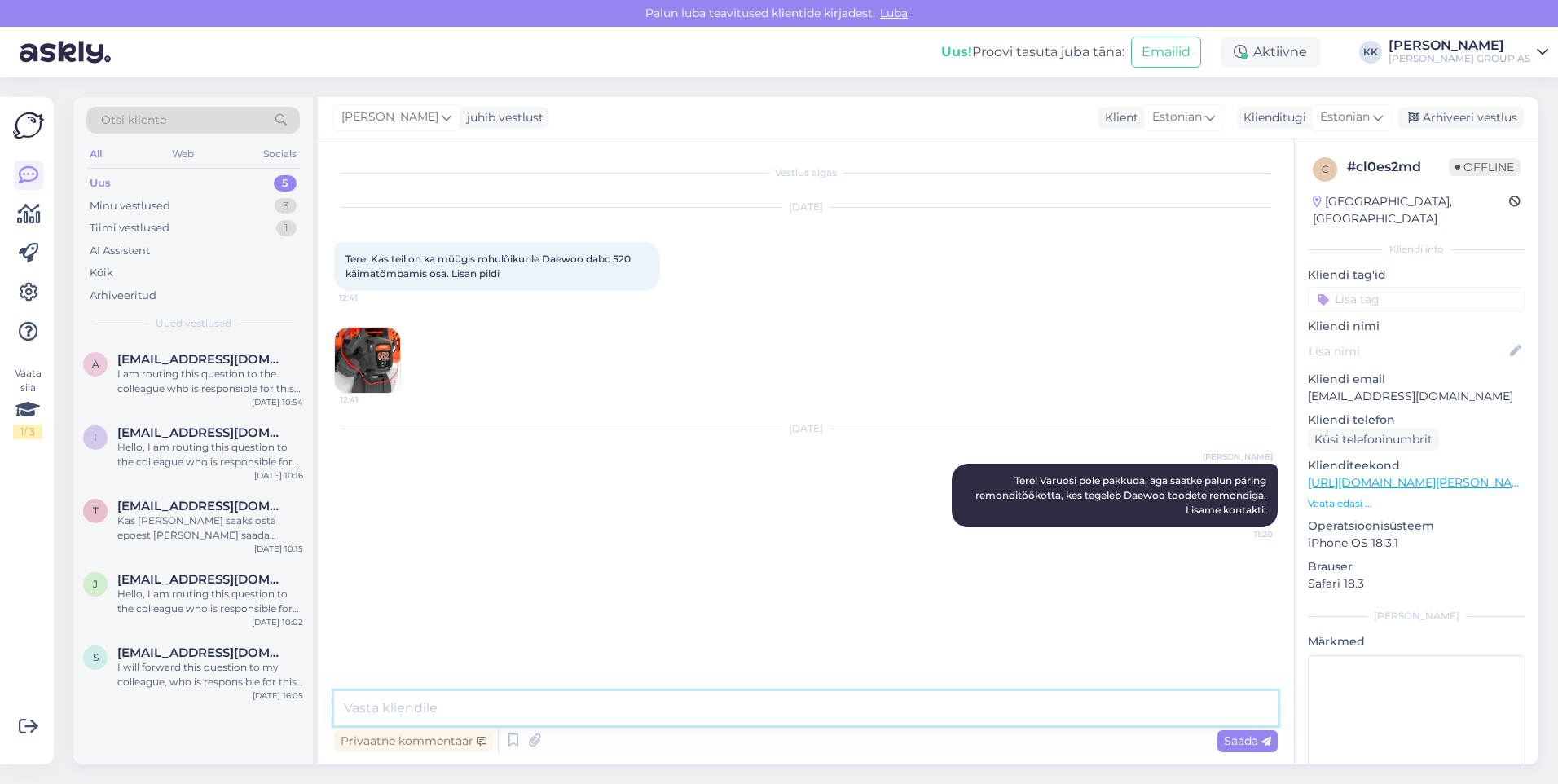
click at [372, 709] on textarea at bounding box center [806, 708] width 943 height 34
paste textarea "Kullese OÜ [GEOGRAPHIC_DATA], [STREET_ADDRESS] T. [PHONE_NUMBER] e-post: [EMAIL…"
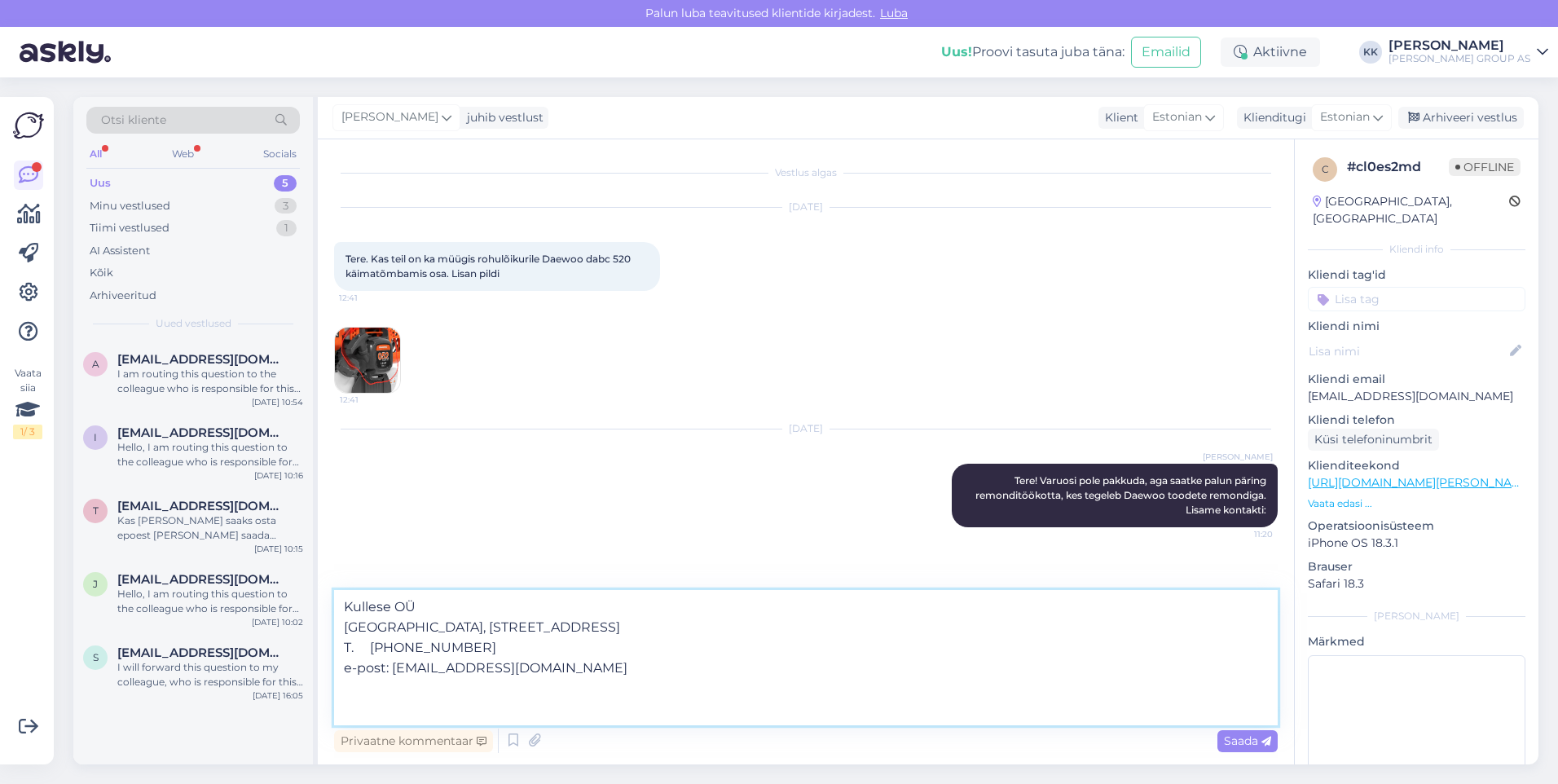
click at [408, 646] on textarea "Kullese OÜ [GEOGRAPHIC_DATA], [STREET_ADDRESS] T. [PHONE_NUMBER] e-post: [EMAIL…" at bounding box center [806, 657] width 943 height 135
type textarea "Kullese OÜ [STREET_ADDRESS] T. [PHONE_NUMBER] e-post: [EMAIL_ADDRESS][DOMAIN_NA…"
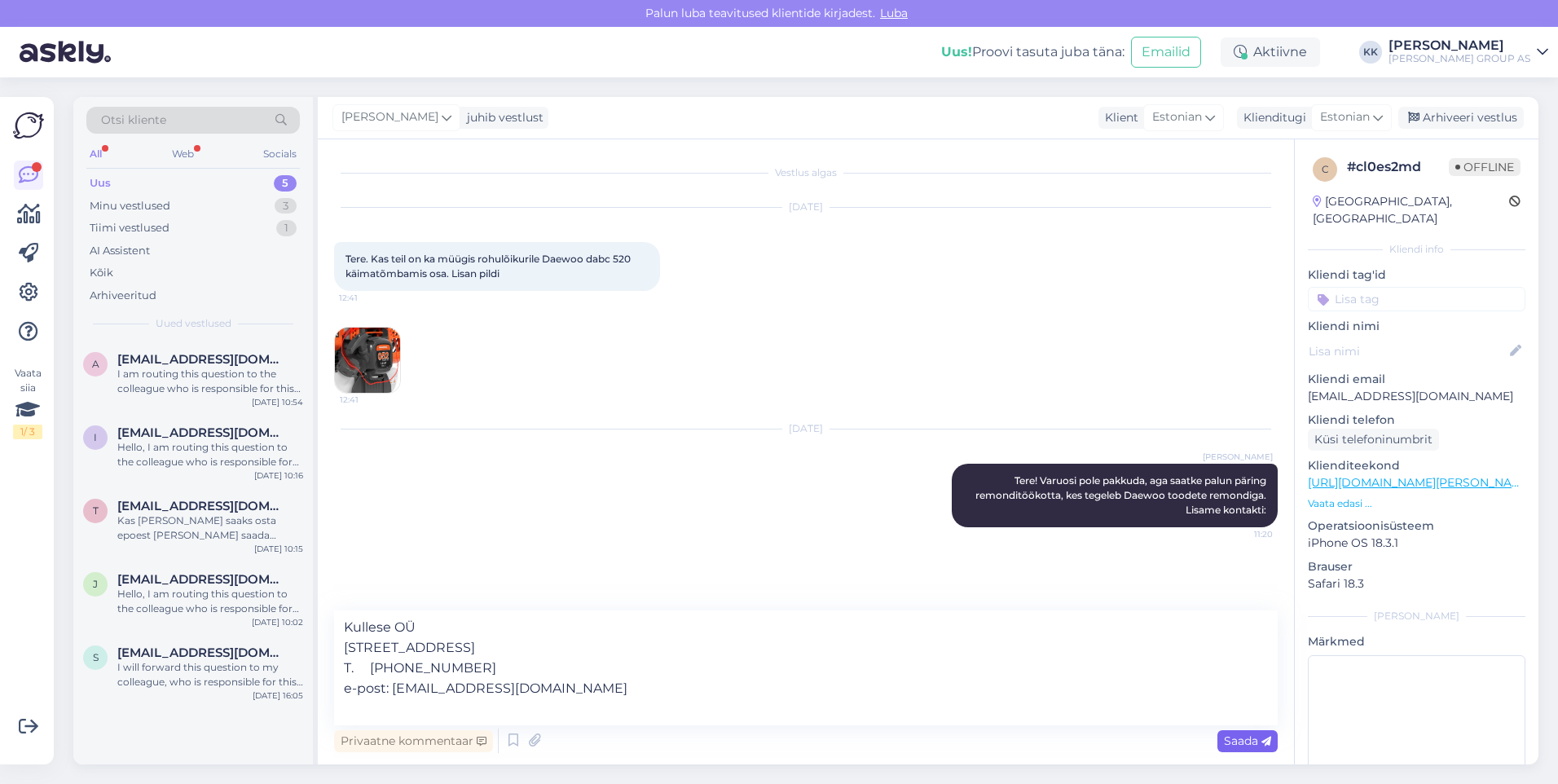
click at [1237, 738] on span "Saada" at bounding box center [1247, 740] width 47 height 15
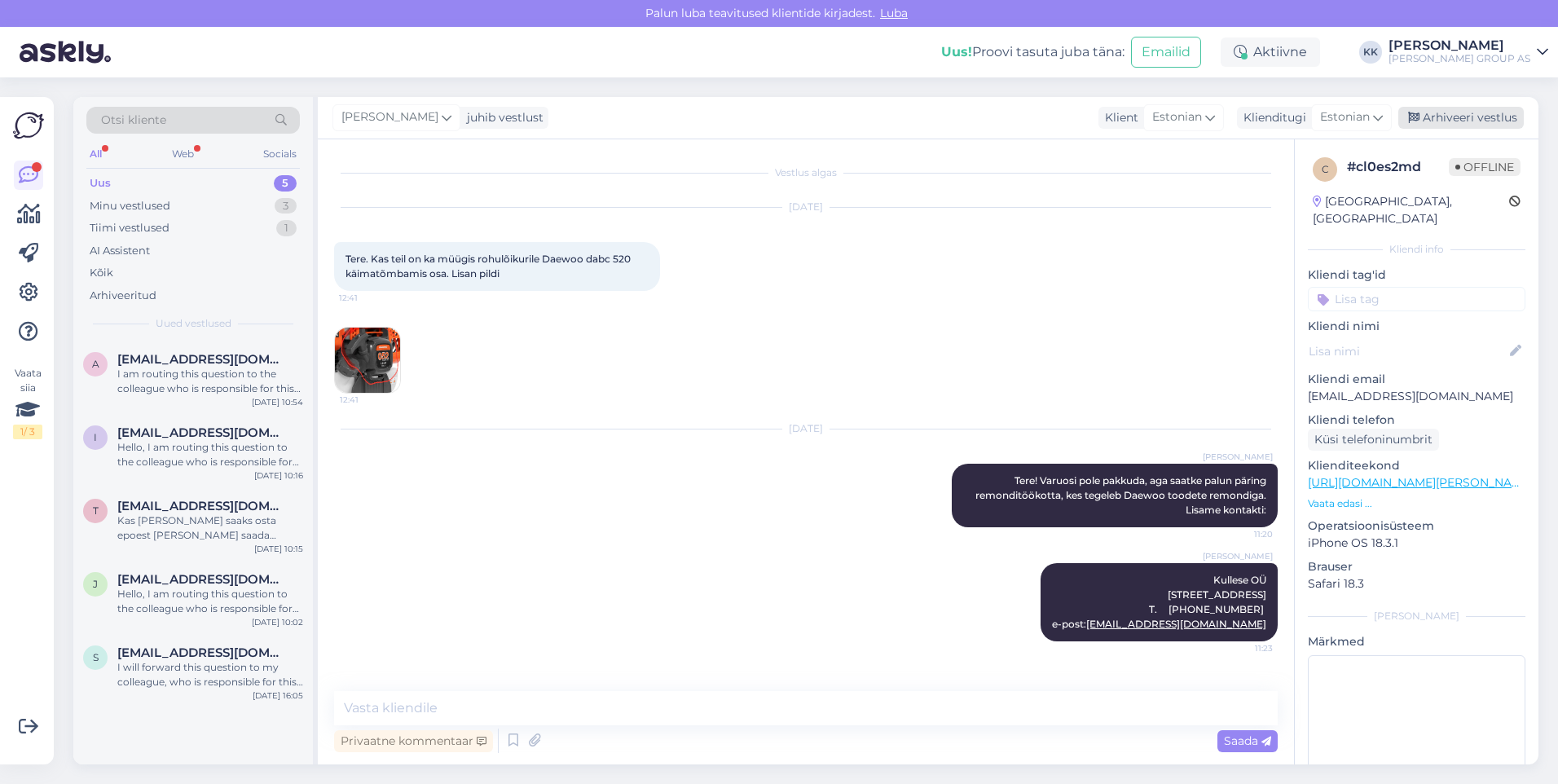
click at [1457, 117] on div "Arhiveeri vestlus" at bounding box center [1461, 118] width 126 height 22
